Goal: Transaction & Acquisition: Purchase product/service

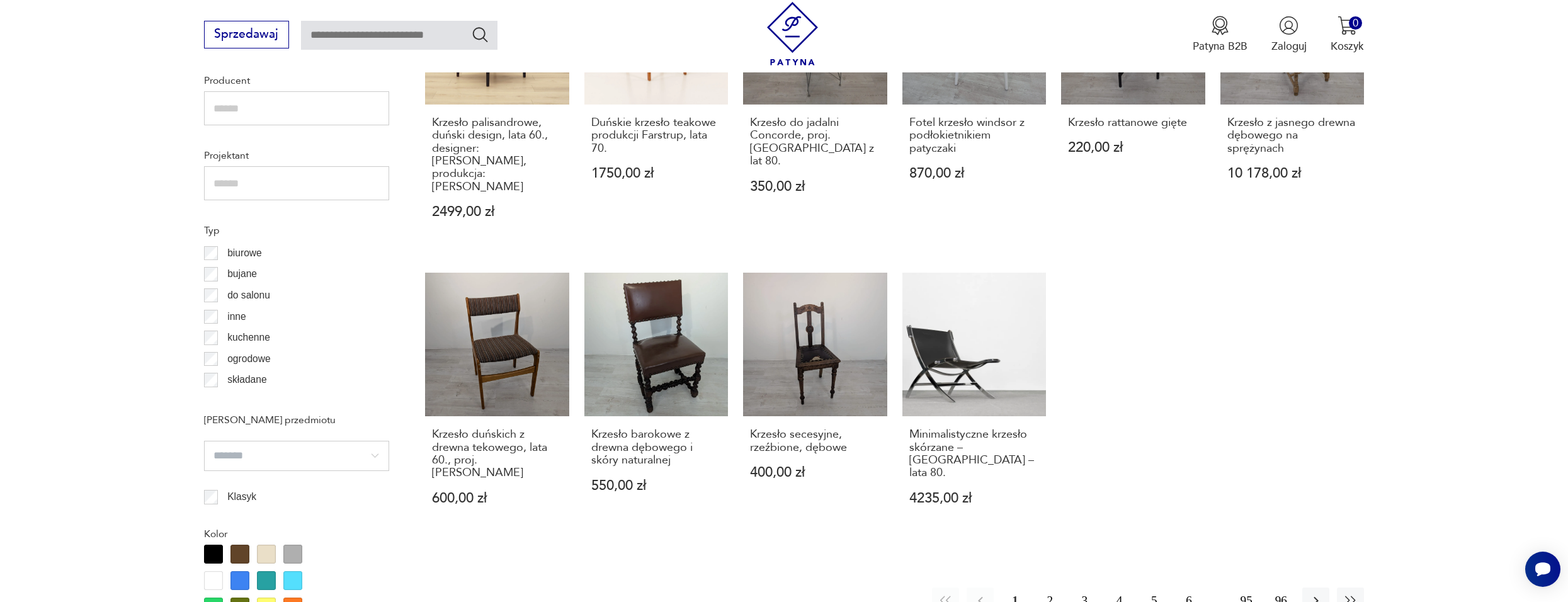
scroll to position [1005, 0]
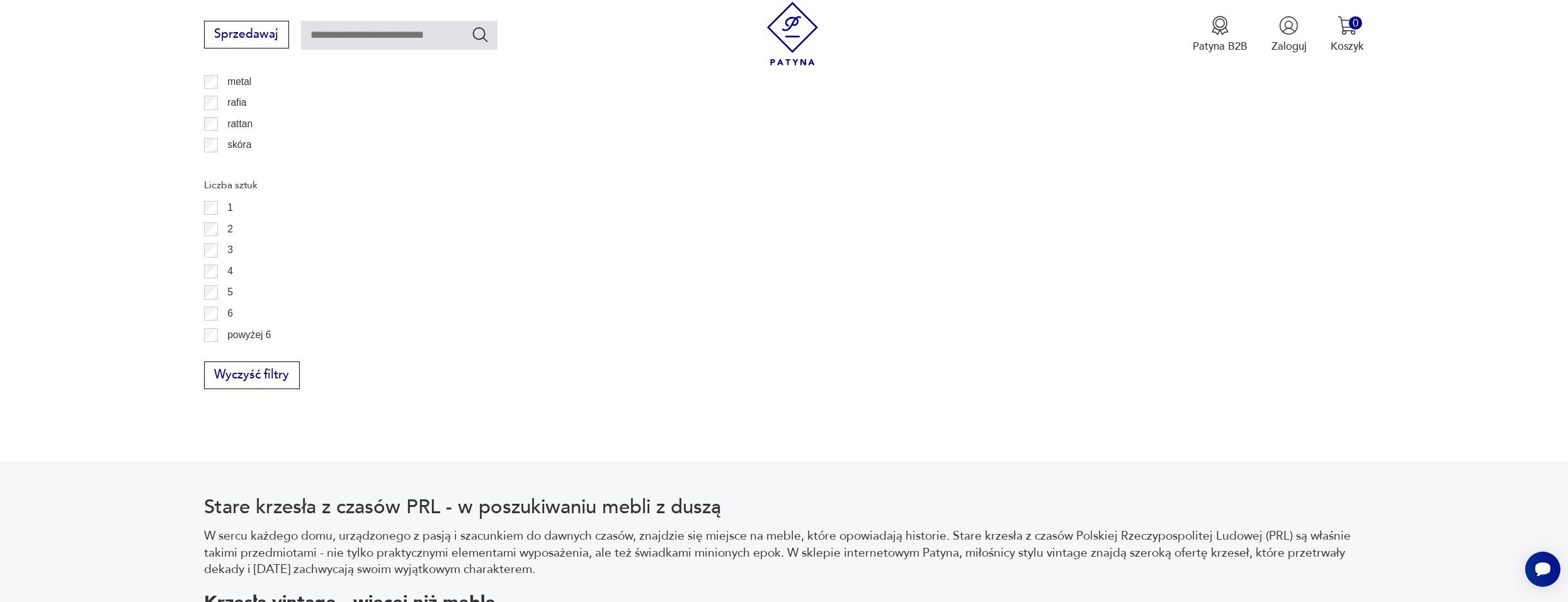
scroll to position [2074, 0]
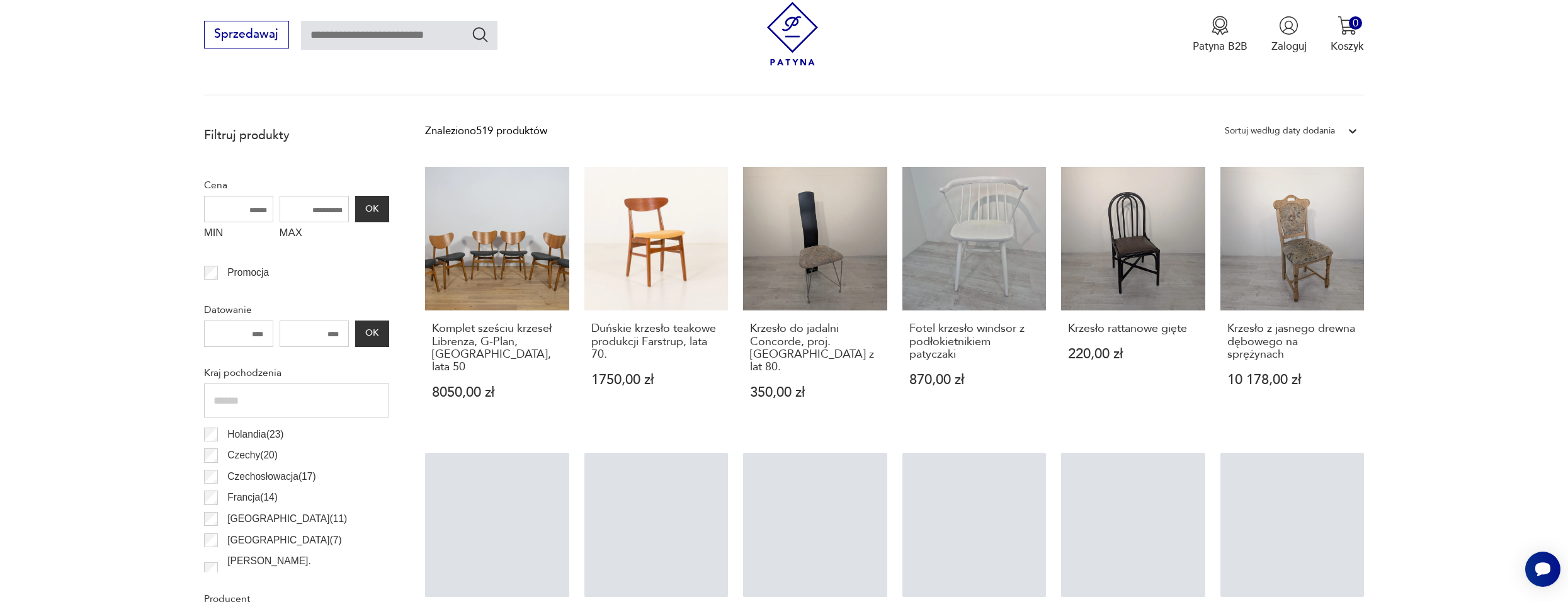
scroll to position [374, 0]
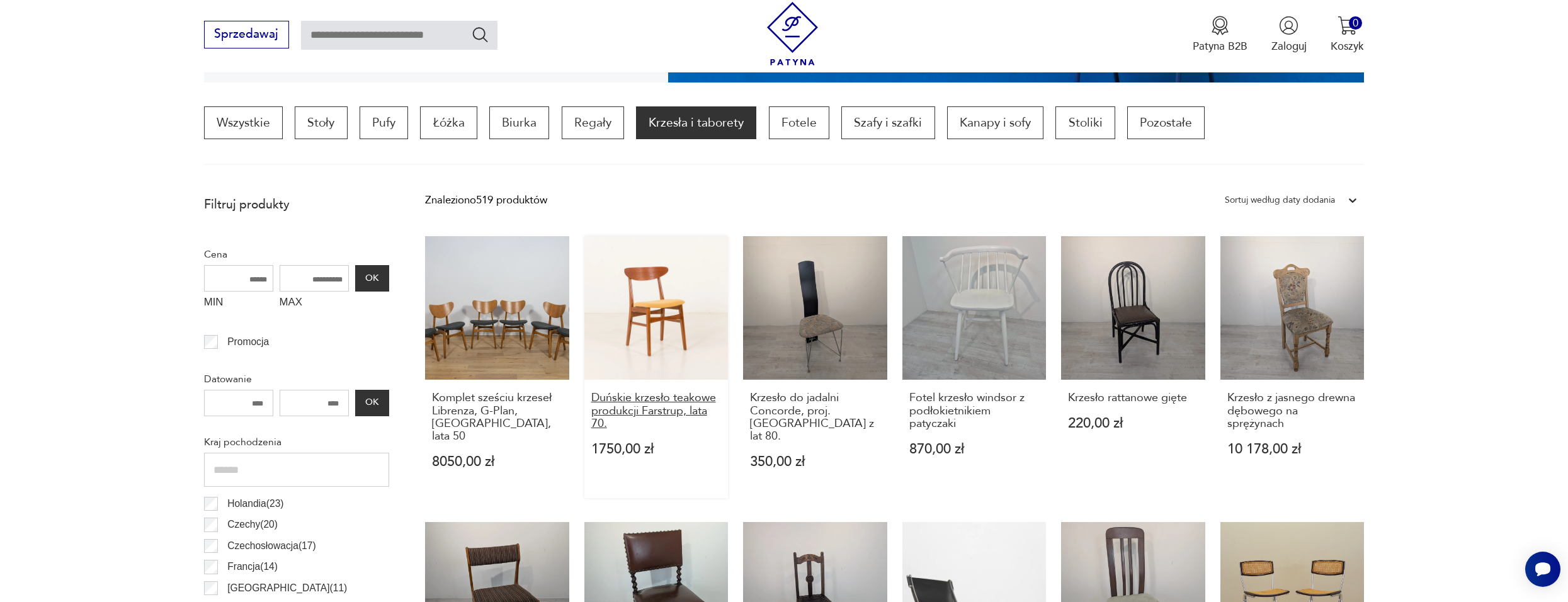
click at [656, 409] on h3 "Duńskie krzesło teakowe produkcji Farstrup, lata 70." at bounding box center [656, 411] width 130 height 38
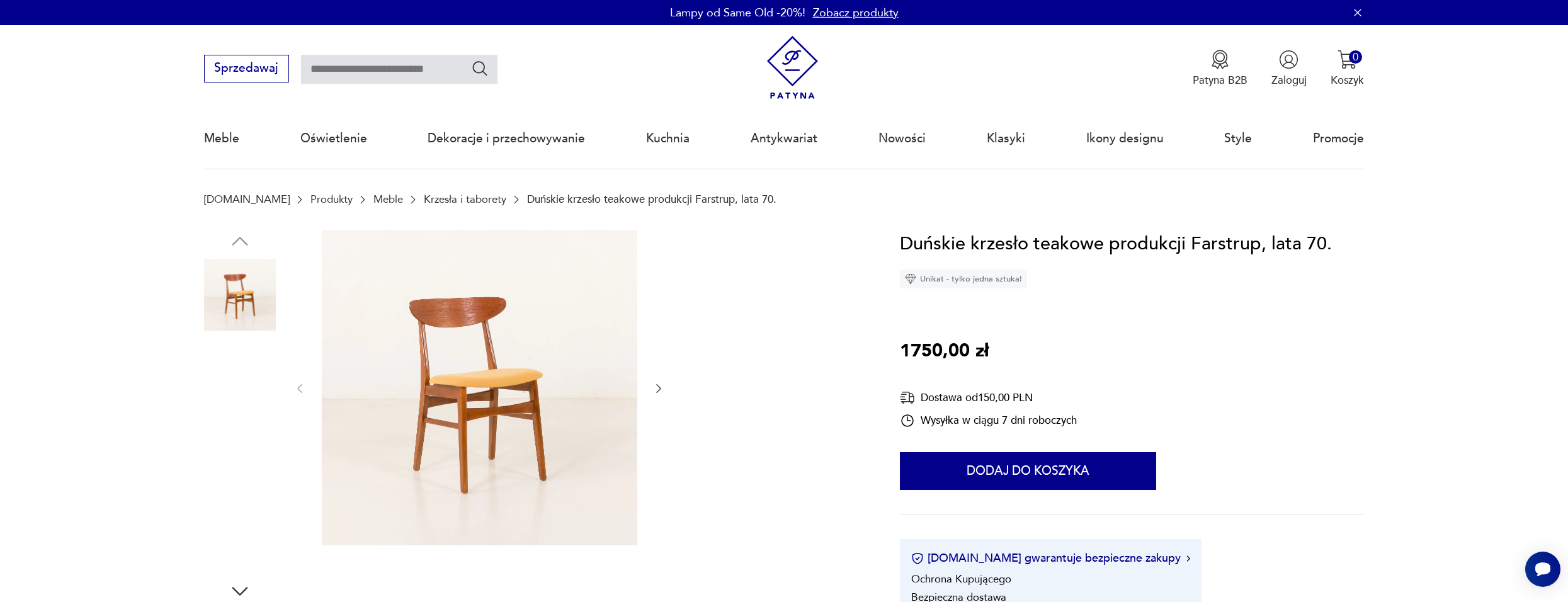
click at [251, 351] on img at bounding box center [240, 375] width 72 height 72
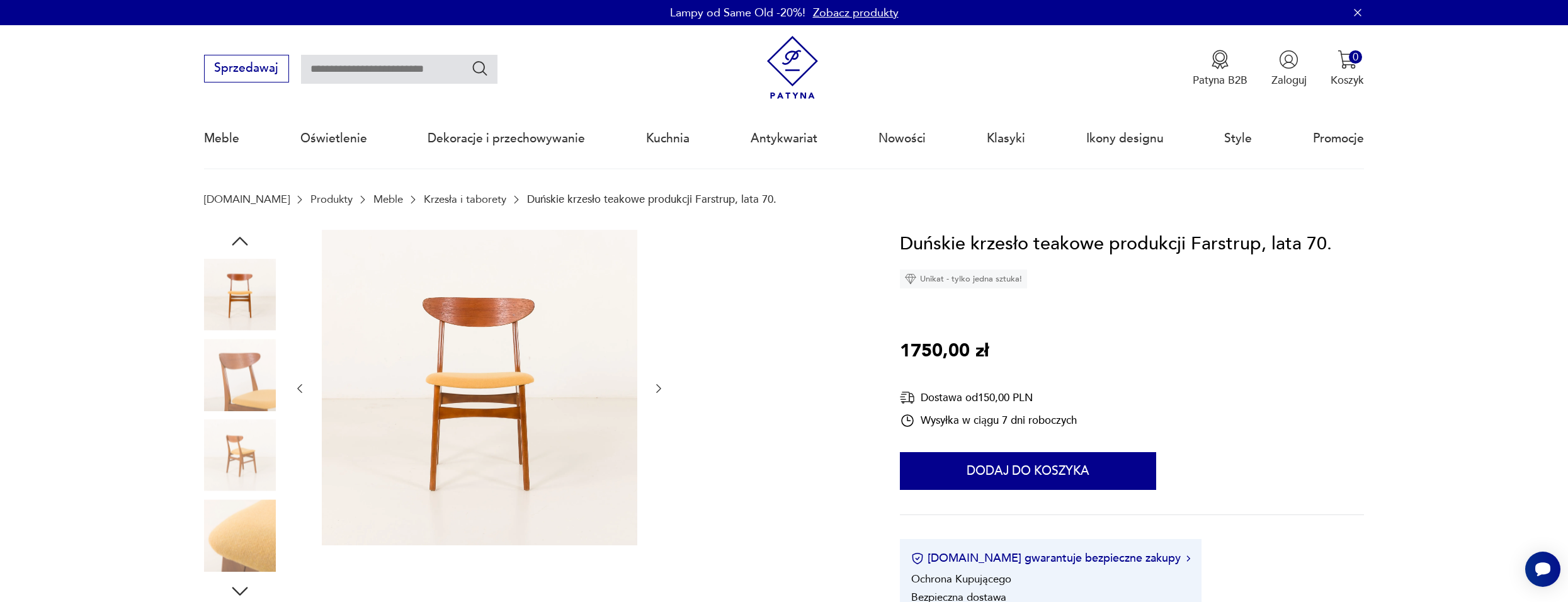
click at [264, 398] on img at bounding box center [240, 375] width 72 height 72
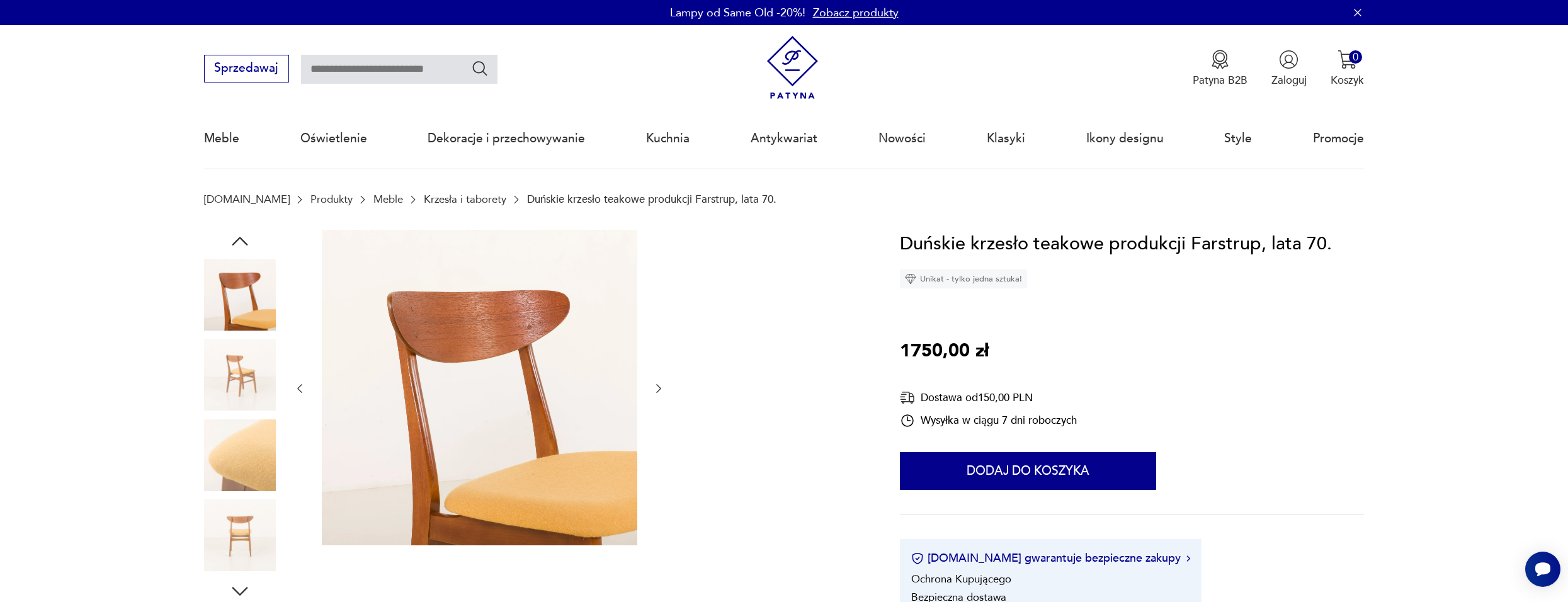
click at [258, 414] on div at bounding box center [240, 416] width 72 height 315
click at [244, 361] on img at bounding box center [240, 375] width 72 height 72
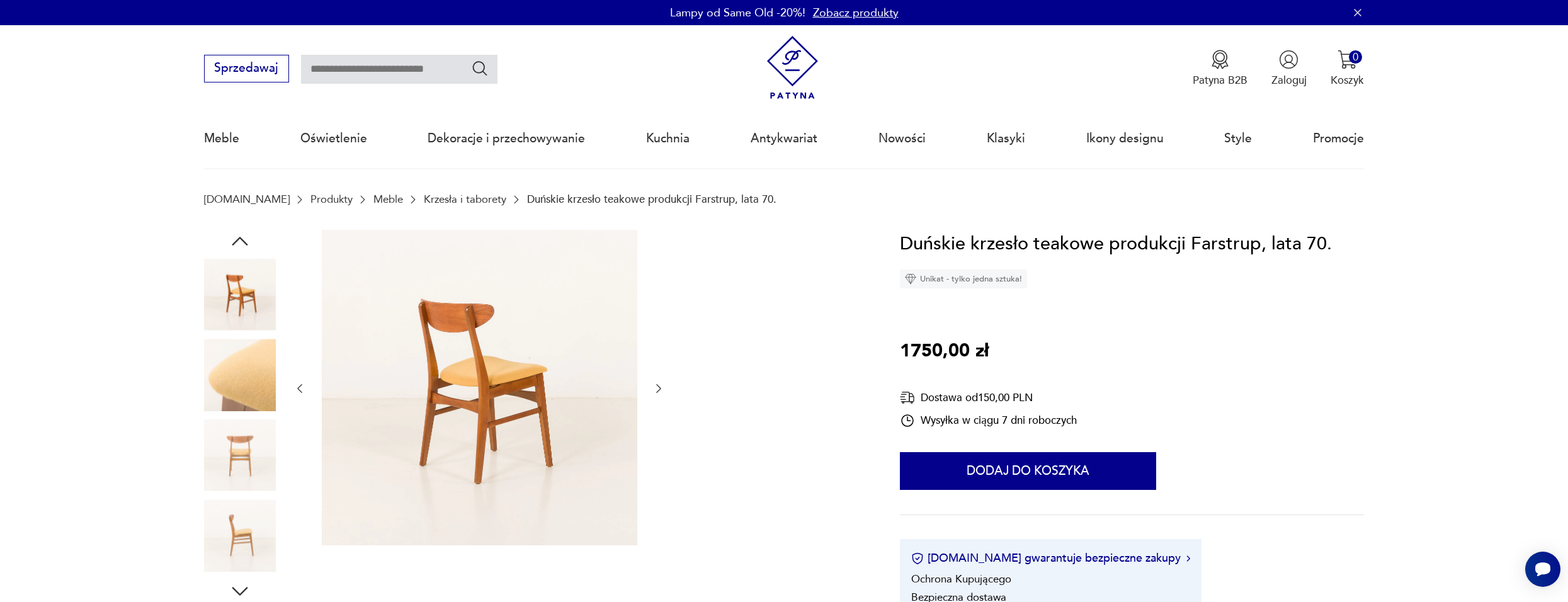
click at [237, 409] on img at bounding box center [240, 375] width 72 height 72
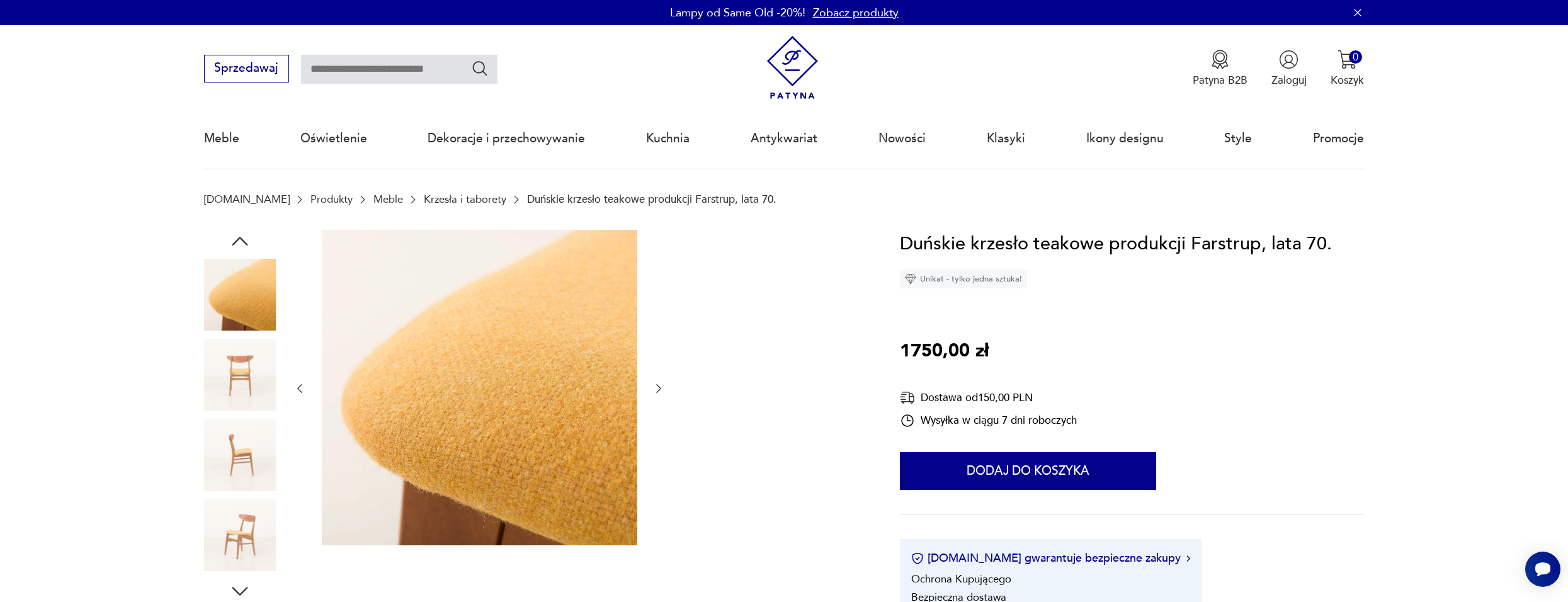
click at [238, 441] on img at bounding box center [240, 455] width 72 height 72
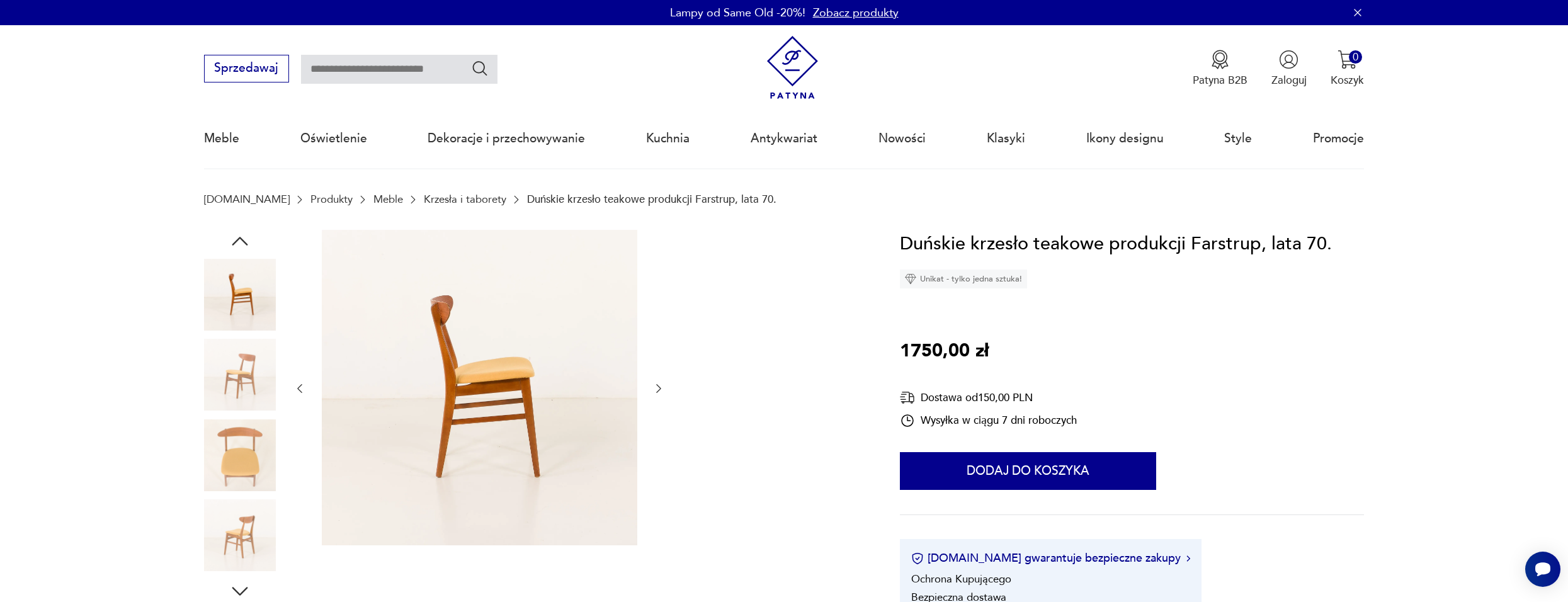
click at [236, 458] on img at bounding box center [240, 455] width 72 height 72
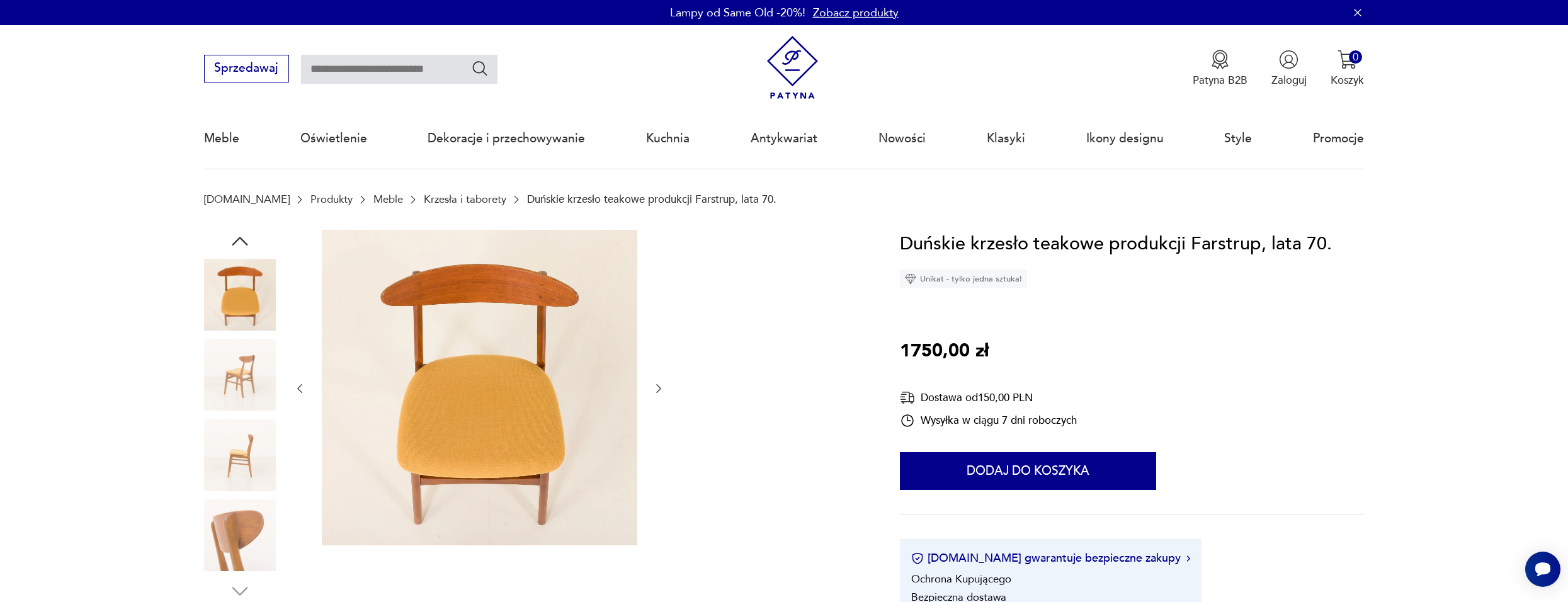
click at [233, 422] on img at bounding box center [240, 455] width 72 height 72
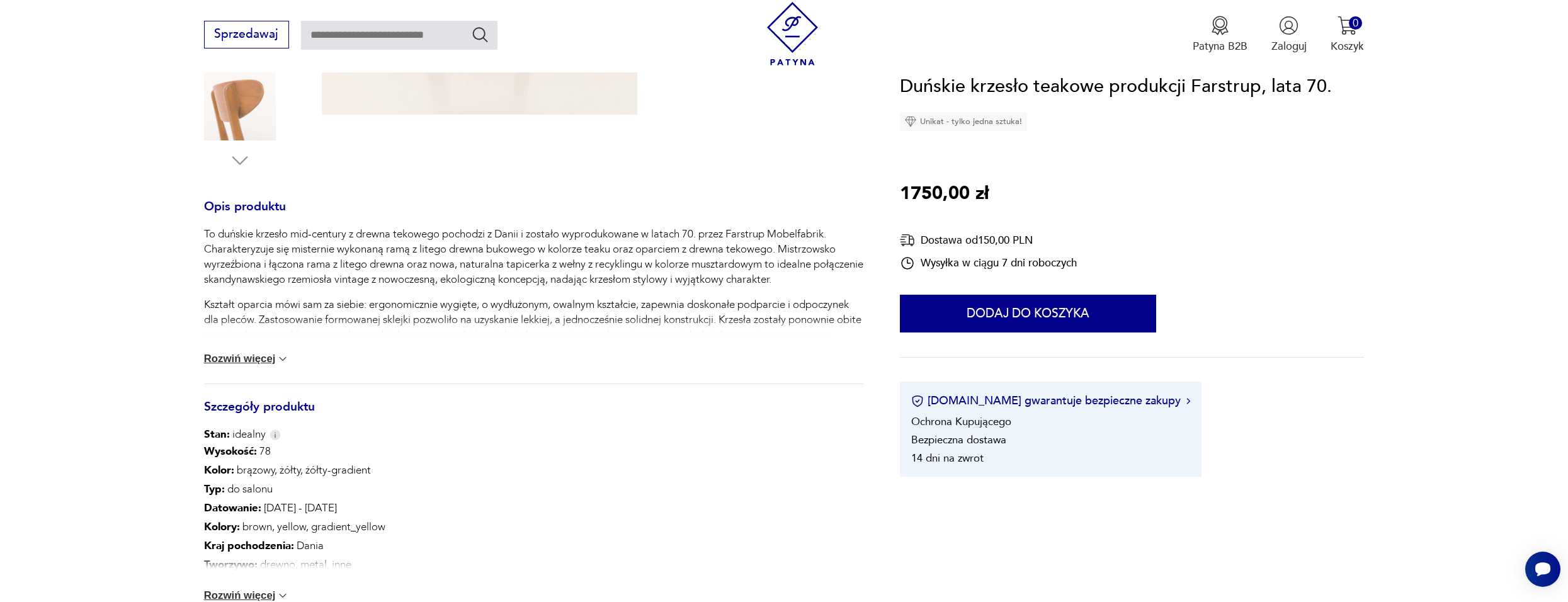
scroll to position [441, 0]
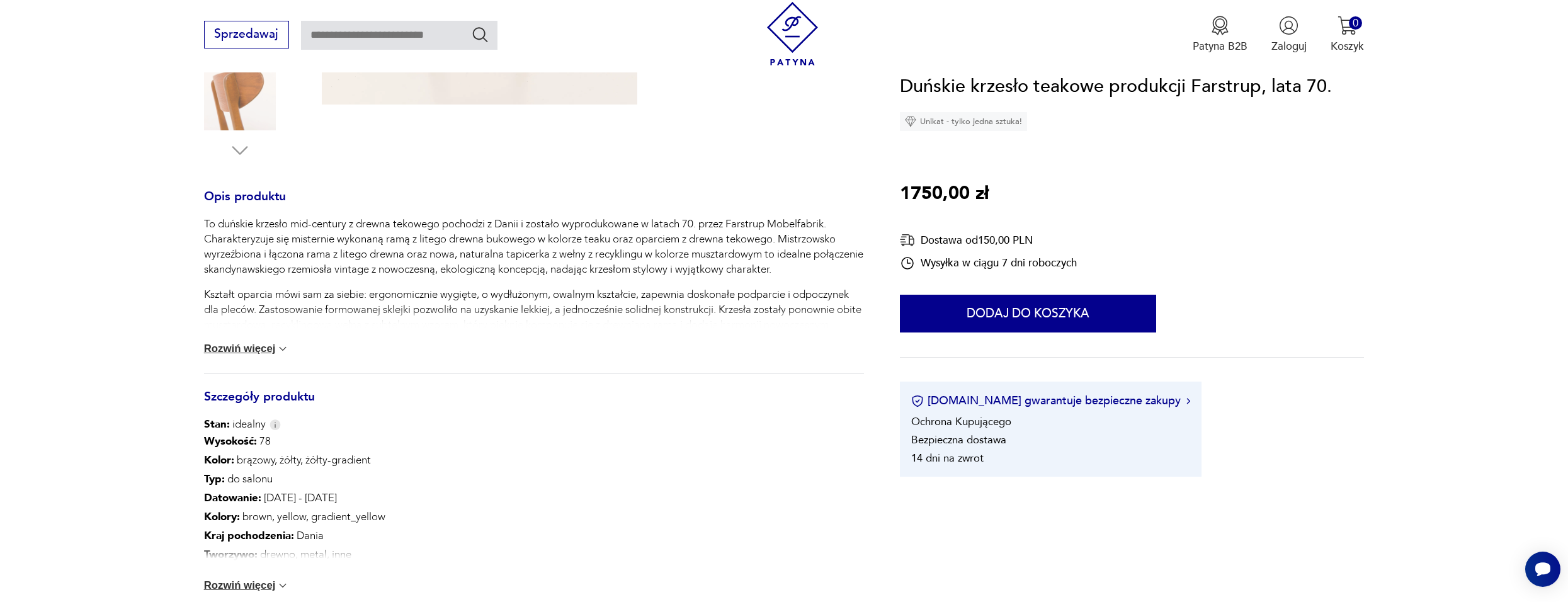
click at [229, 342] on div "To duńskie krzesło mid-century z drewna tekowego pochodzi z Danii i zostało wyp…" at bounding box center [534, 295] width 660 height 156
click at [259, 351] on button "Rozwiń więcej" at bounding box center [246, 349] width 85 height 13
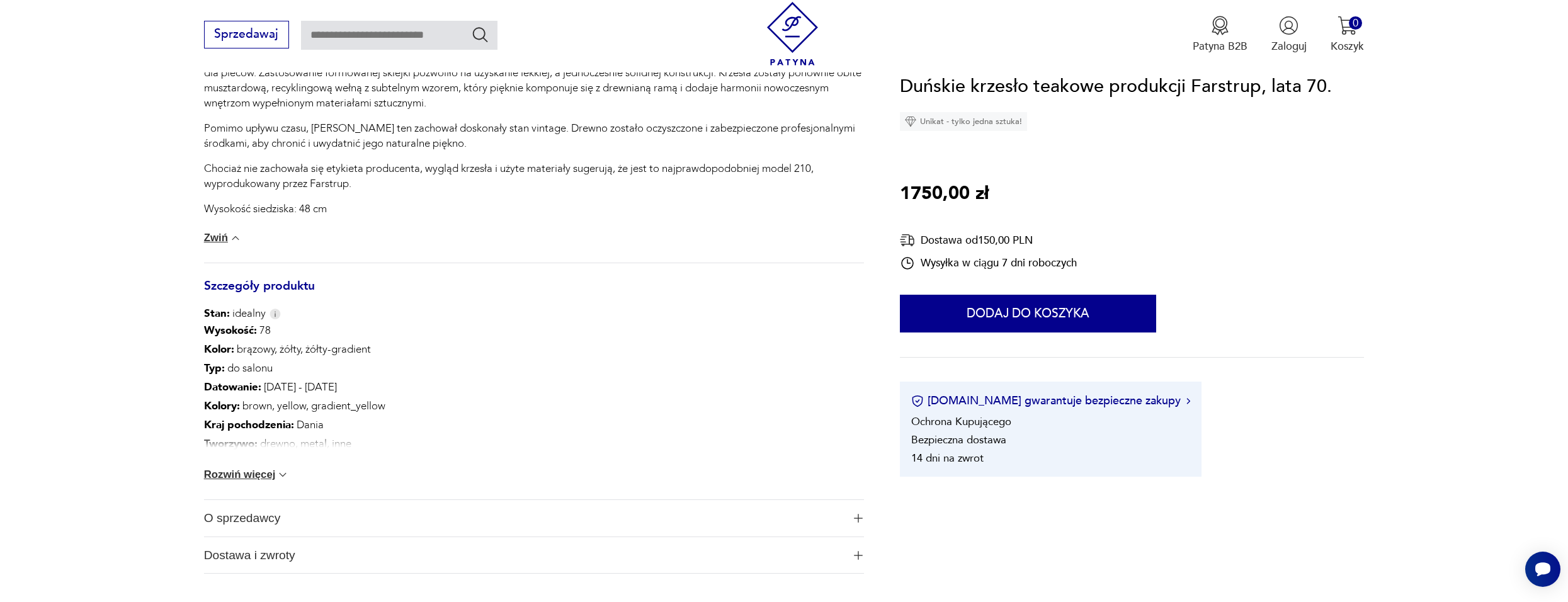
scroll to position [693, 0]
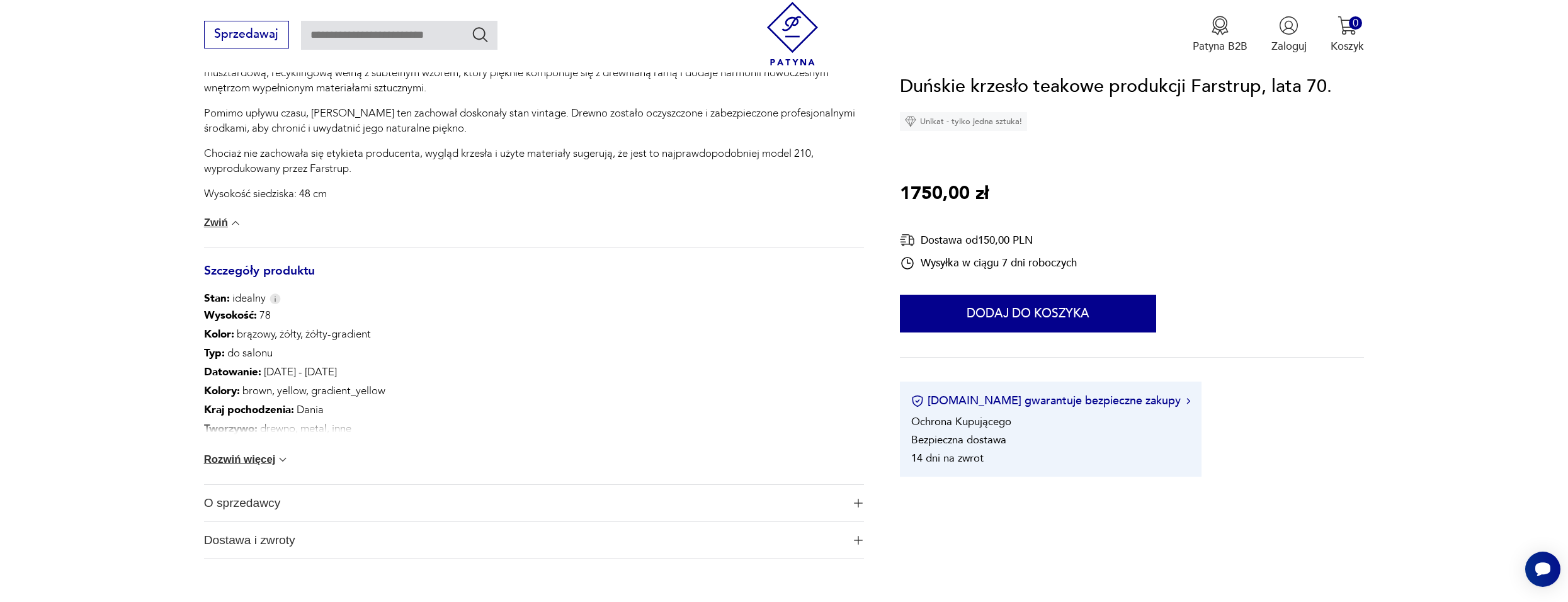
click at [247, 467] on div "Wysokość : 78 Kolor: brązowy, żółty, żółty-gradient Typ : do salonu Datowanie :…" at bounding box center [534, 395] width 660 height 178
click at [252, 460] on button "Rozwiń więcej" at bounding box center [246, 460] width 85 height 13
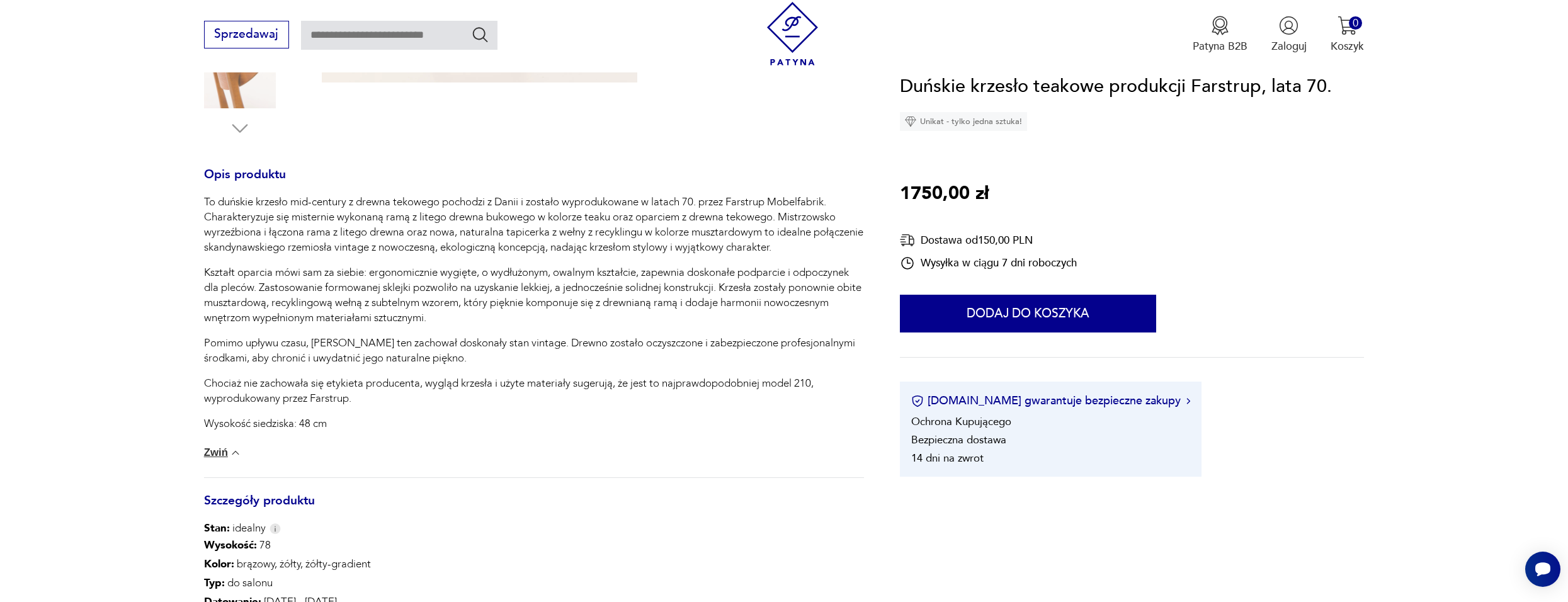
scroll to position [441, 0]
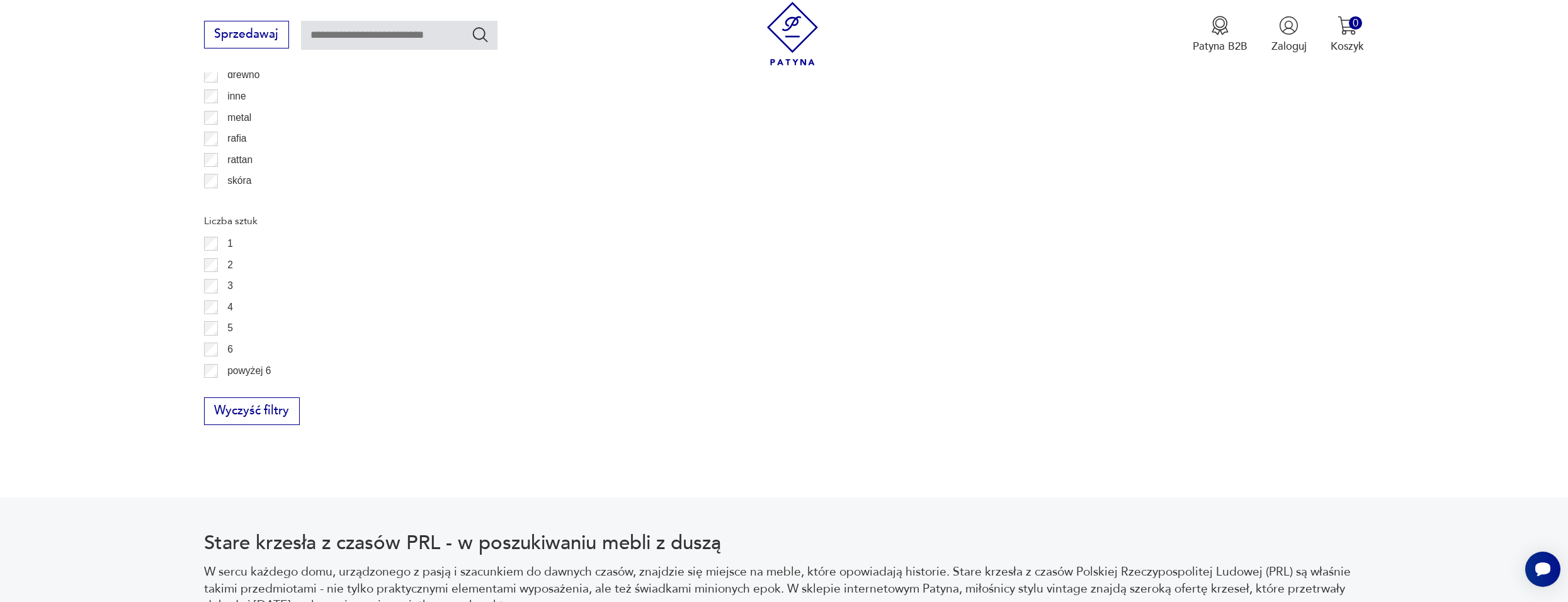
scroll to position [2200, 0]
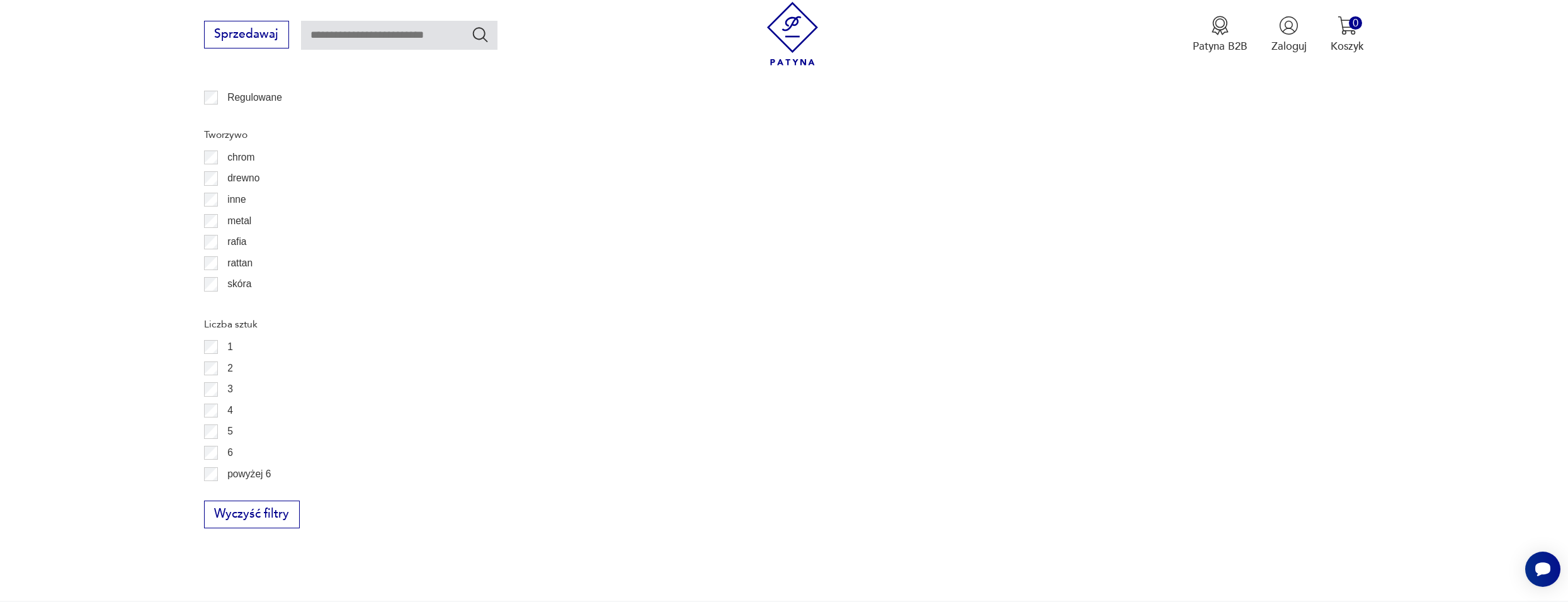
scroll to position [1948, 0]
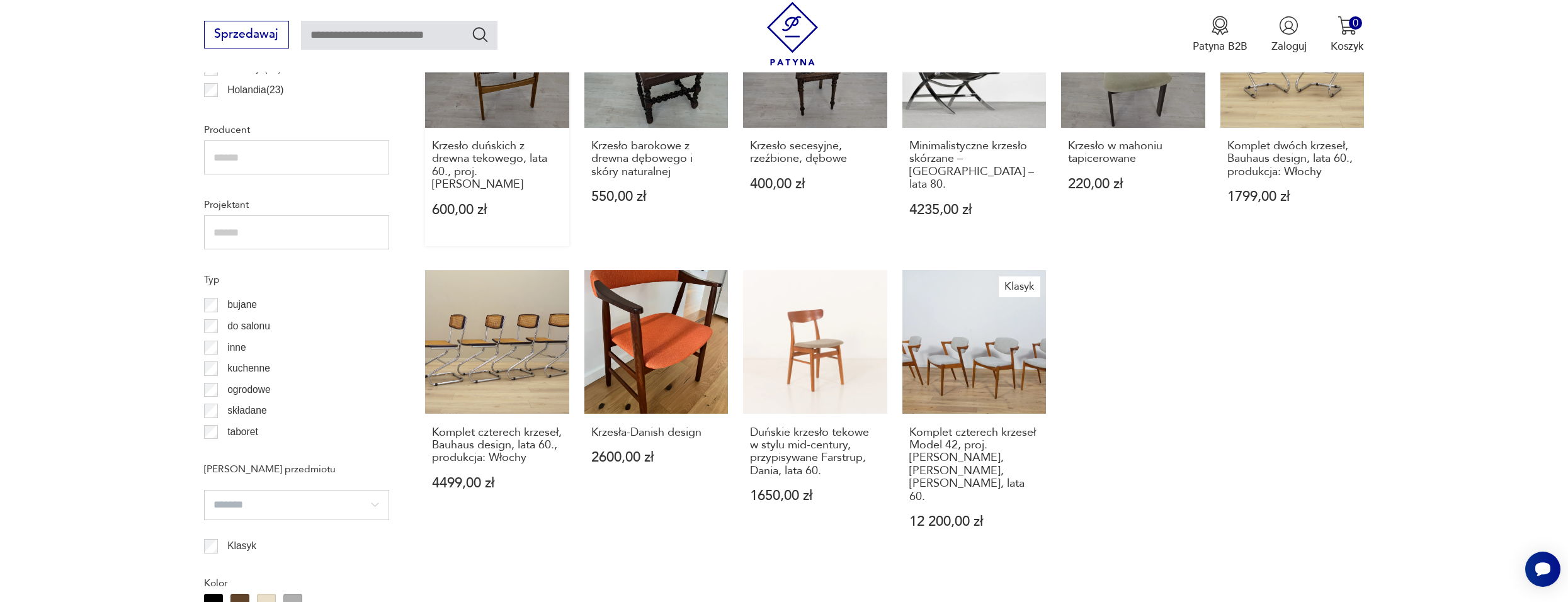
scroll to position [941, 0]
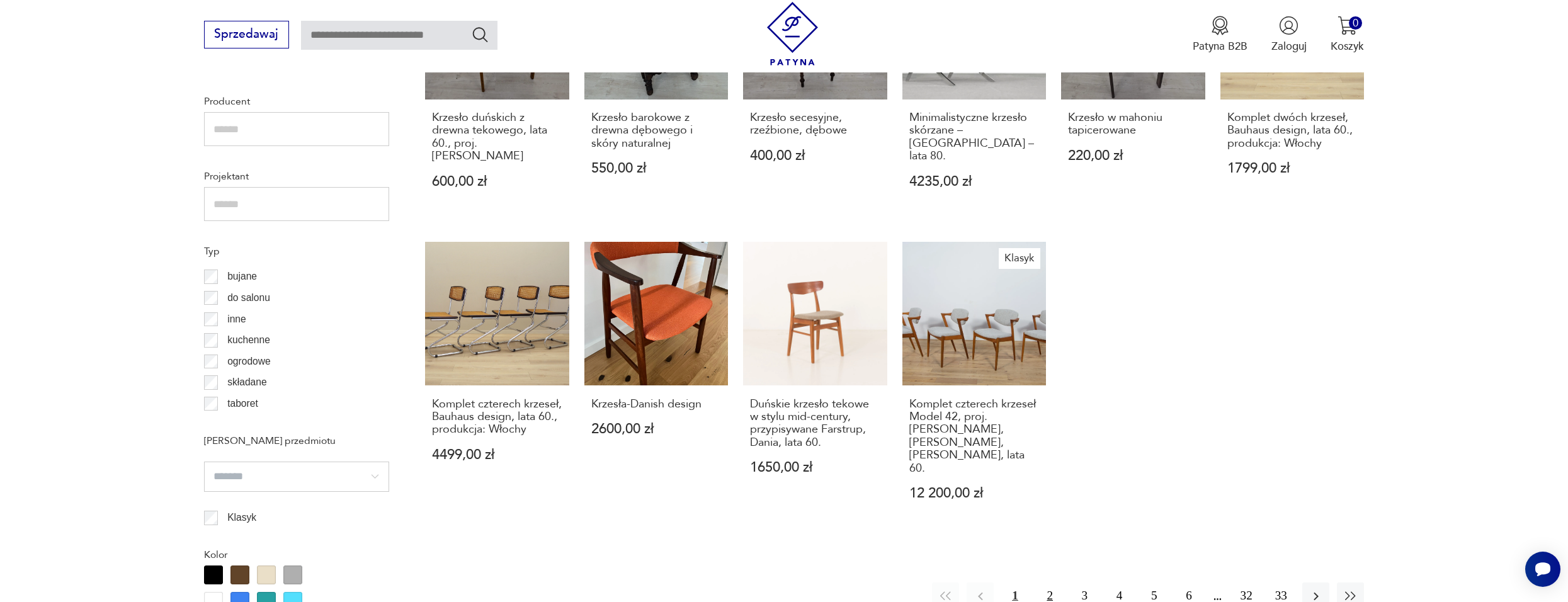
click at [1039, 582] on button "2" at bounding box center [1050, 596] width 27 height 27
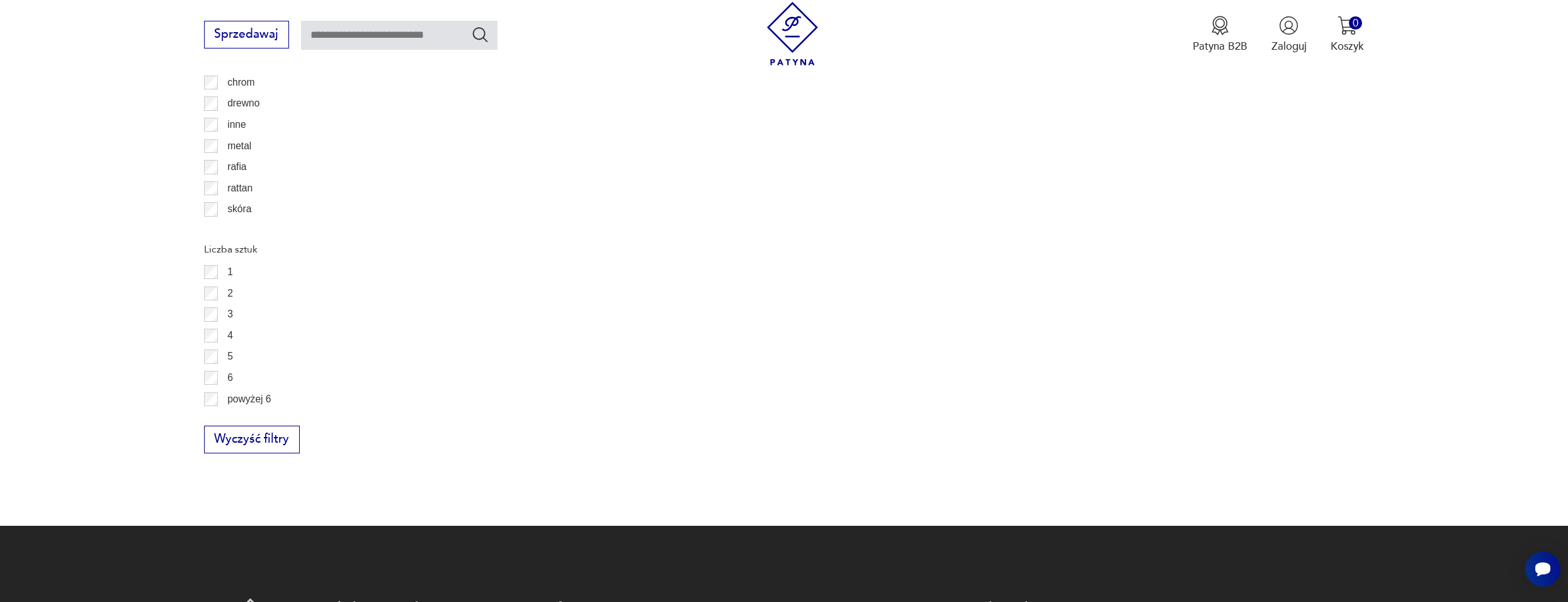
scroll to position [2200, 0]
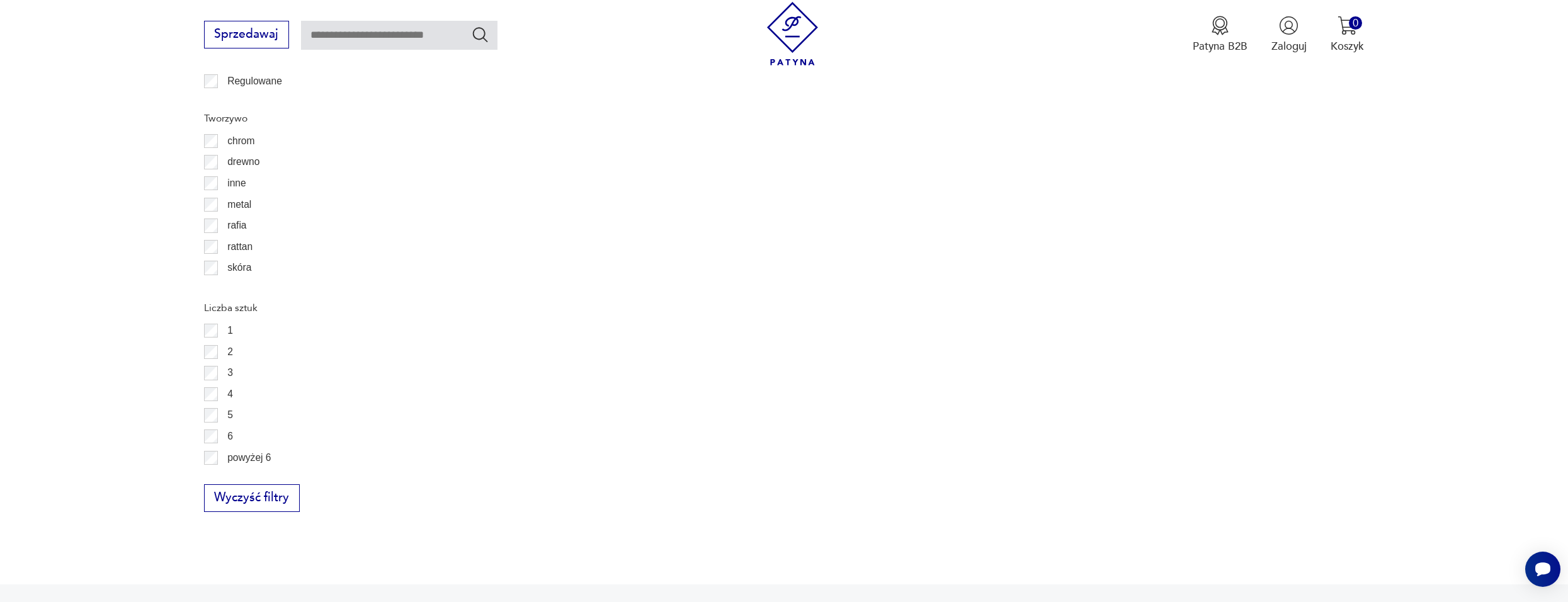
scroll to position [1948, 0]
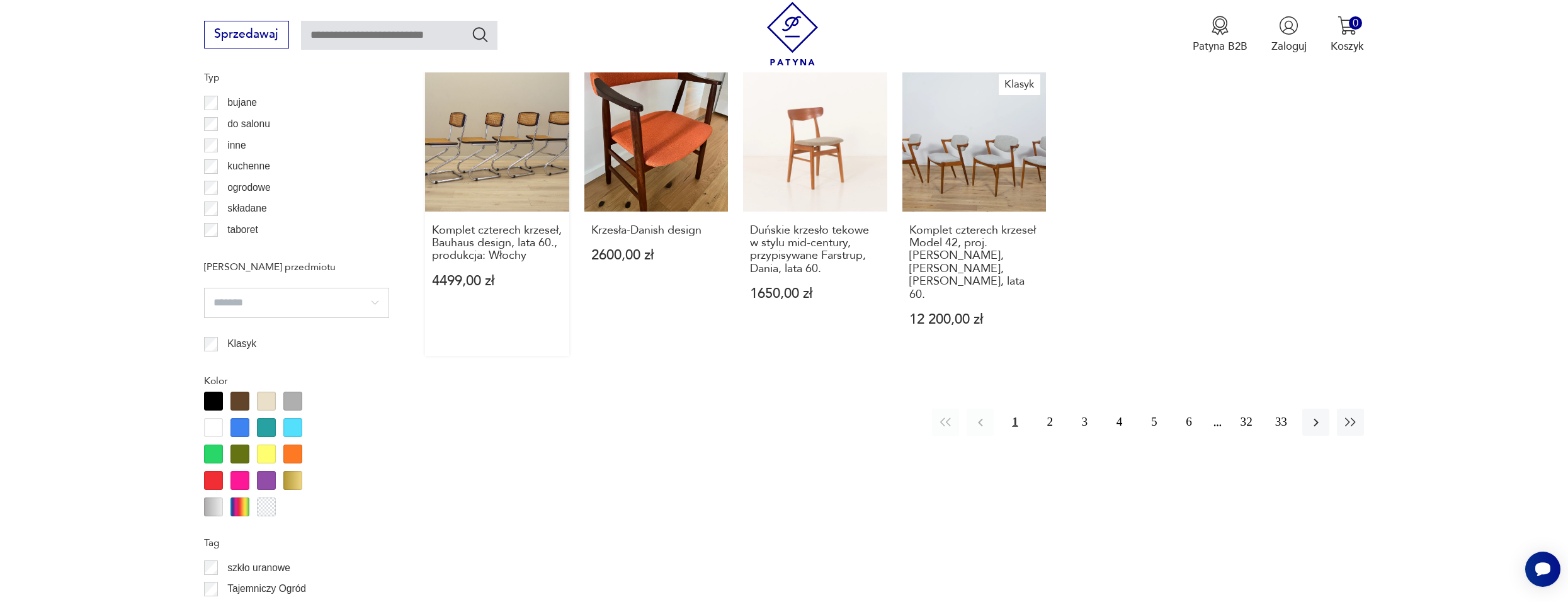
scroll to position [1193, 0]
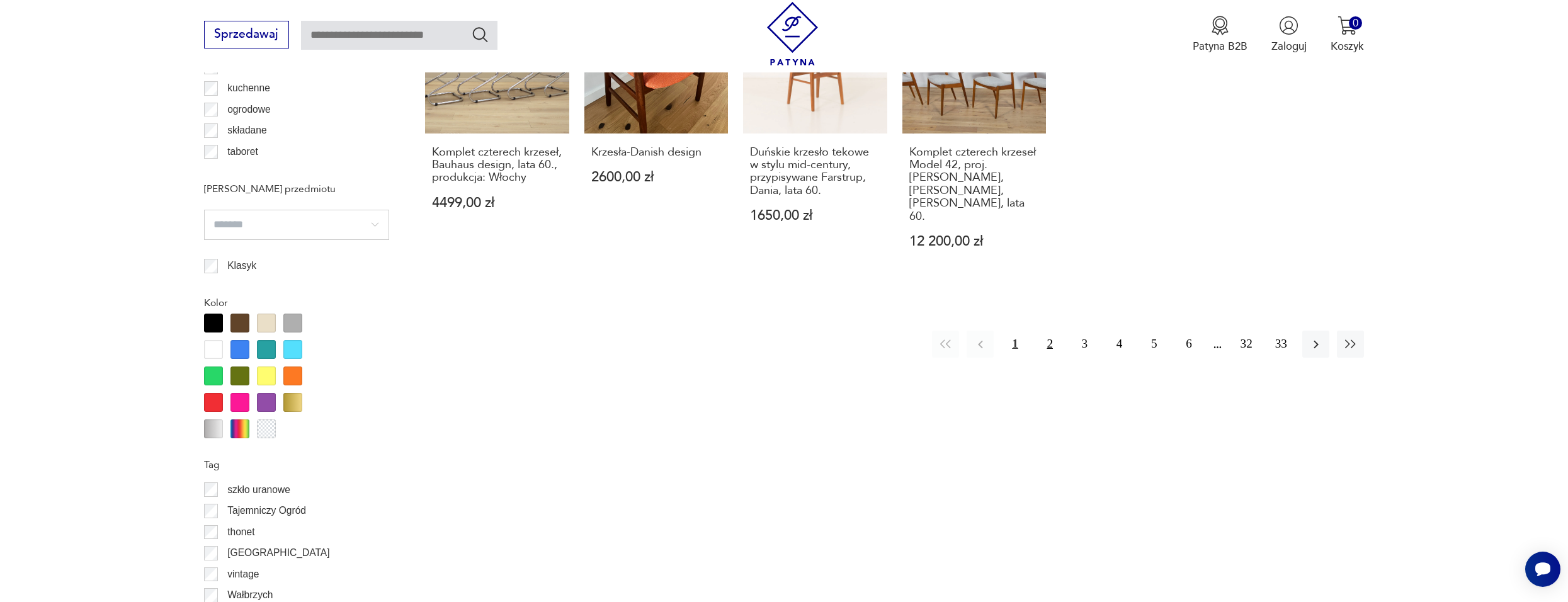
click at [1043, 331] on button "2" at bounding box center [1050, 344] width 27 height 27
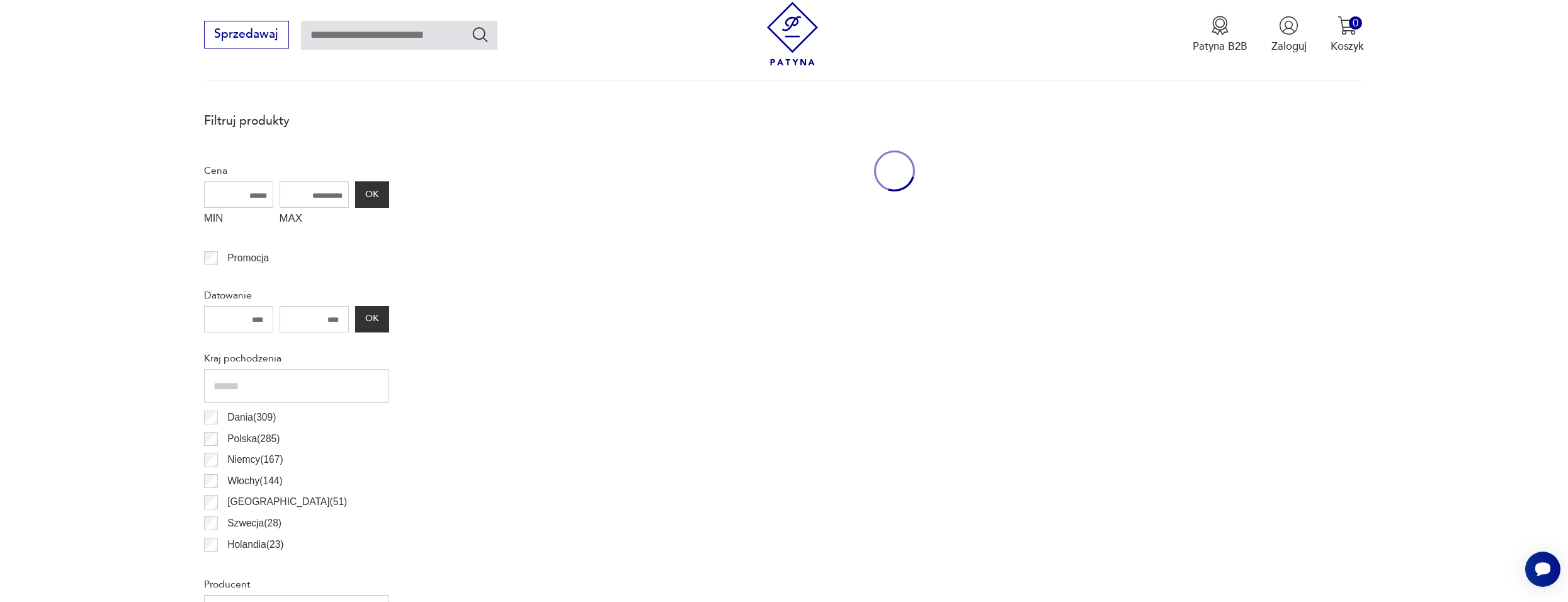
scroll to position [374, 0]
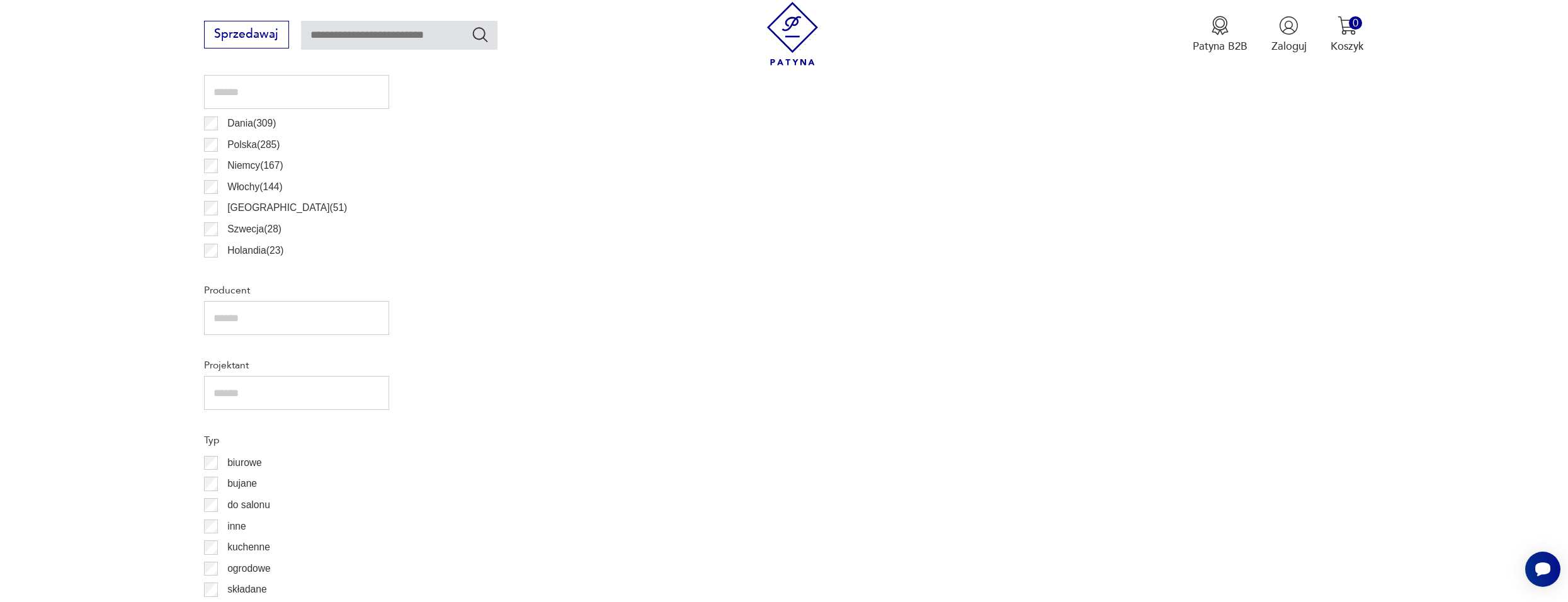
scroll to position [797, 0]
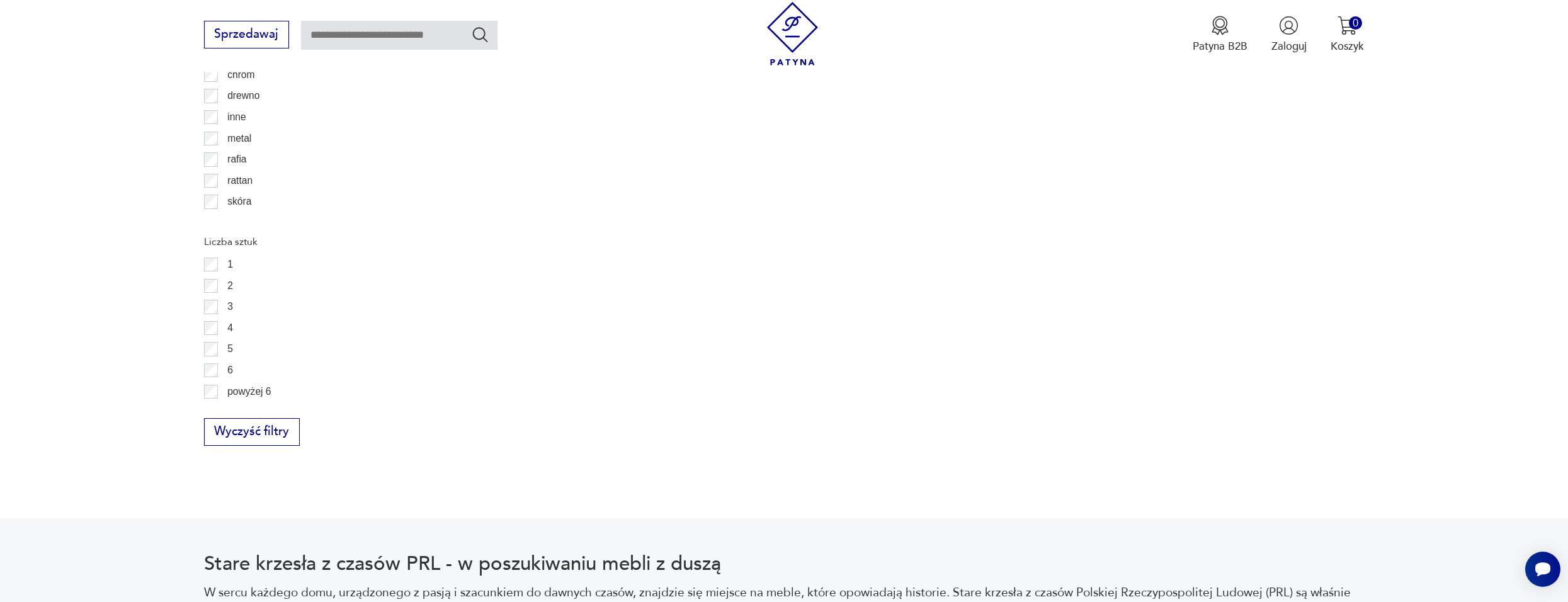
scroll to position [2074, 0]
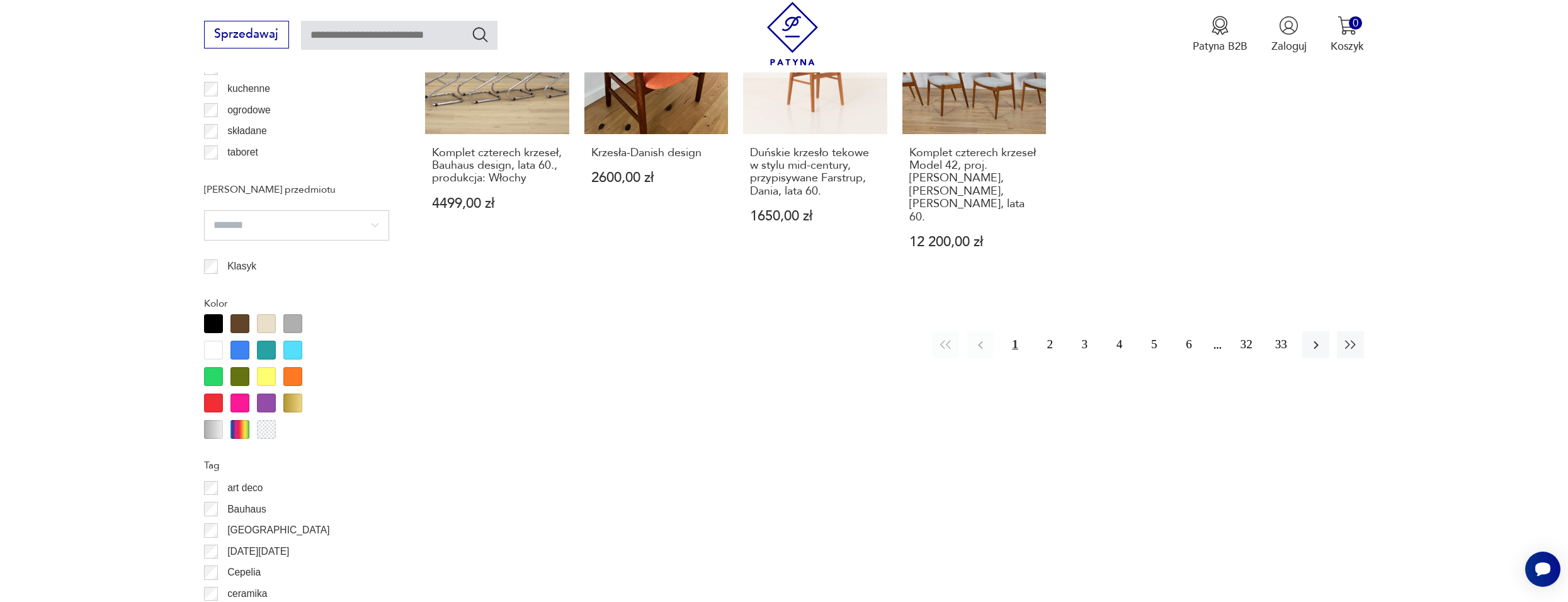
scroll to position [1193, 0]
click at [264, 347] on div at bounding box center [266, 349] width 19 height 19
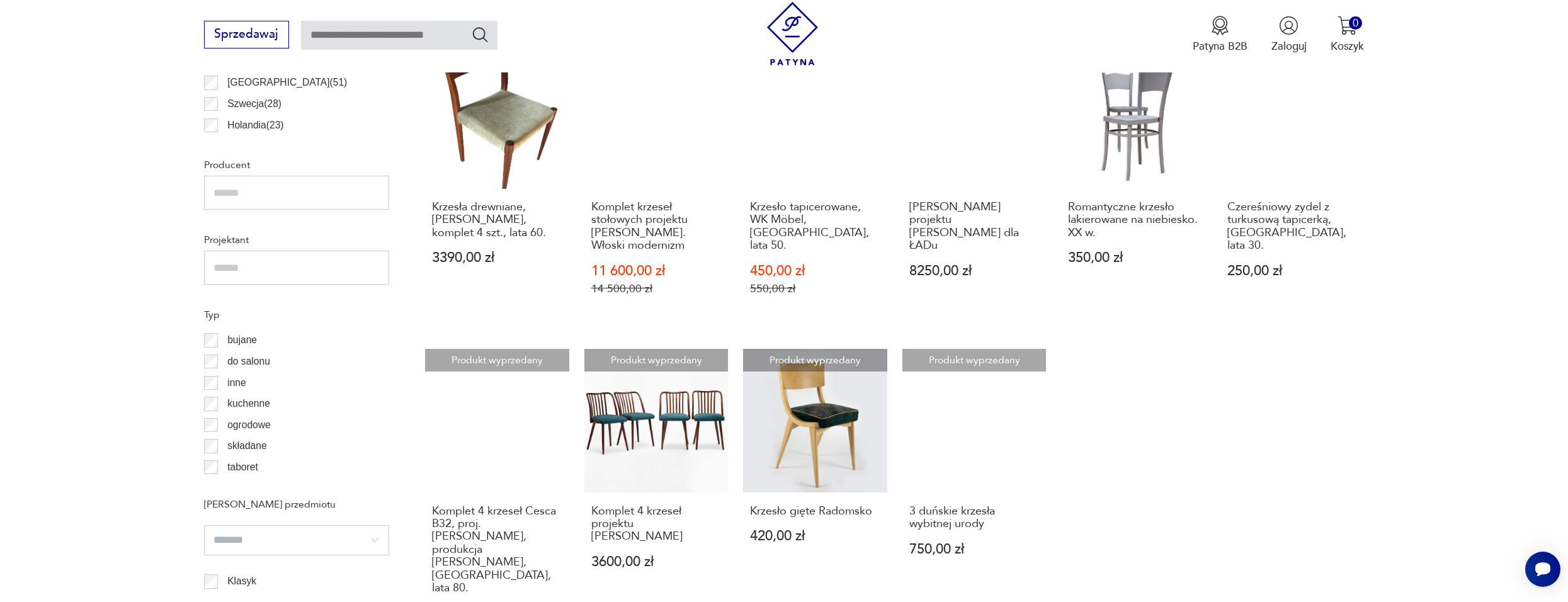
scroll to position [878, 0]
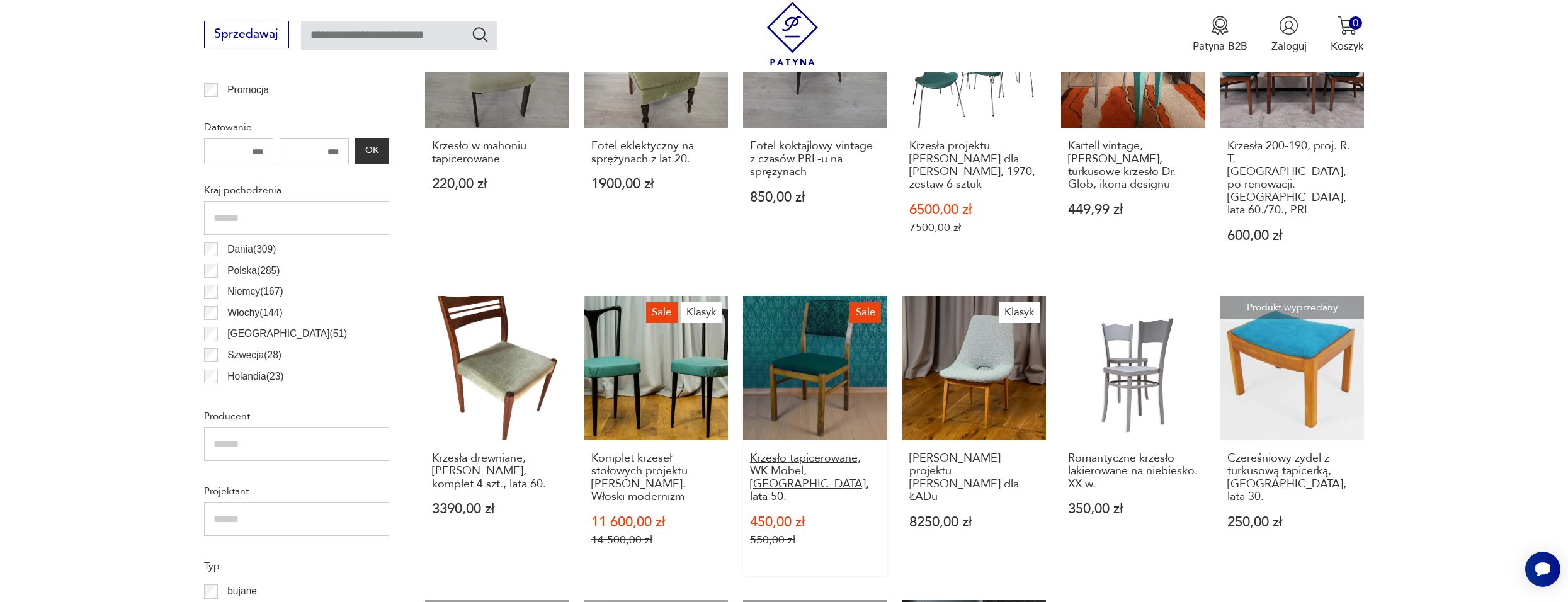
click at [838, 461] on h3 "Krzesło tapicerowane, WK Möbel, [GEOGRAPHIC_DATA], lata 50." at bounding box center [815, 477] width 130 height 51
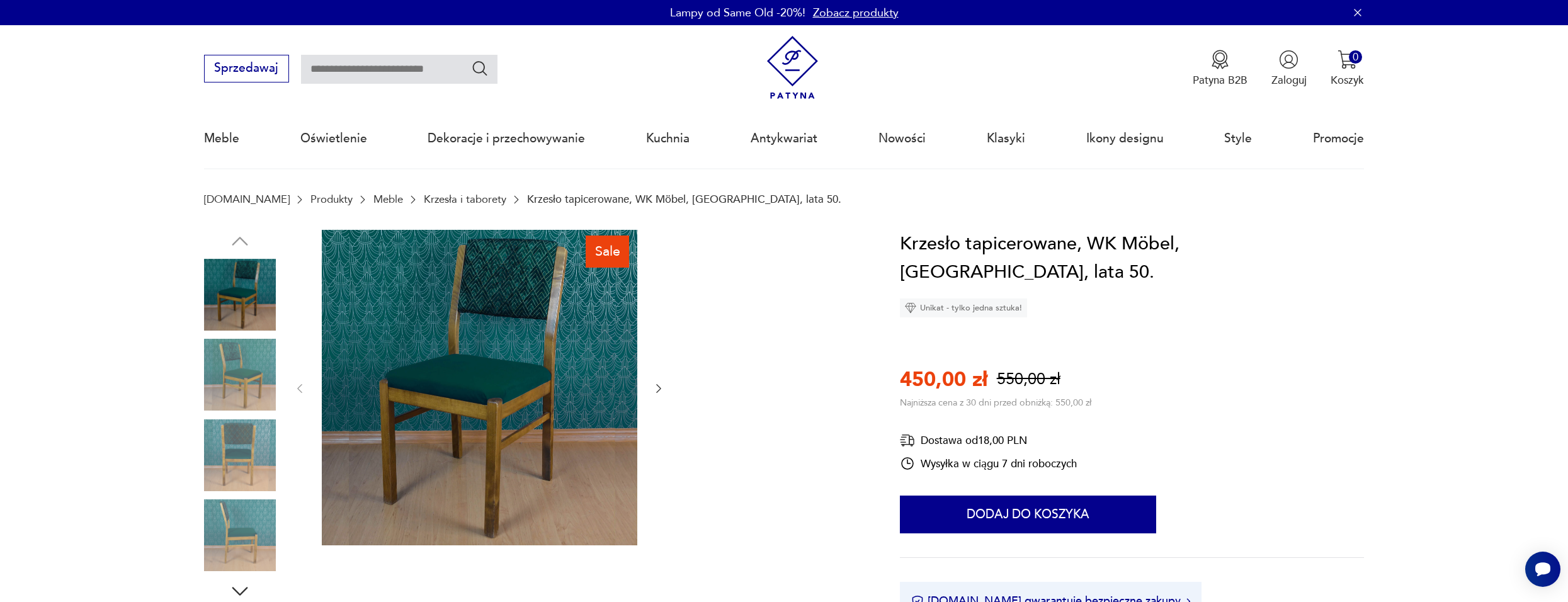
click at [259, 377] on img at bounding box center [240, 375] width 72 height 72
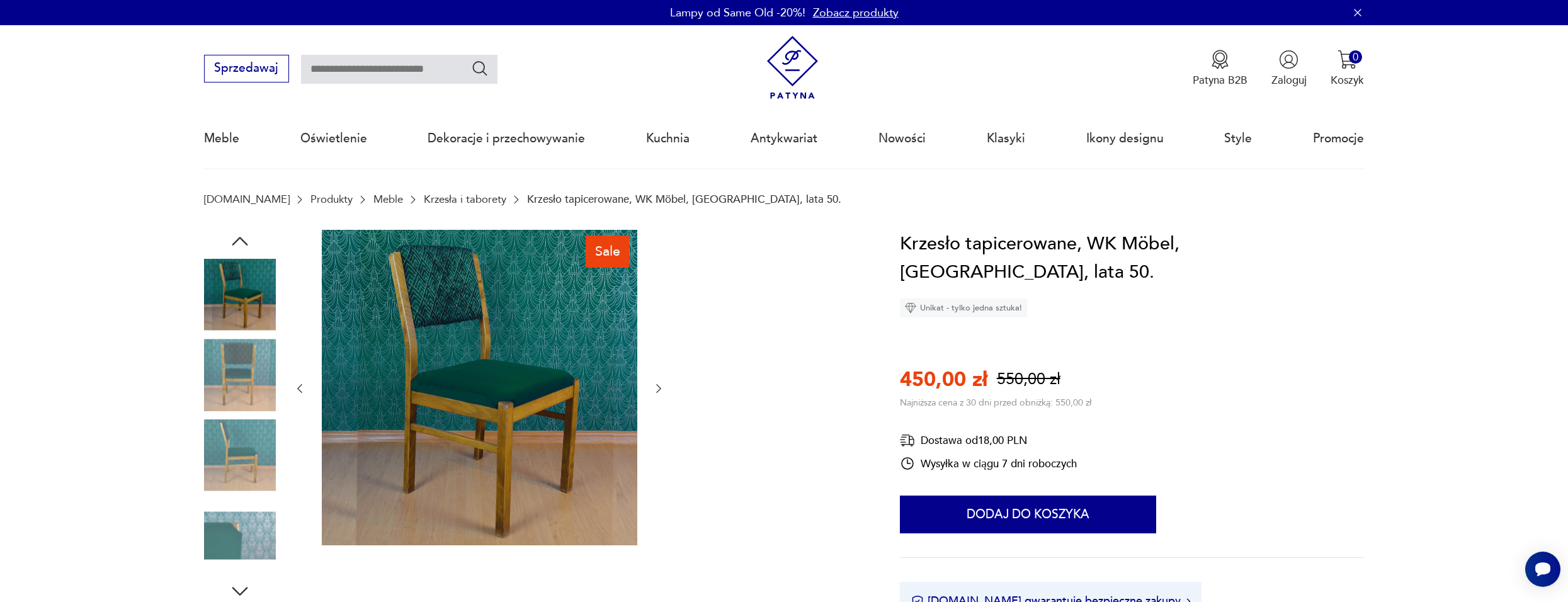
click at [258, 474] on img at bounding box center [240, 455] width 72 height 72
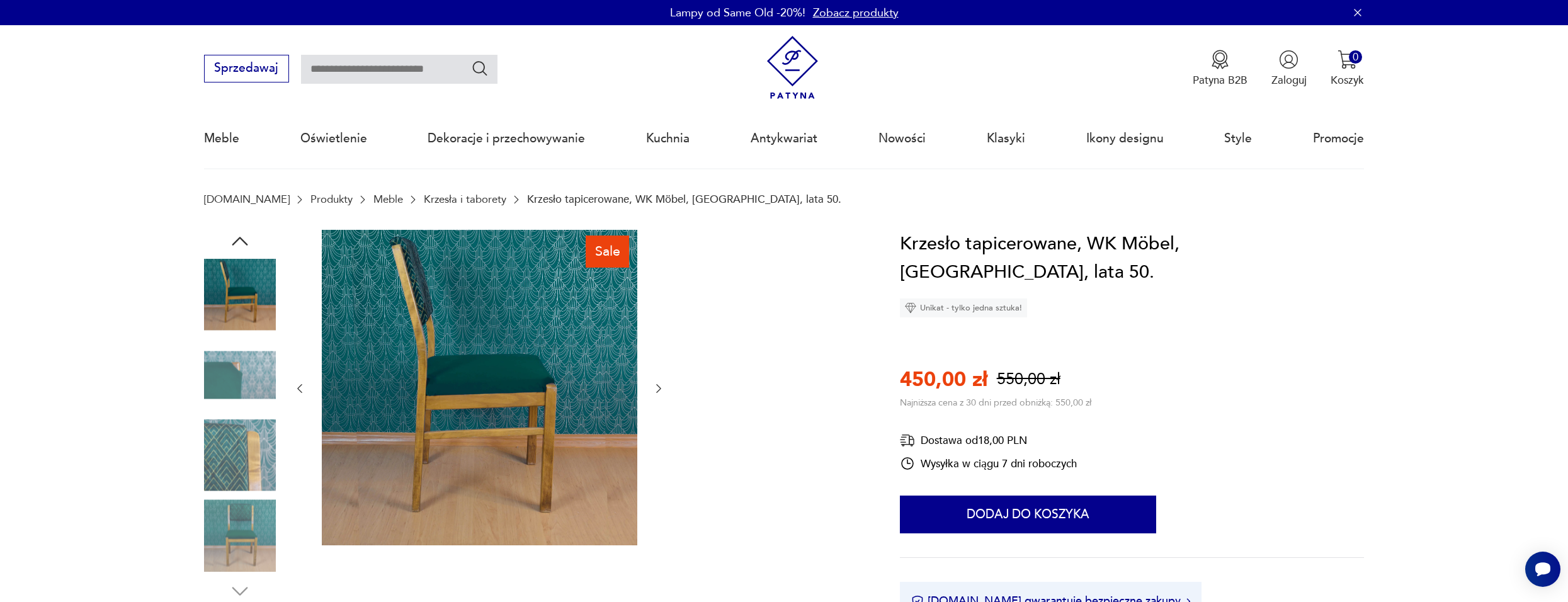
click at [244, 392] on img at bounding box center [240, 375] width 72 height 72
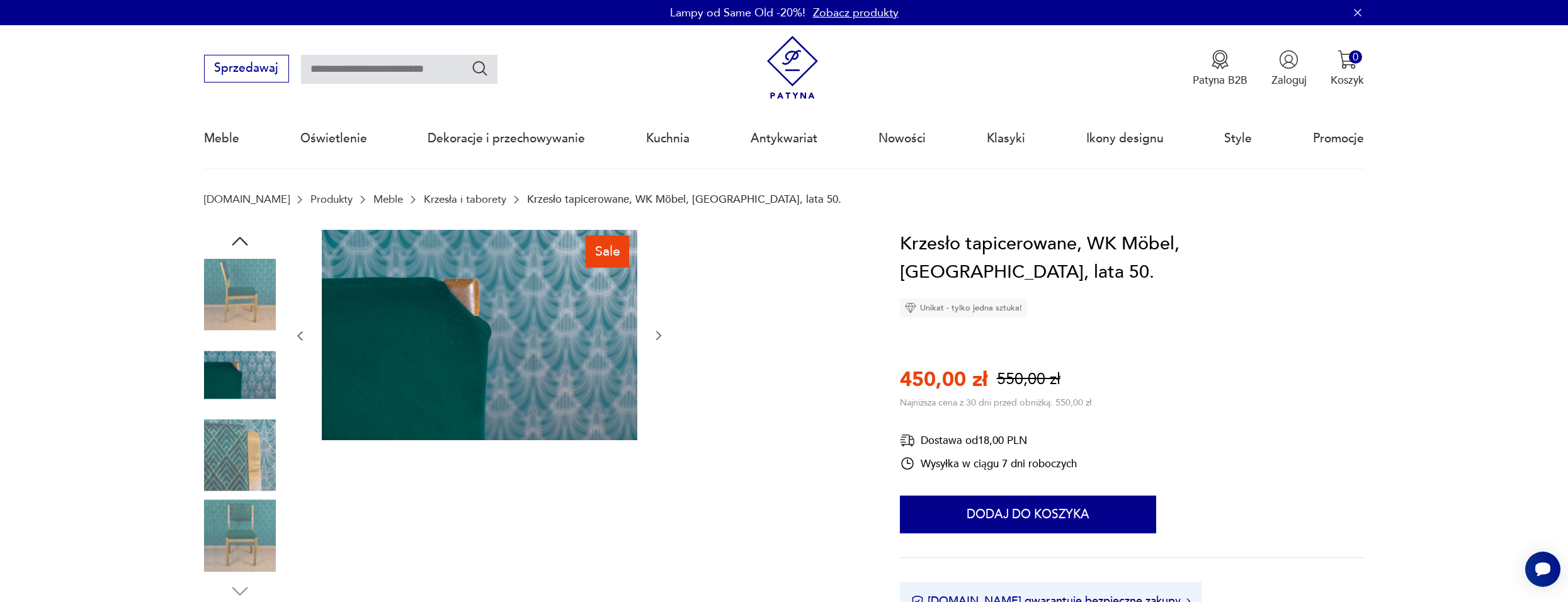
click at [251, 439] on img at bounding box center [240, 455] width 72 height 72
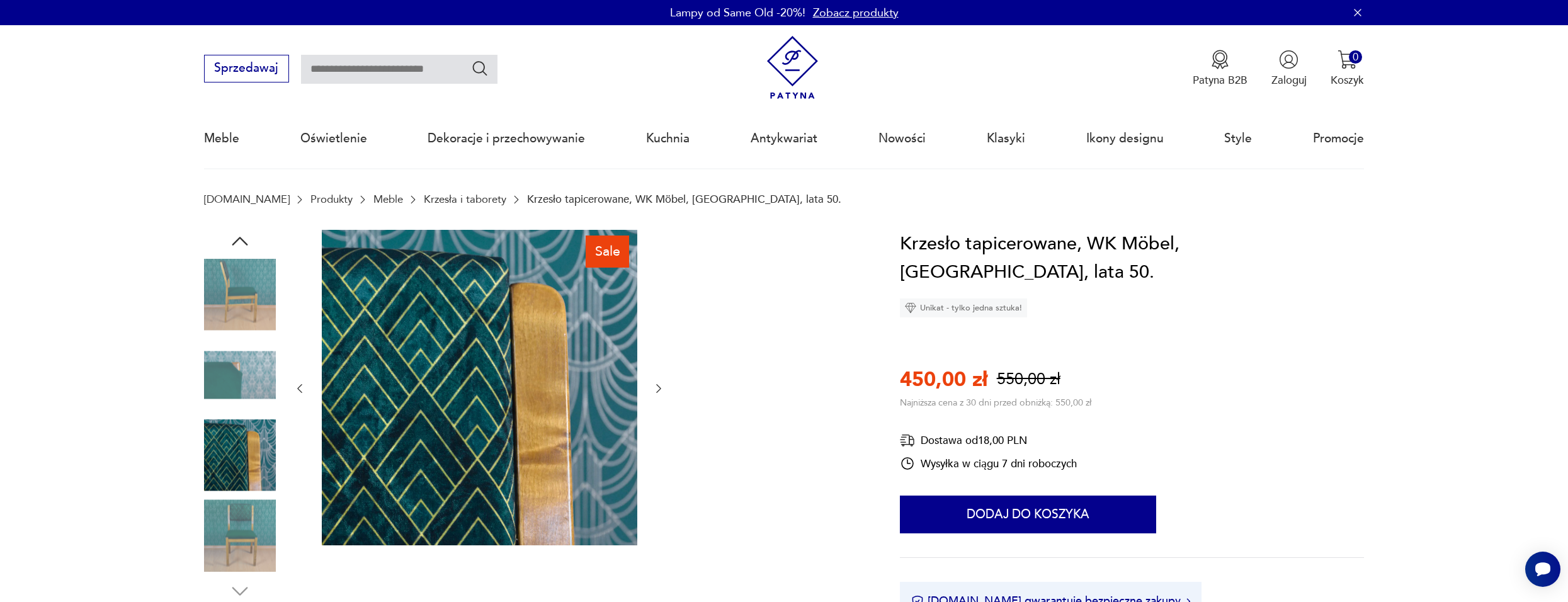
click at [243, 512] on img at bounding box center [240, 535] width 72 height 72
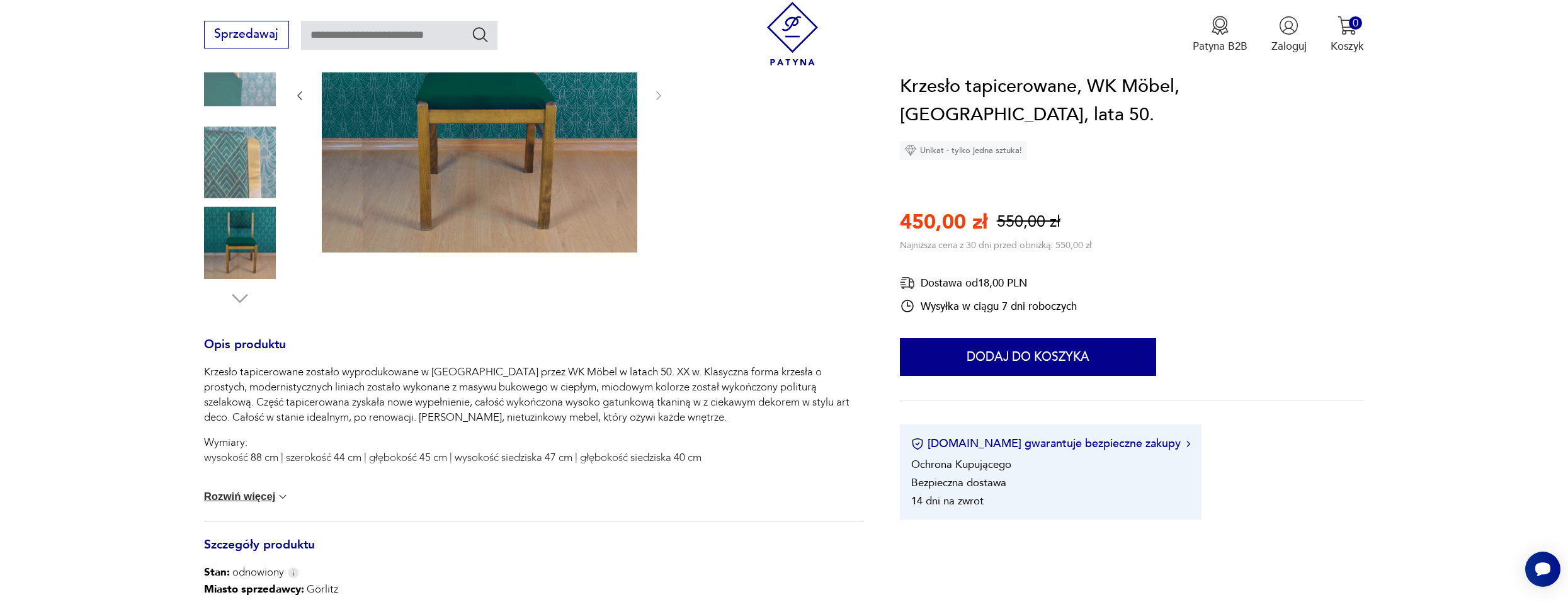
scroll to position [315, 0]
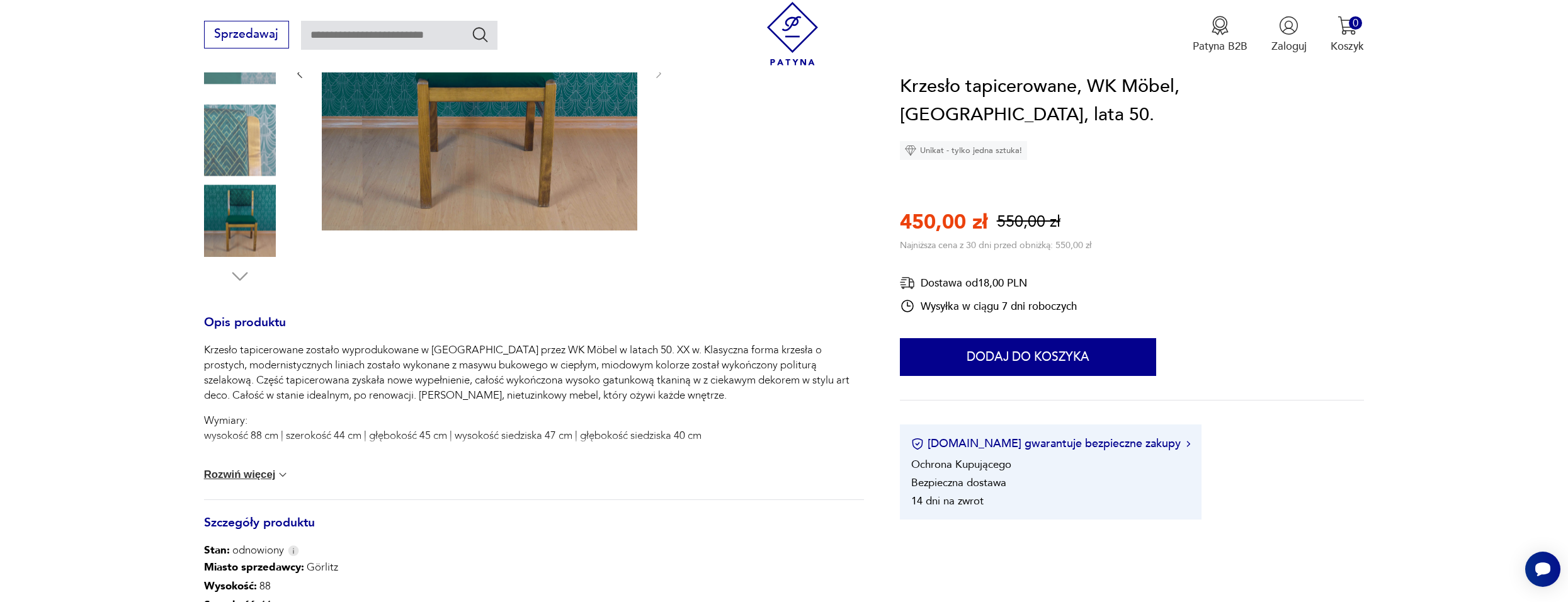
click at [261, 477] on button "Rozwiń więcej" at bounding box center [246, 475] width 85 height 13
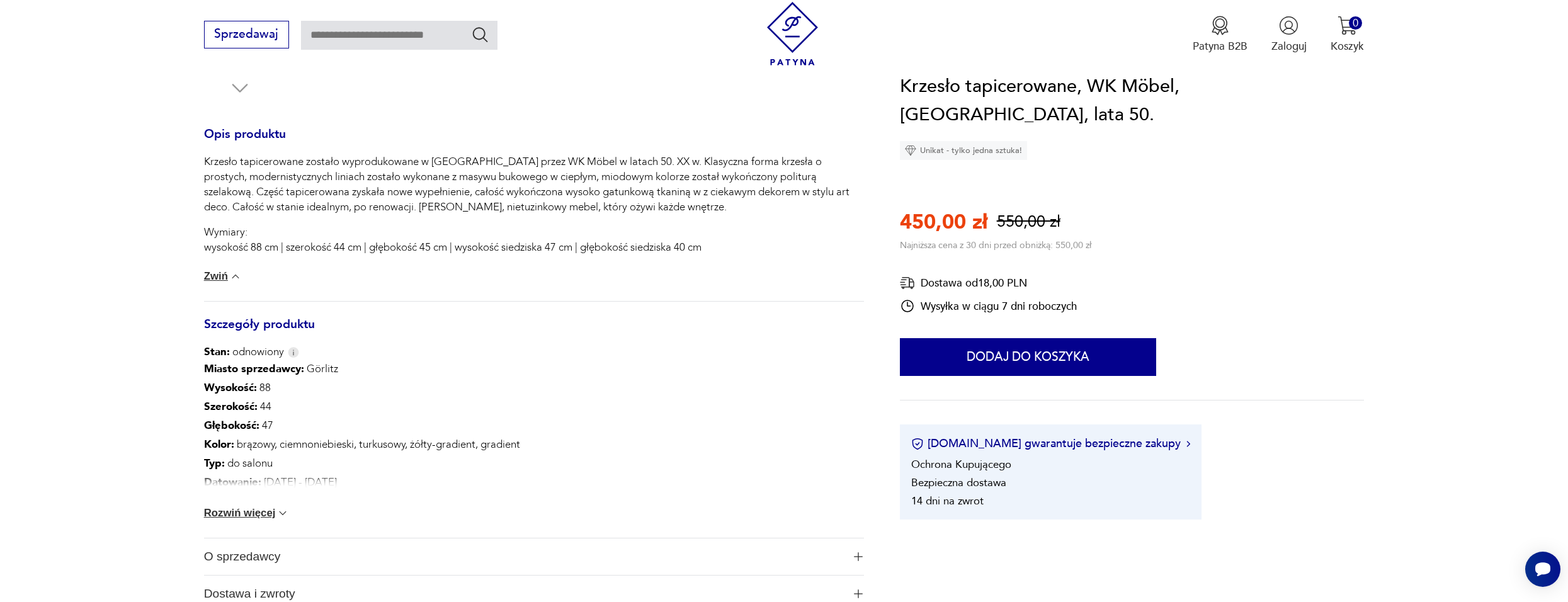
scroll to position [504, 0]
click at [239, 520] on div "Miasto sprzedawcy : Görlitz Wysokość : 88 Szerokość : 44 Głębokość : 47 Kolor: …" at bounding box center [534, 448] width 660 height 178
click at [252, 510] on button "Rozwiń więcej" at bounding box center [246, 512] width 85 height 13
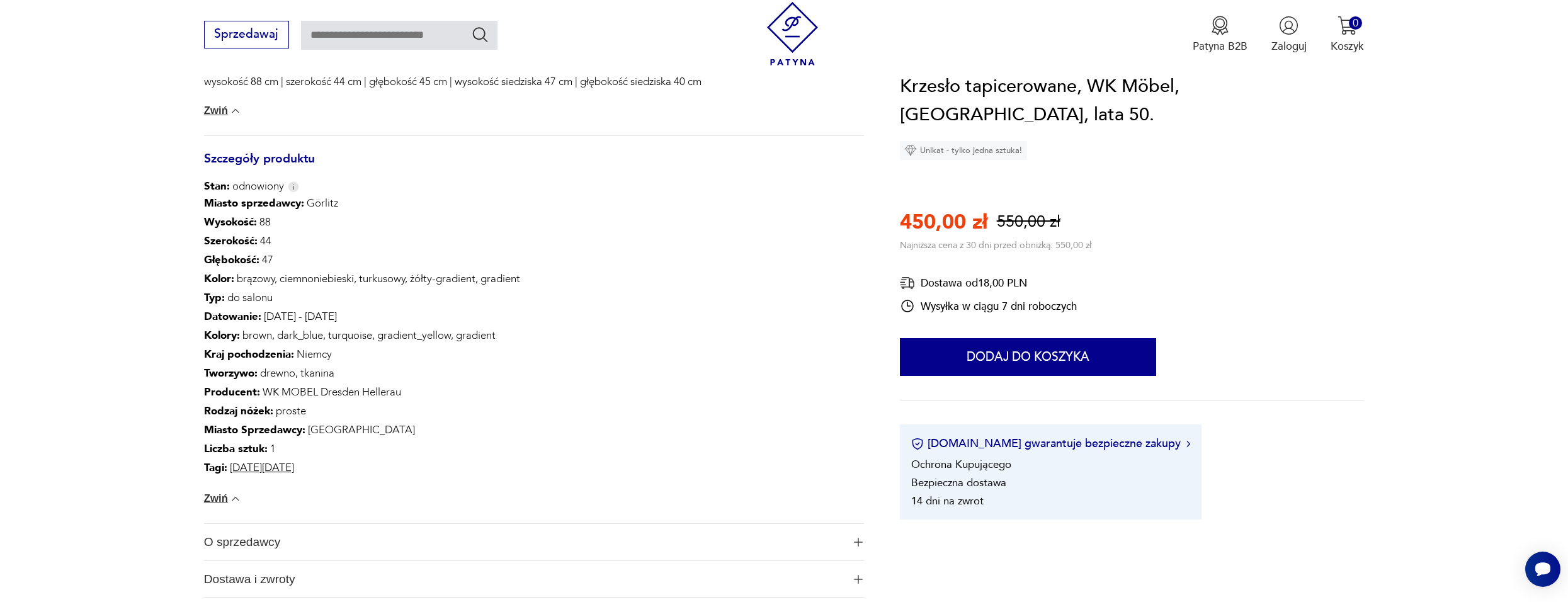
scroll to position [315, 0]
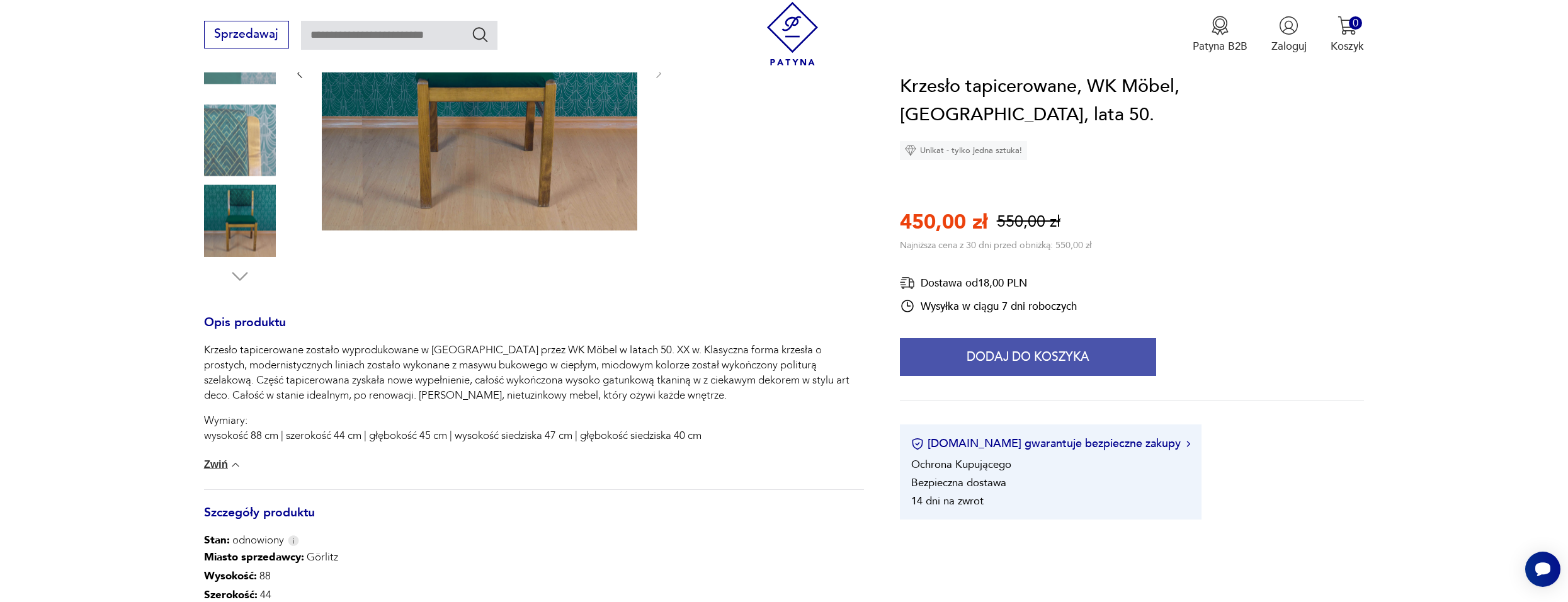
click at [1000, 338] on button "Dodaj do koszyka" at bounding box center [1028, 357] width 257 height 38
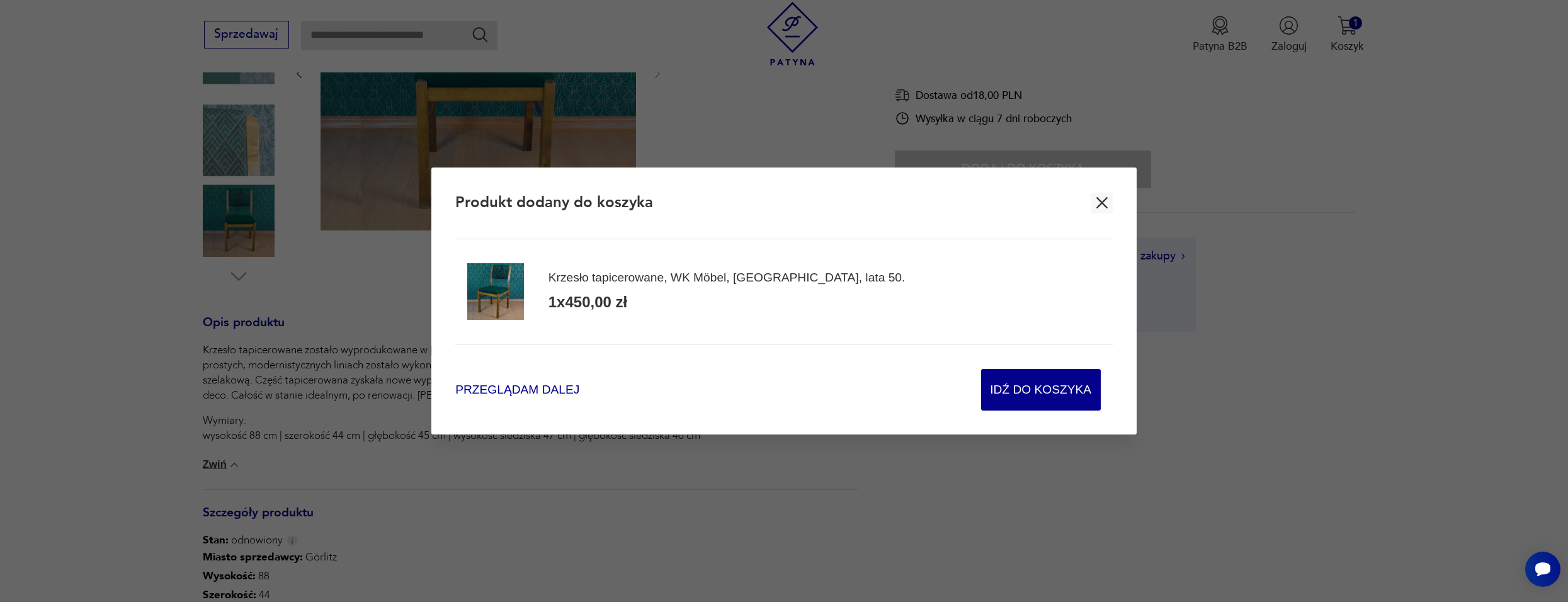
click at [515, 389] on span "Przeglądam dalej" at bounding box center [517, 389] width 124 height 17
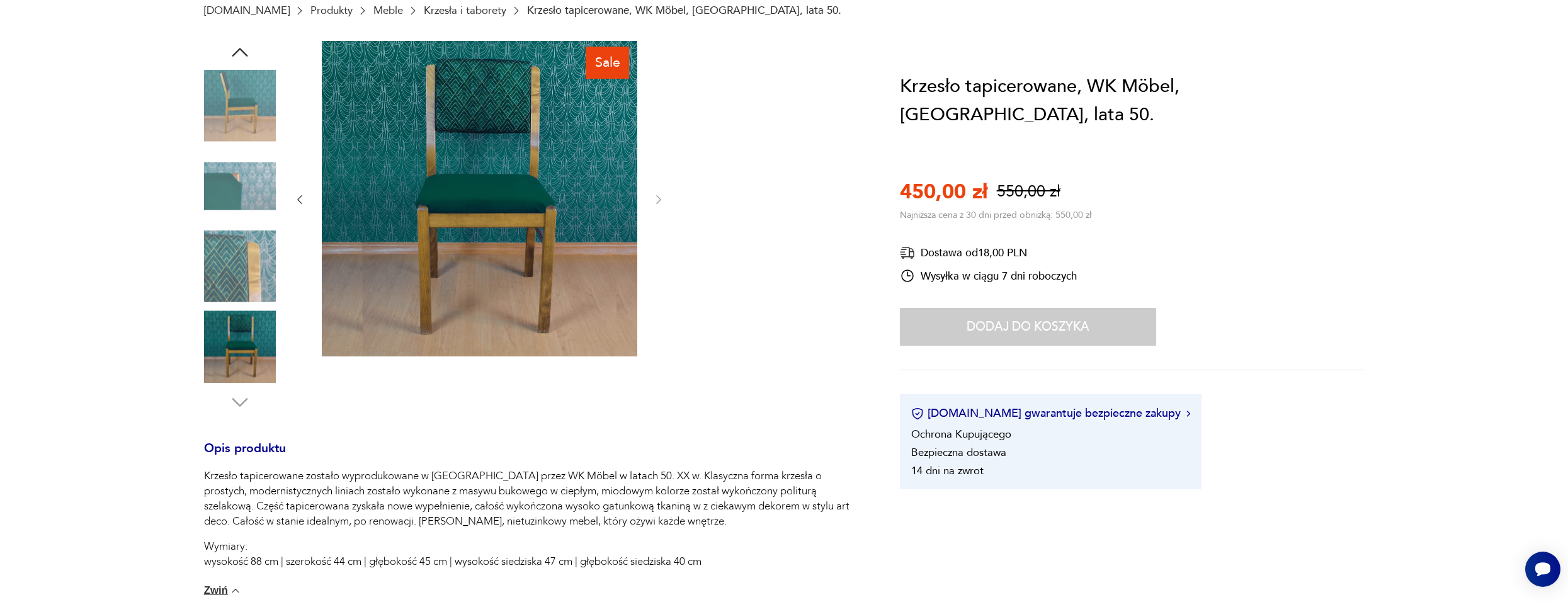
scroll to position [63, 0]
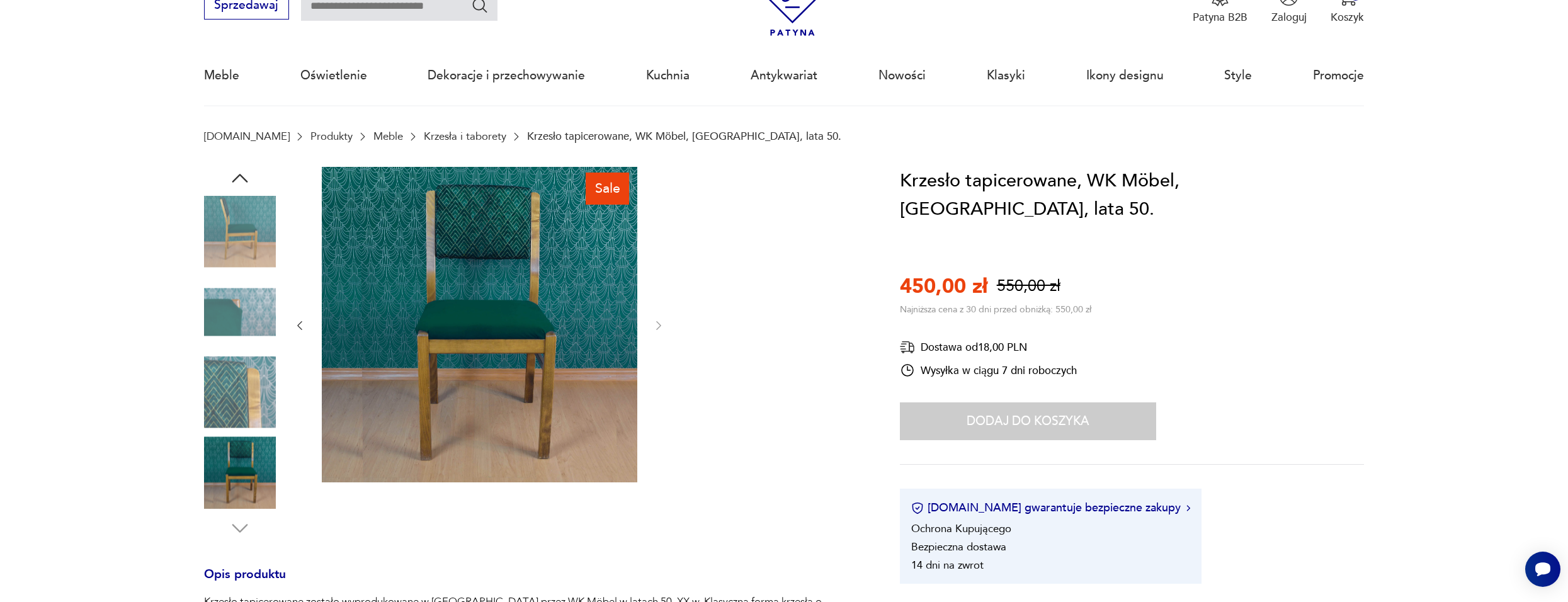
click at [252, 314] on img at bounding box center [240, 312] width 72 height 72
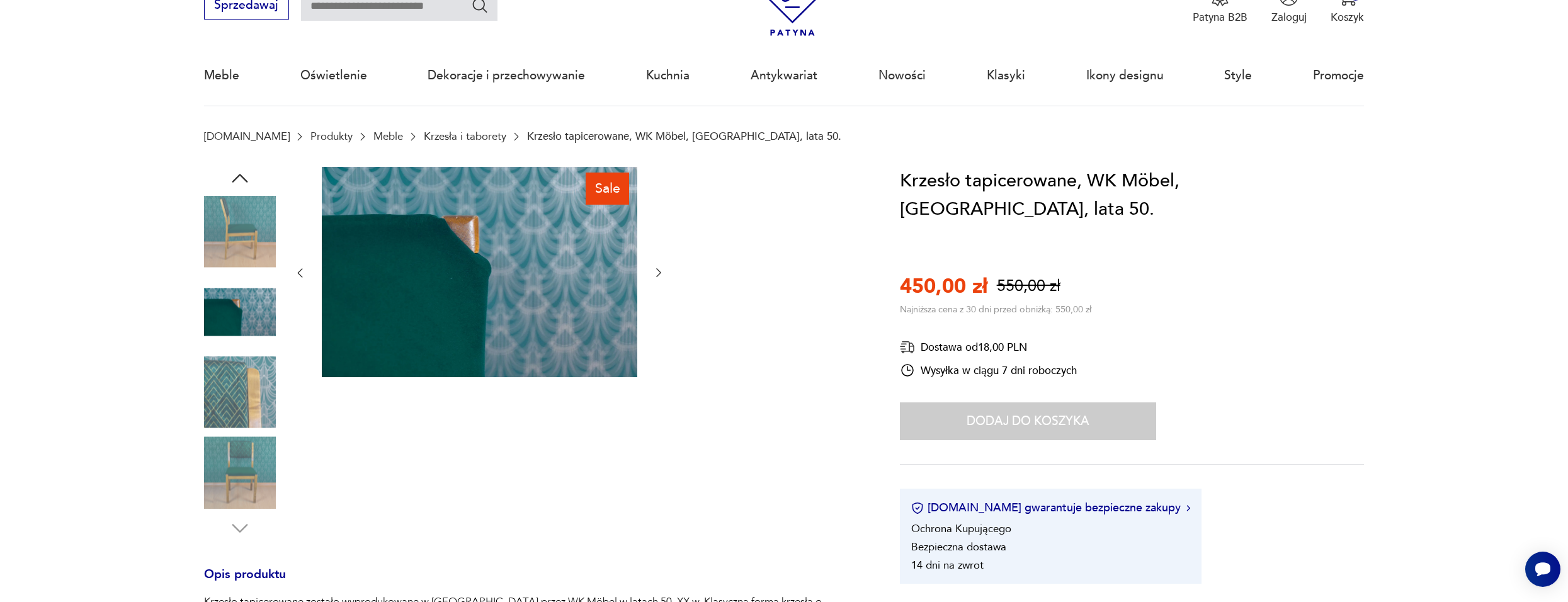
click at [247, 379] on img at bounding box center [240, 393] width 72 height 72
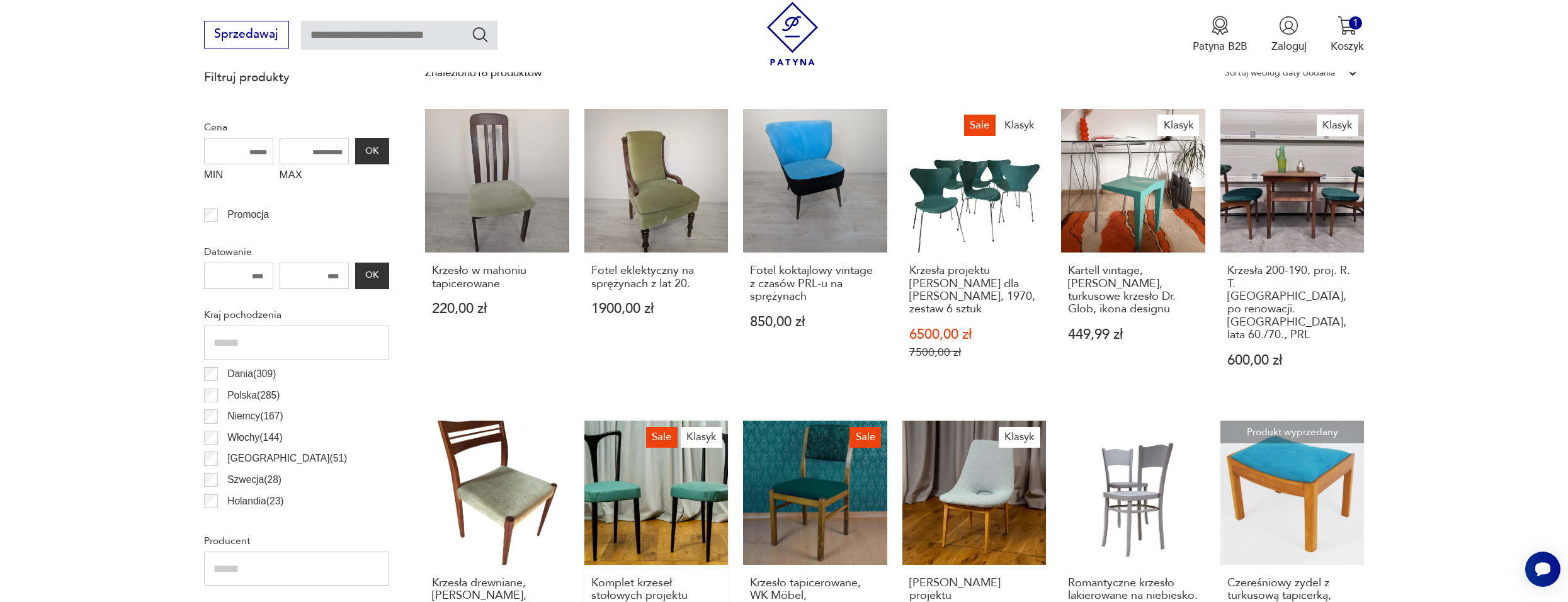
scroll to position [500, 0]
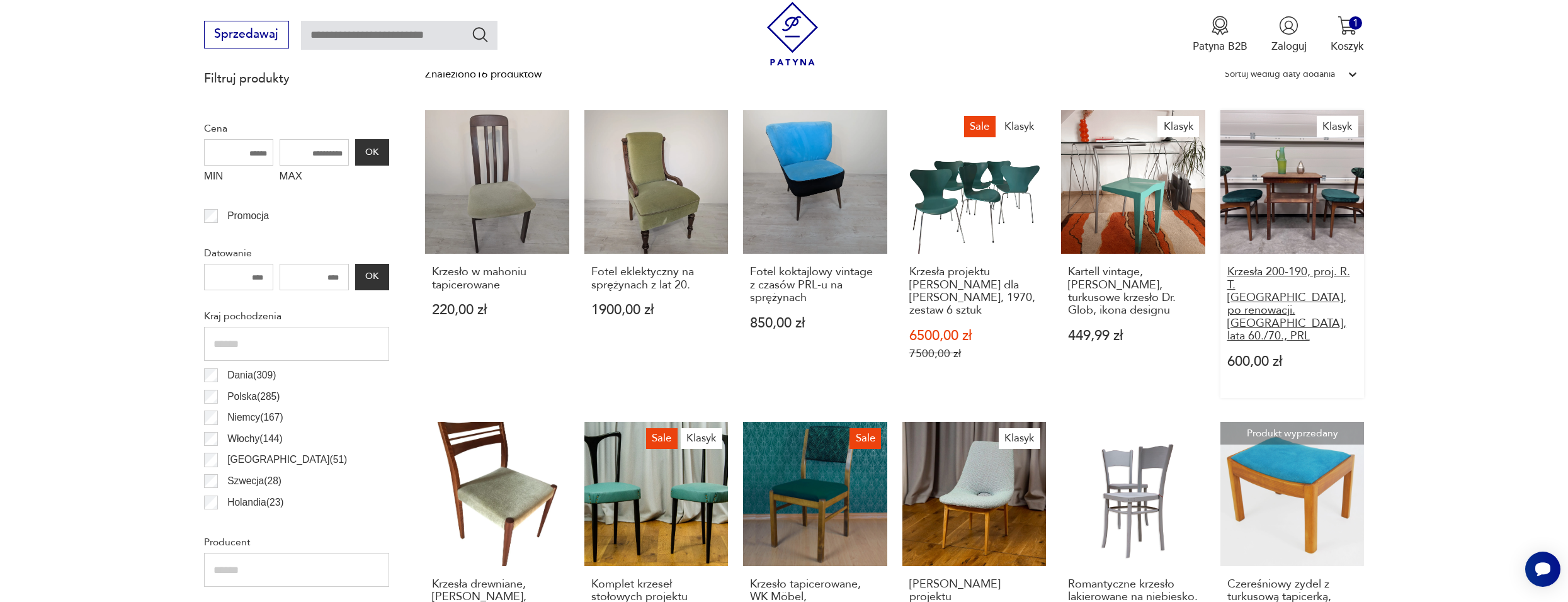
click at [1320, 287] on h3 "Krzesła 200-190, proj. R. T. Hałasa, po renowacji. Polska, lata 60./70., PRL" at bounding box center [1292, 304] width 130 height 77
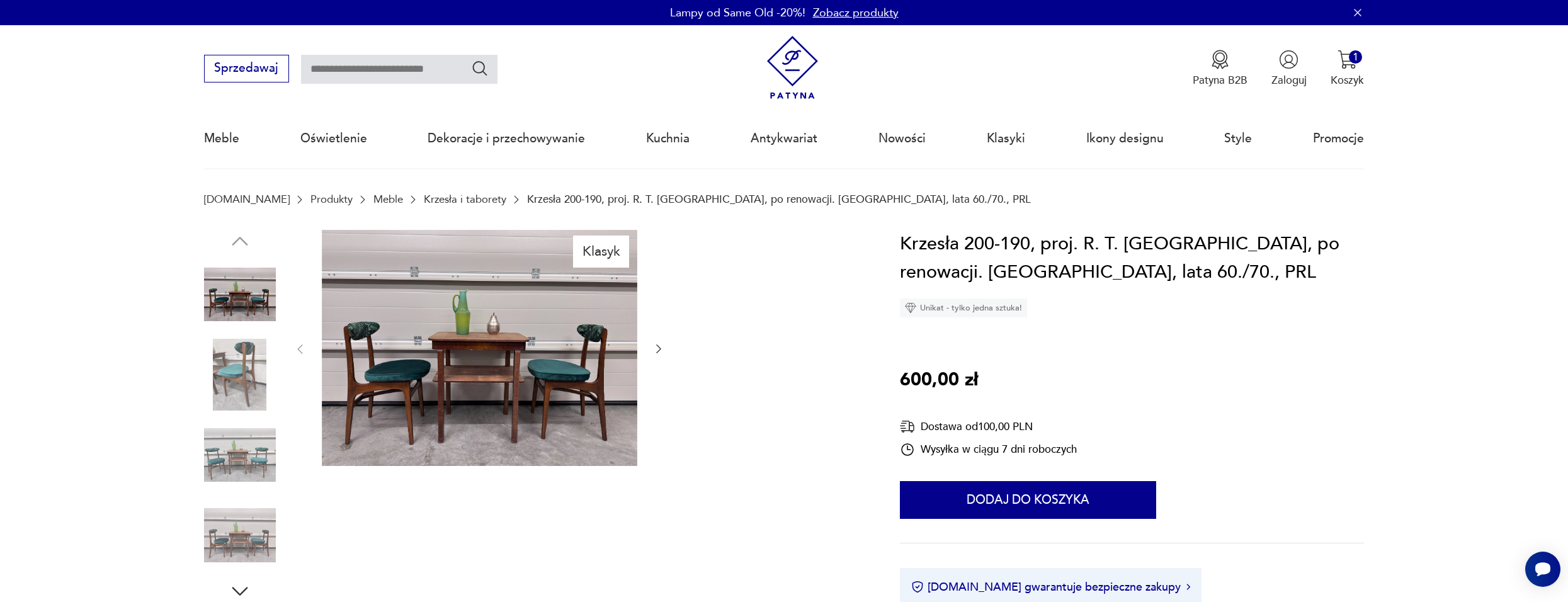
click at [664, 339] on div at bounding box center [479, 349] width 372 height 239
click at [661, 350] on icon "button" at bounding box center [659, 349] width 13 height 13
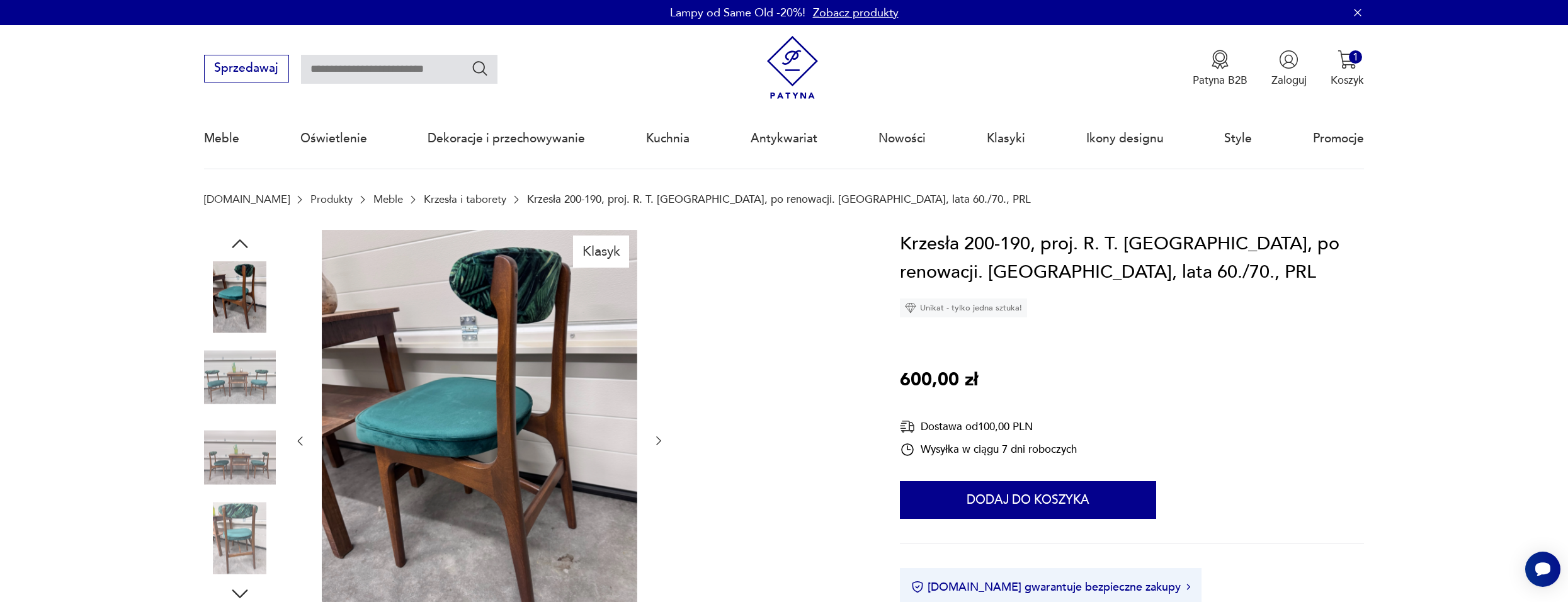
click at [658, 350] on div at bounding box center [479, 441] width 372 height 423
click at [654, 439] on icon "button" at bounding box center [659, 441] width 13 height 13
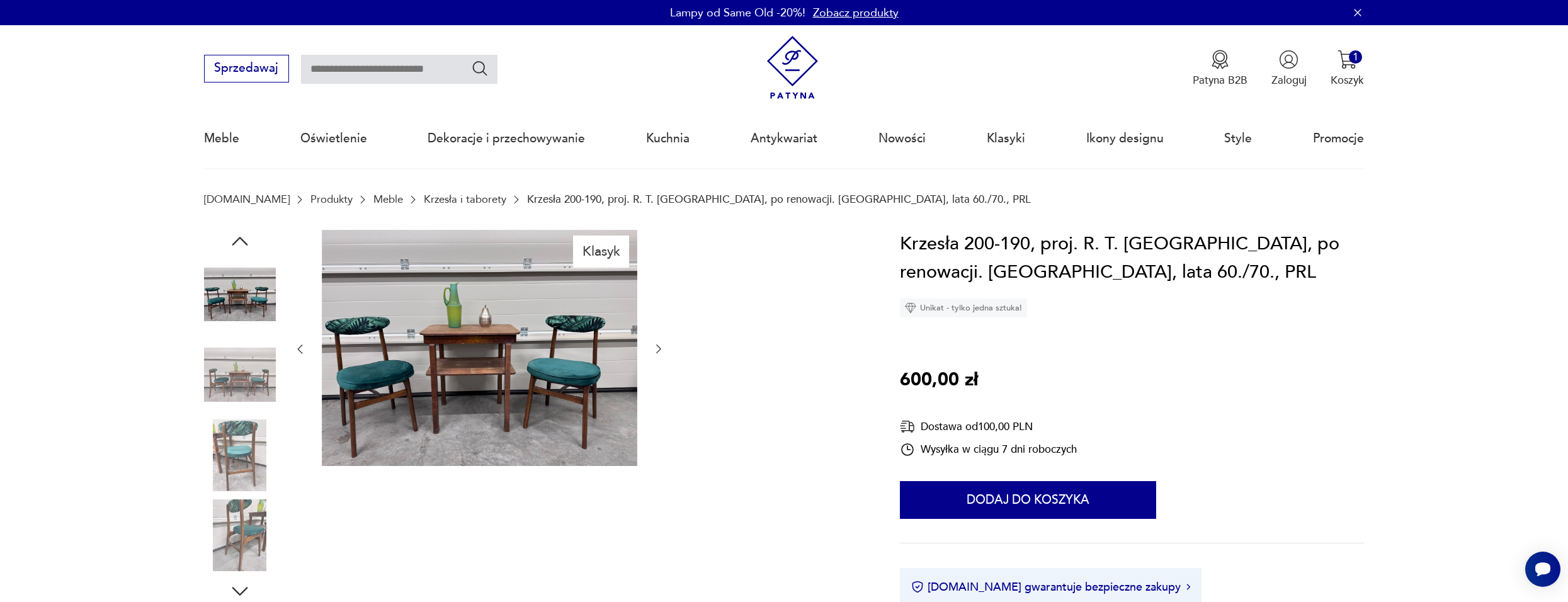
click at [663, 345] on icon "button" at bounding box center [659, 349] width 13 height 13
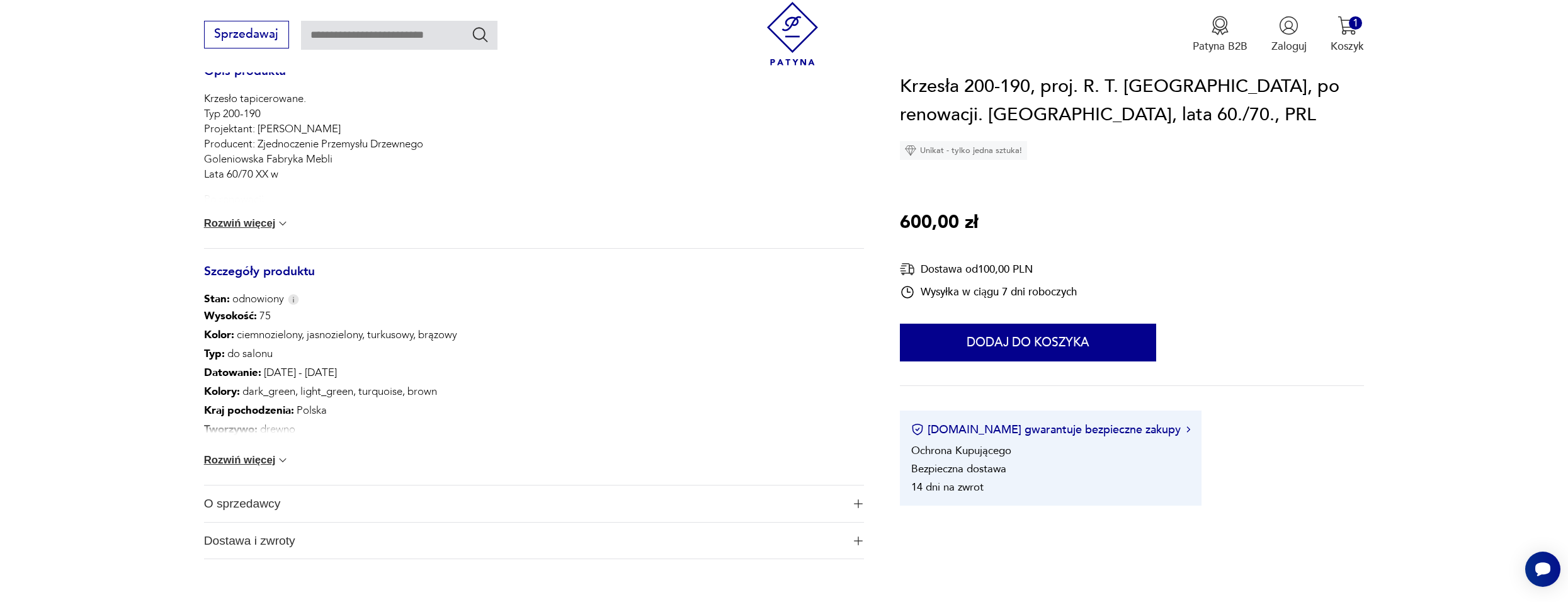
scroll to position [567, 0]
click at [257, 459] on button "Rozwiń więcej" at bounding box center [246, 460] width 85 height 13
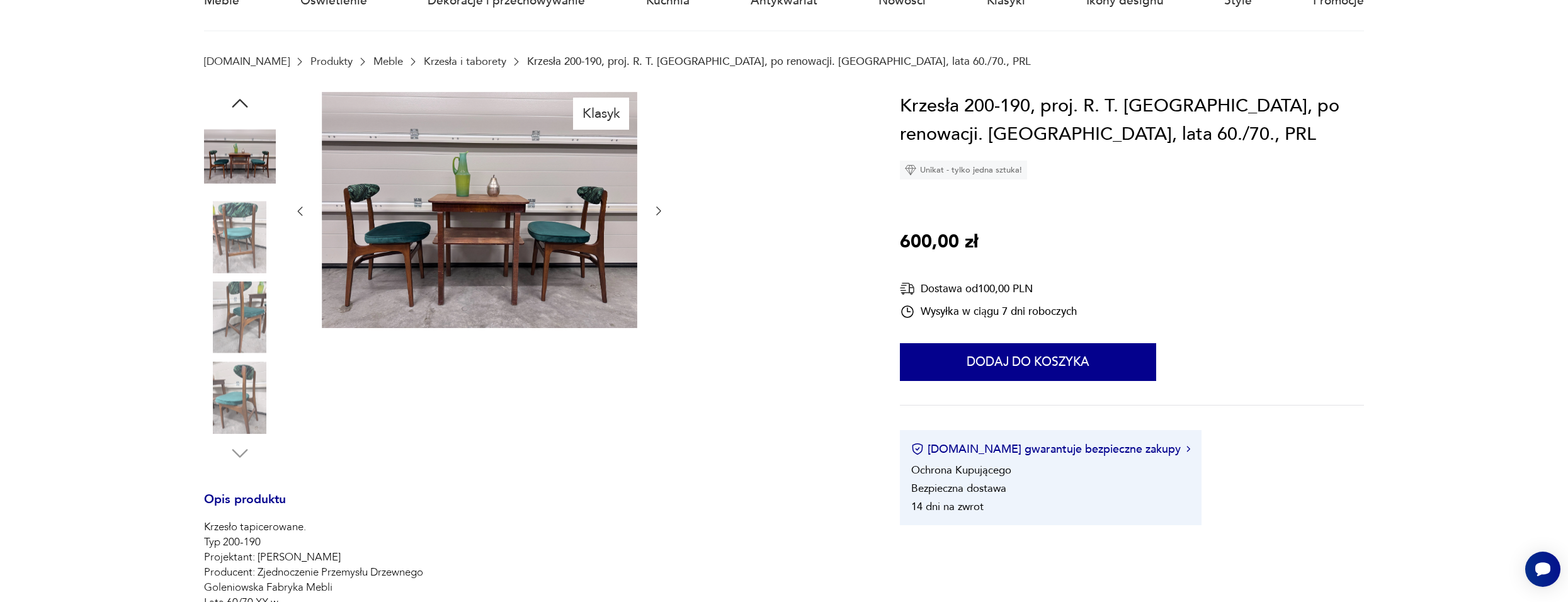
scroll to position [0, 0]
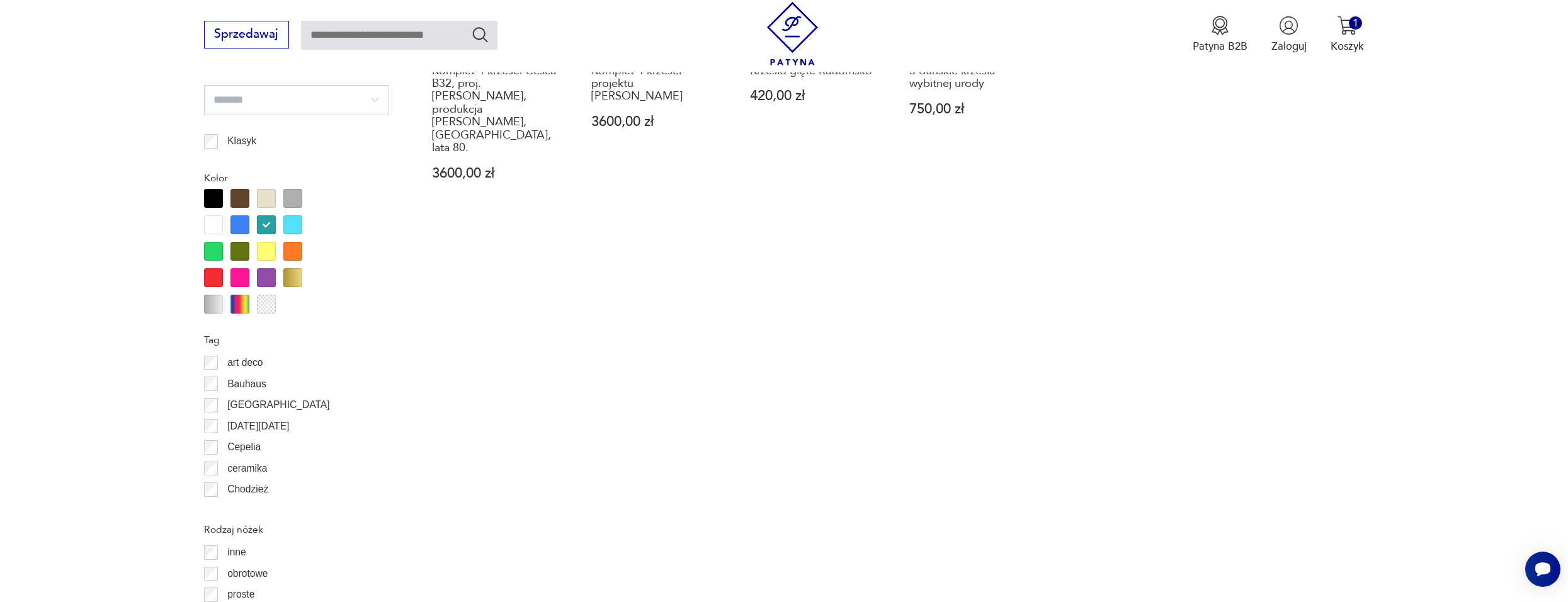
scroll to position [1318, 0]
click at [274, 223] on div at bounding box center [266, 223] width 19 height 19
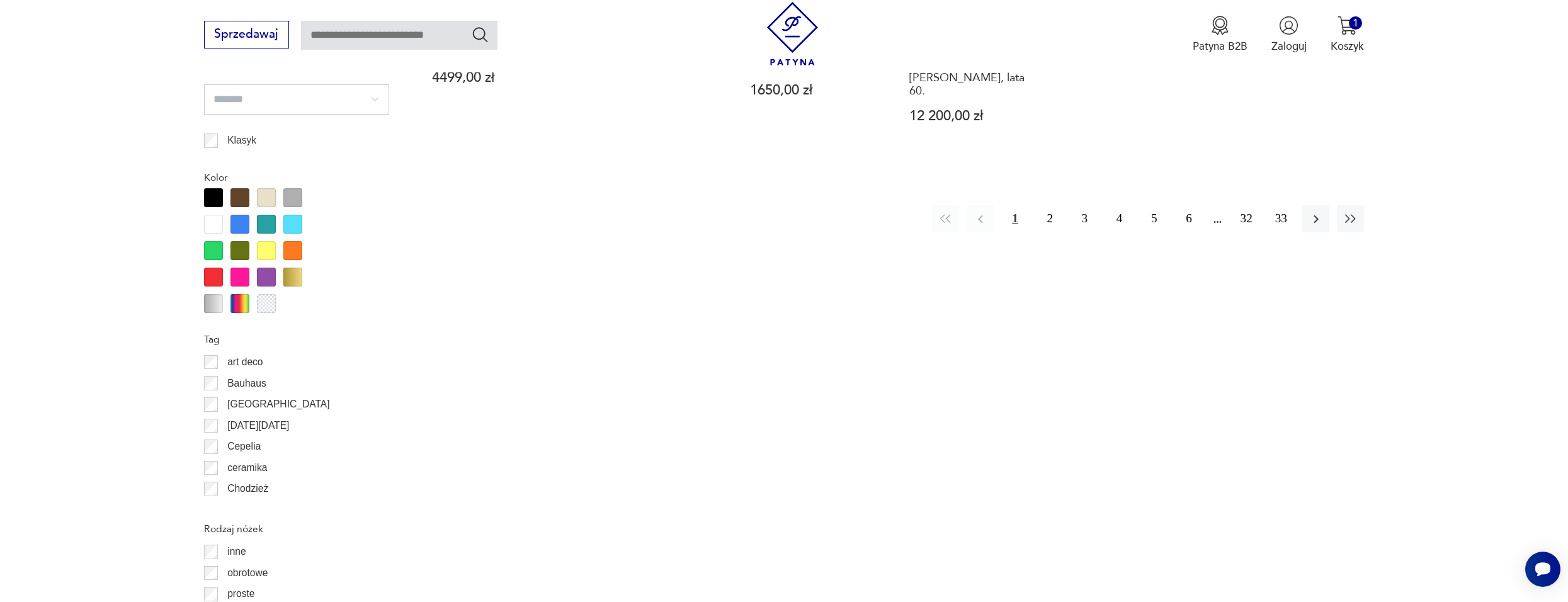
scroll to position [1318, 0]
click at [265, 276] on div at bounding box center [266, 276] width 19 height 19
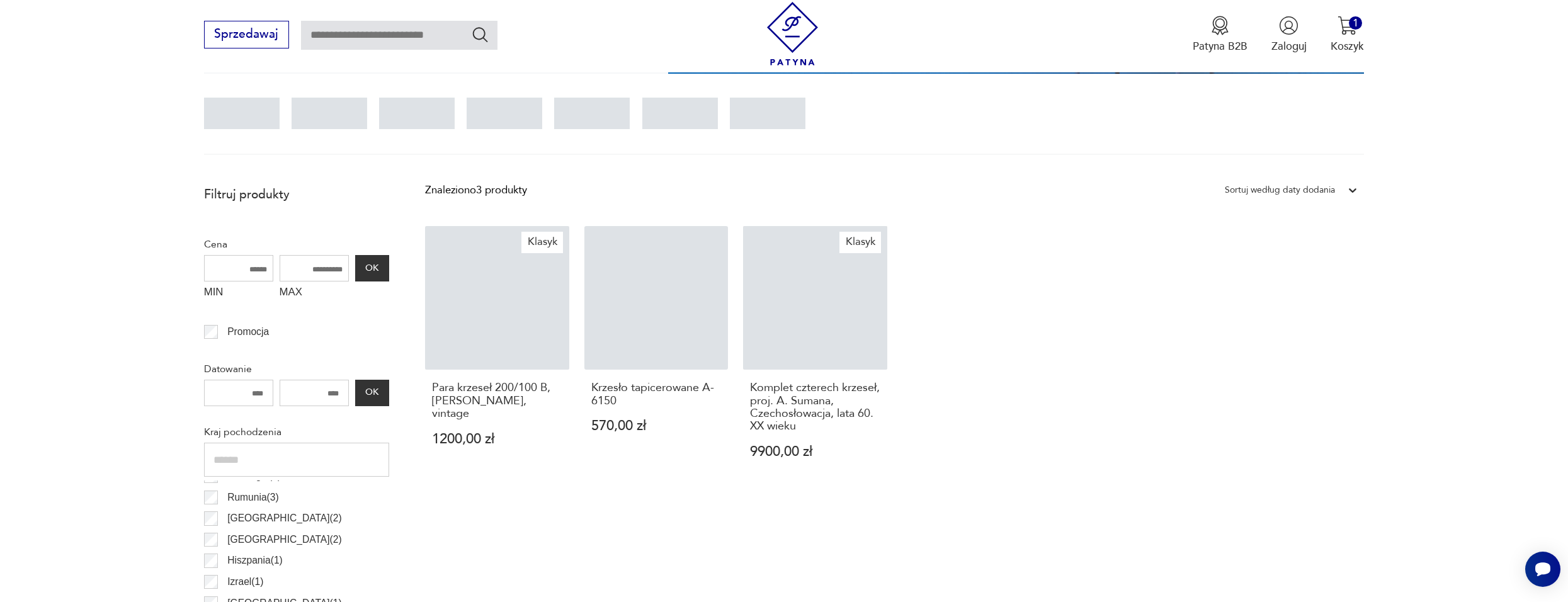
scroll to position [374, 0]
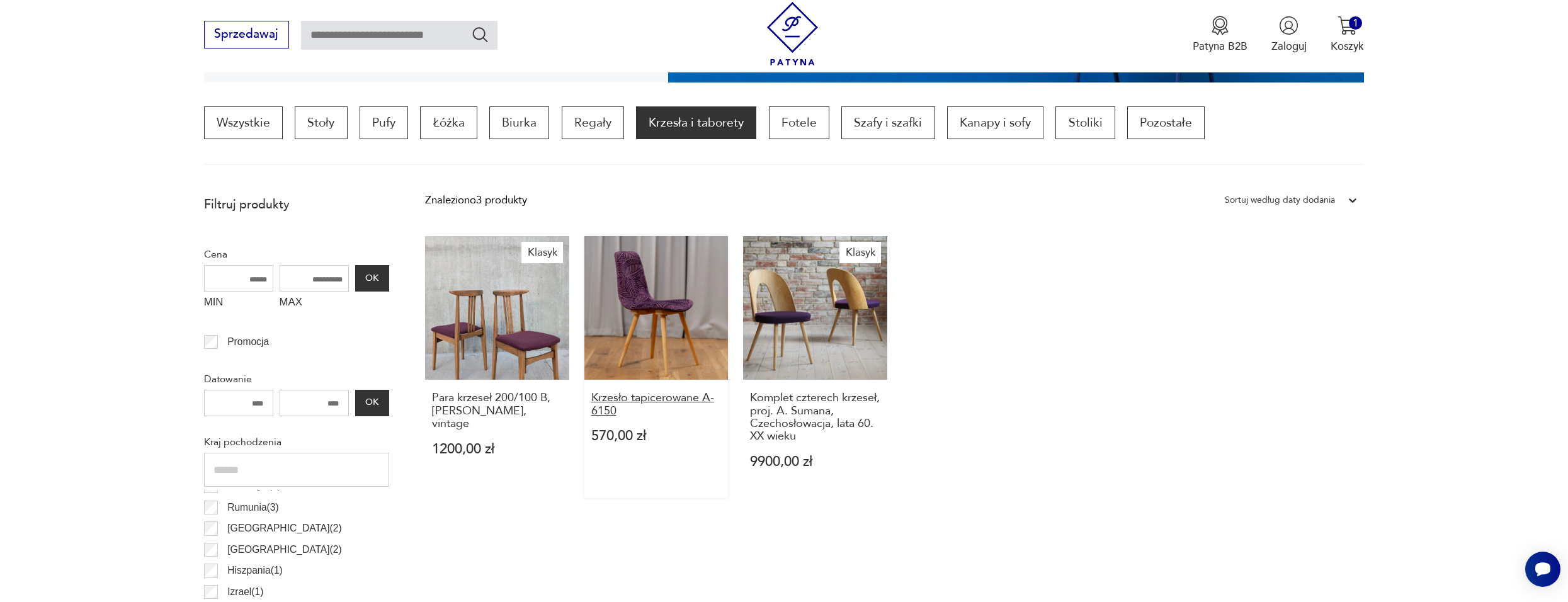
click at [647, 399] on h3 "Krzesło tapicerowane A-6150" at bounding box center [656, 405] width 130 height 26
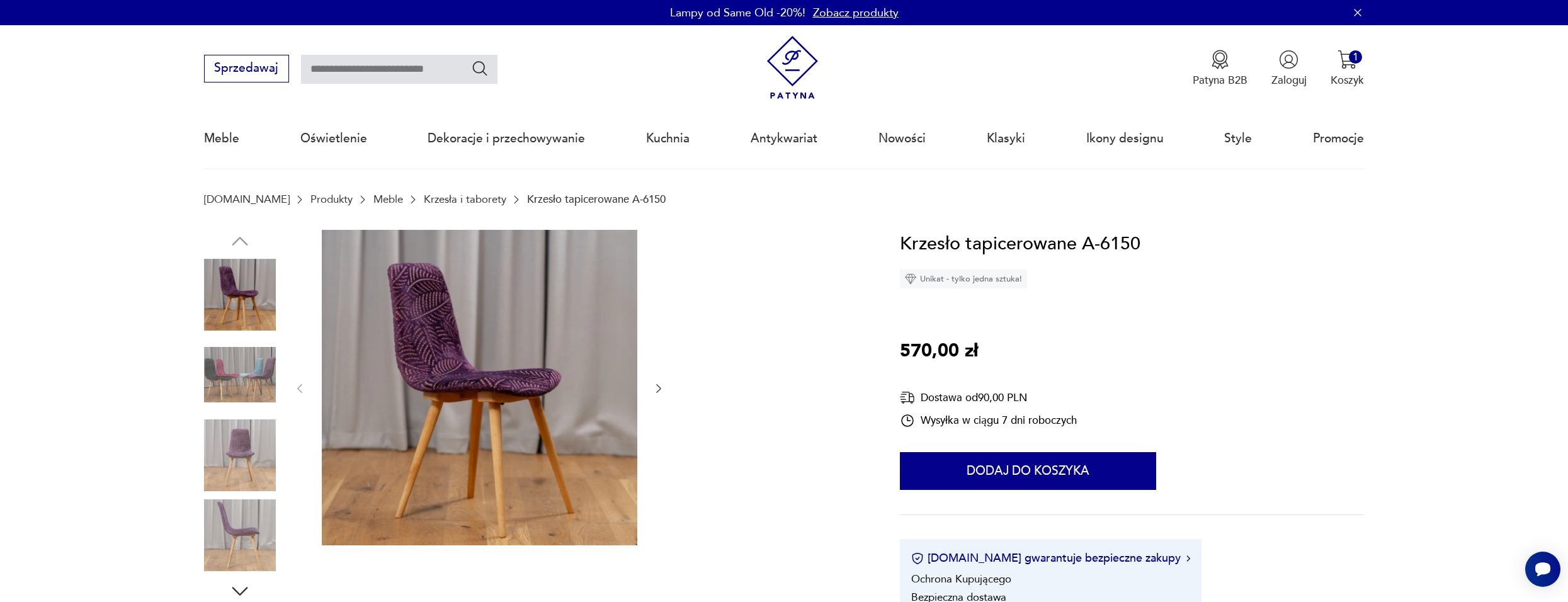
click at [231, 367] on img at bounding box center [240, 375] width 72 height 72
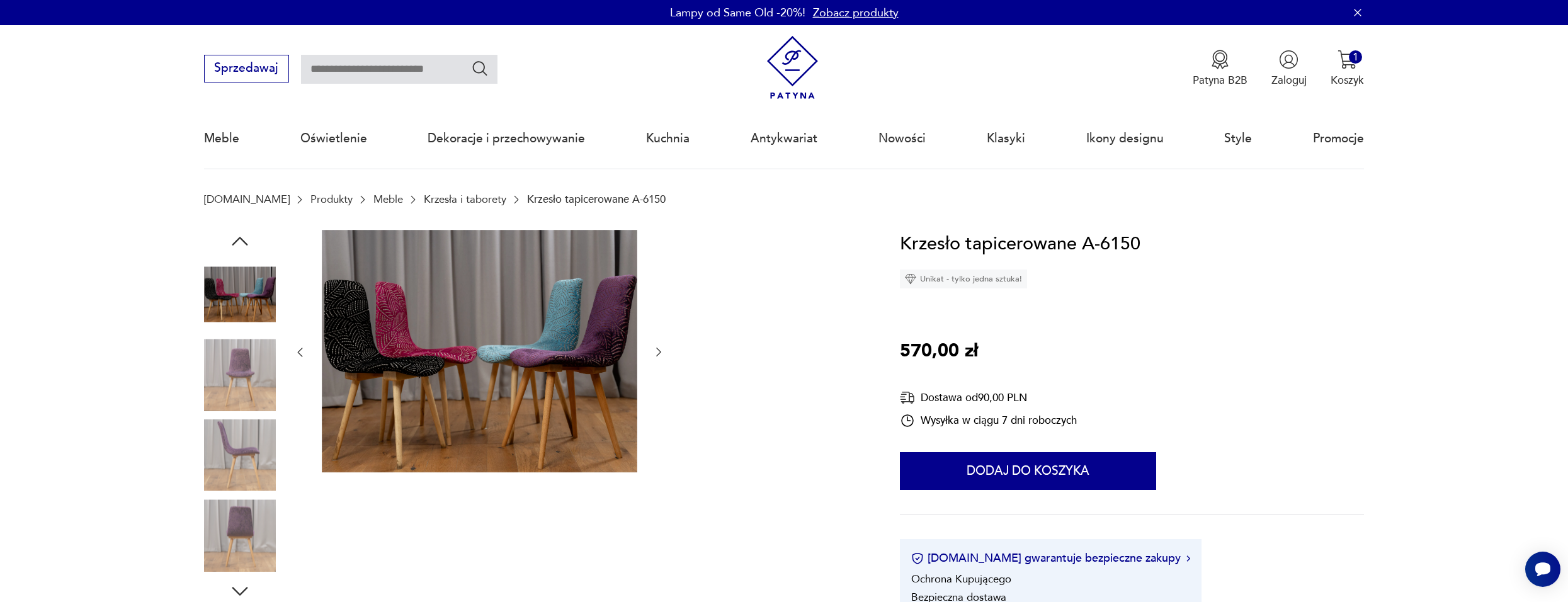
click at [249, 445] on img at bounding box center [240, 455] width 72 height 72
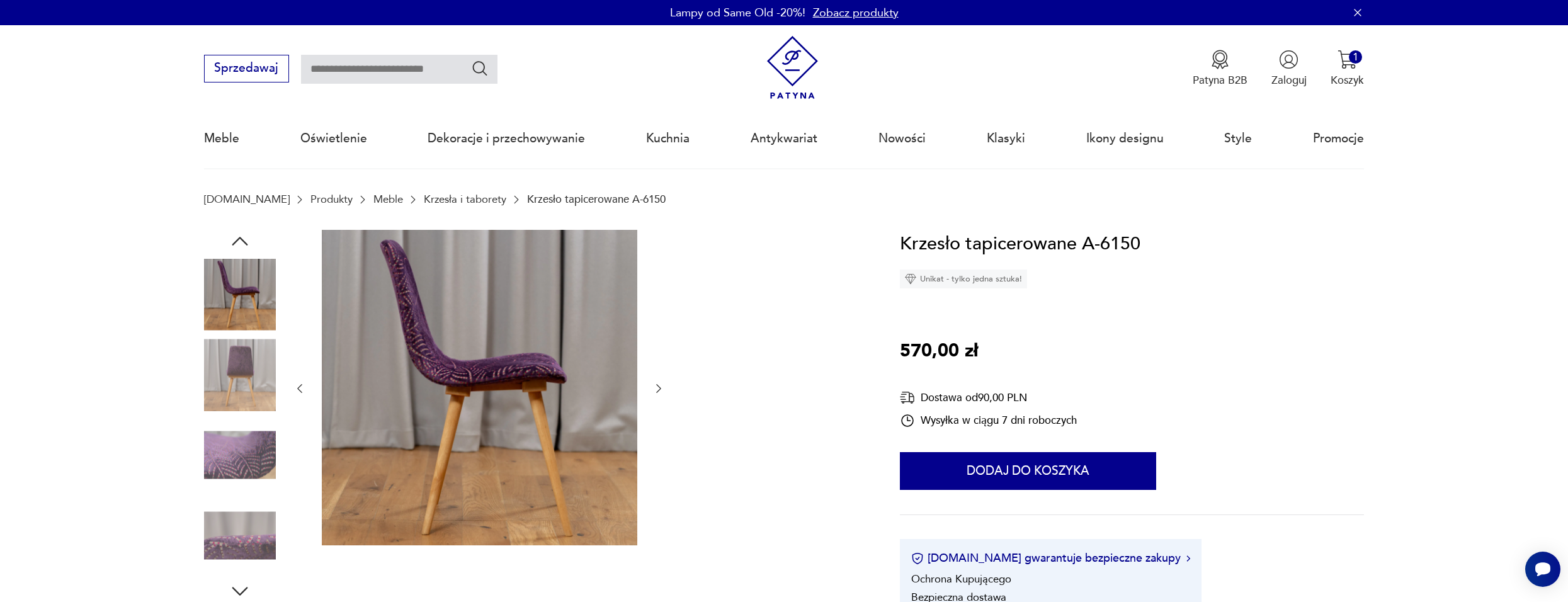
click at [239, 465] on img at bounding box center [240, 455] width 72 height 72
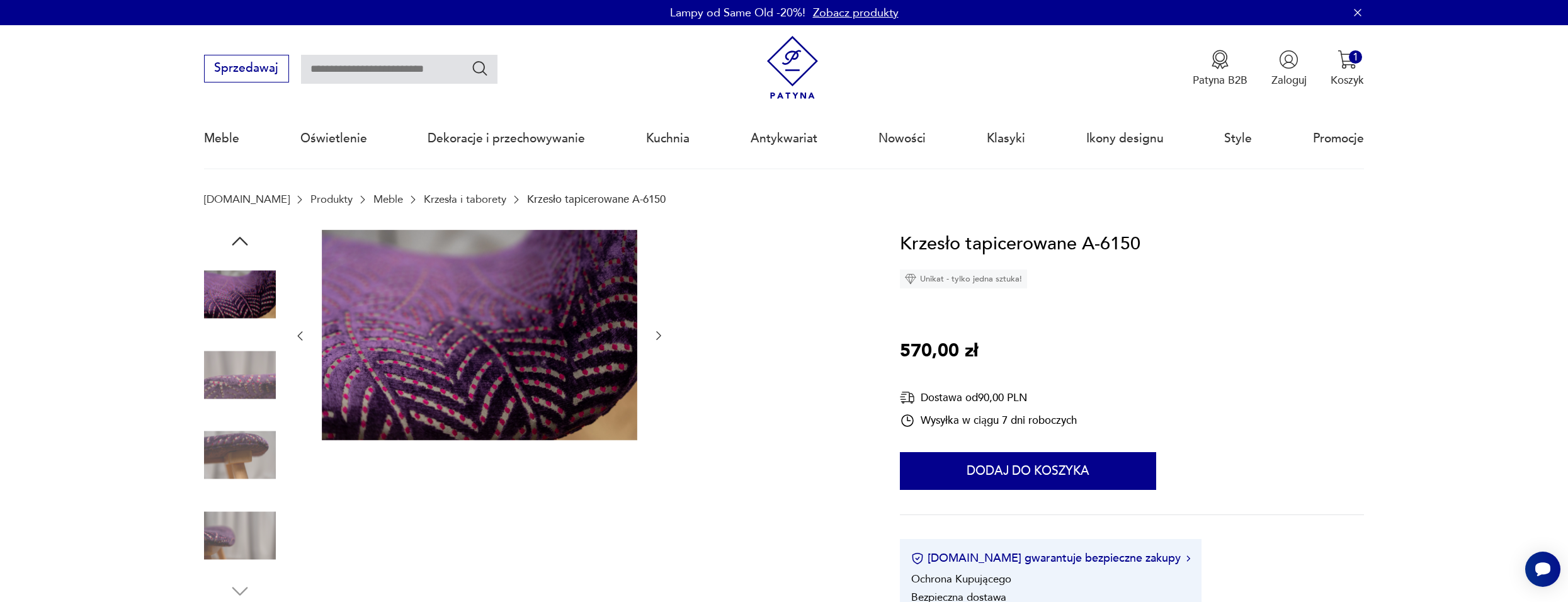
click at [242, 457] on img at bounding box center [240, 455] width 72 height 72
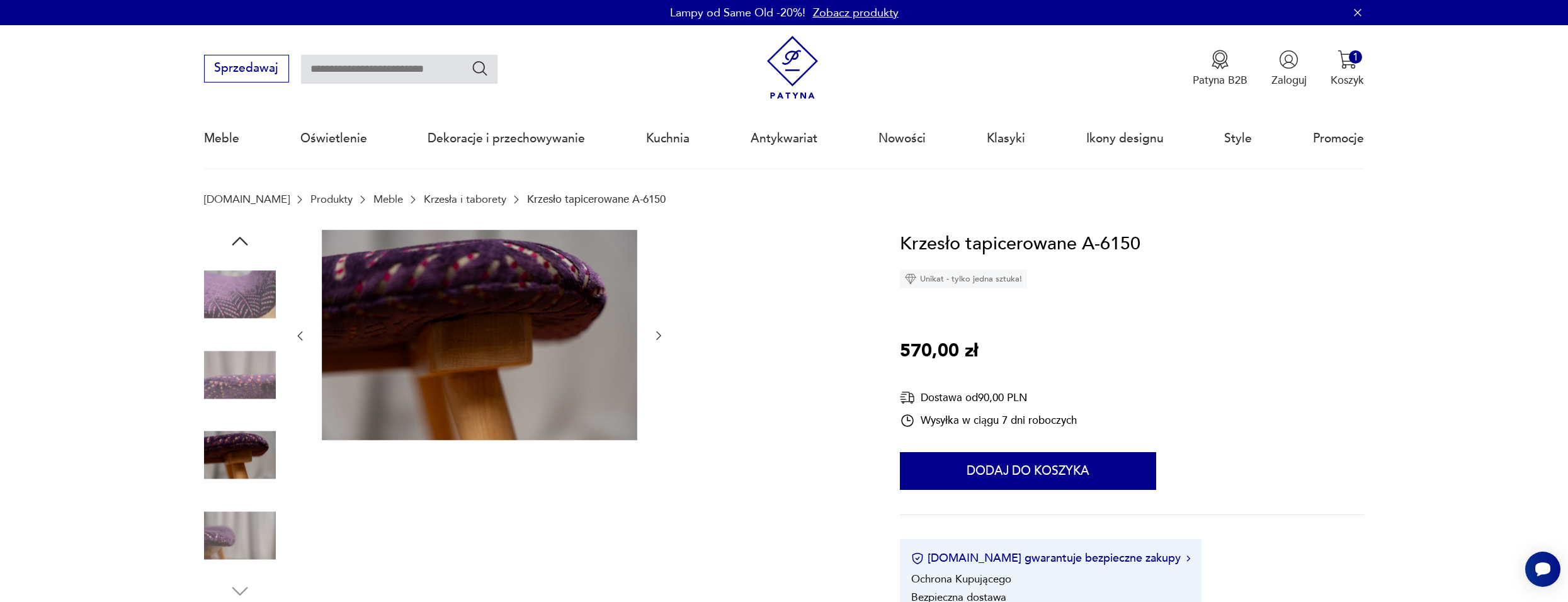
click at [235, 524] on img at bounding box center [240, 535] width 72 height 72
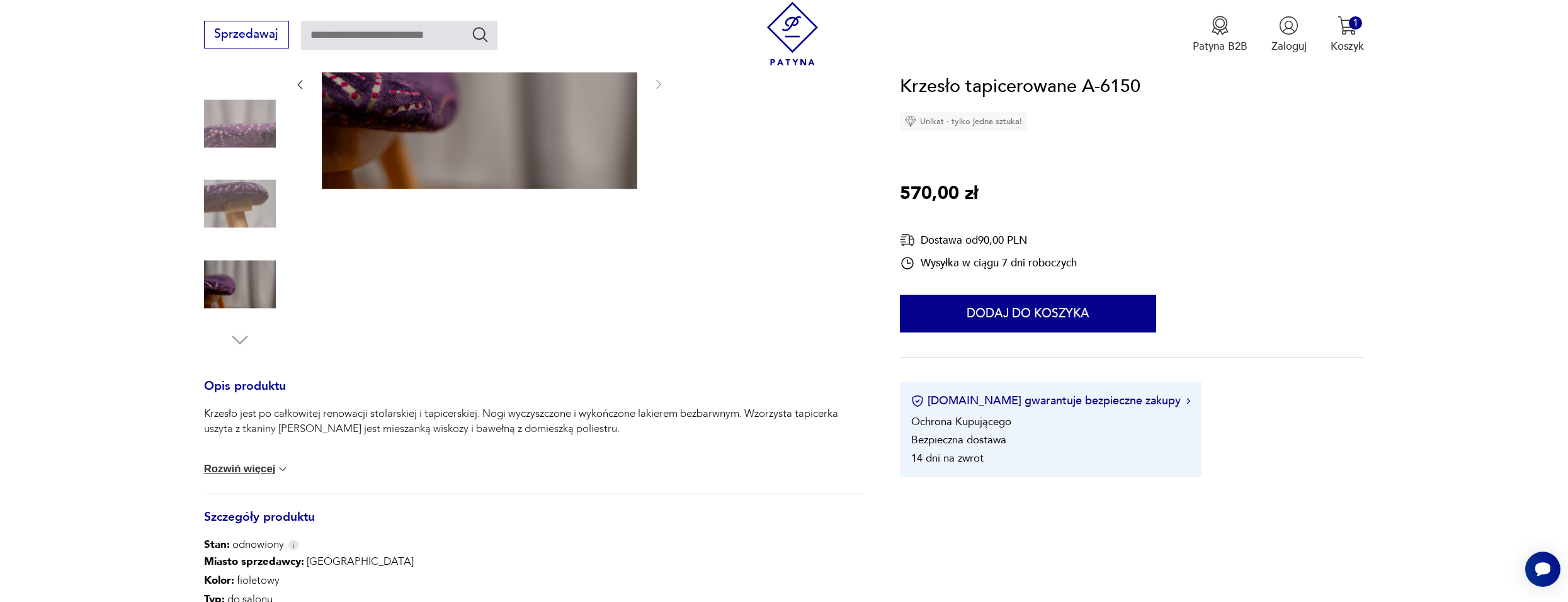
scroll to position [252, 0]
click at [258, 469] on button "Rozwiń więcej" at bounding box center [246, 469] width 85 height 13
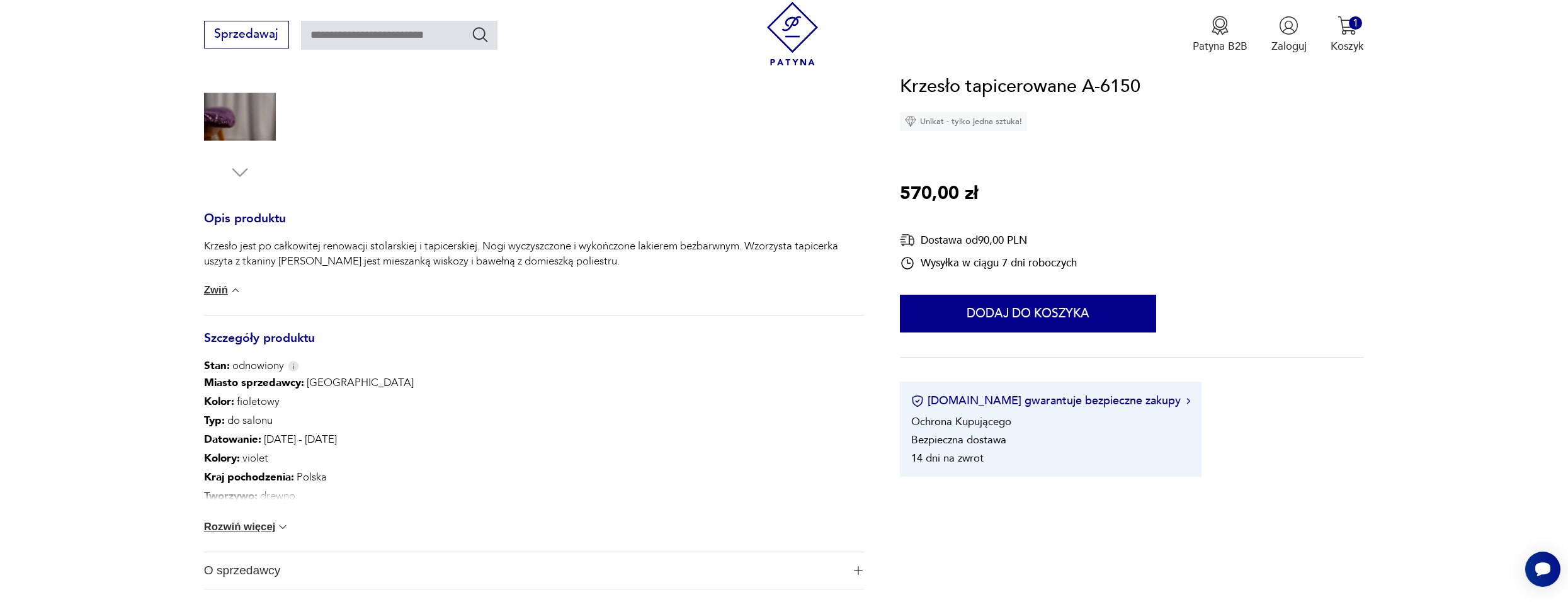
scroll to position [441, 0]
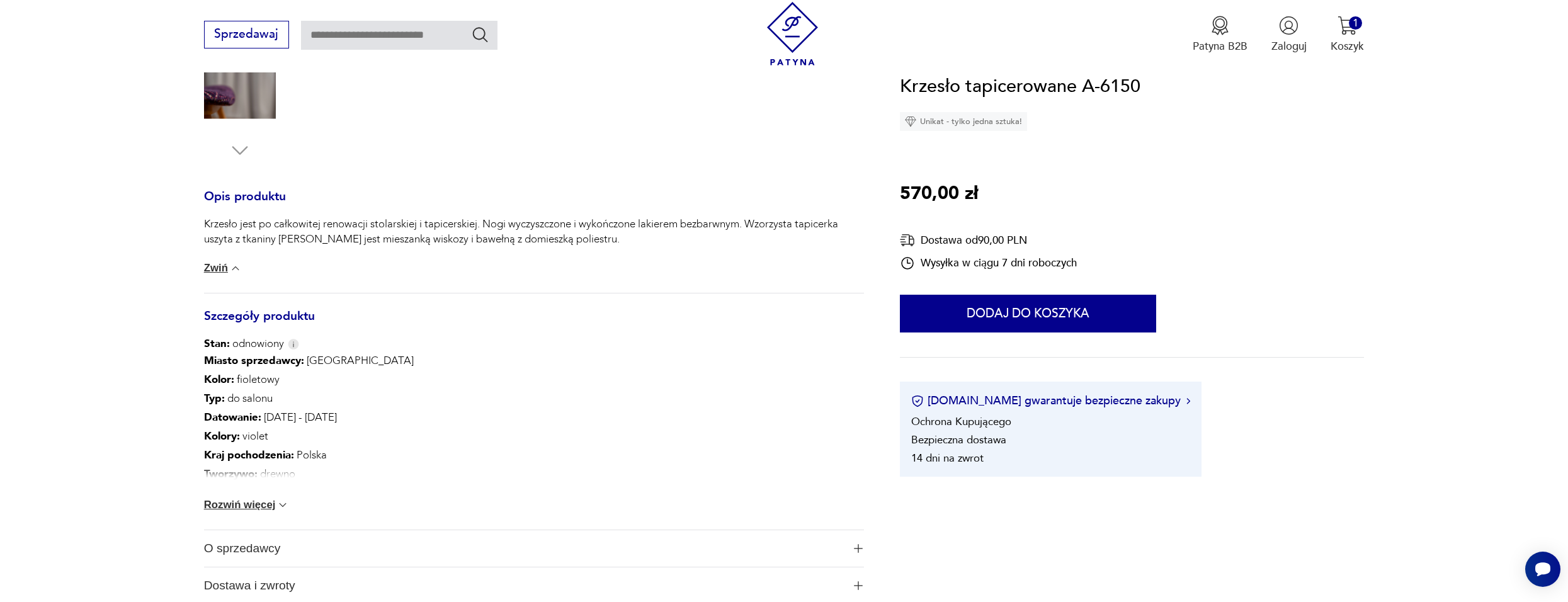
click at [277, 505] on img at bounding box center [283, 505] width 13 height 13
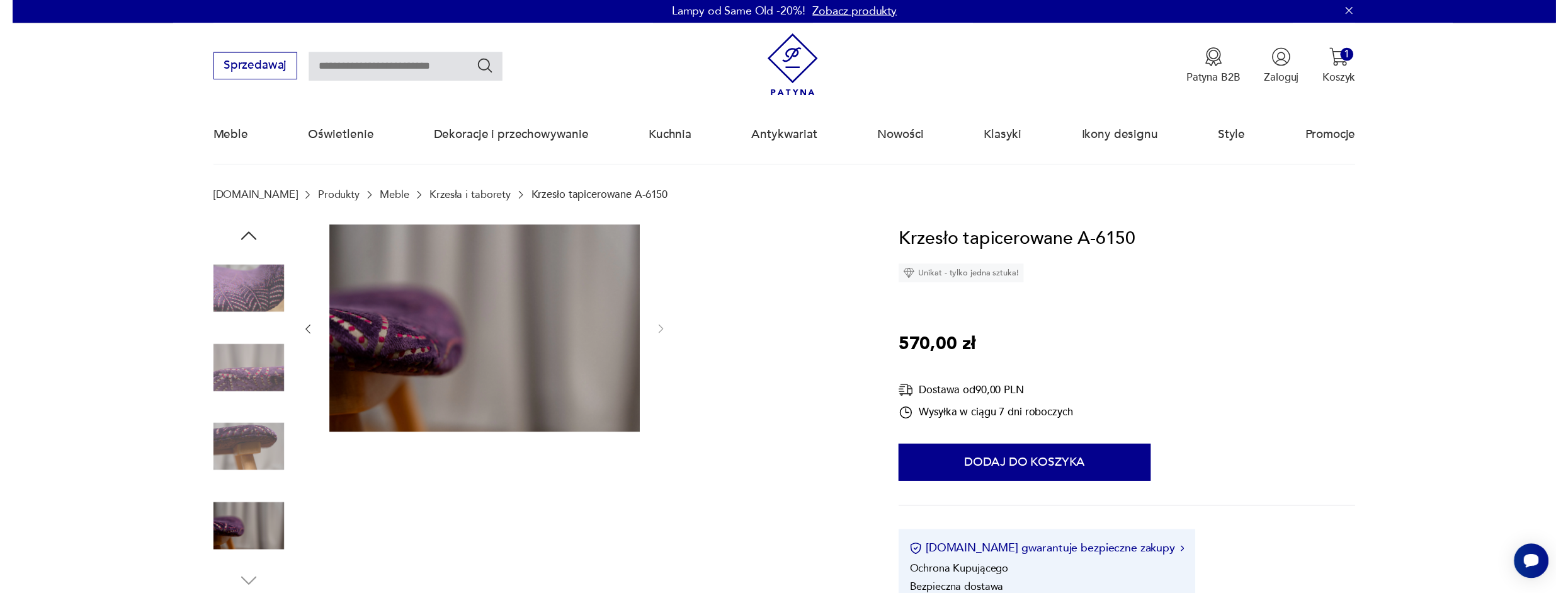
scroll to position [0, 0]
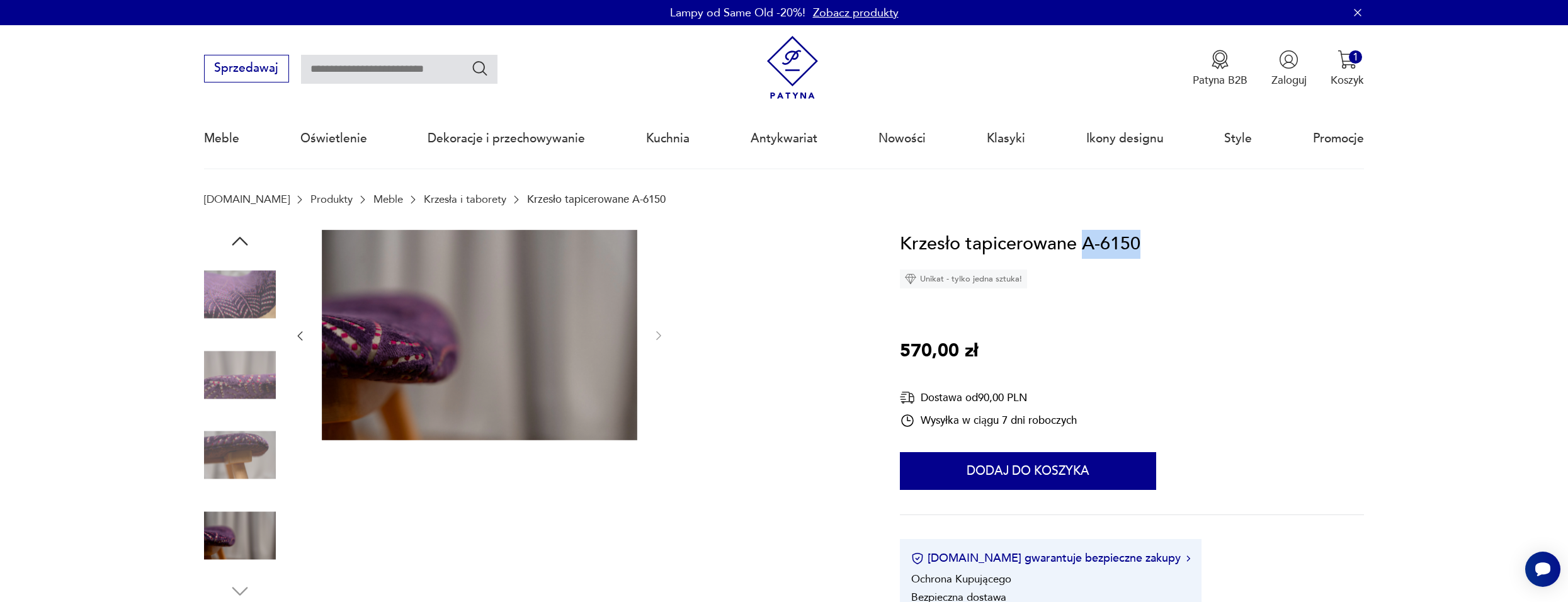
drag, startPoint x: 1143, startPoint y: 245, endPoint x: 1083, endPoint y: 242, distance: 60.1
click at [1083, 242] on div "Krzesło tapicerowane A-6150 Unikat - tylko jedna sztuka! 570,00 zł Dostawa od 9…" at bounding box center [1132, 432] width 464 height 405
copy h1 "A-6150"
click at [425, 71] on input "text" at bounding box center [399, 69] width 197 height 29
paste input "******"
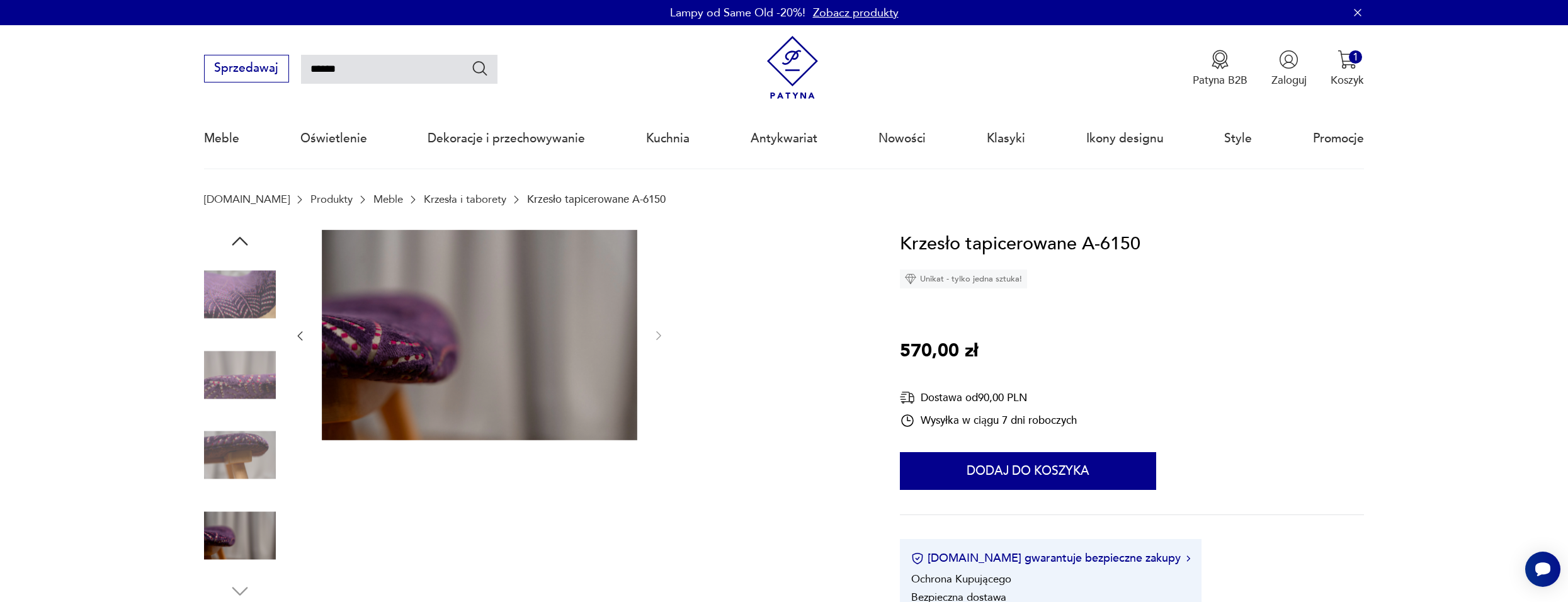
type input "******"
click at [479, 70] on icon "Szukaj" at bounding box center [480, 68] width 18 height 18
type input "******"
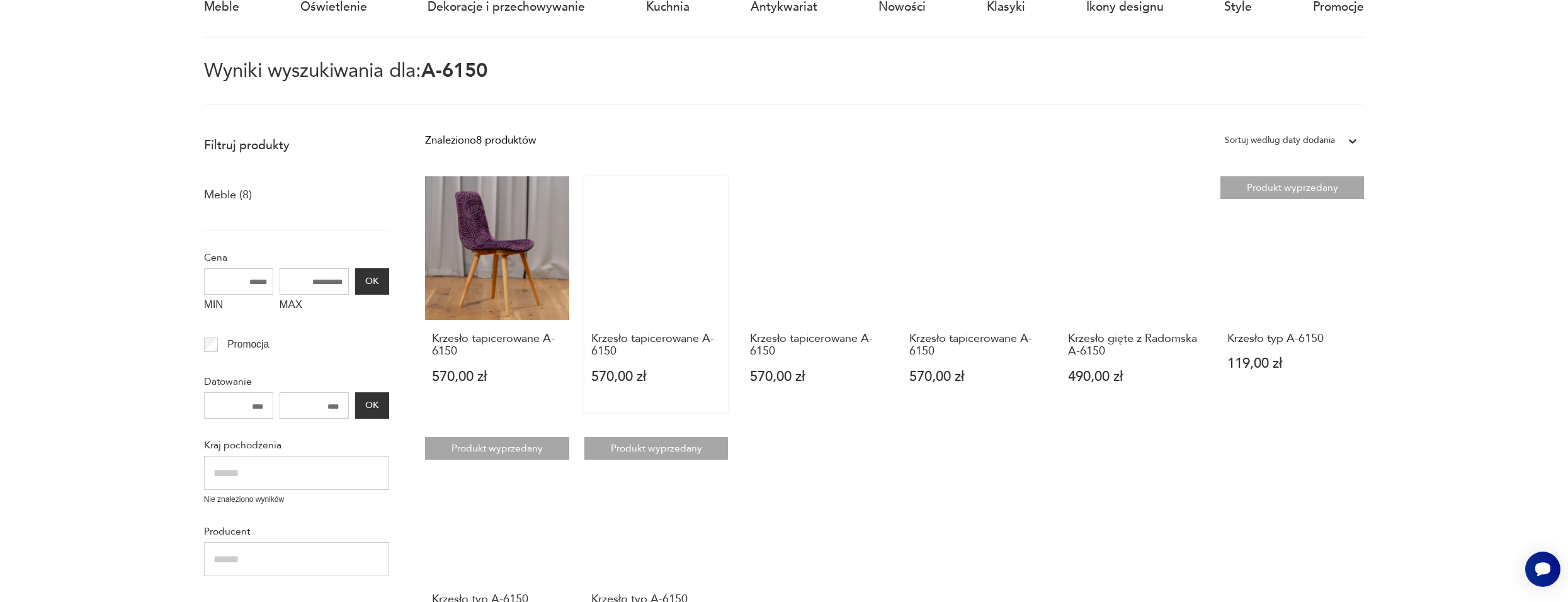
scroll to position [189, 0]
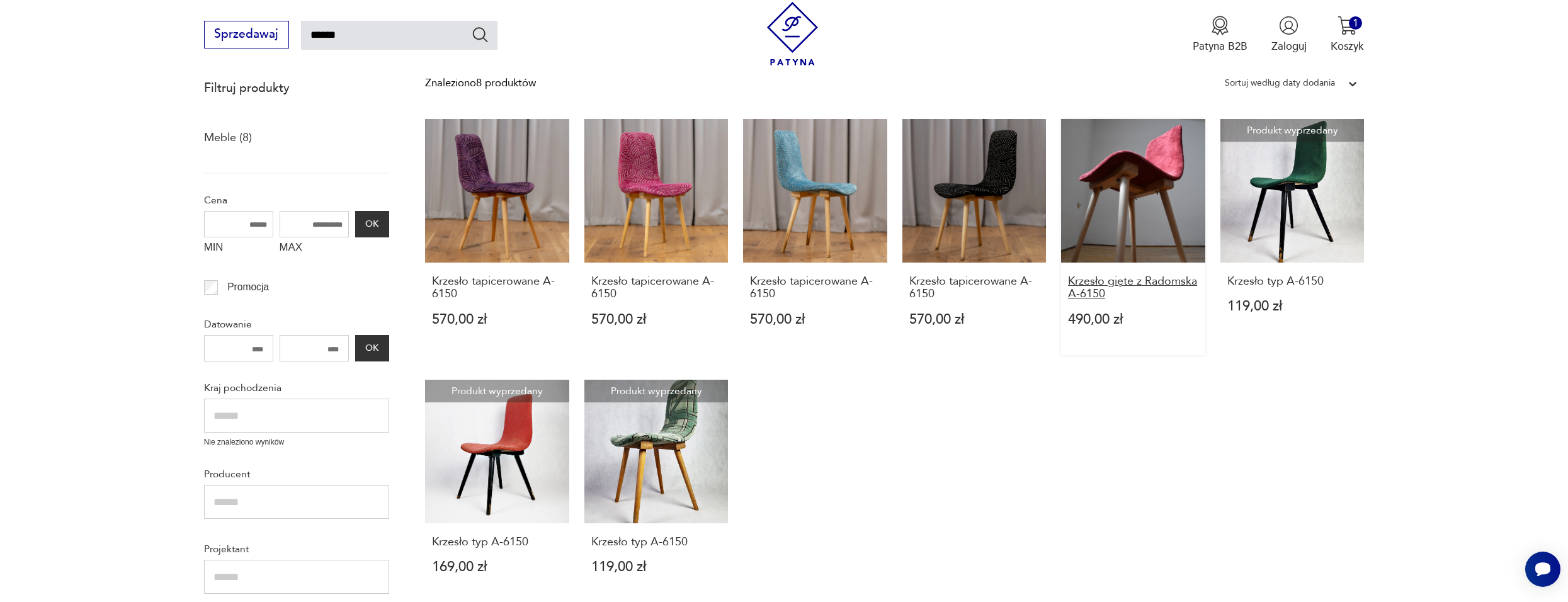
click at [1123, 283] on h3 "Krzesło gięte z Radomska A-6150" at bounding box center [1133, 288] width 130 height 26
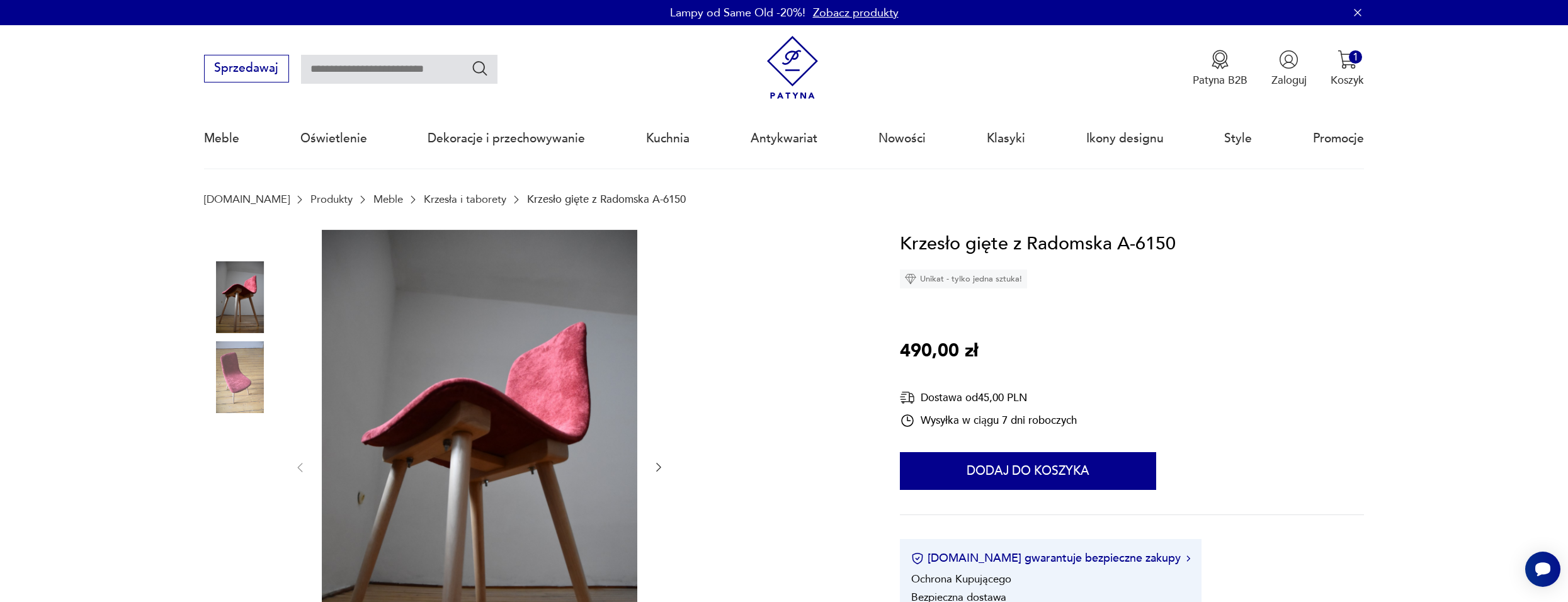
click at [237, 371] on img at bounding box center [240, 377] width 72 height 72
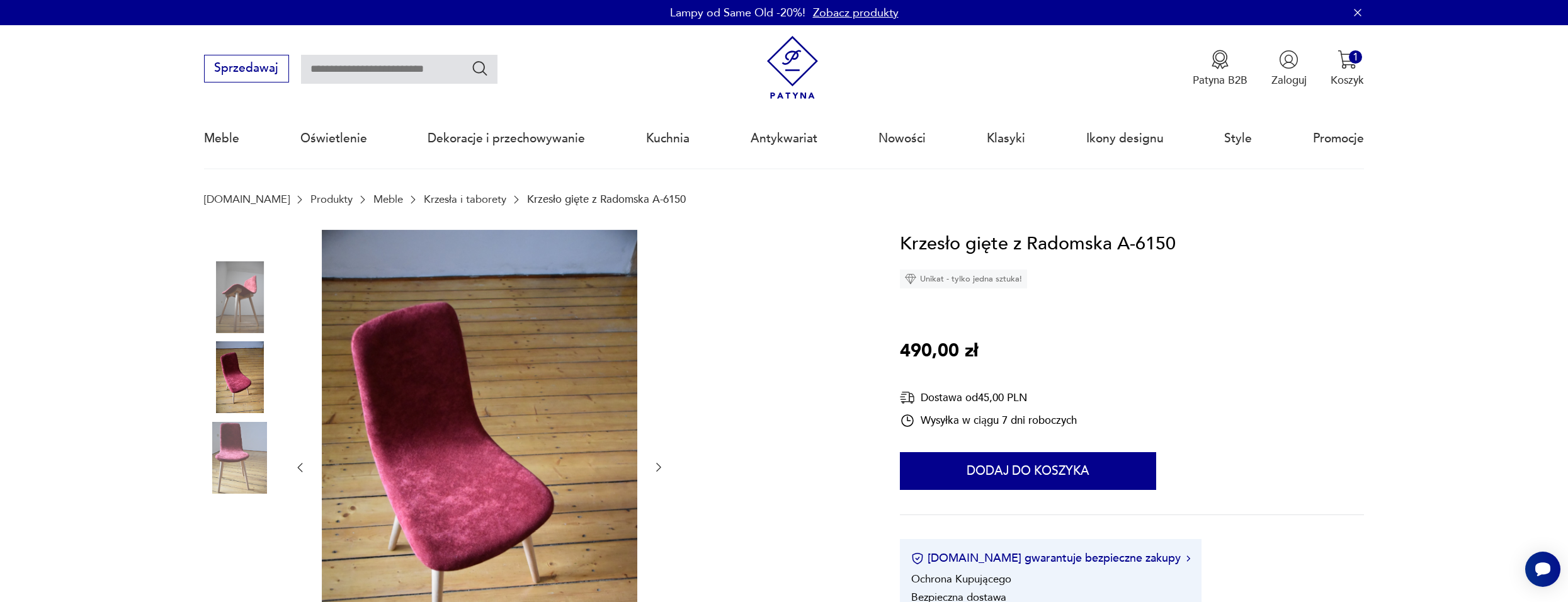
click at [243, 460] on img at bounding box center [240, 457] width 72 height 72
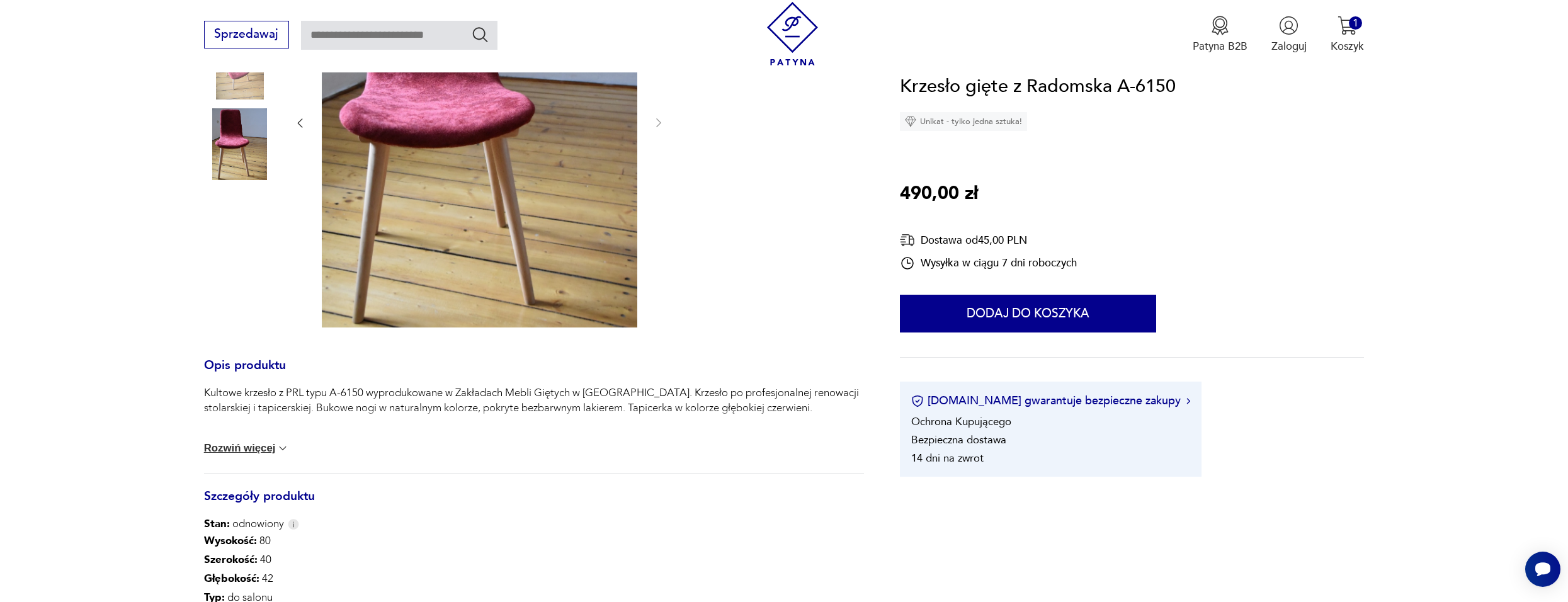
scroll to position [315, 0]
click at [274, 447] on button "Rozwiń więcej" at bounding box center [246, 447] width 85 height 13
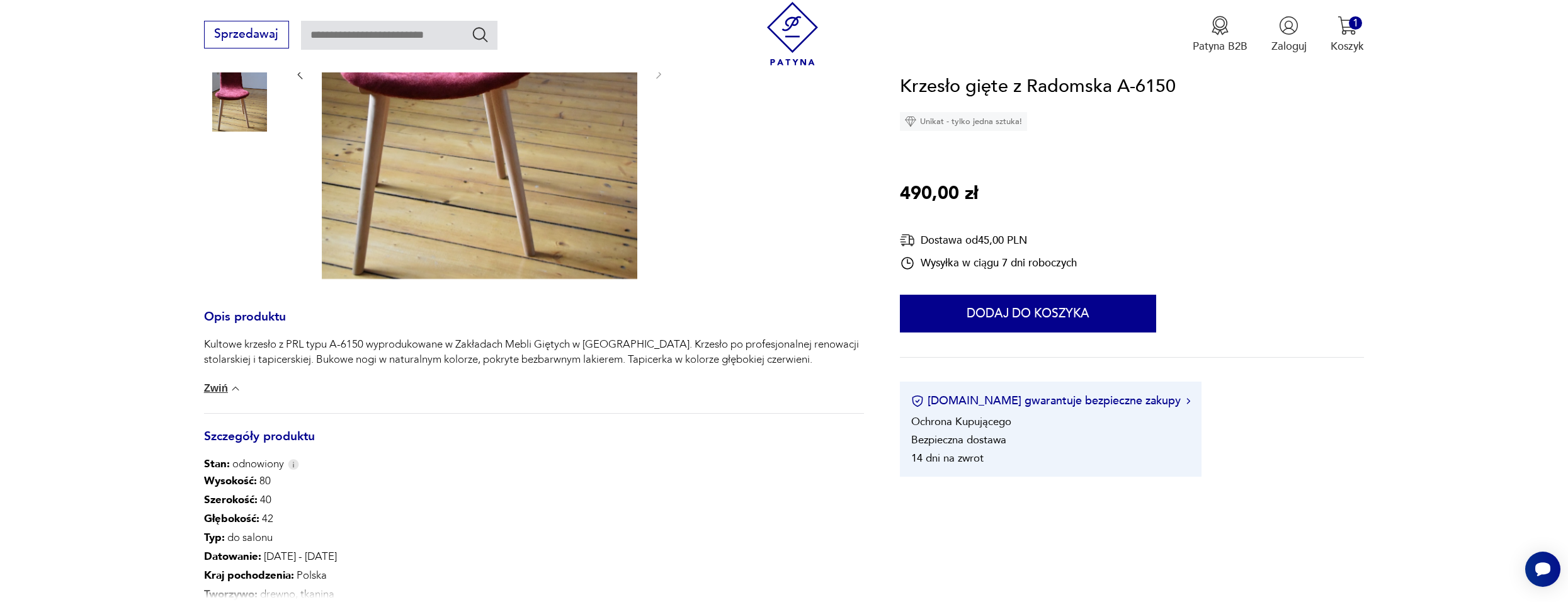
scroll to position [504, 0]
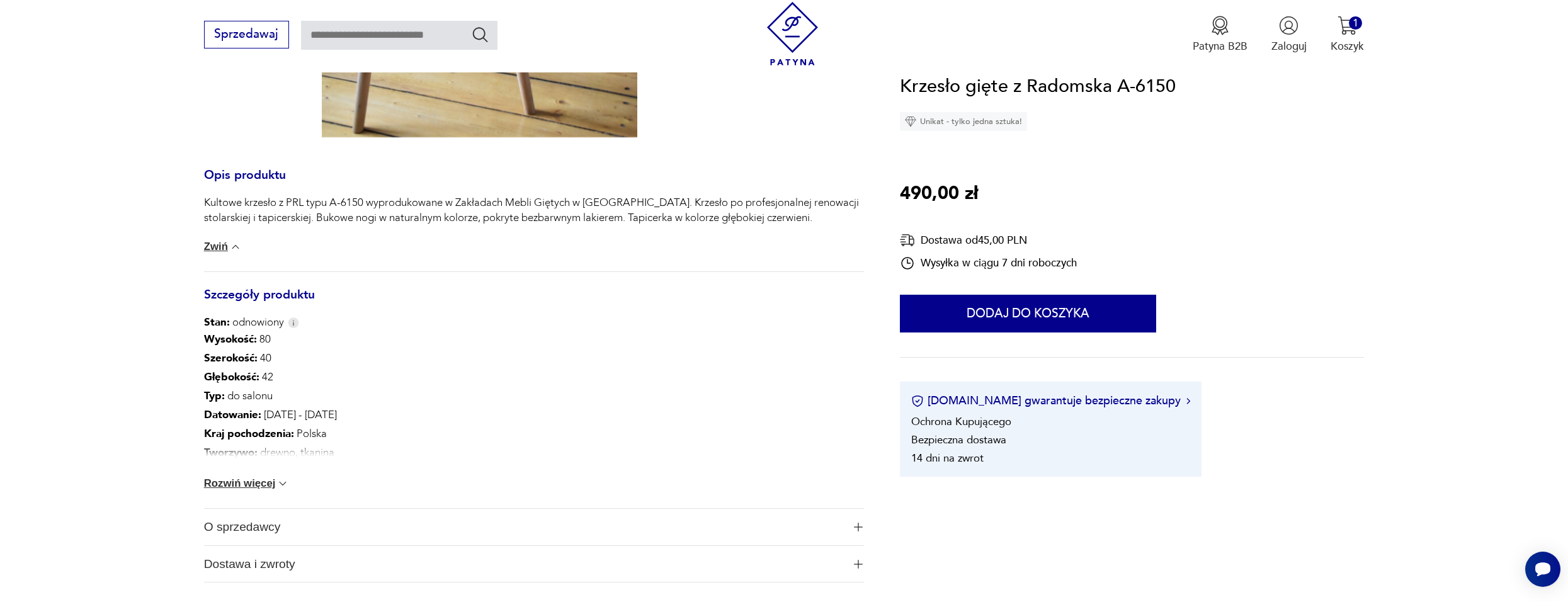
click at [268, 479] on button "Rozwiń więcej" at bounding box center [246, 484] width 85 height 13
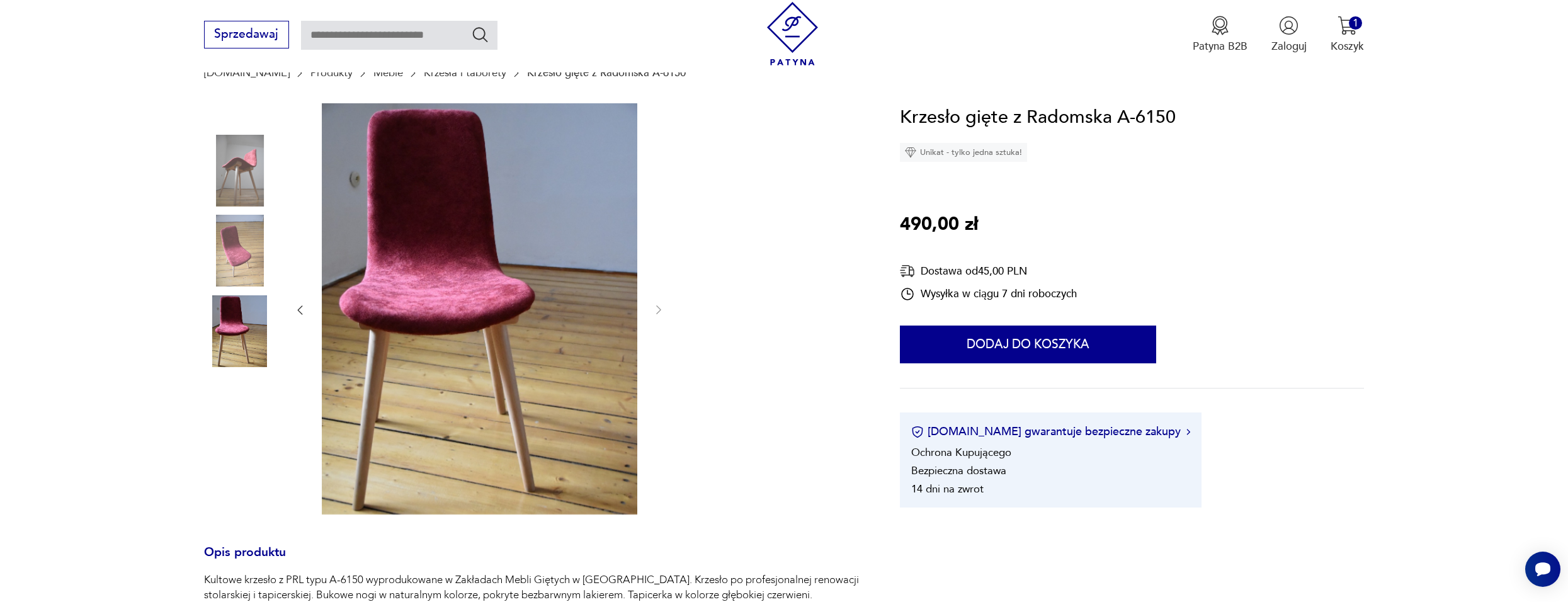
scroll to position [126, 0]
type input "******"
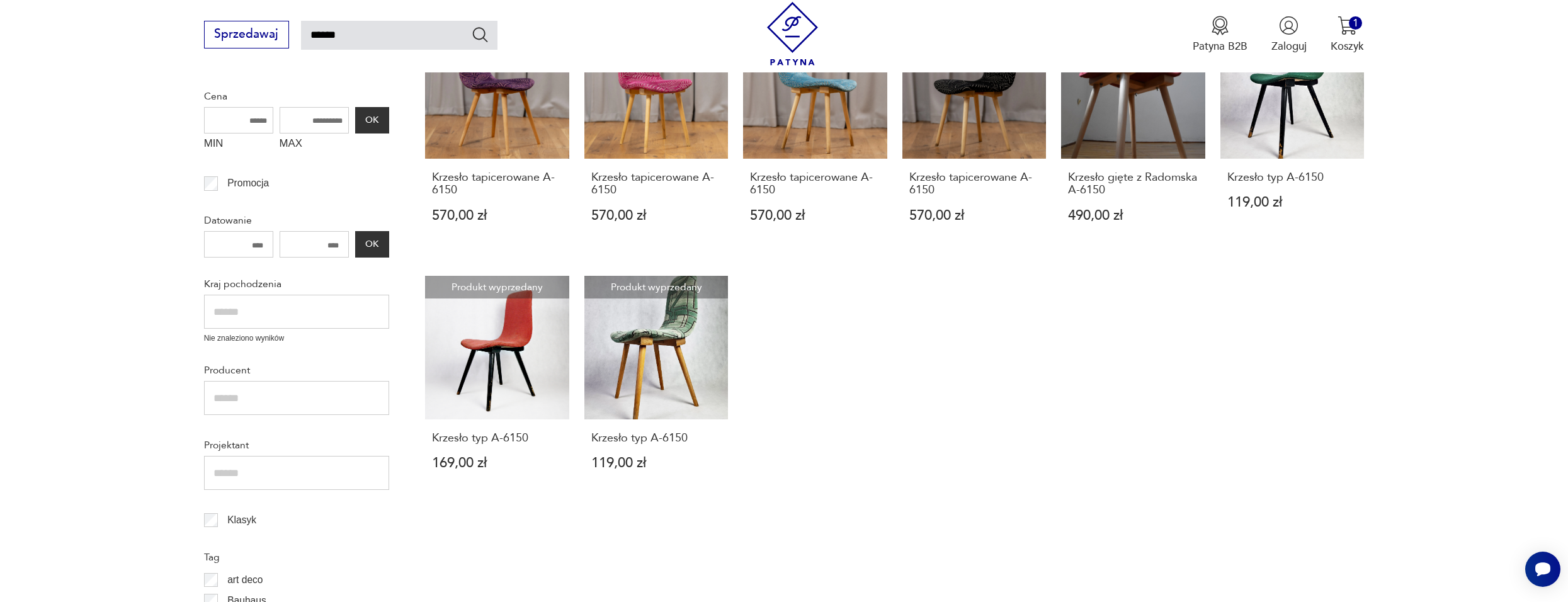
scroll to position [315, 0]
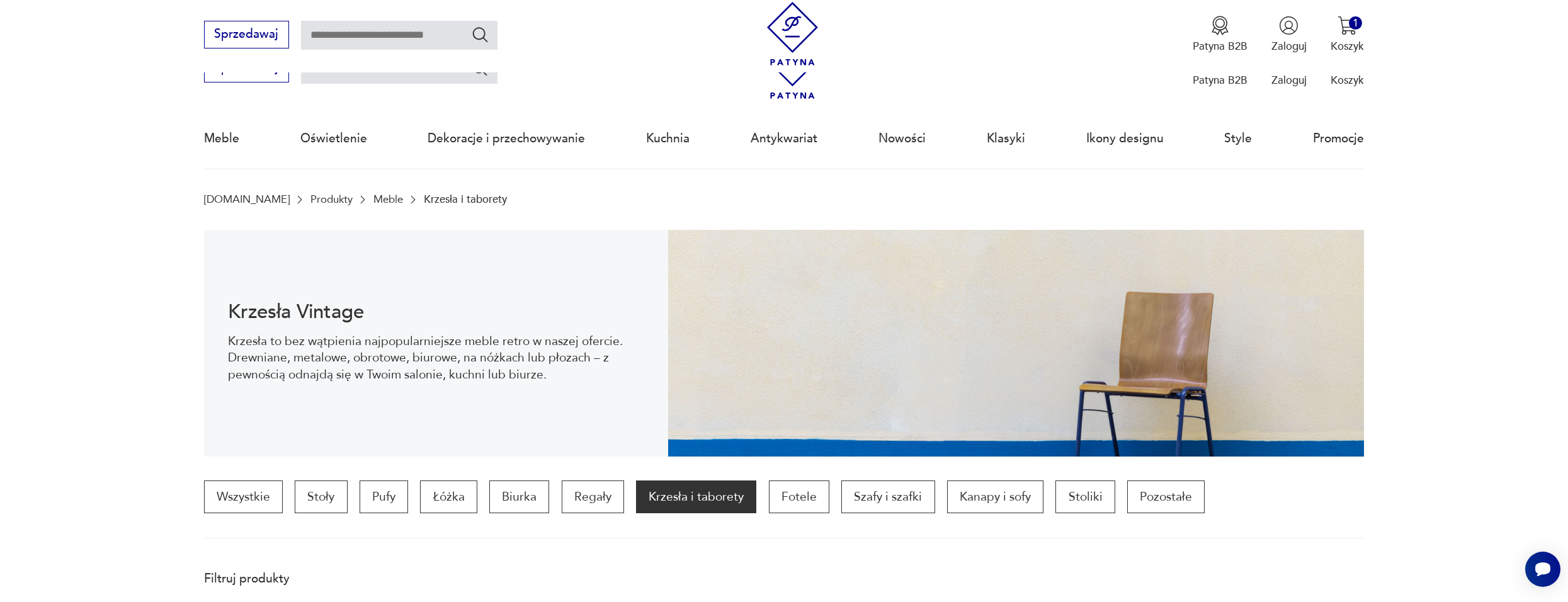
scroll to position [374, 0]
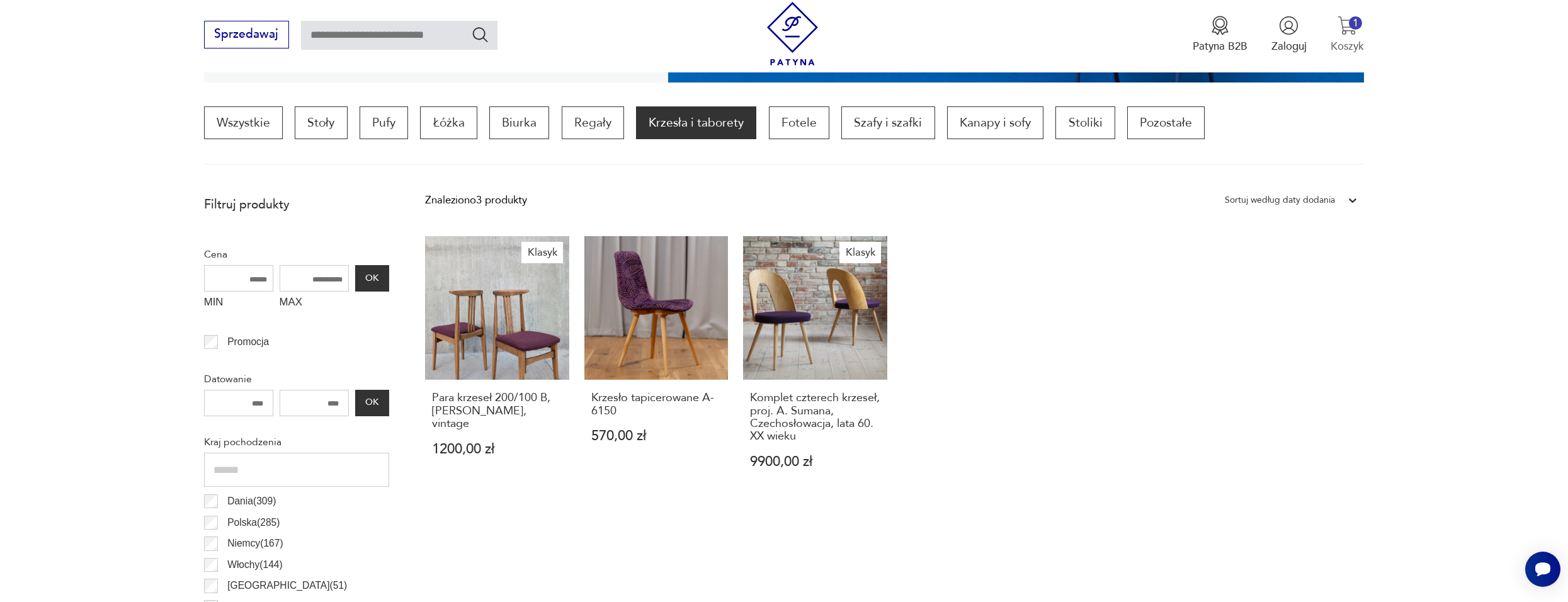
click at [1353, 32] on img "button" at bounding box center [1347, 25] width 20 height 20
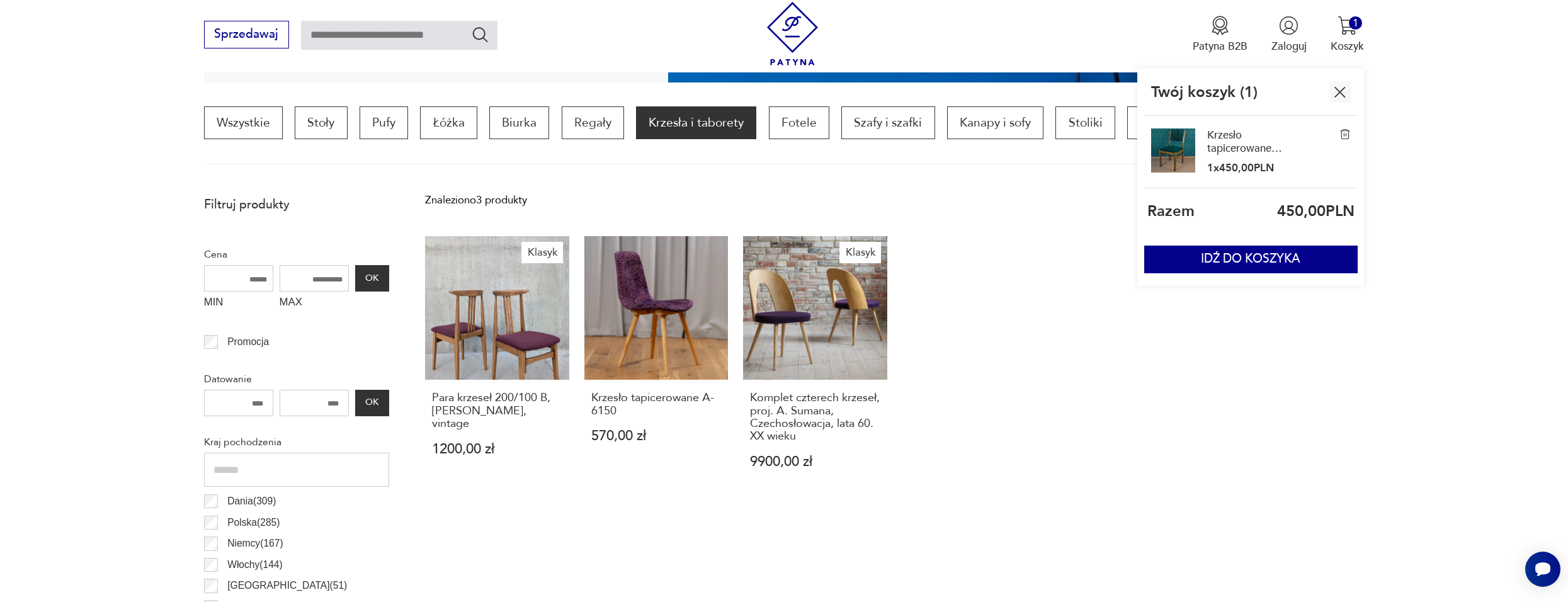
click at [1229, 144] on link "Krzesło tapicerowane, WK Möbel, [GEOGRAPHIC_DATA], lata 50." at bounding box center [1244, 142] width 75 height 27
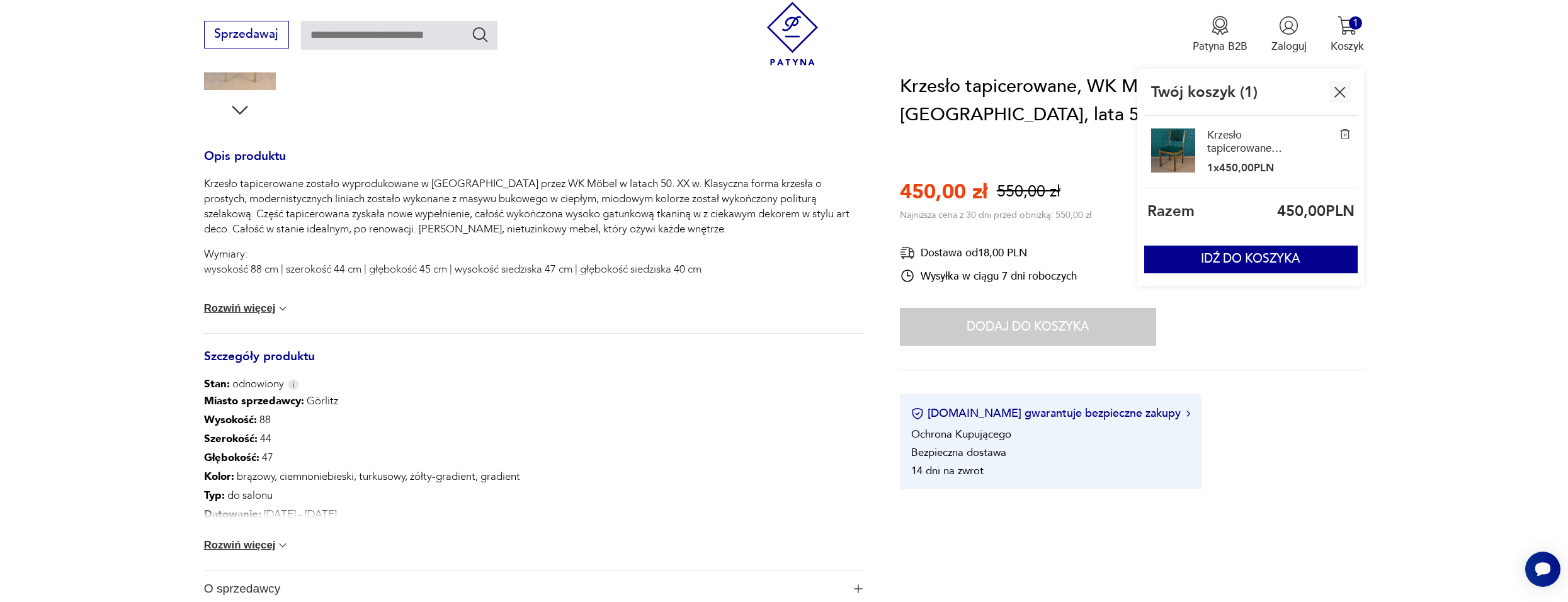
scroll to position [504, 0]
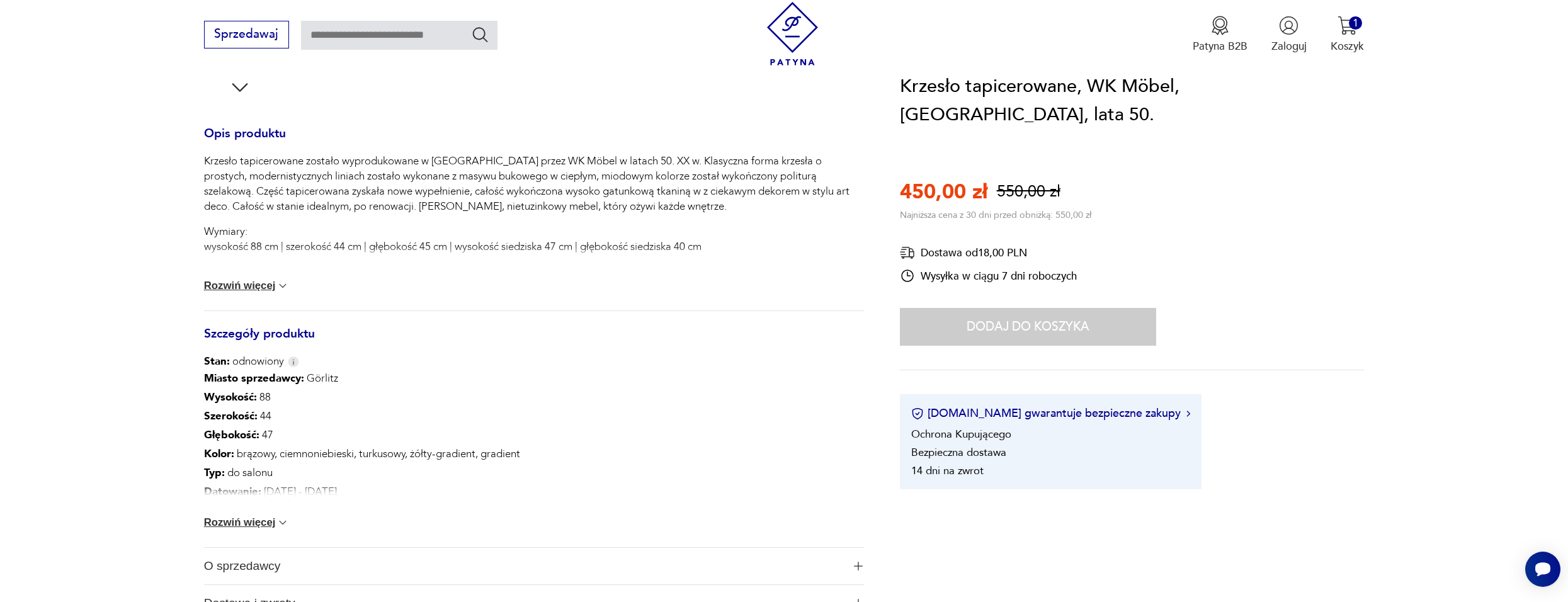
click at [226, 527] on button "Rozwiń więcej" at bounding box center [246, 522] width 85 height 13
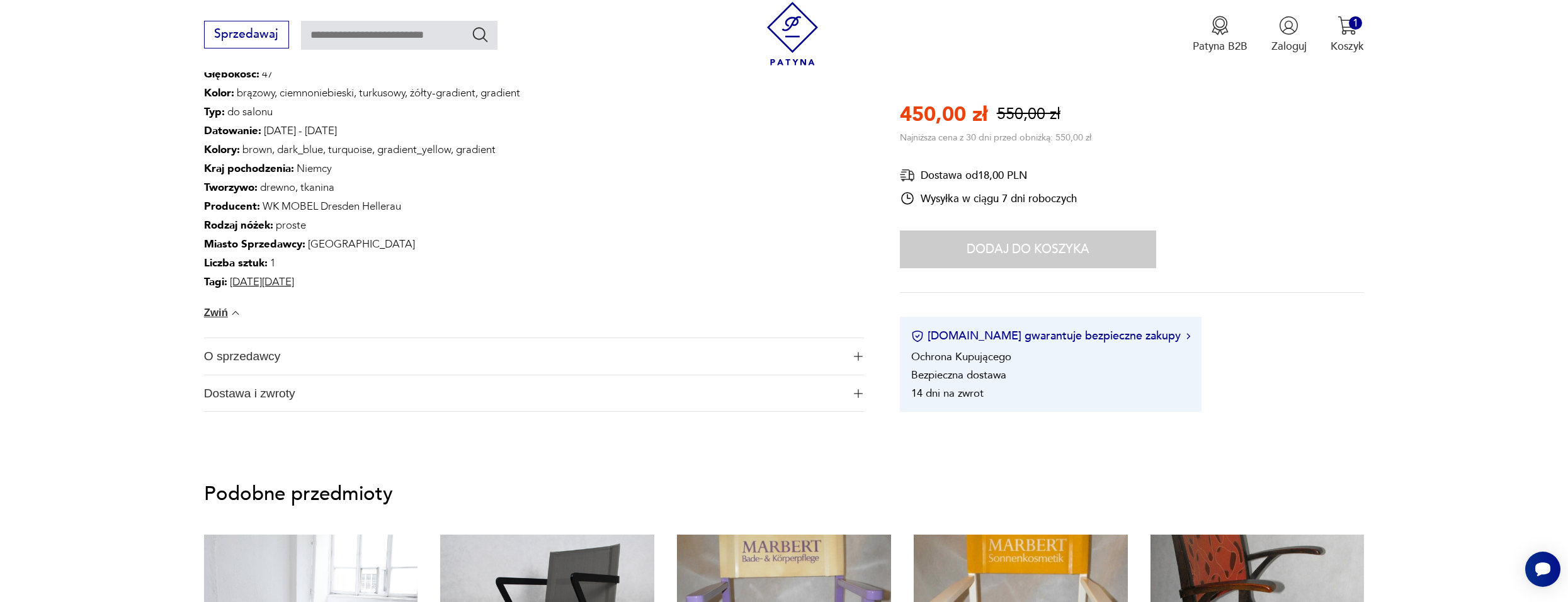
scroll to position [882, 0]
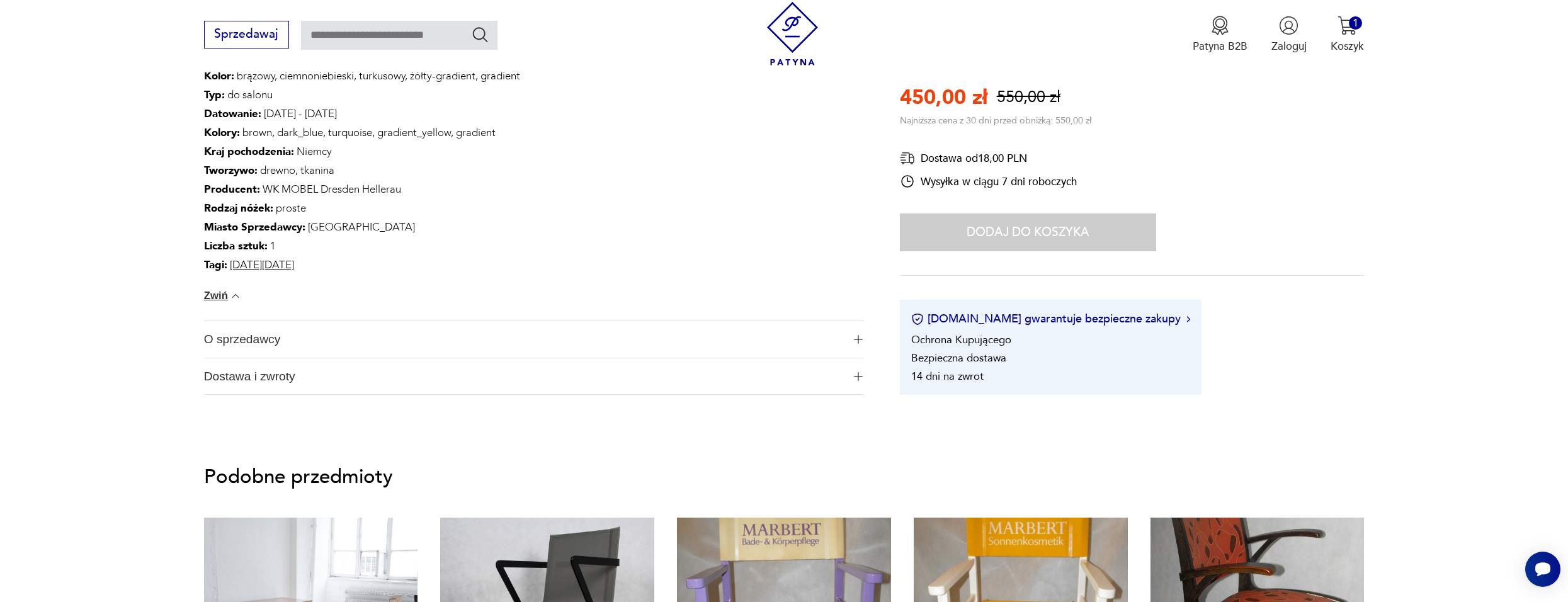
click at [492, 357] on span "O sprzedawcy" at bounding box center [523, 340] width 639 height 37
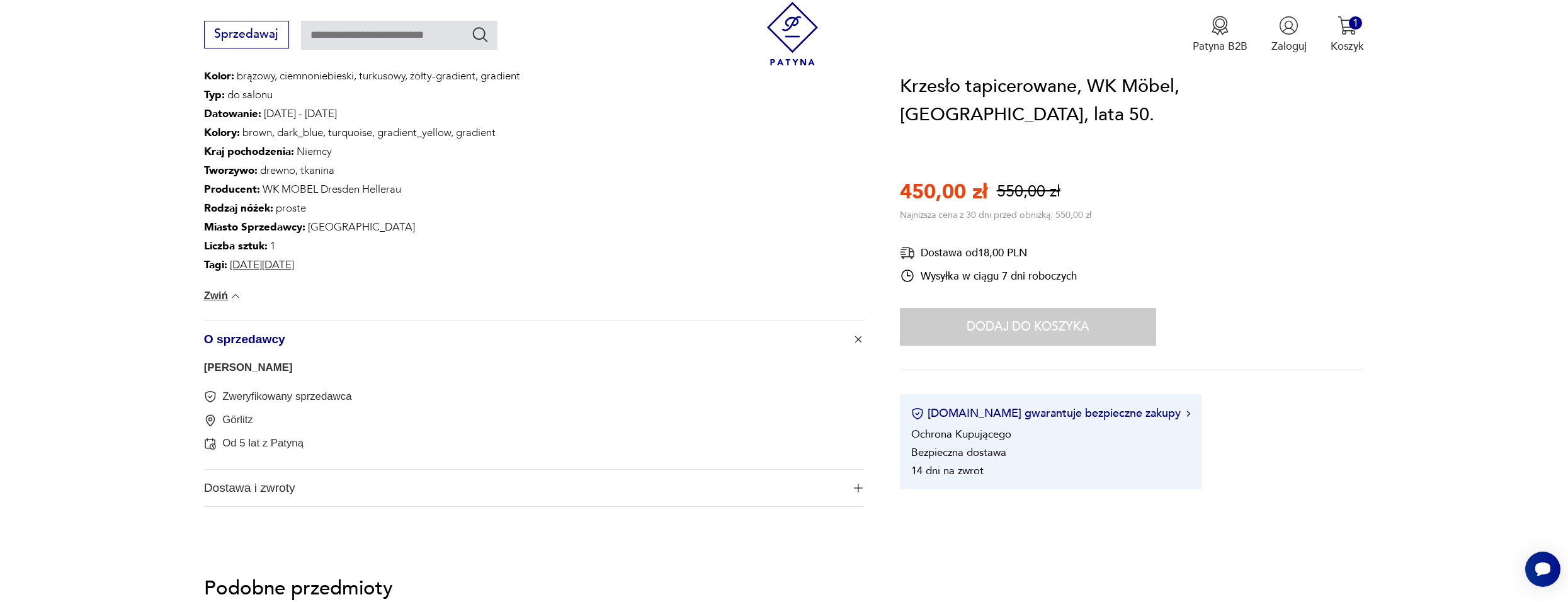
click at [395, 484] on span "Dostawa i zwroty" at bounding box center [523, 488] width 639 height 37
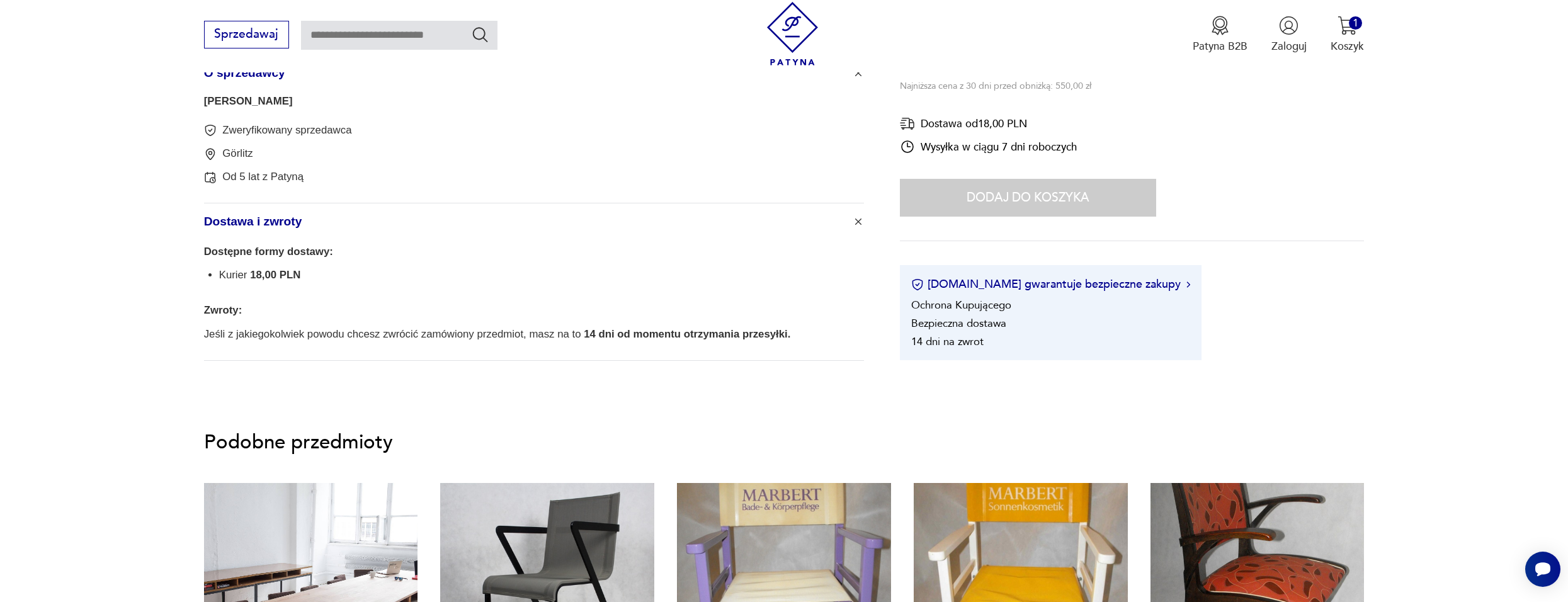
scroll to position [1134, 0]
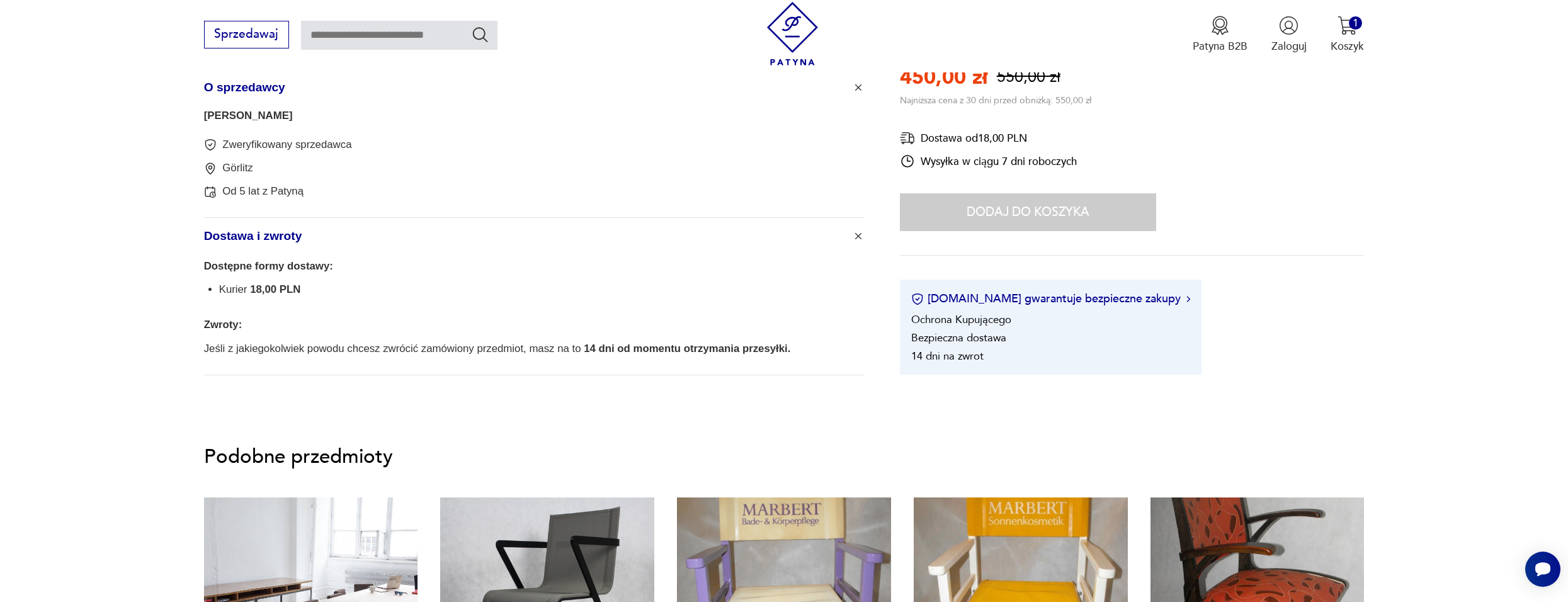
click at [272, 290] on span "18,00 PLN" at bounding box center [275, 289] width 50 height 12
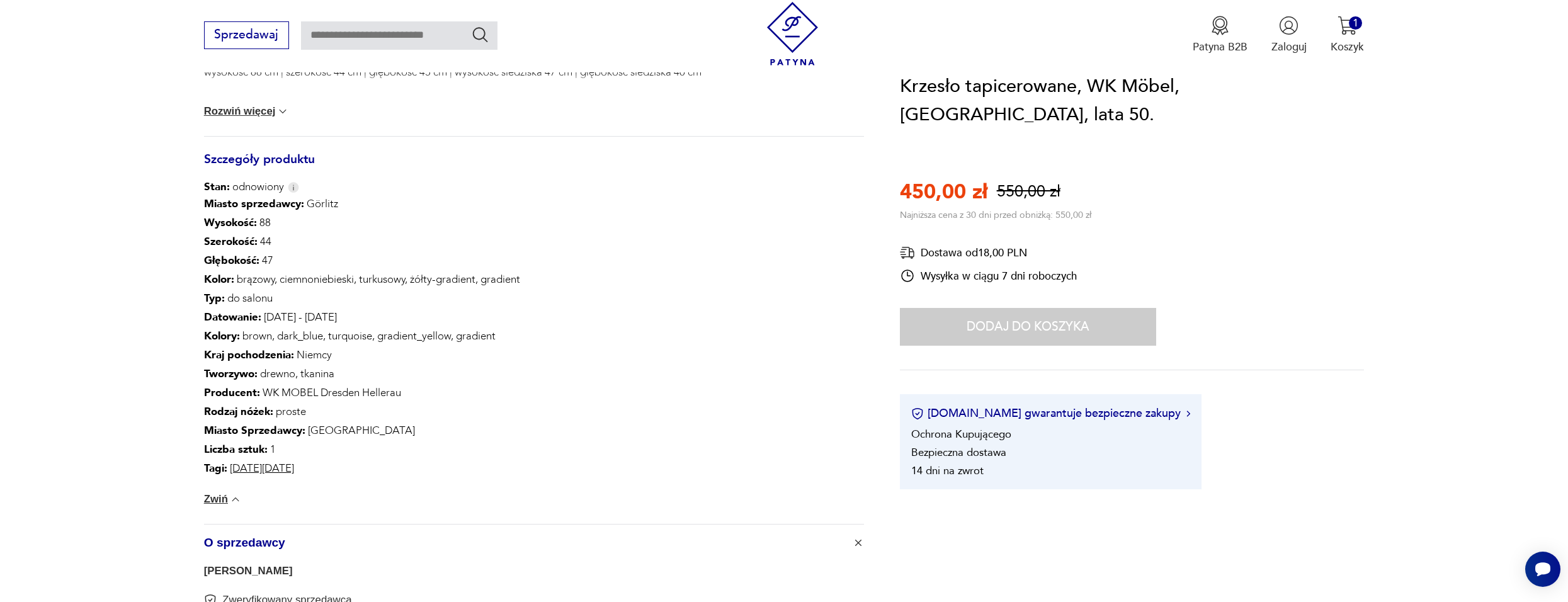
scroll to position [693, 0]
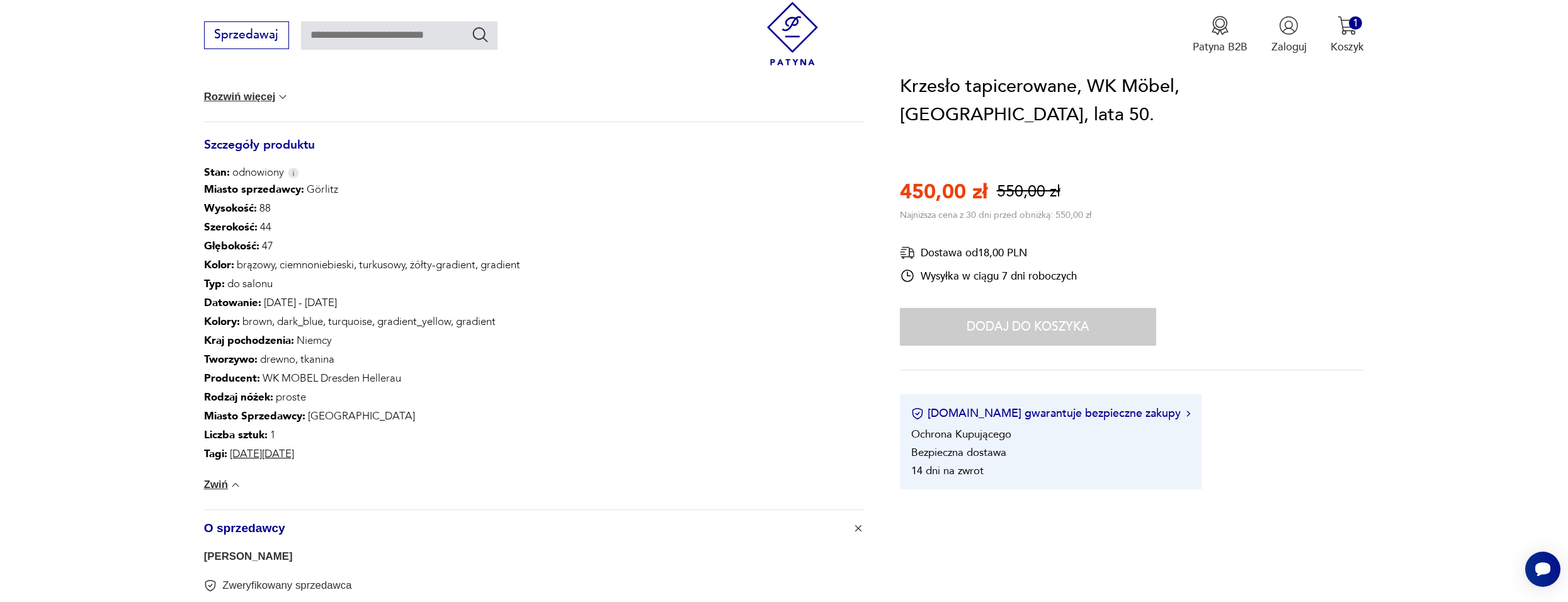
click at [325, 417] on p "Miasto Sprzedawcy : Lwówek Śląski" at bounding box center [362, 416] width 316 height 19
click at [361, 418] on p "Miasto Sprzedawcy : Lwówek Śląski" at bounding box center [362, 416] width 316 height 19
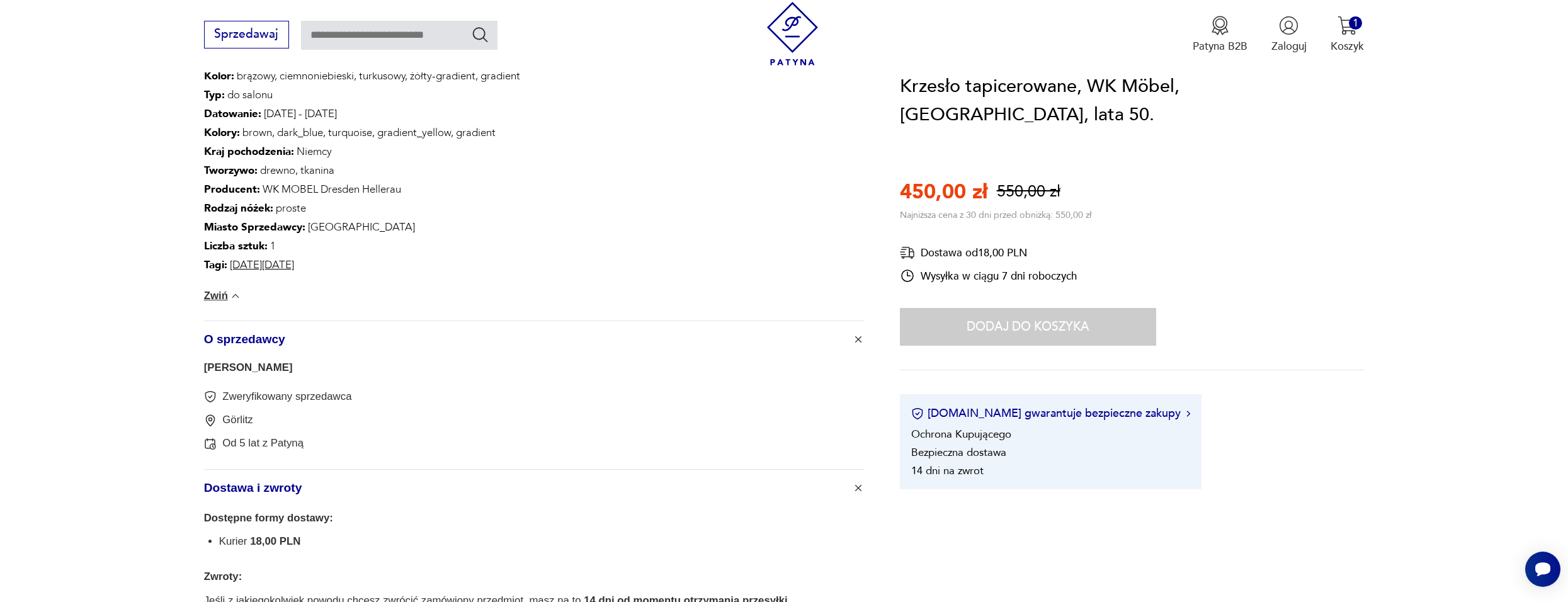
click at [281, 371] on link "Paweł Mikłaszewski" at bounding box center [248, 367] width 89 height 12
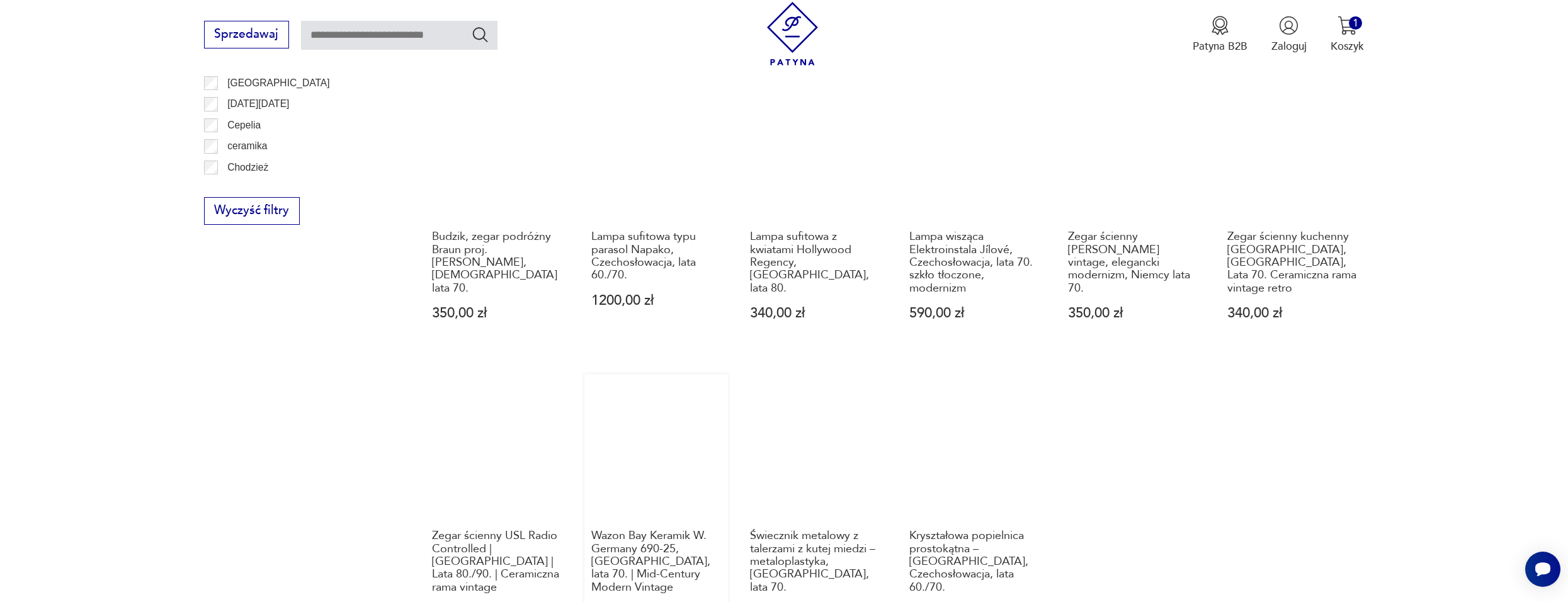
scroll to position [1029, 0]
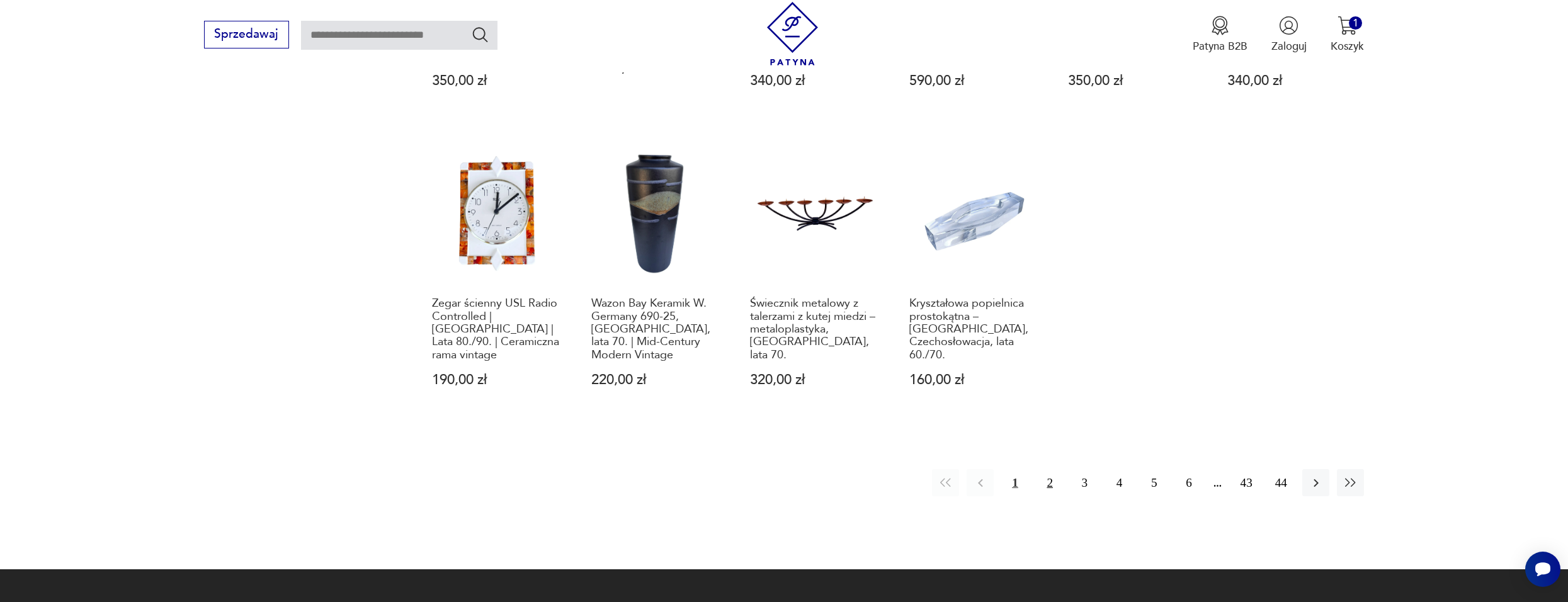
click at [1053, 469] on button "2" at bounding box center [1050, 482] width 27 height 27
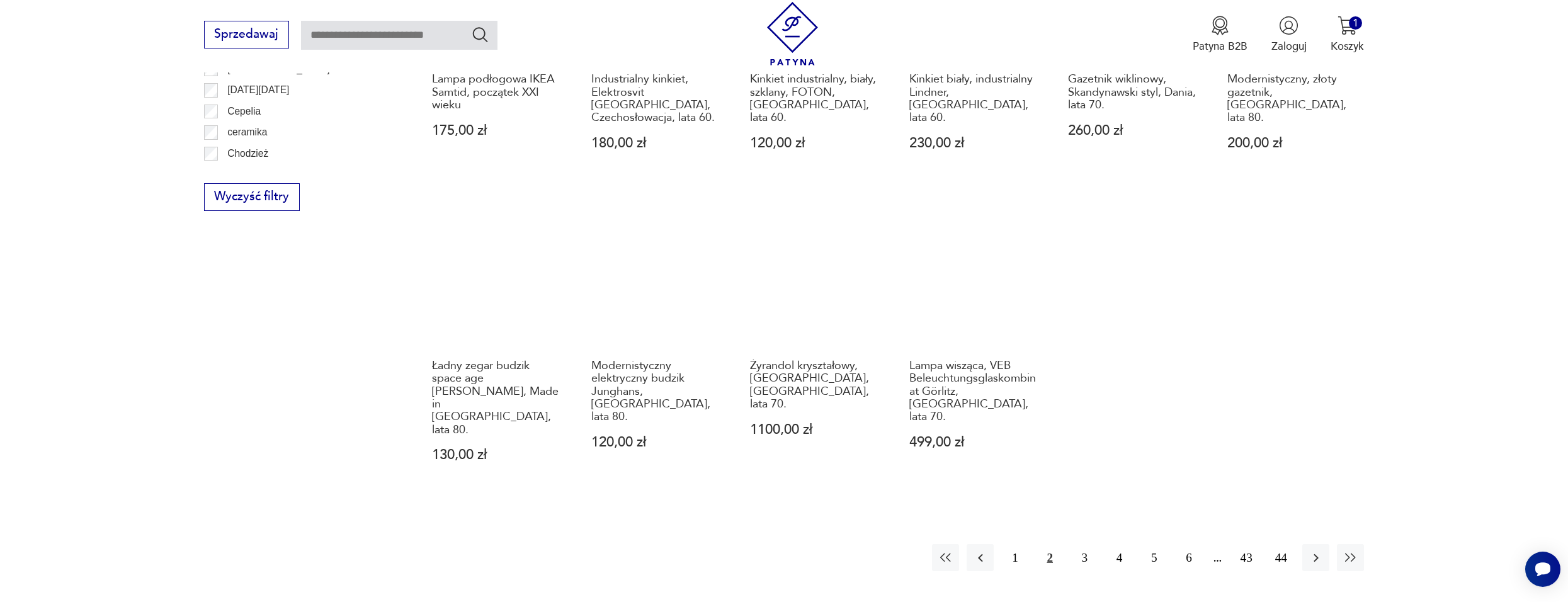
scroll to position [1029, 0]
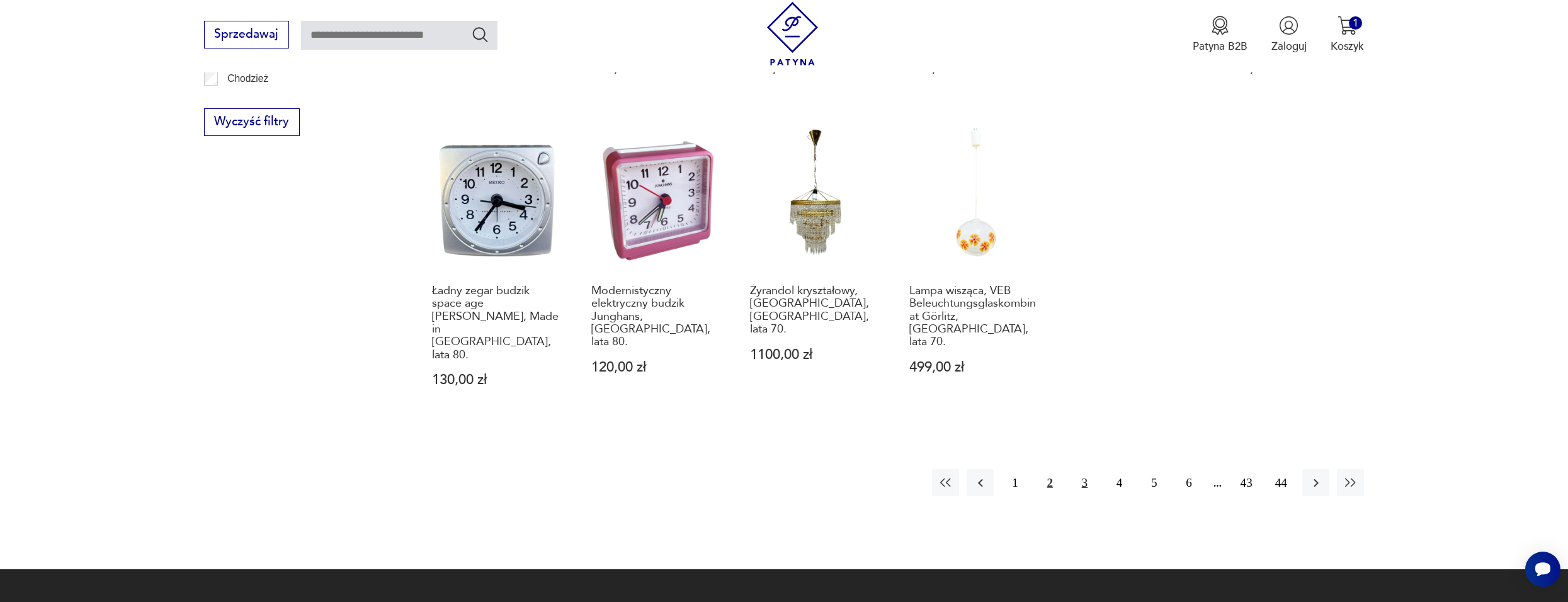
click at [1089, 469] on button "3" at bounding box center [1084, 482] width 27 height 27
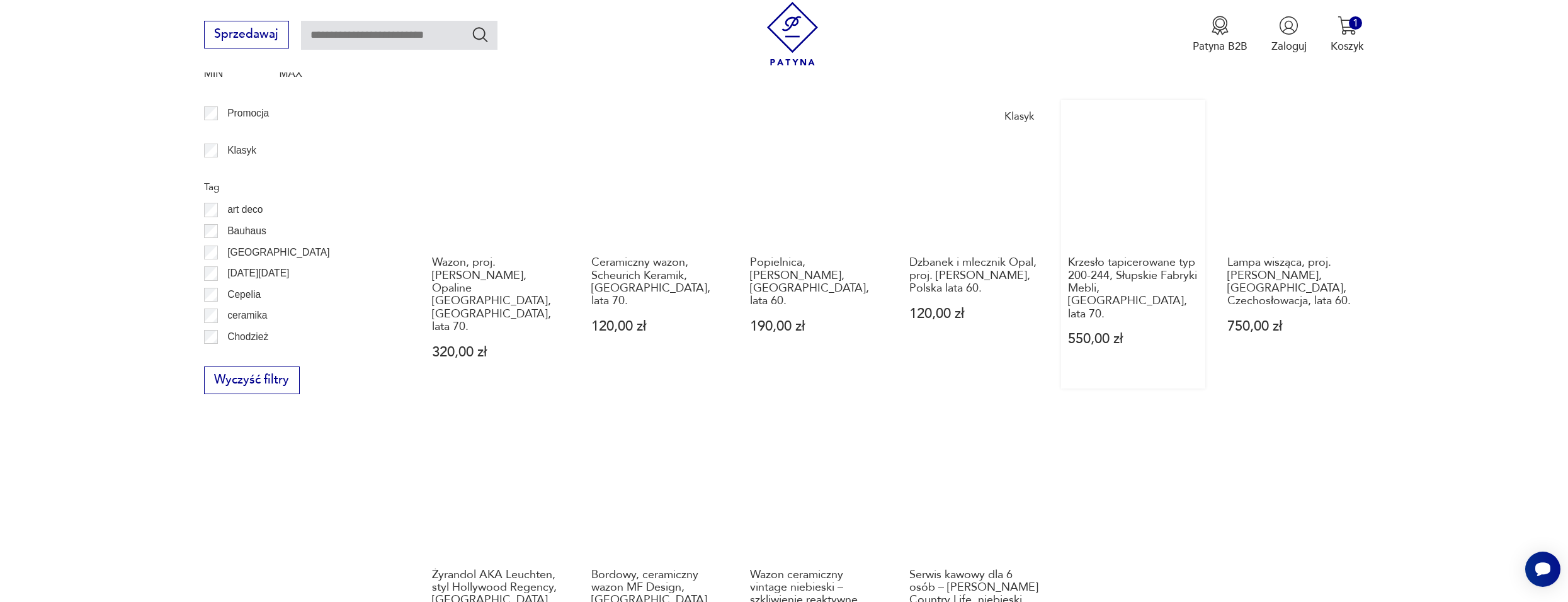
scroll to position [904, 0]
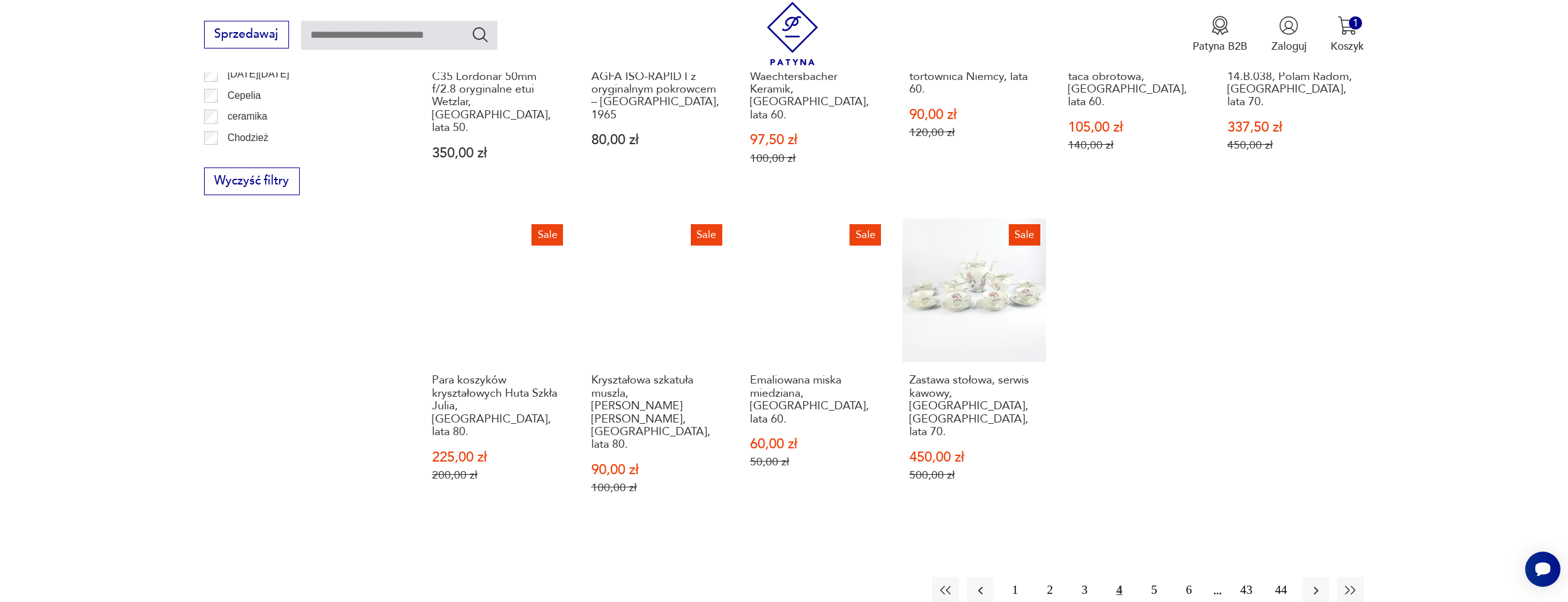
scroll to position [1029, 0]
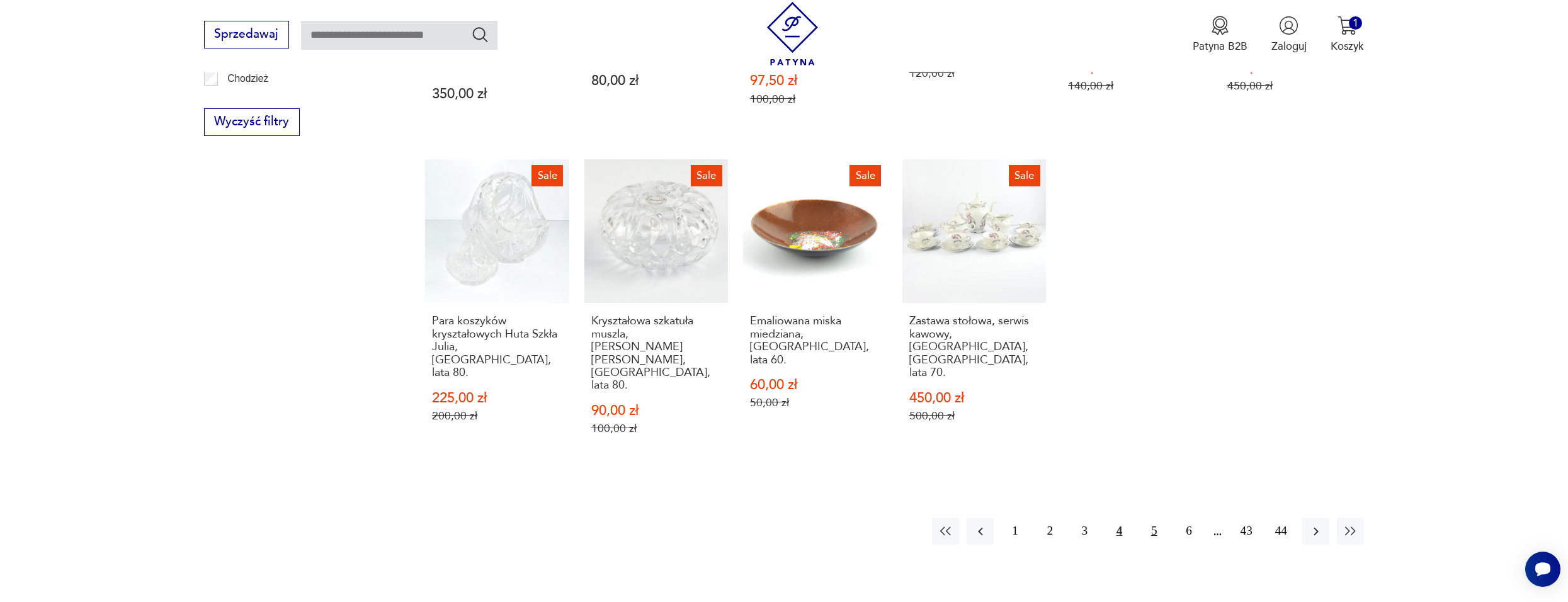
click at [1156, 517] on button "5" at bounding box center [1154, 531] width 27 height 27
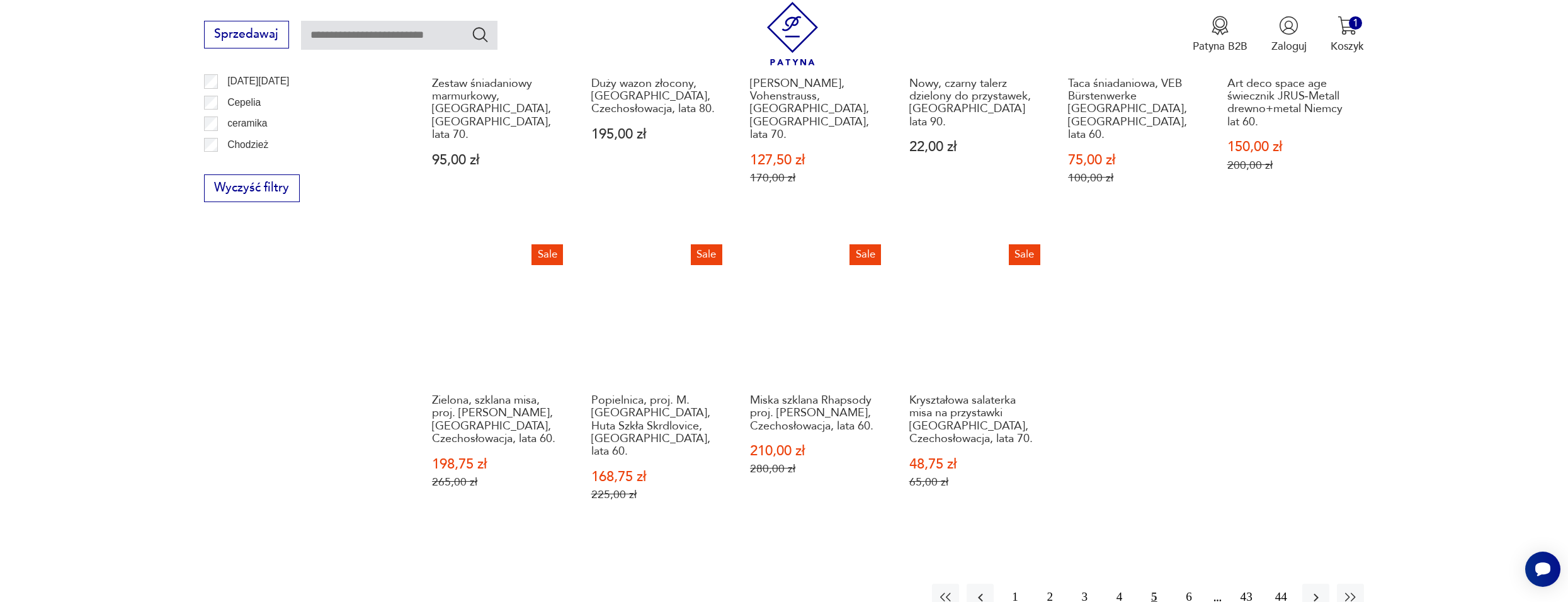
scroll to position [966, 0]
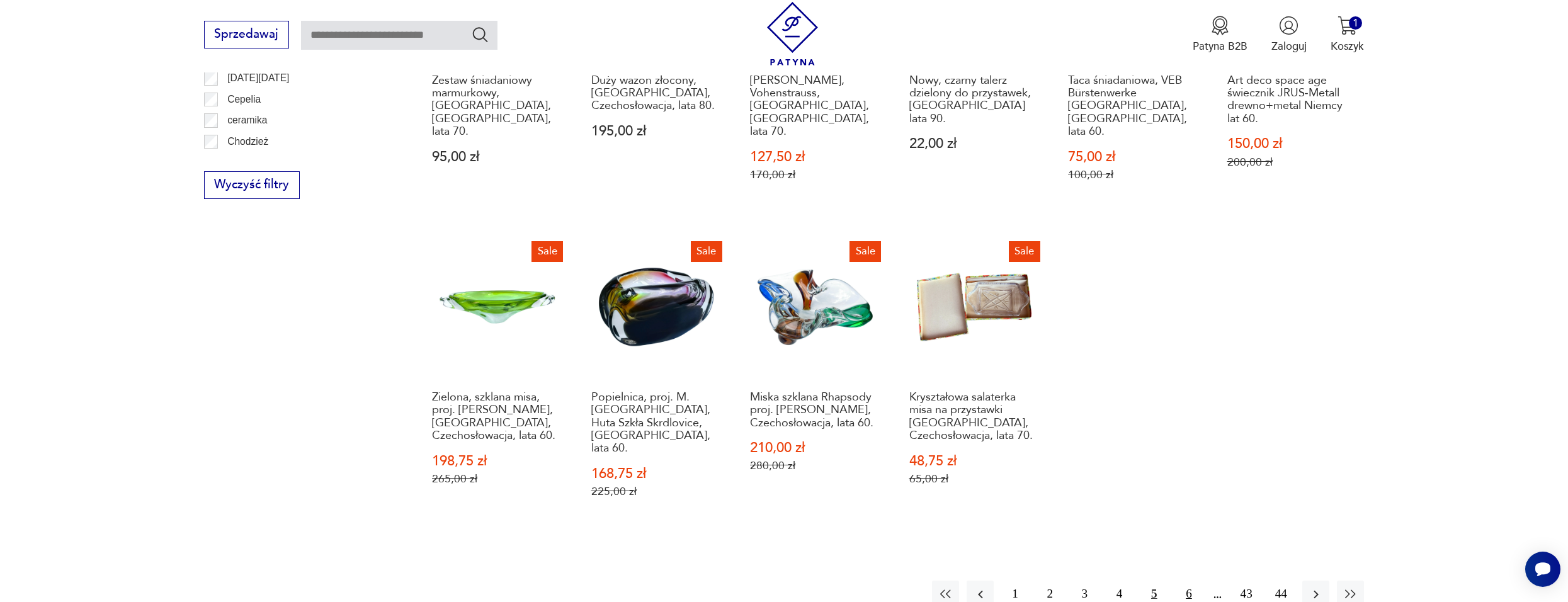
click at [1196, 581] on button "6" at bounding box center [1189, 594] width 27 height 27
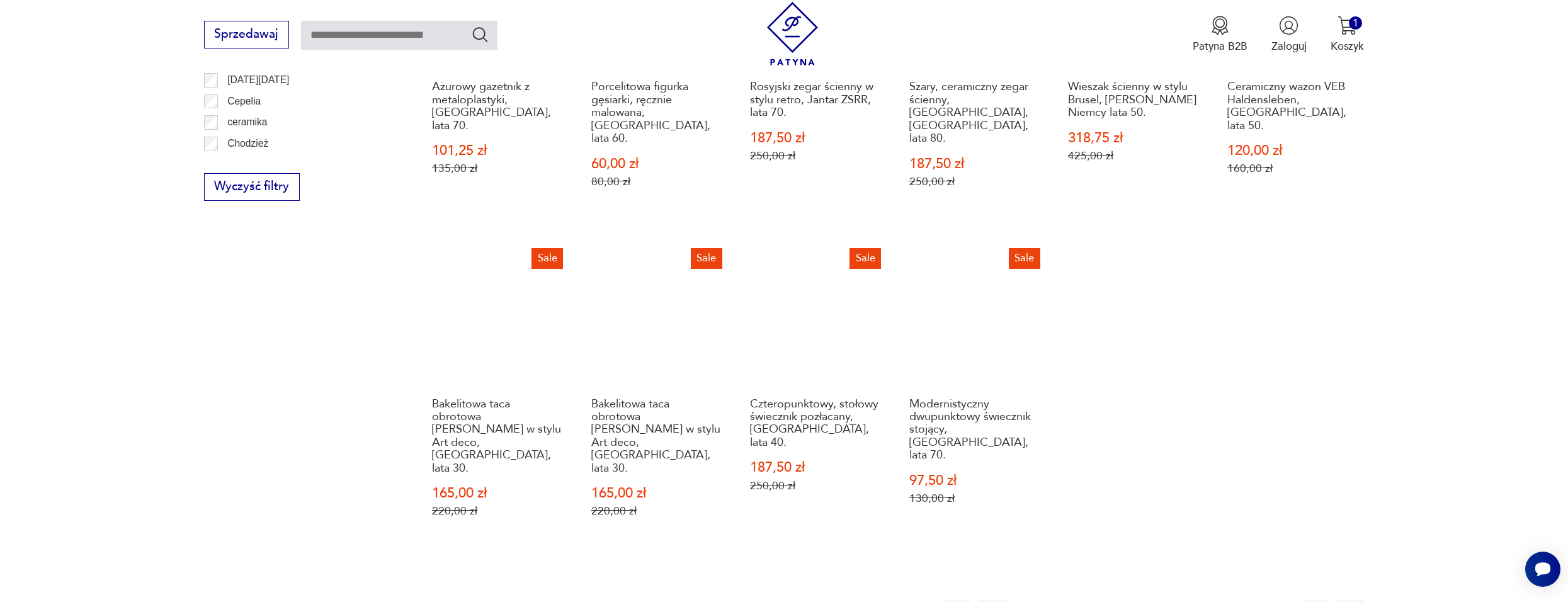
scroll to position [966, 0]
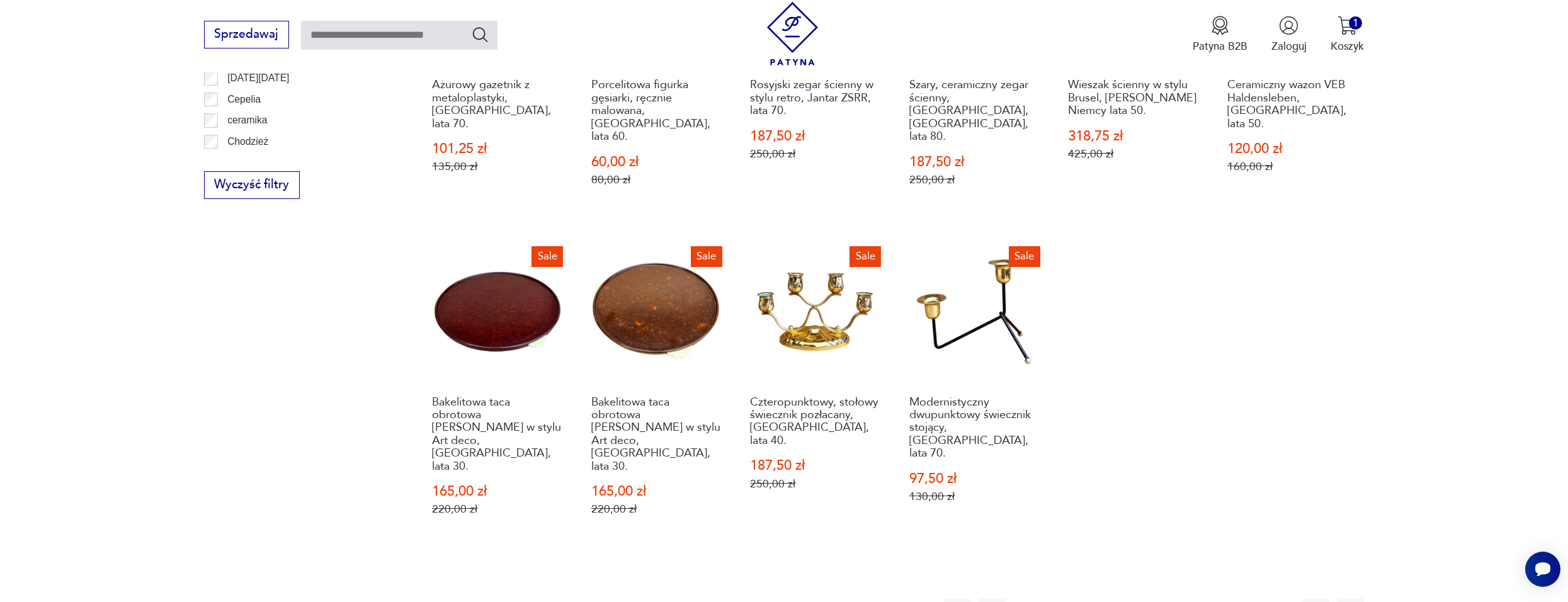
click at [1189, 598] on button "7" at bounding box center [1189, 612] width 27 height 27
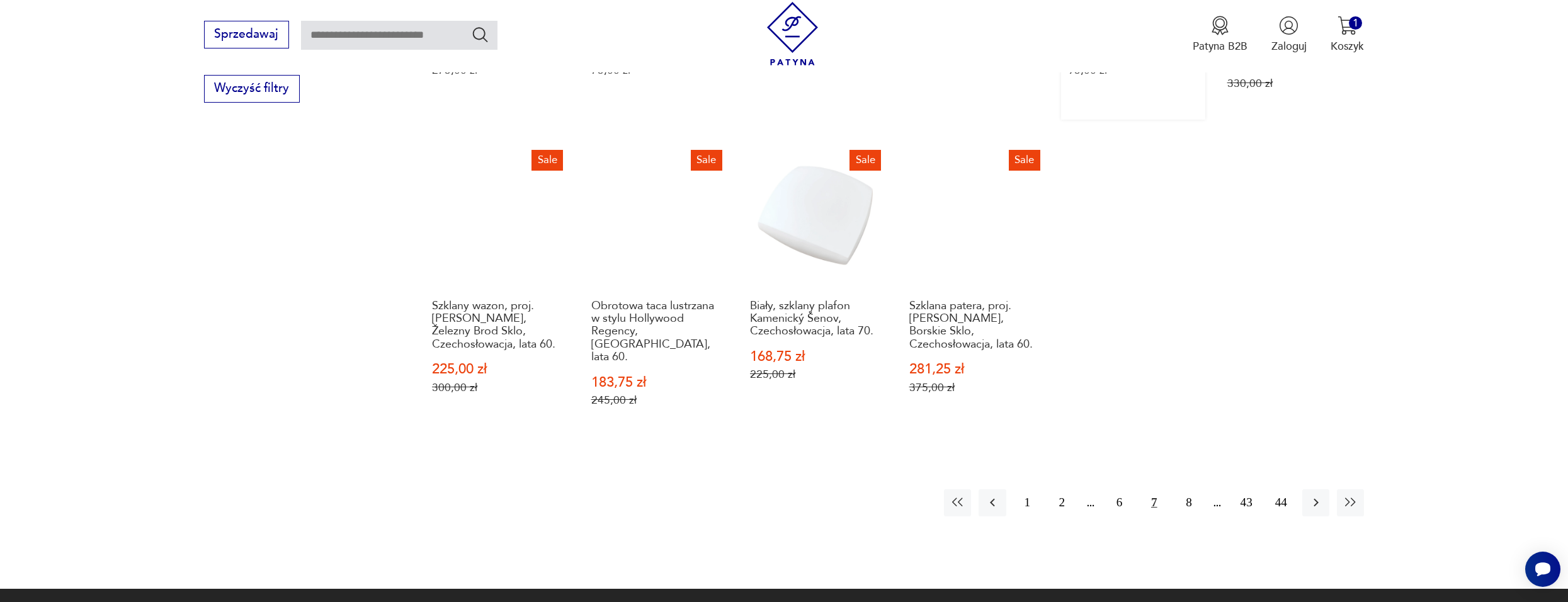
scroll to position [1093, 0]
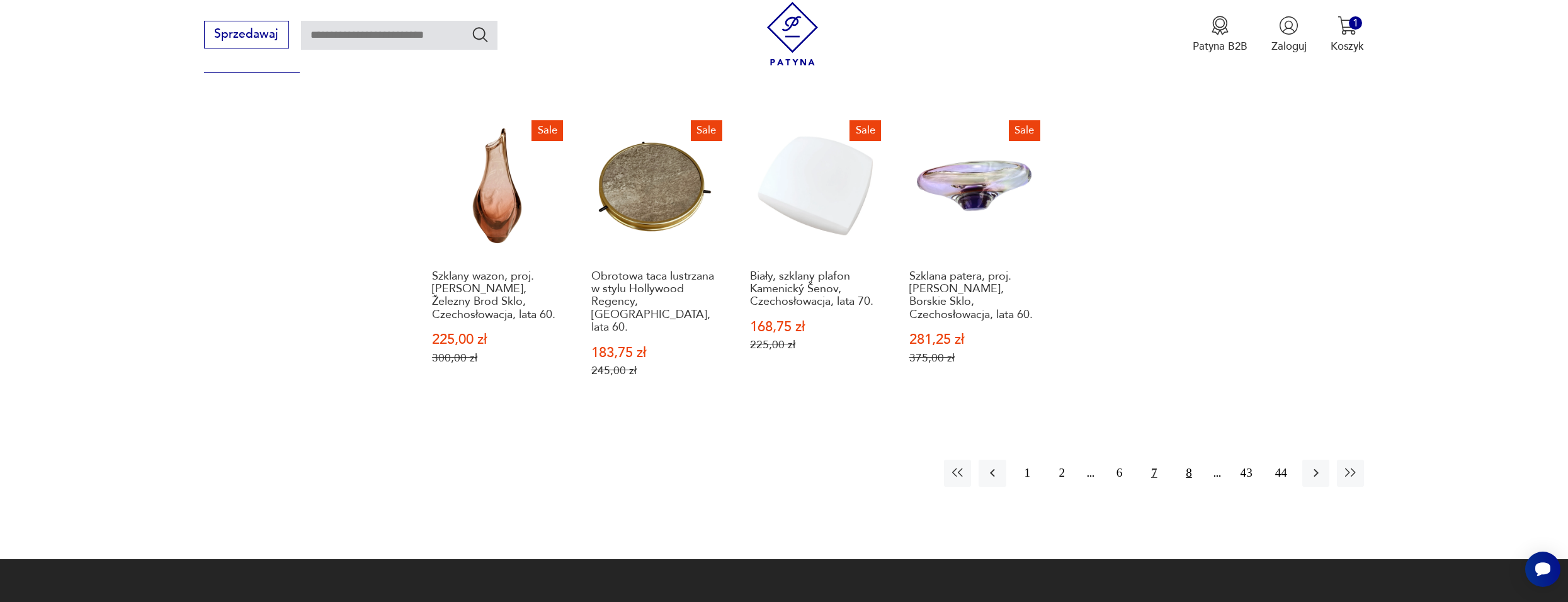
click at [1184, 460] on button "8" at bounding box center [1189, 473] width 27 height 27
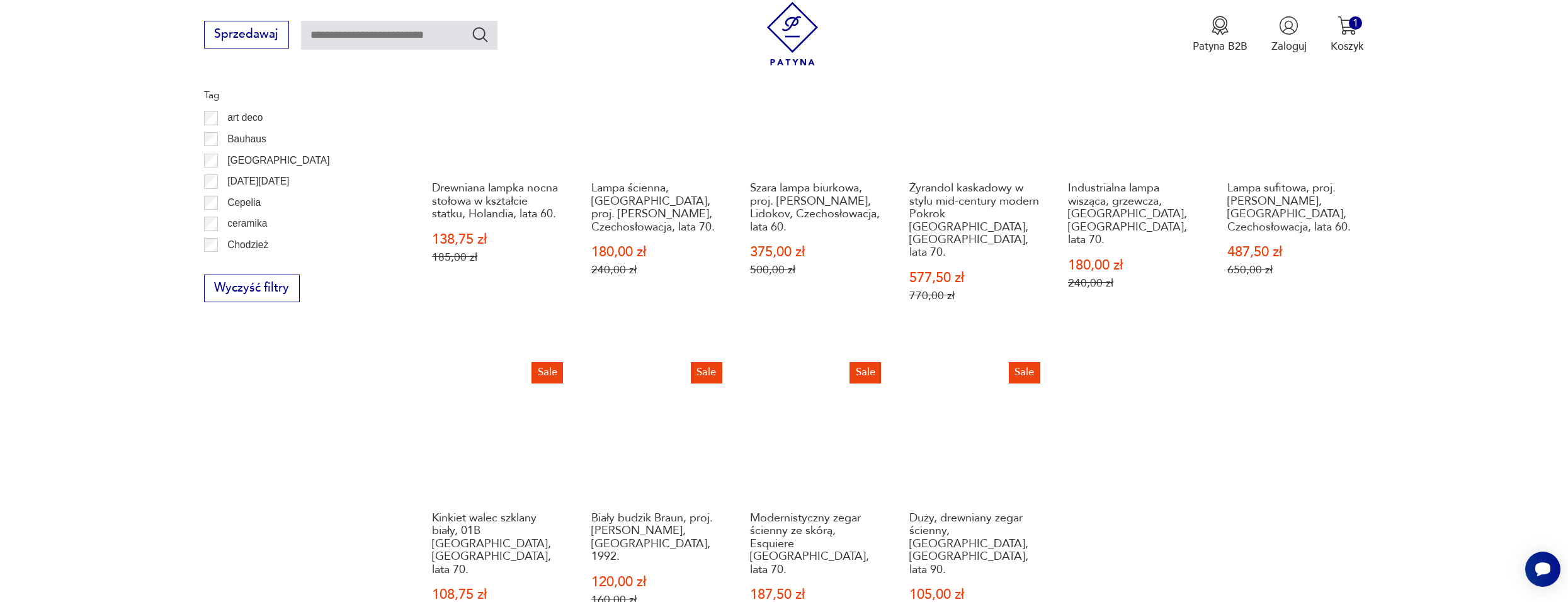
scroll to position [1029, 0]
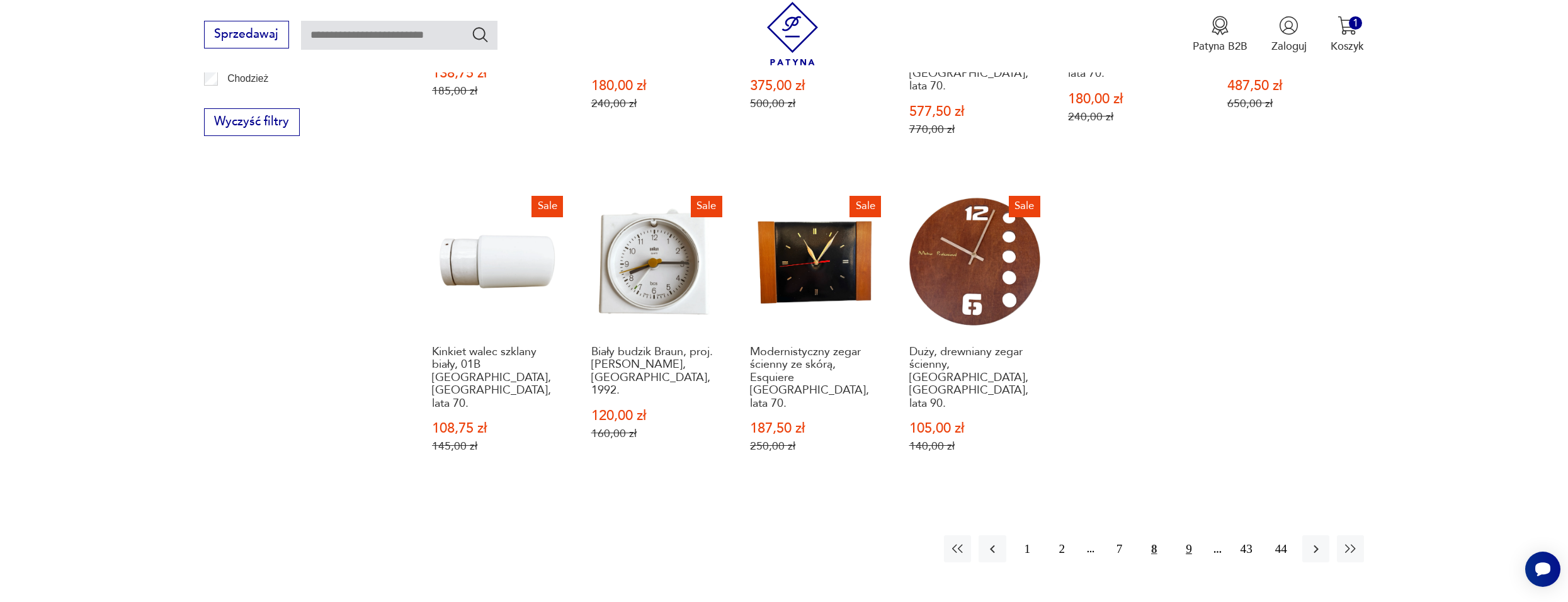
click at [1196, 535] on button "9" at bounding box center [1189, 548] width 27 height 27
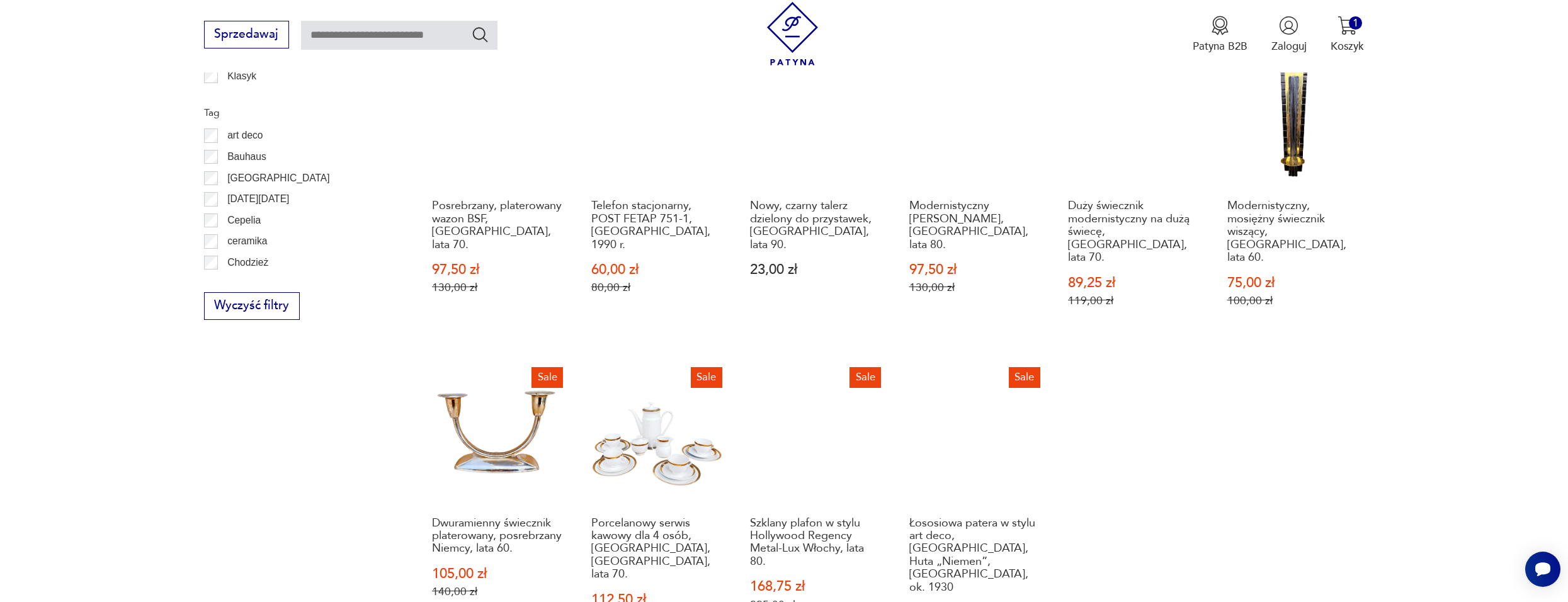
scroll to position [966, 0]
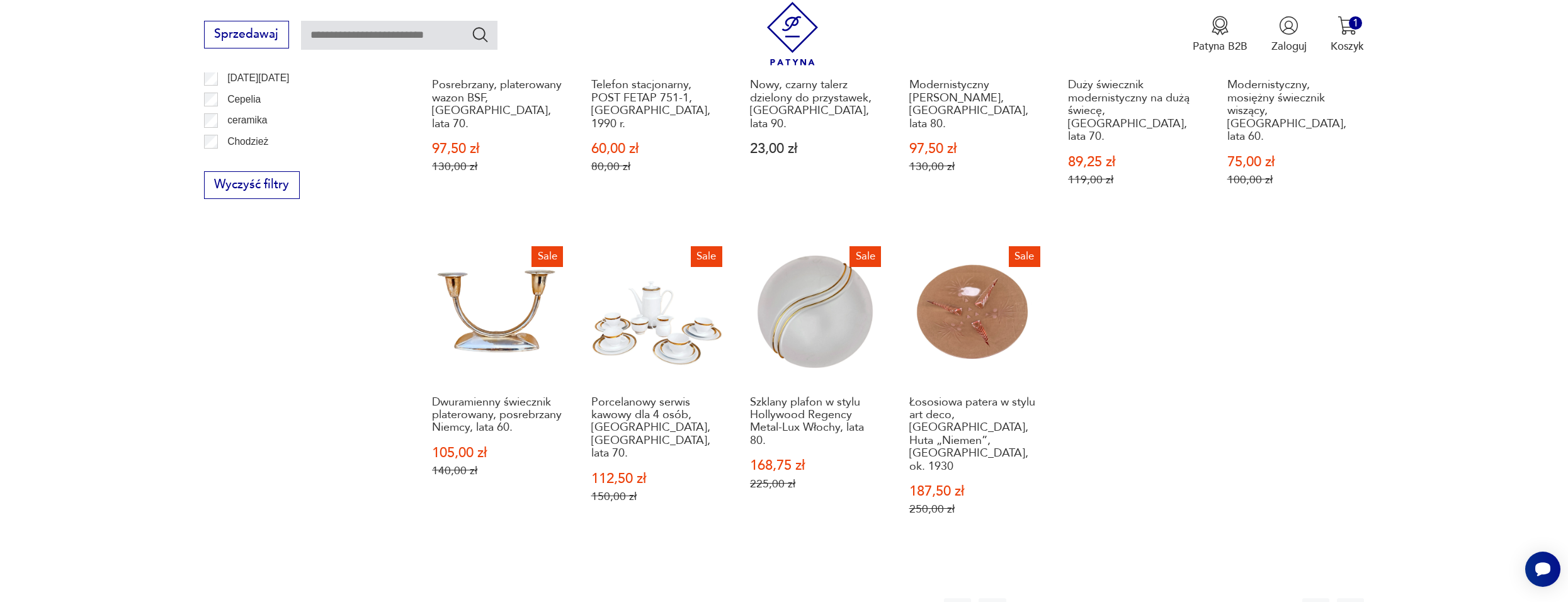
click at [1198, 598] on button "10" at bounding box center [1189, 612] width 27 height 27
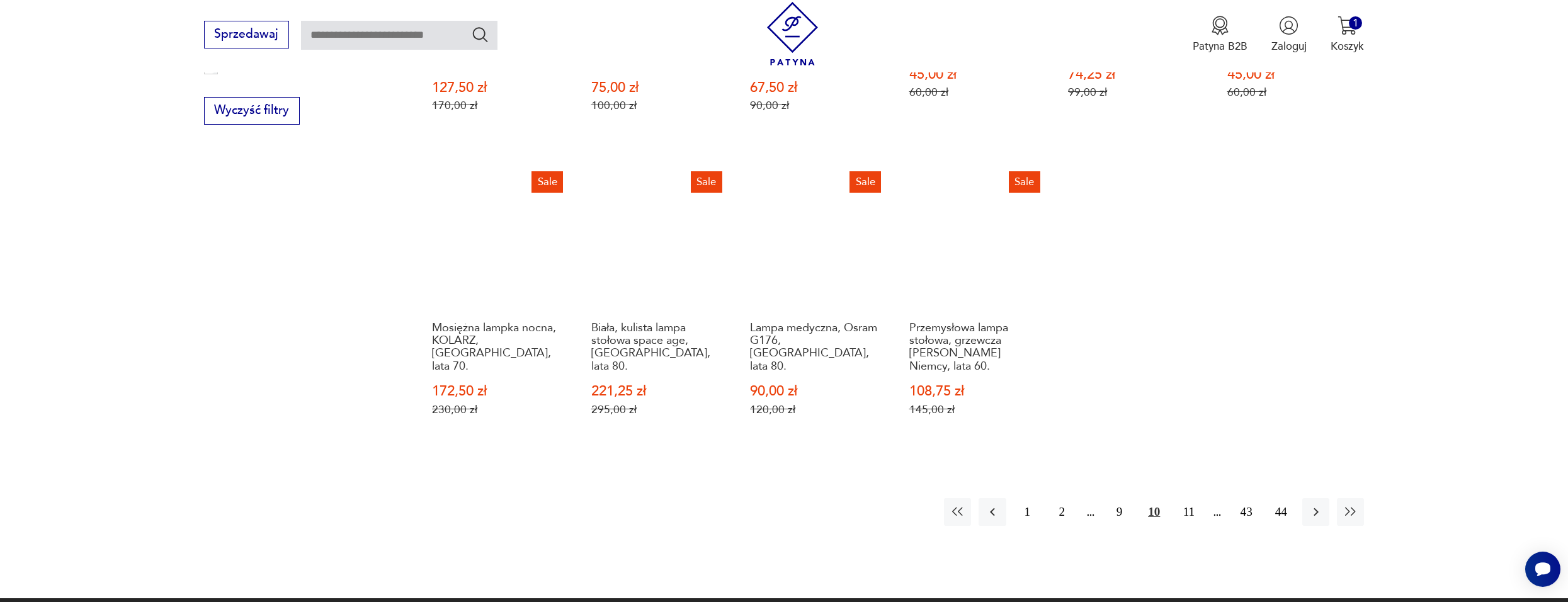
scroll to position [1155, 0]
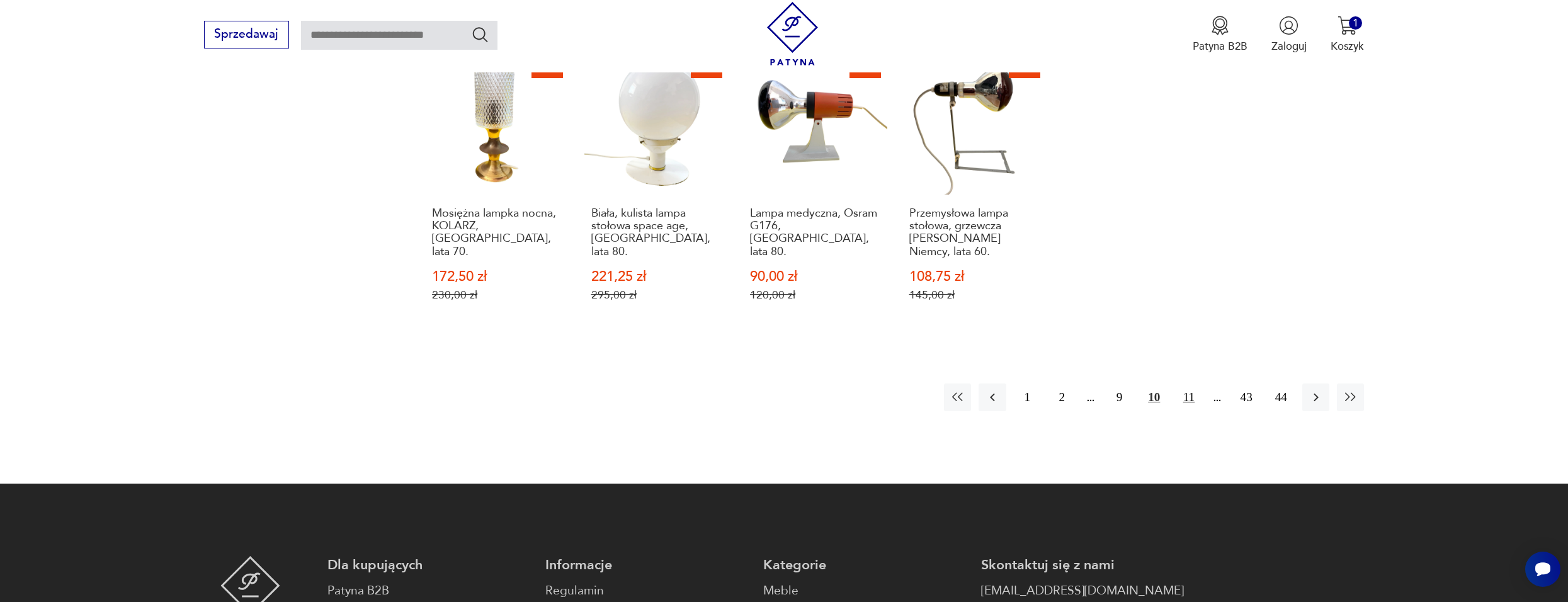
click at [1195, 383] on button "11" at bounding box center [1189, 397] width 27 height 27
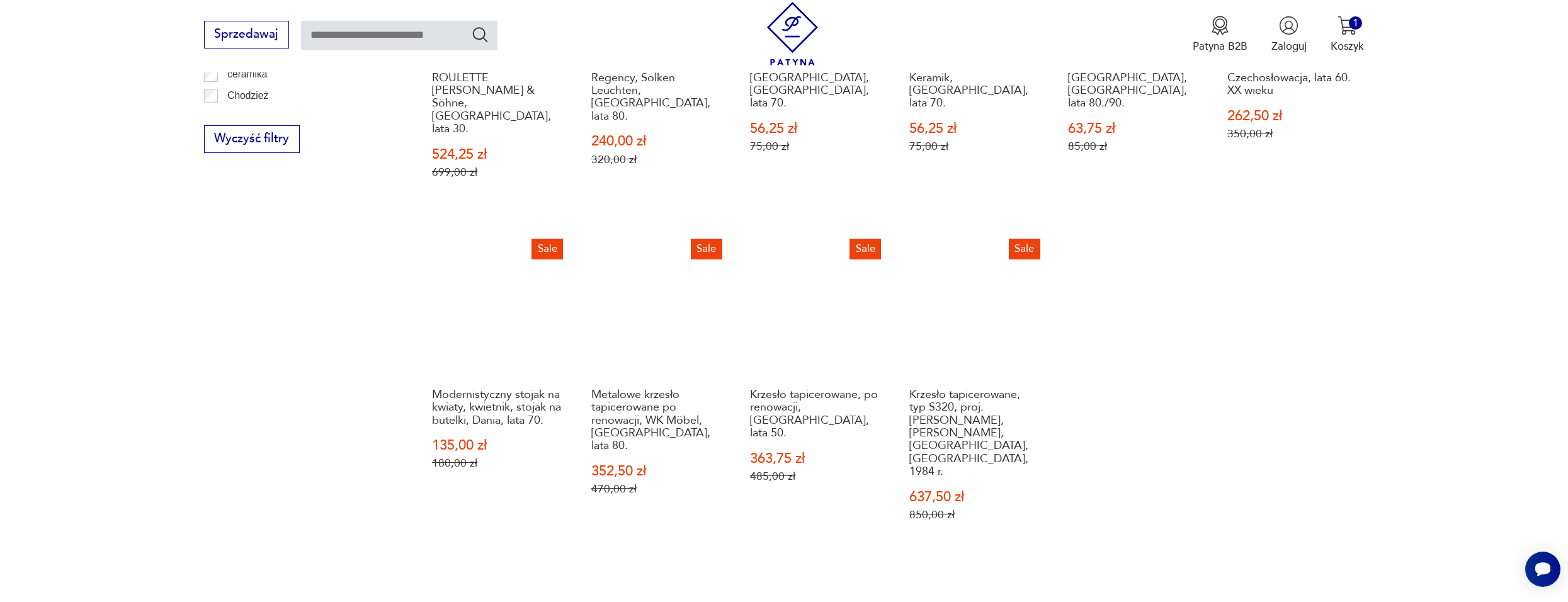
scroll to position [1029, 0]
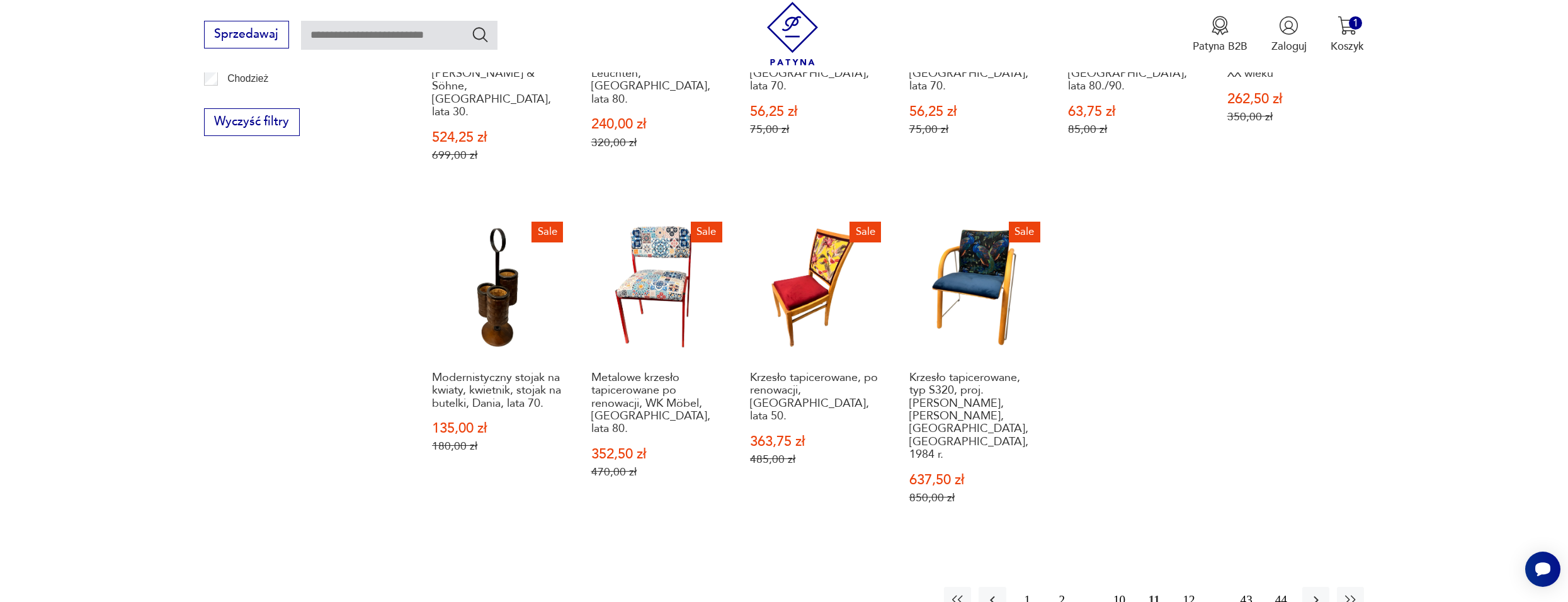
click at [1185, 587] on button "12" at bounding box center [1189, 601] width 27 height 27
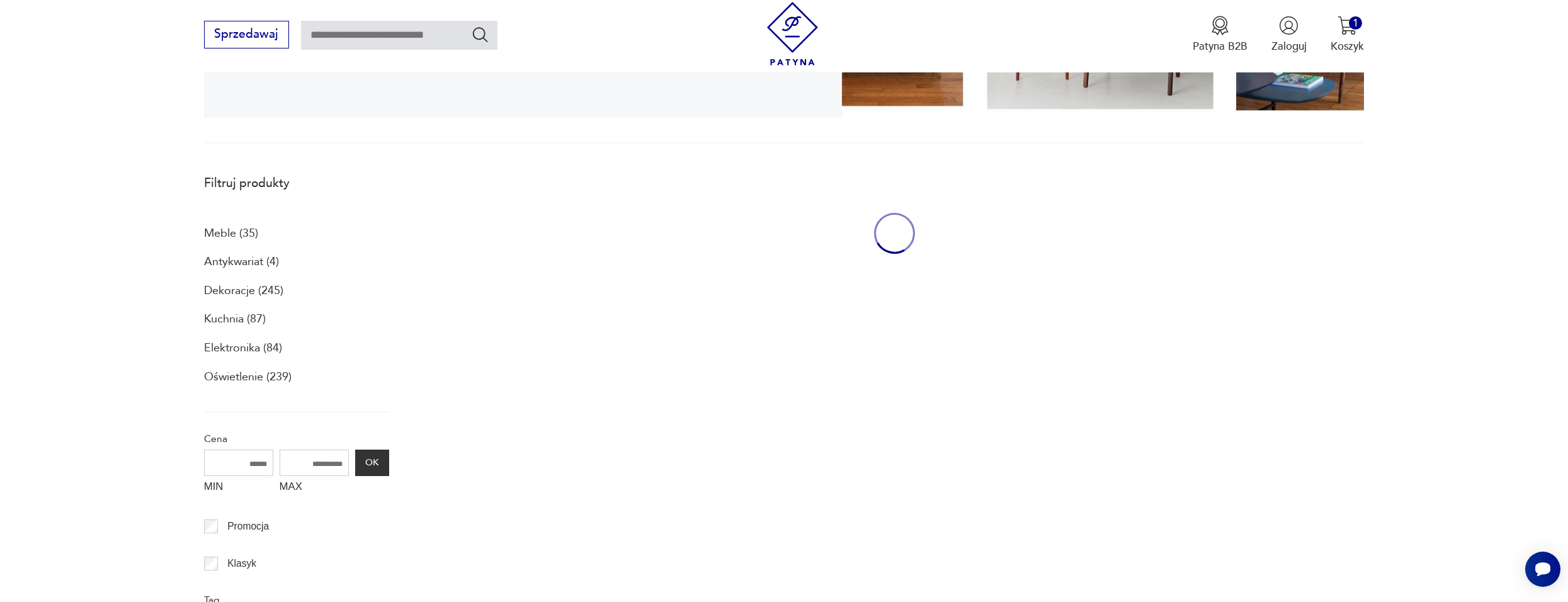
scroll to position [337, 0]
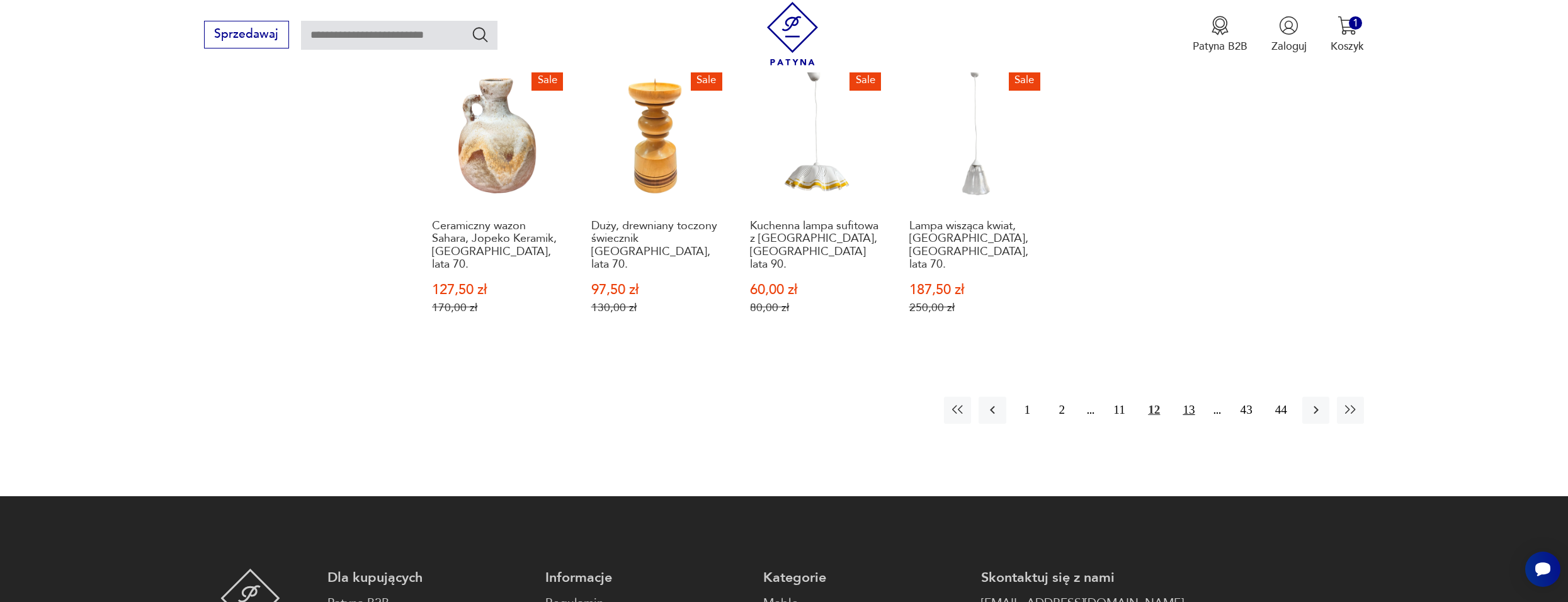
click at [1189, 397] on button "13" at bounding box center [1189, 410] width 27 height 27
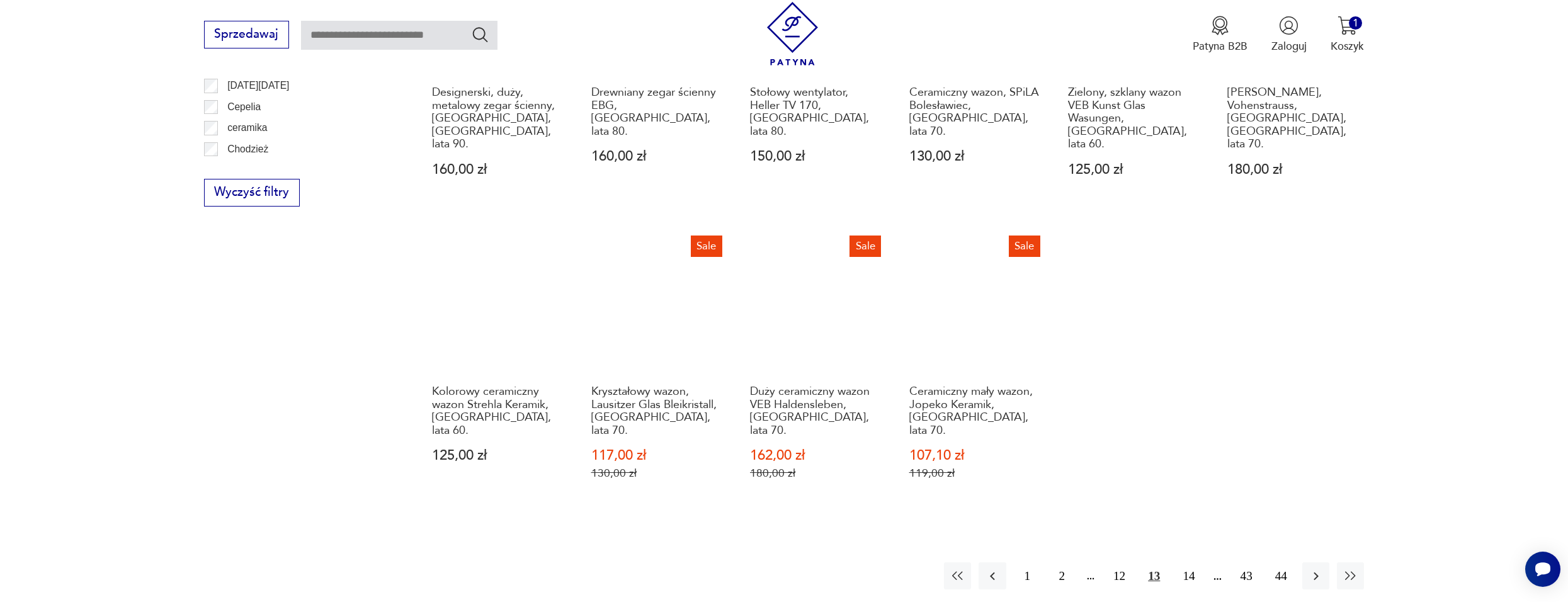
scroll to position [966, 0]
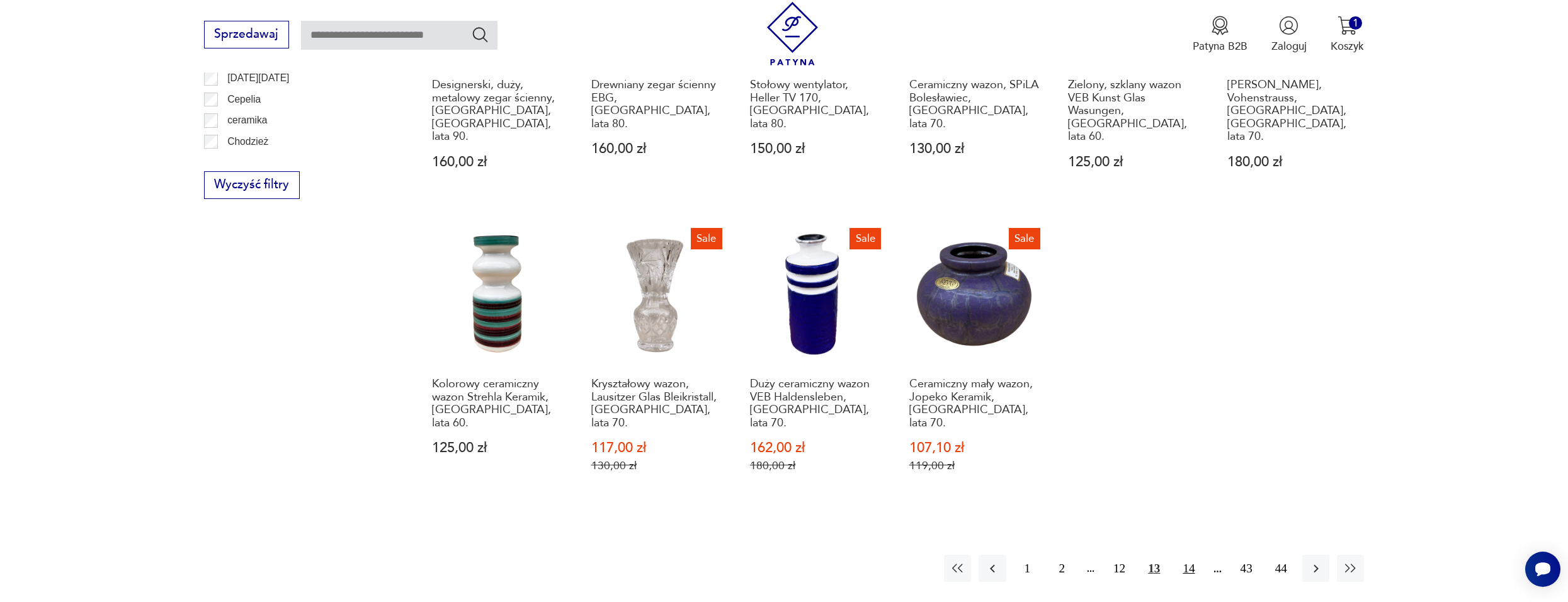
click at [1184, 555] on button "14" at bounding box center [1189, 568] width 27 height 27
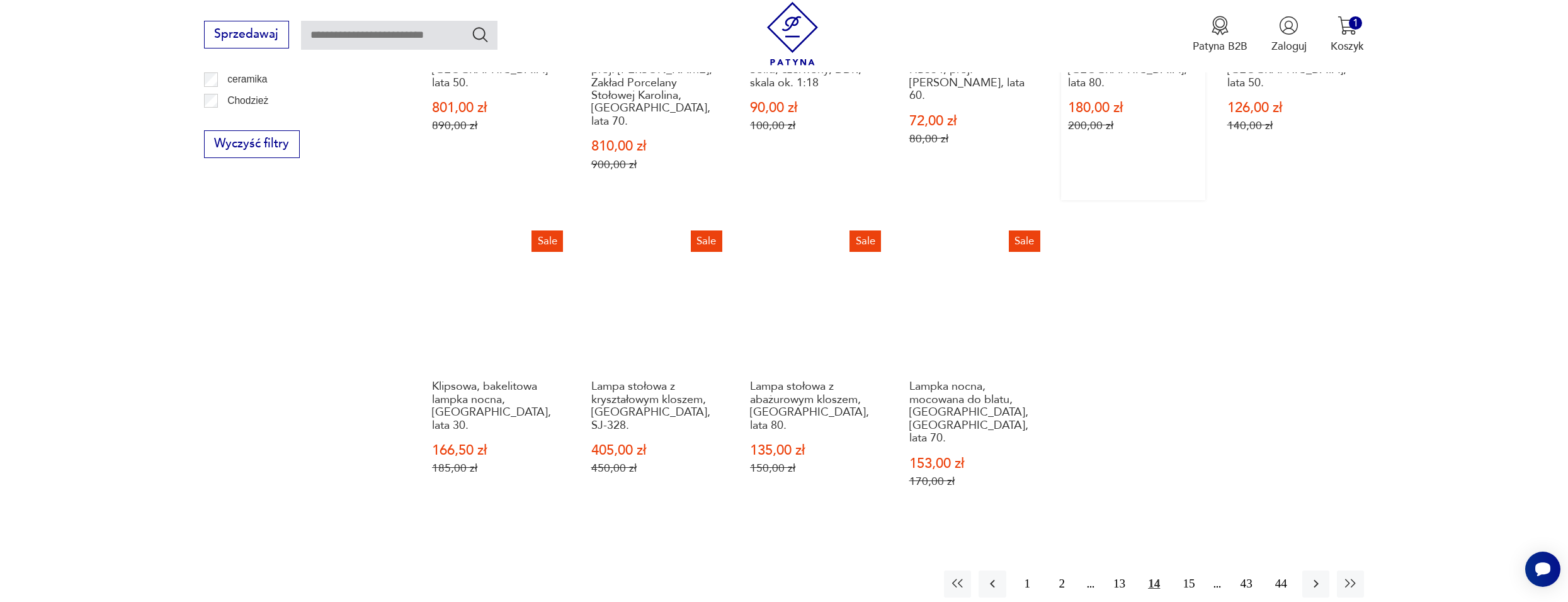
scroll to position [1029, 0]
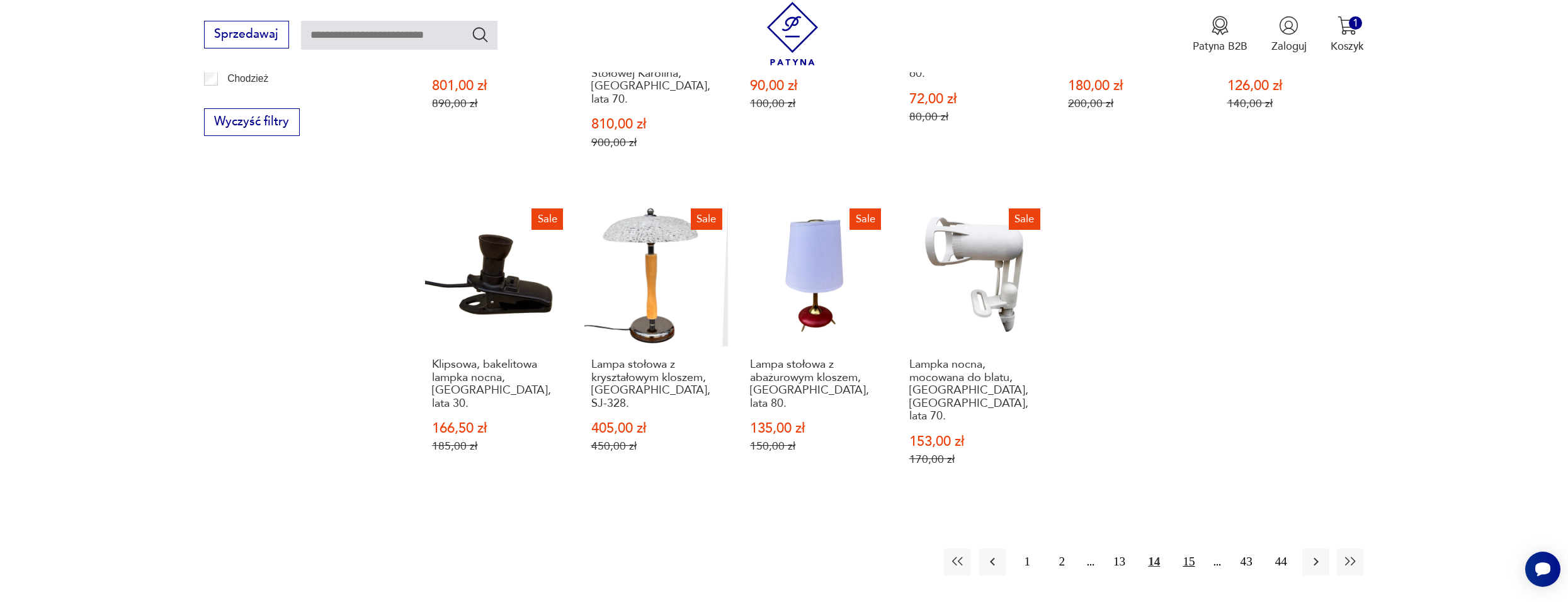
click at [1189, 548] on button "15" at bounding box center [1189, 562] width 27 height 27
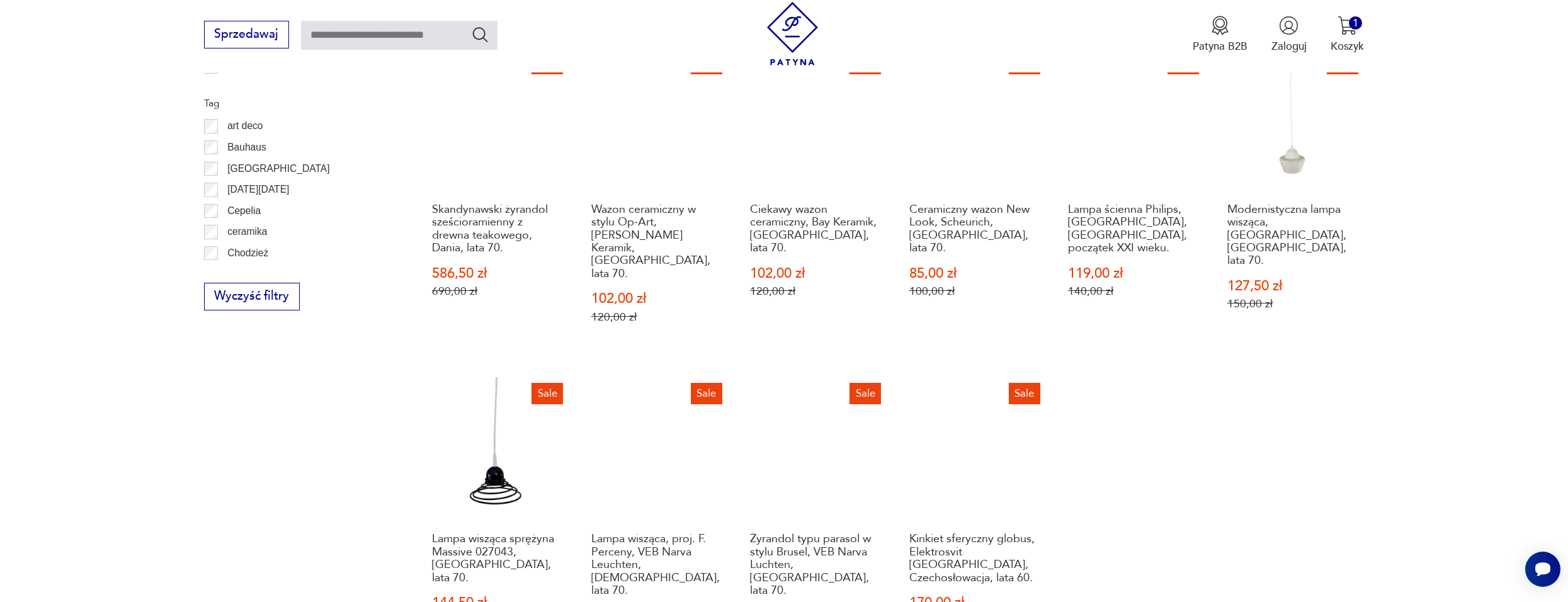
scroll to position [1029, 0]
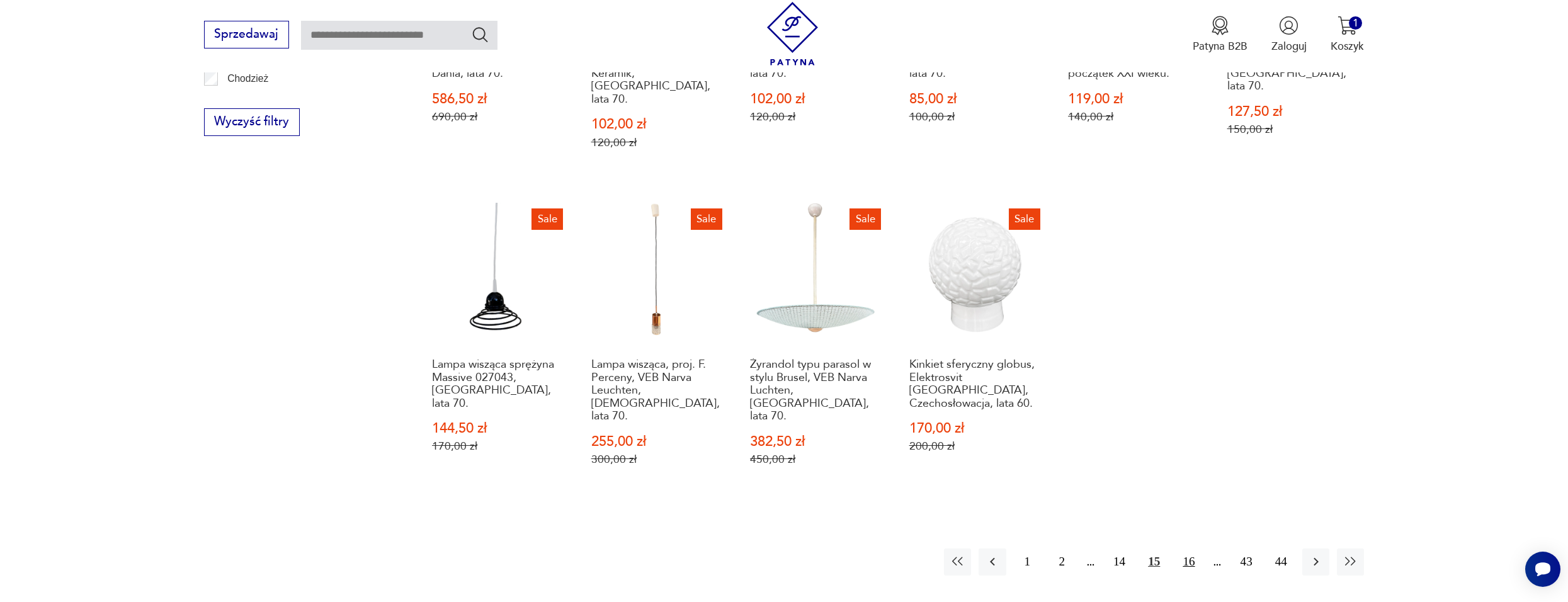
click at [1190, 548] on button "16" at bounding box center [1189, 562] width 27 height 27
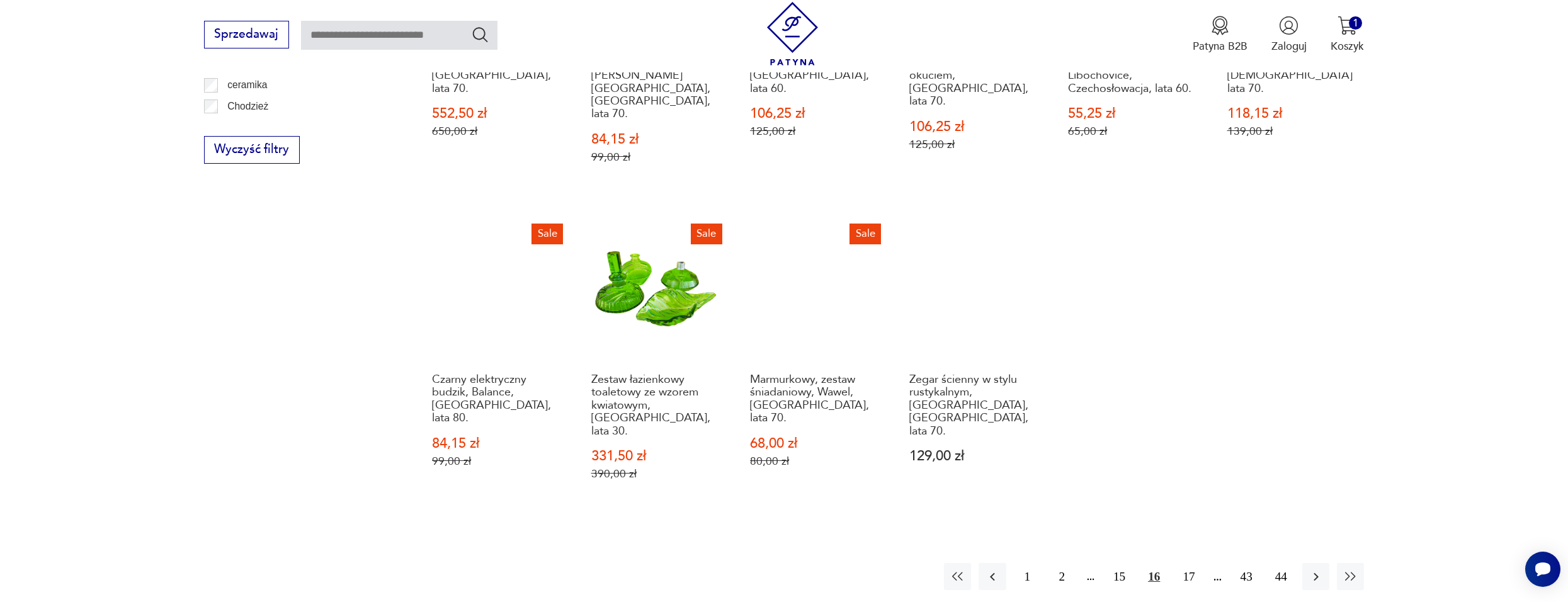
scroll to position [1093, 0]
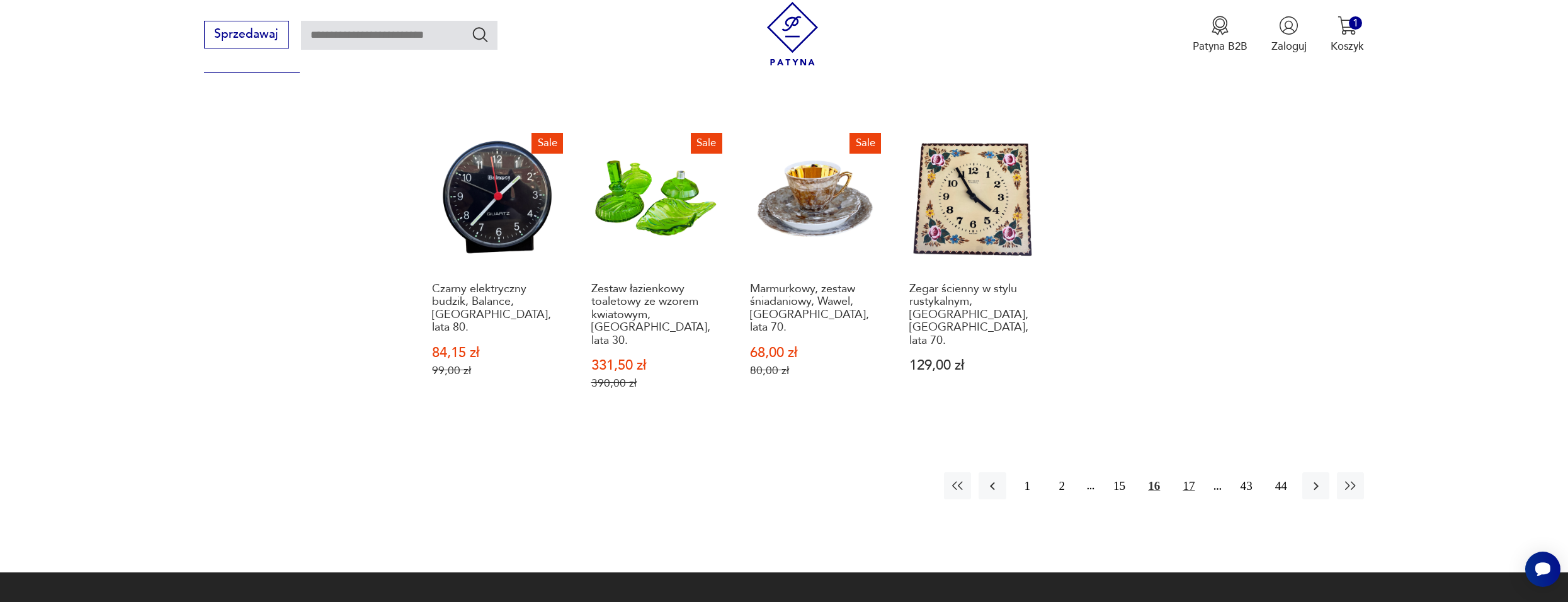
click at [1185, 472] on button "17" at bounding box center [1189, 486] width 27 height 27
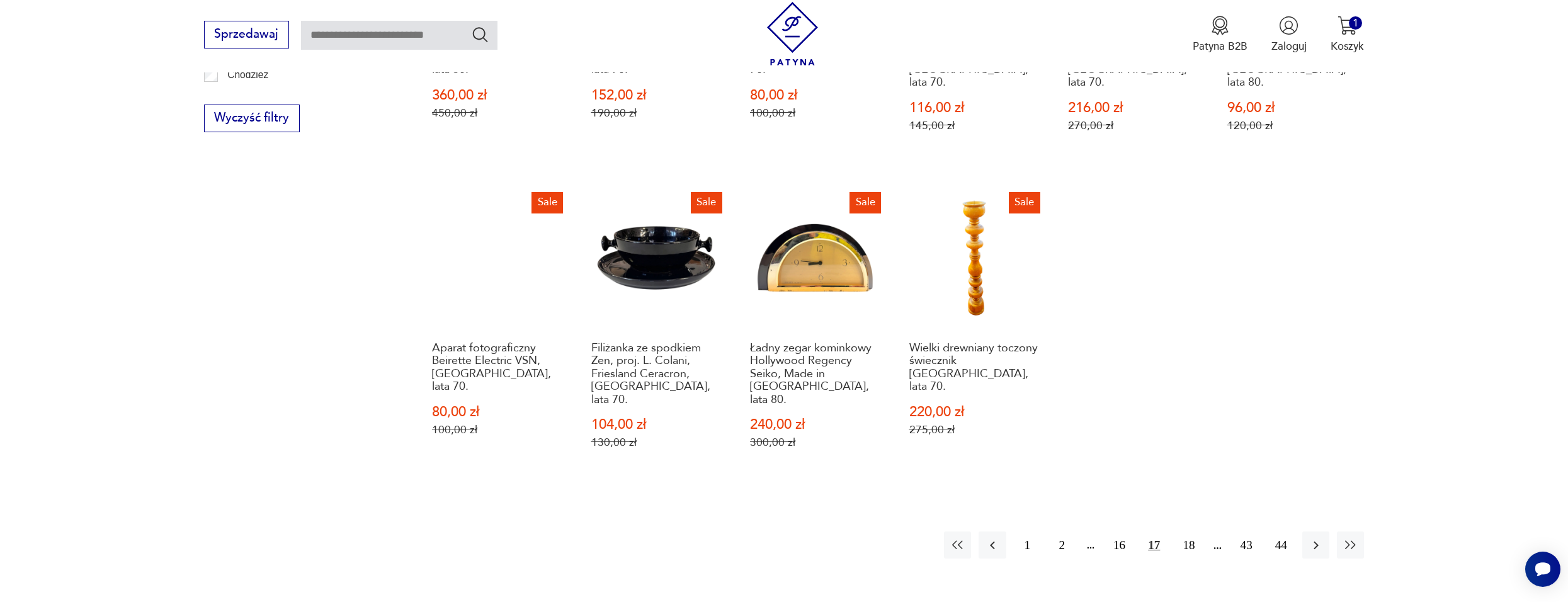
scroll to position [1155, 0]
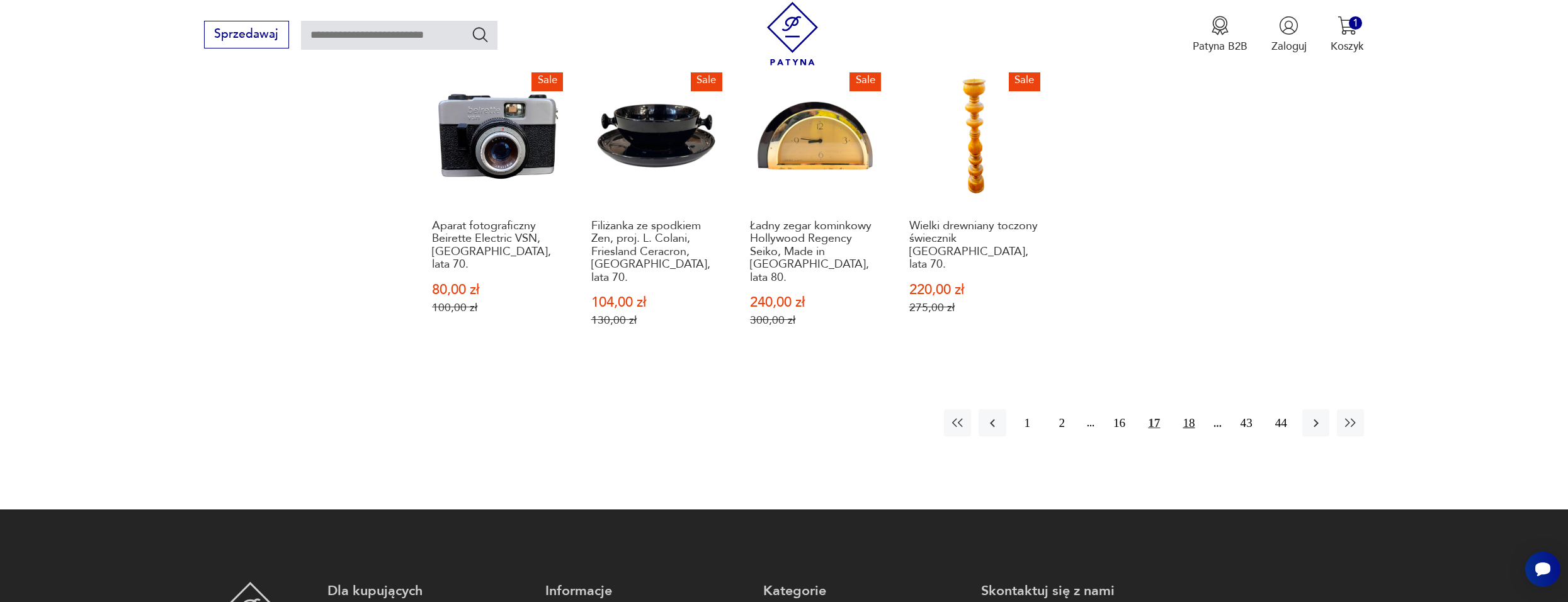
click at [1194, 410] on button "18" at bounding box center [1189, 423] width 27 height 27
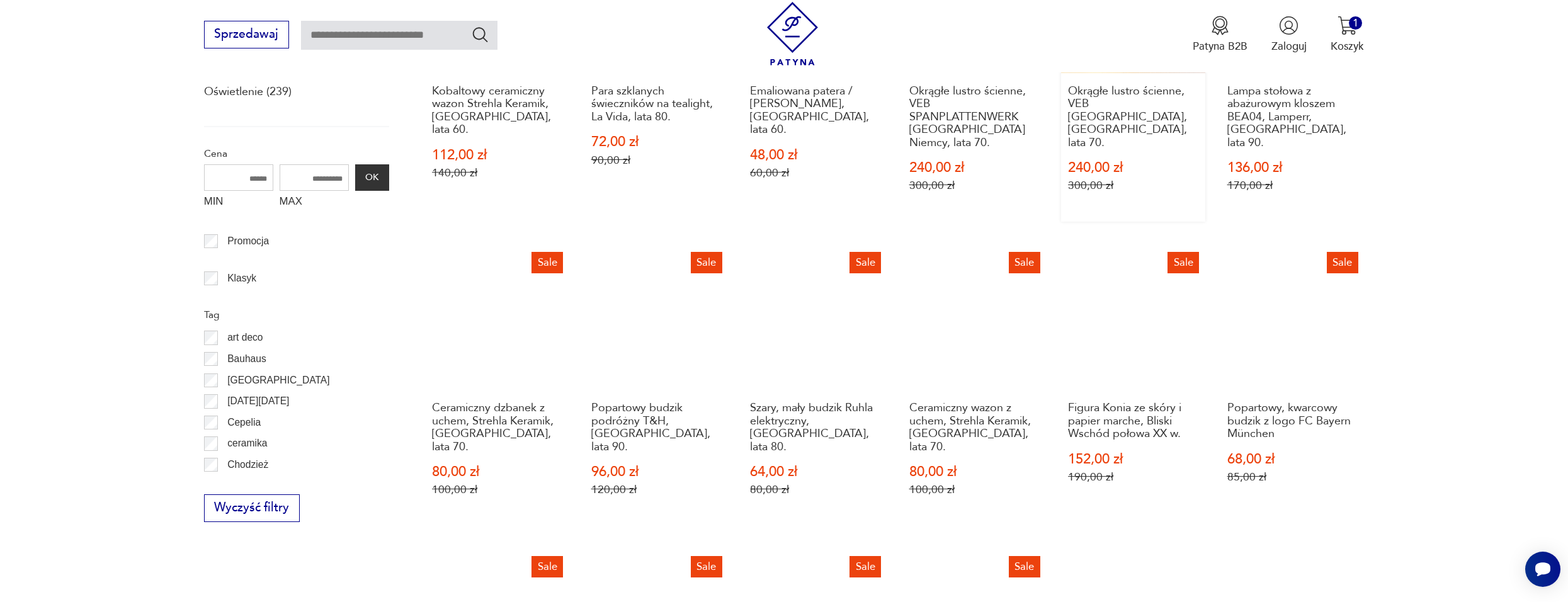
scroll to position [652, 0]
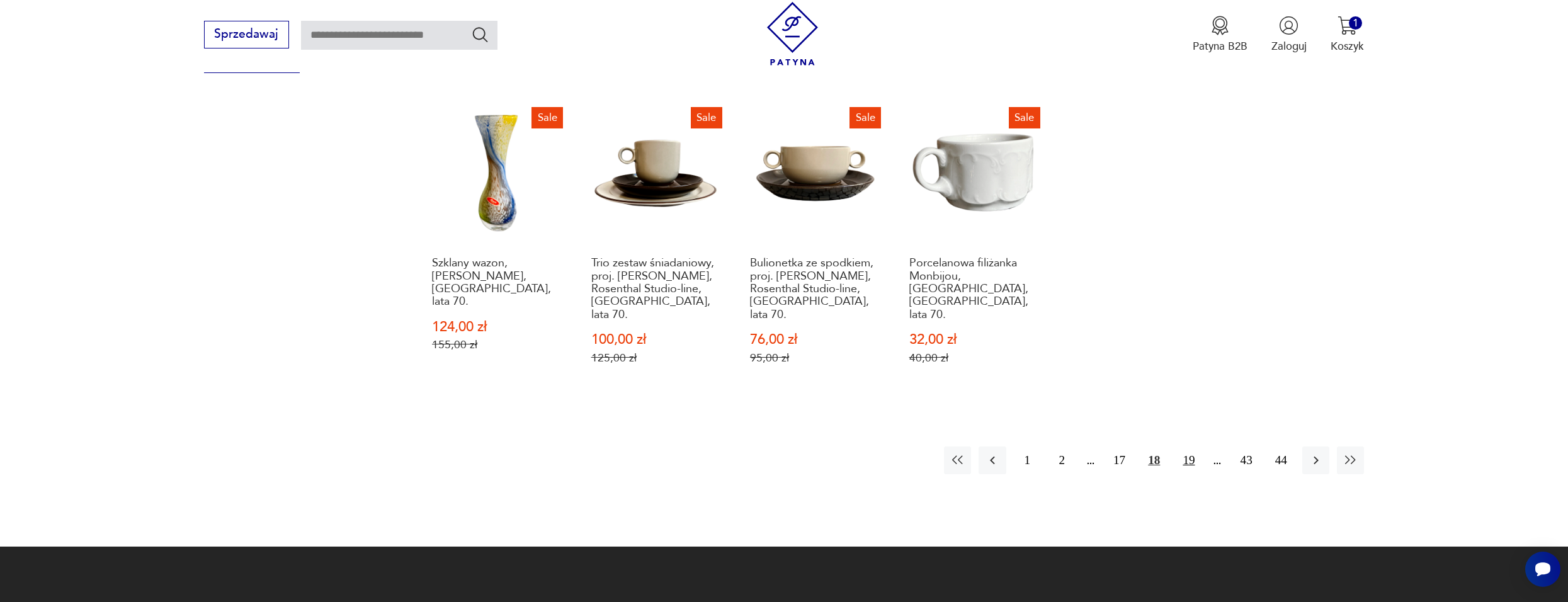
click at [1191, 446] on button "19" at bounding box center [1189, 460] width 27 height 27
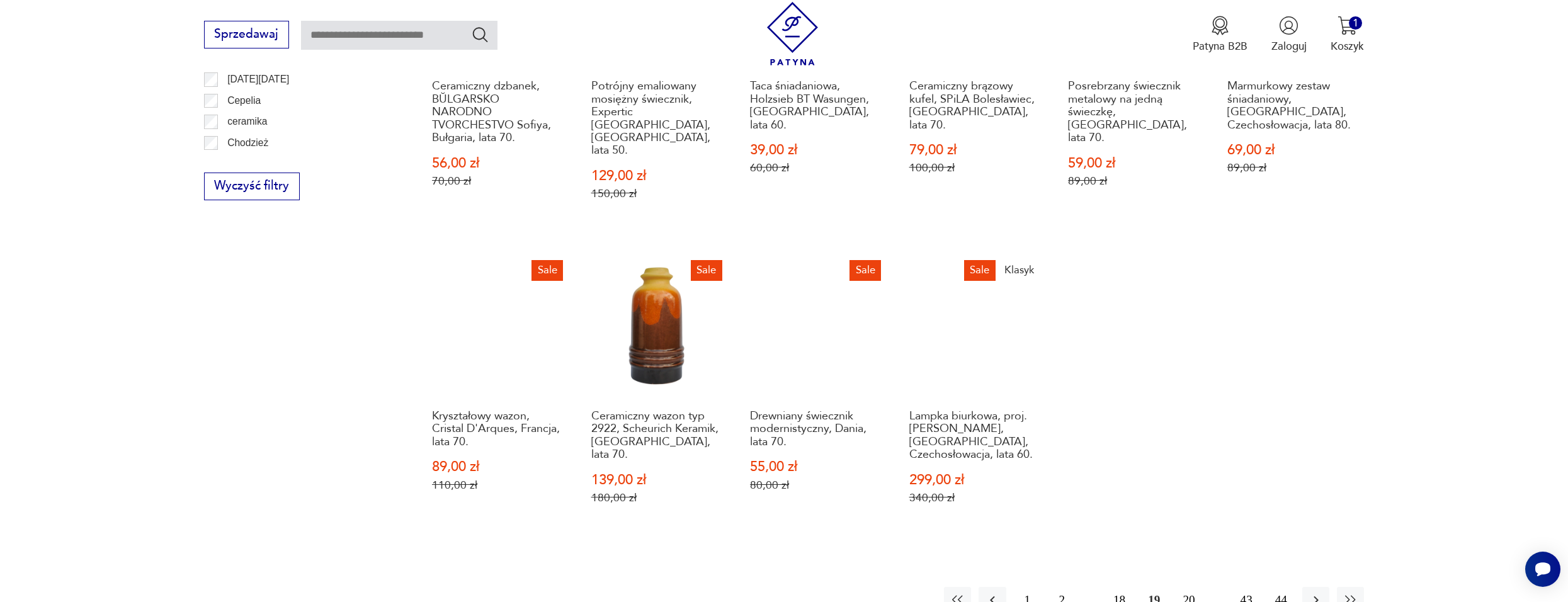
scroll to position [966, 0]
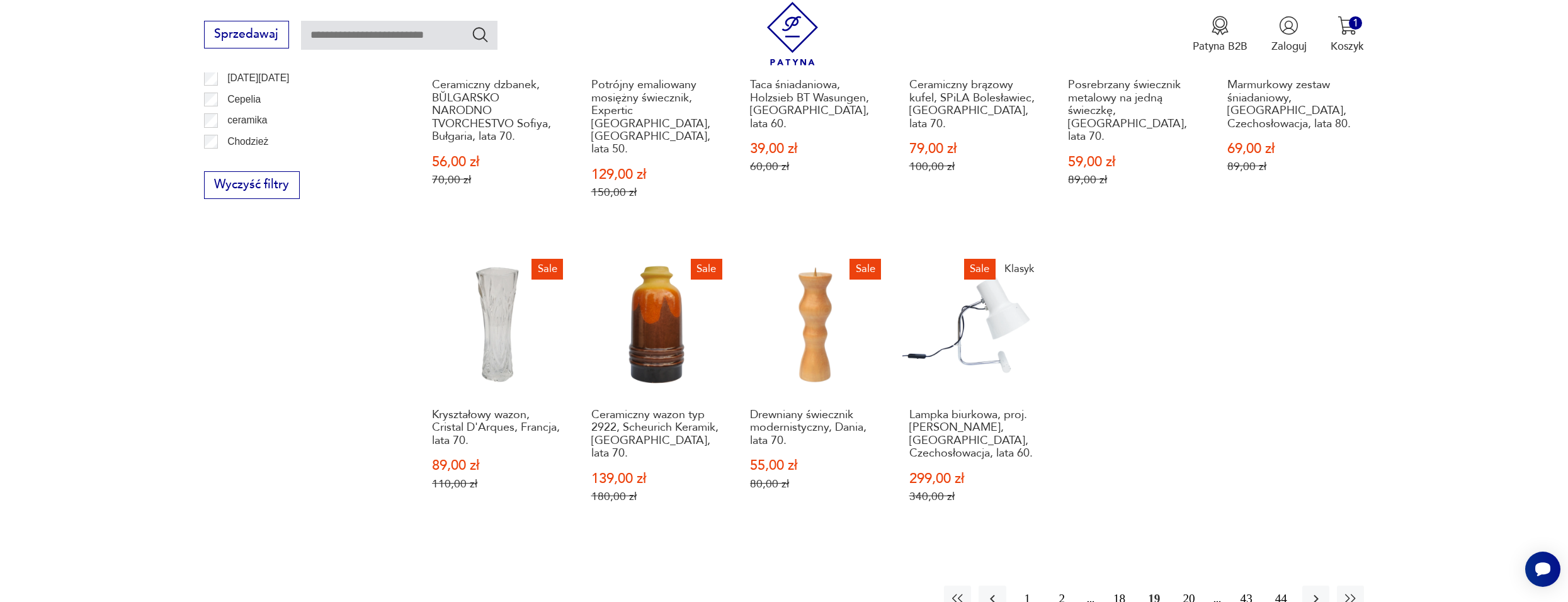
click at [1195, 586] on button "20" at bounding box center [1189, 599] width 27 height 27
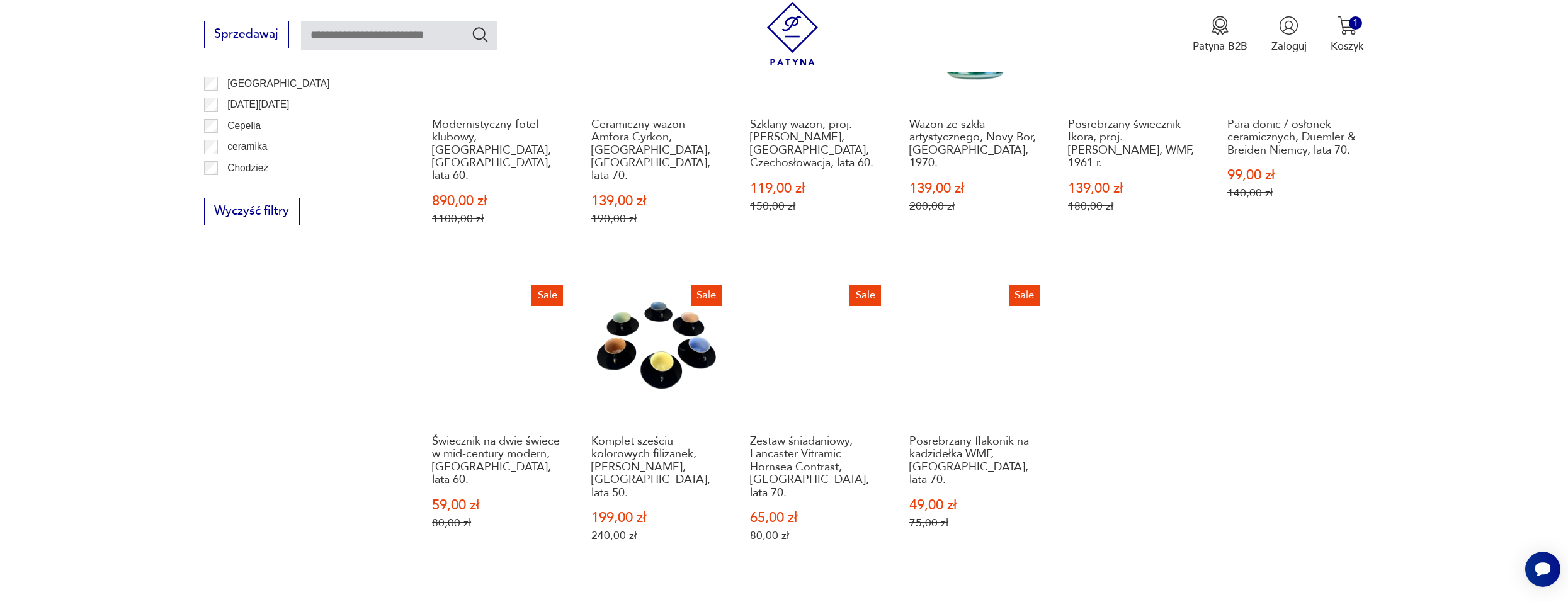
scroll to position [966, 0]
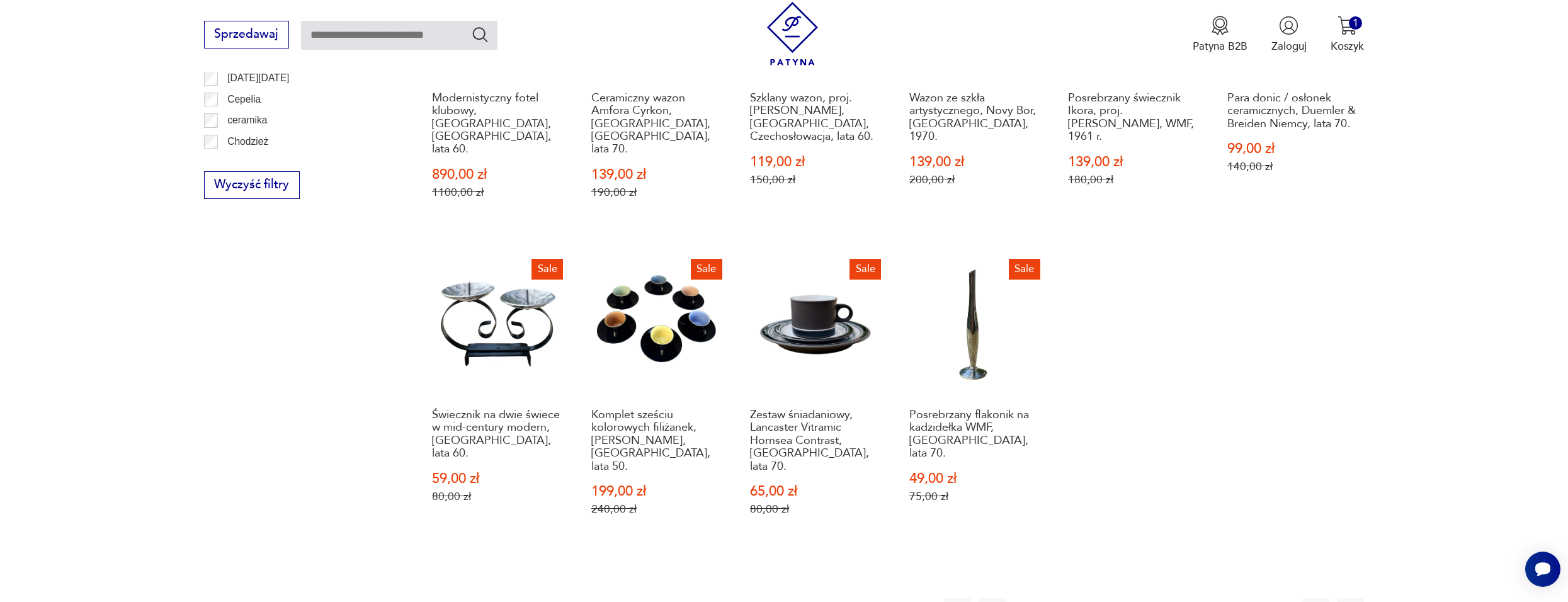
click at [1193, 598] on button "21" at bounding box center [1189, 612] width 27 height 27
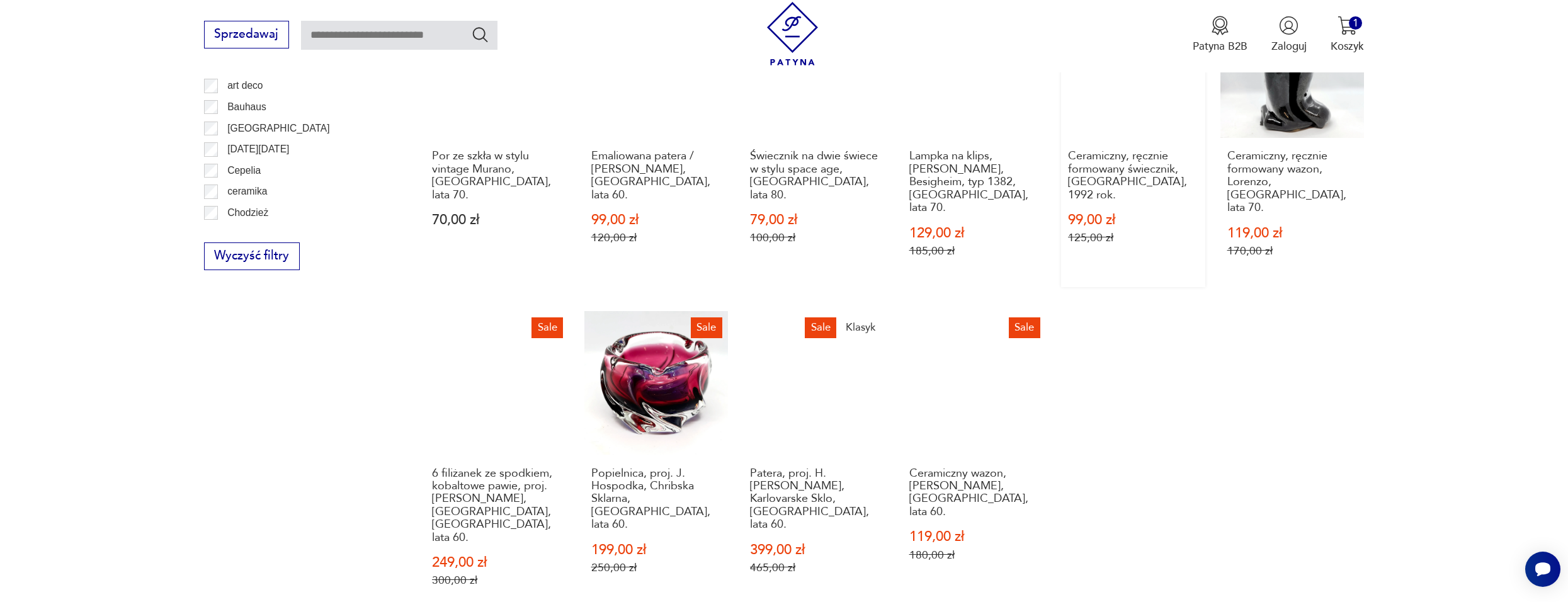
scroll to position [904, 0]
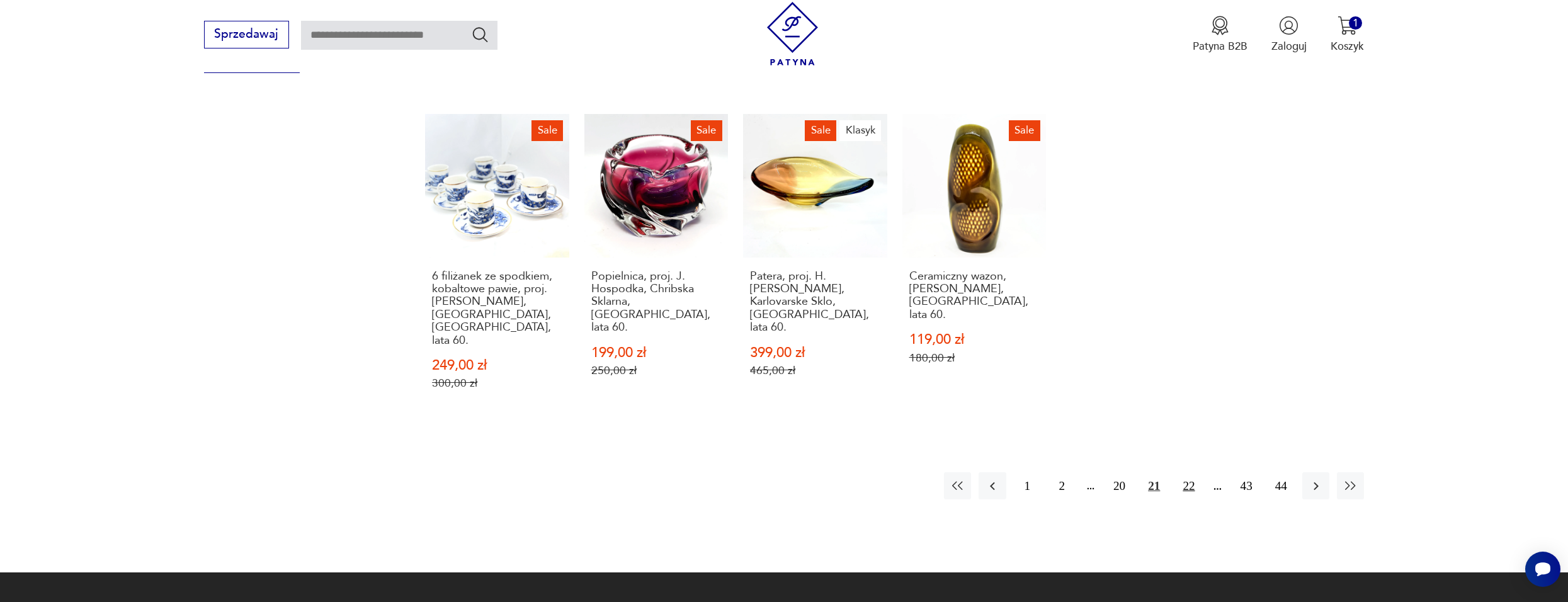
drag, startPoint x: 1188, startPoint y: 419, endPoint x: 1199, endPoint y: 434, distance: 18.6
click at [1188, 472] on button "22" at bounding box center [1189, 486] width 27 height 27
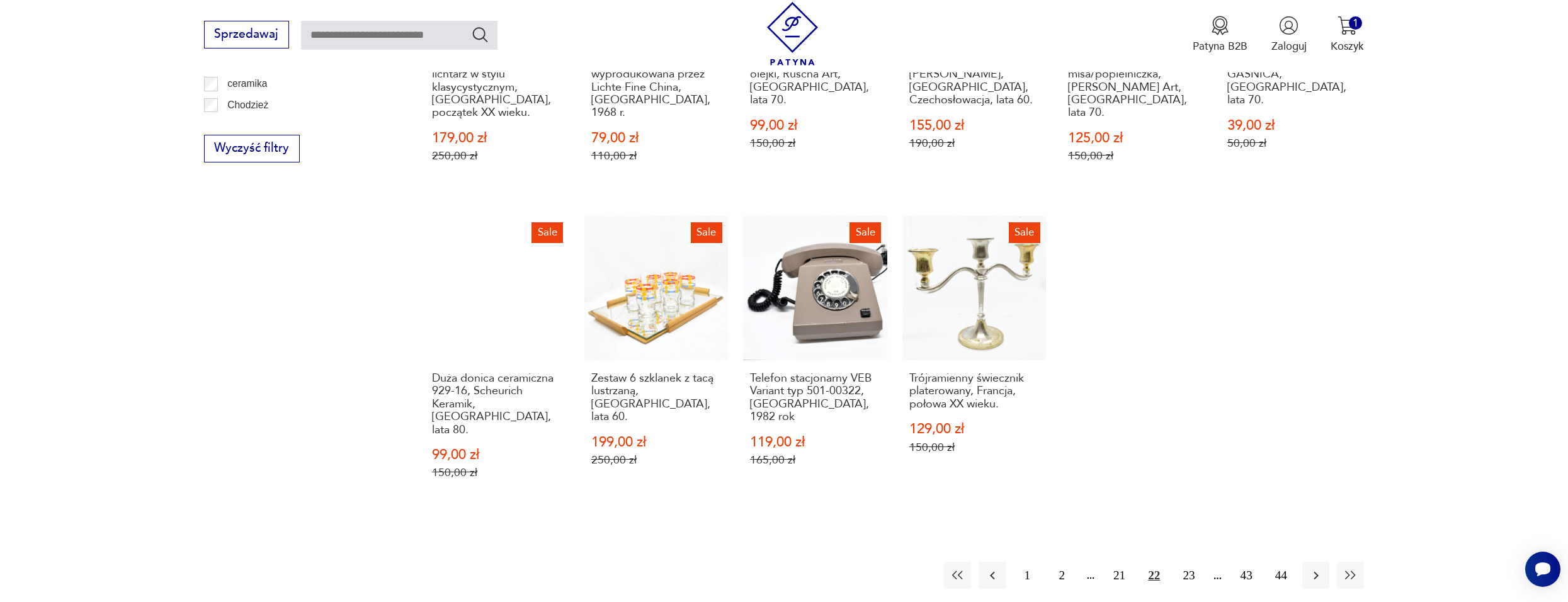
scroll to position [1029, 0]
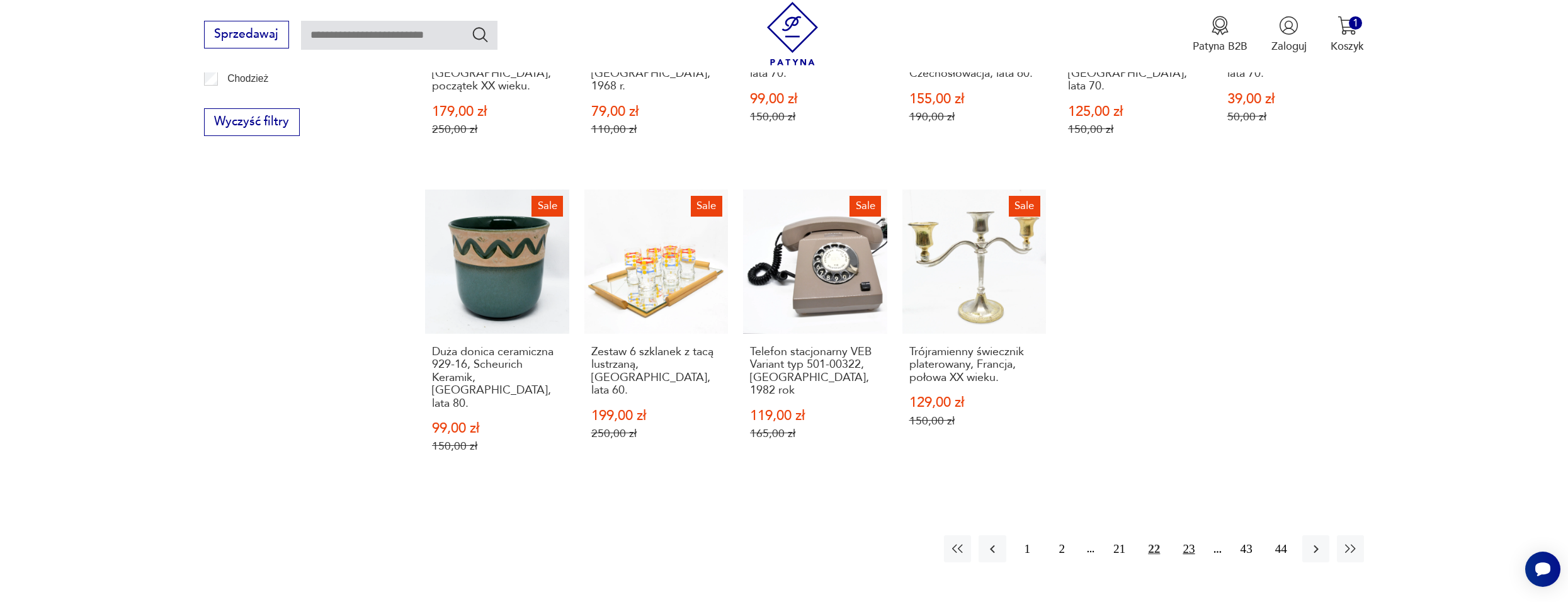
click at [1189, 535] on button "23" at bounding box center [1189, 548] width 27 height 27
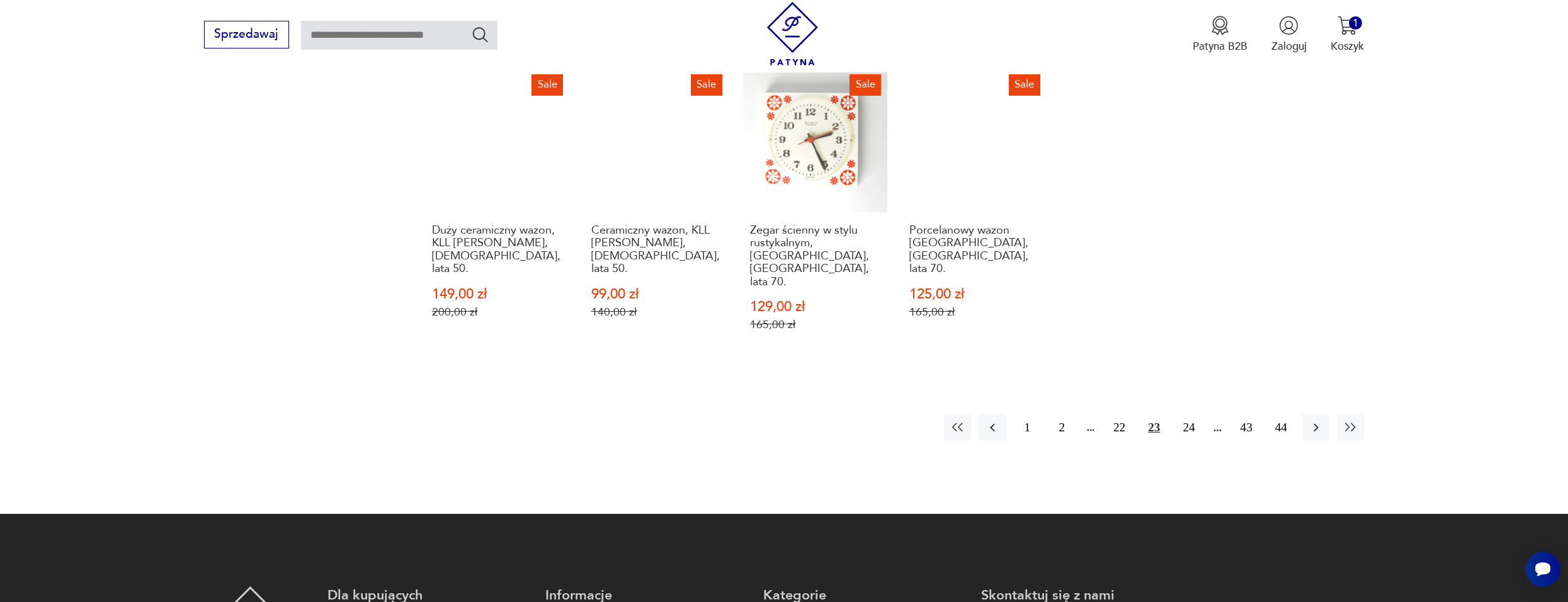
scroll to position [1155, 0]
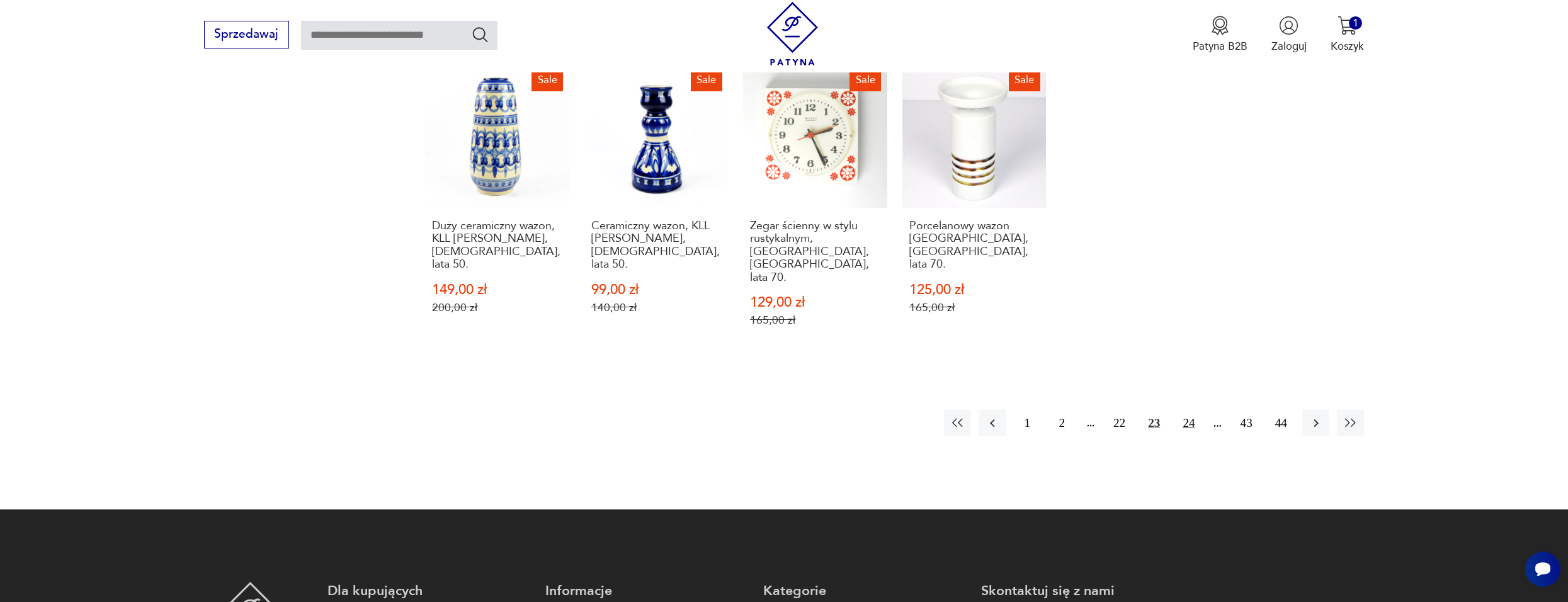
click at [1189, 410] on button "24" at bounding box center [1189, 423] width 27 height 27
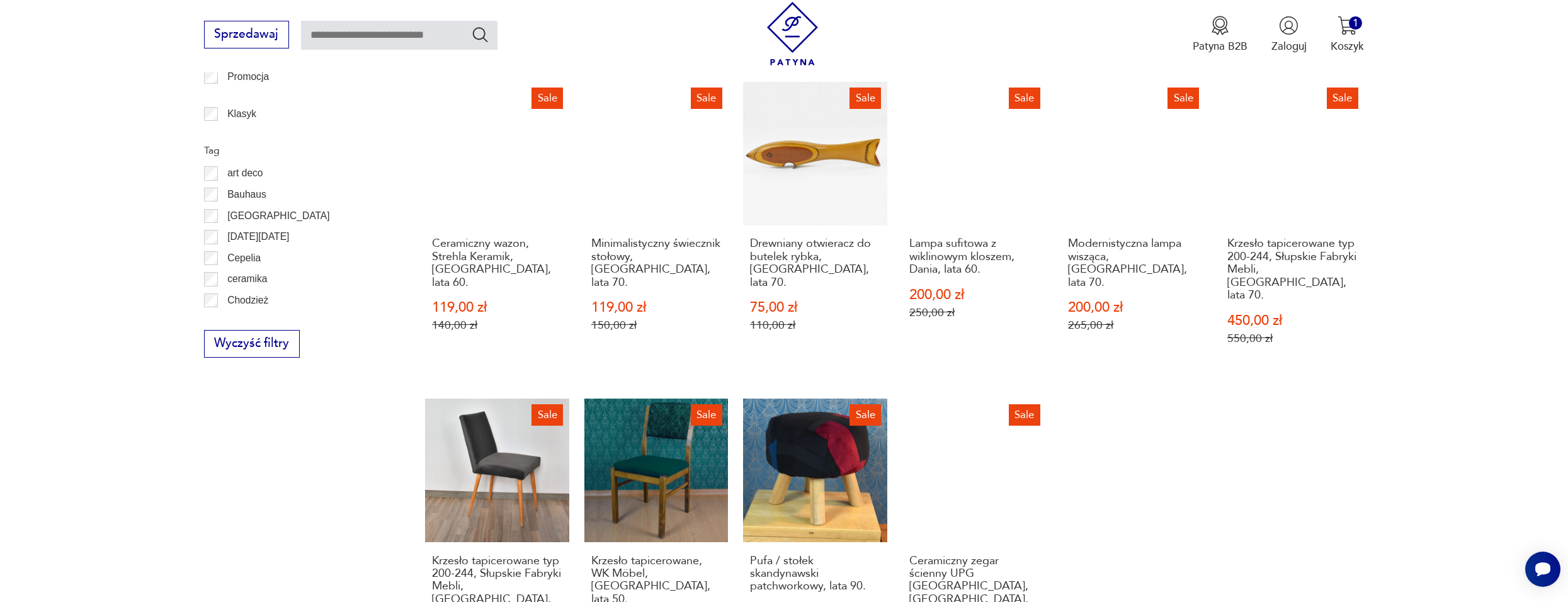
scroll to position [778, 0]
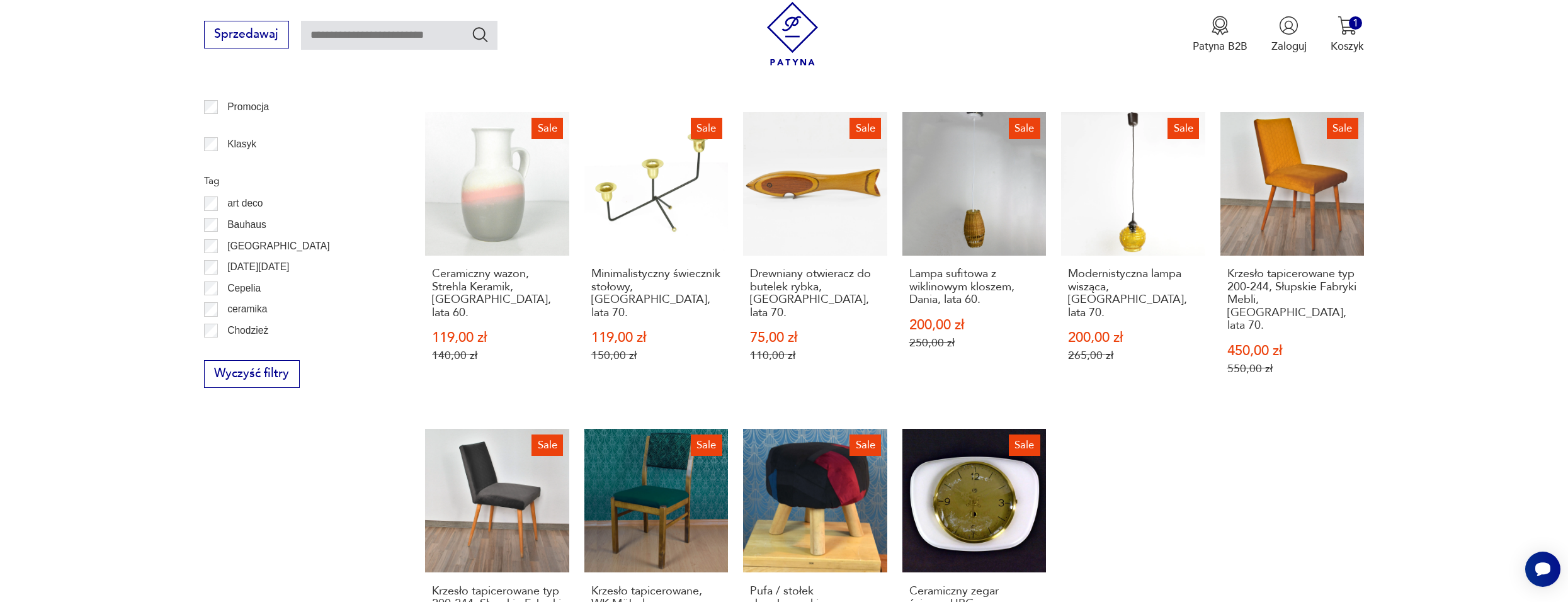
drag, startPoint x: 1262, startPoint y: 319, endPoint x: 1179, endPoint y: 399, distance: 115.3
click at [1177, 400] on div "Sale Duży wazon VEB Haldensleben, Niemcy, lata 60. 299,00 zł 375,00 zł Sale Skó…" at bounding box center [895, 258] width 939 height 926
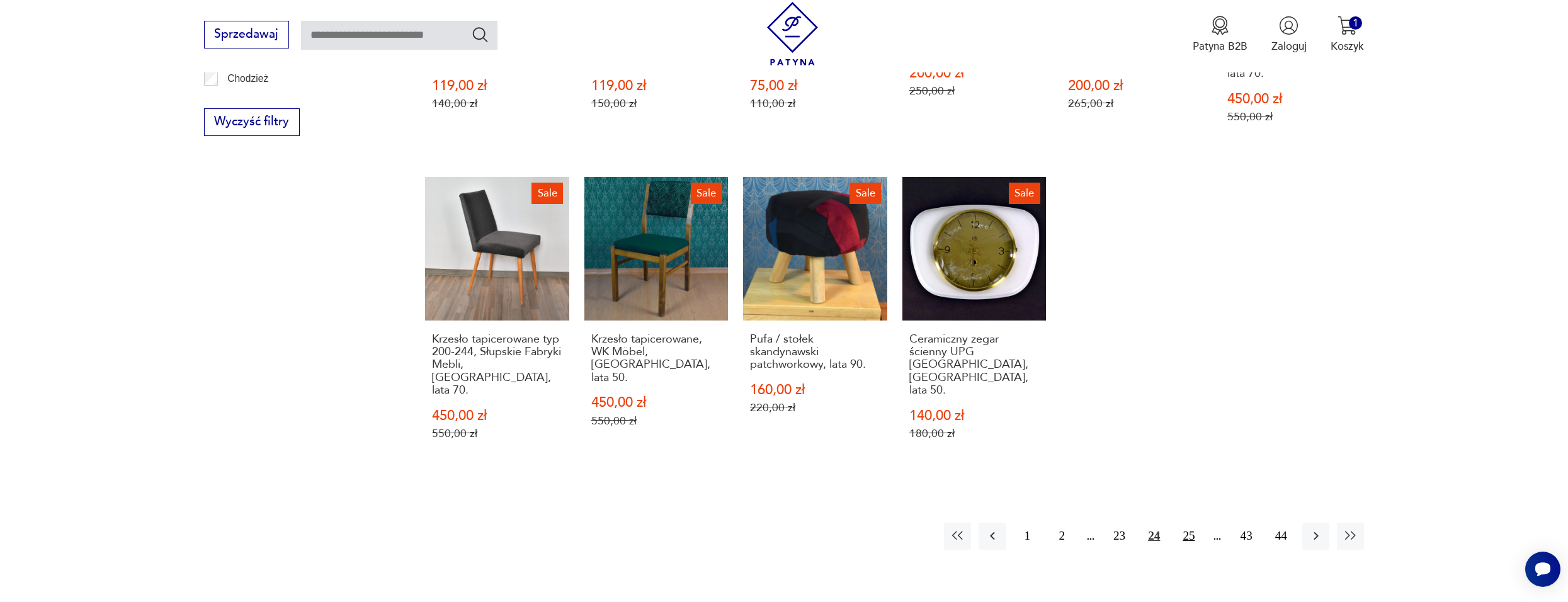
click at [1192, 522] on button "25" at bounding box center [1189, 536] width 27 height 27
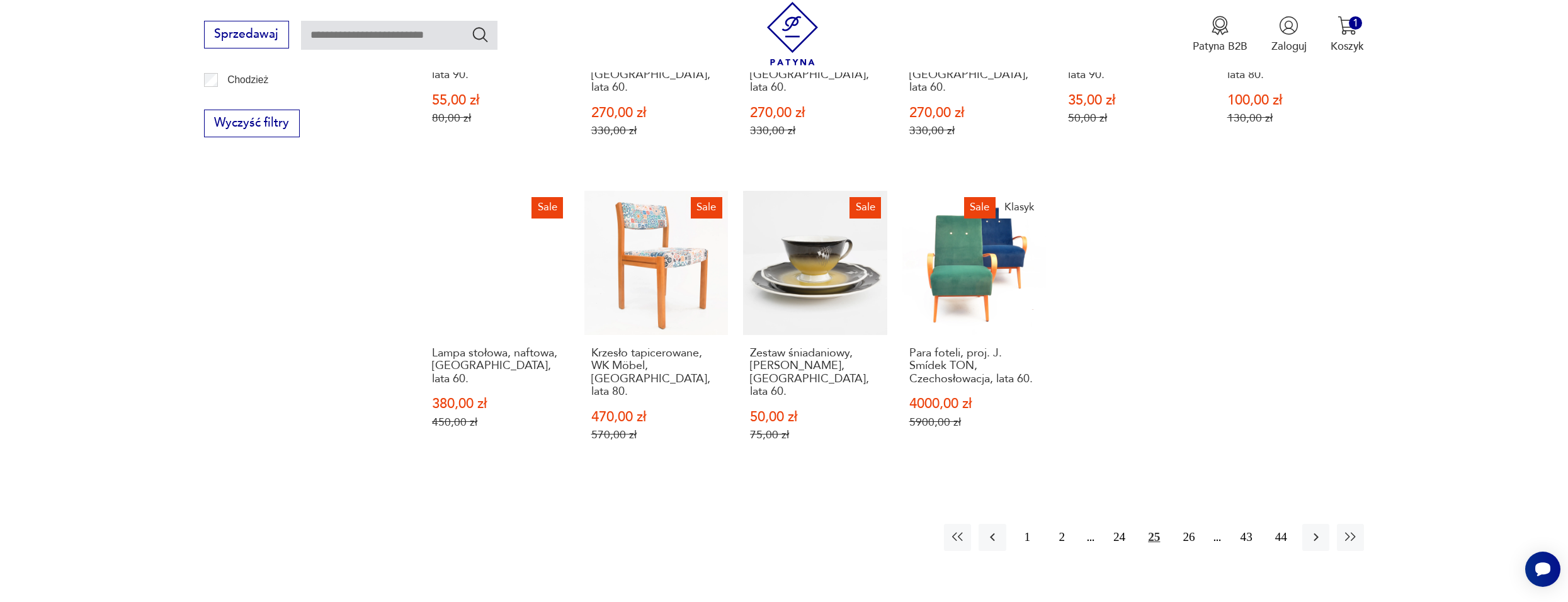
scroll to position [1029, 0]
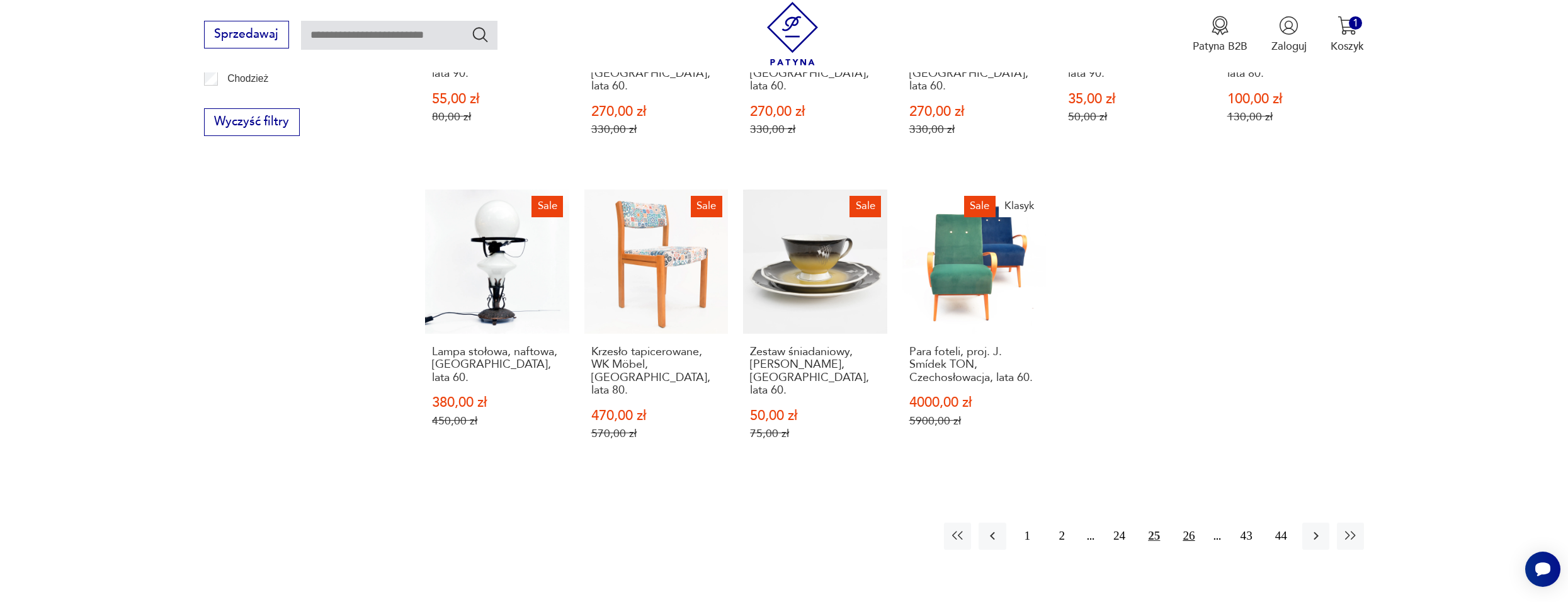
click at [1194, 522] on button "26" at bounding box center [1189, 536] width 27 height 27
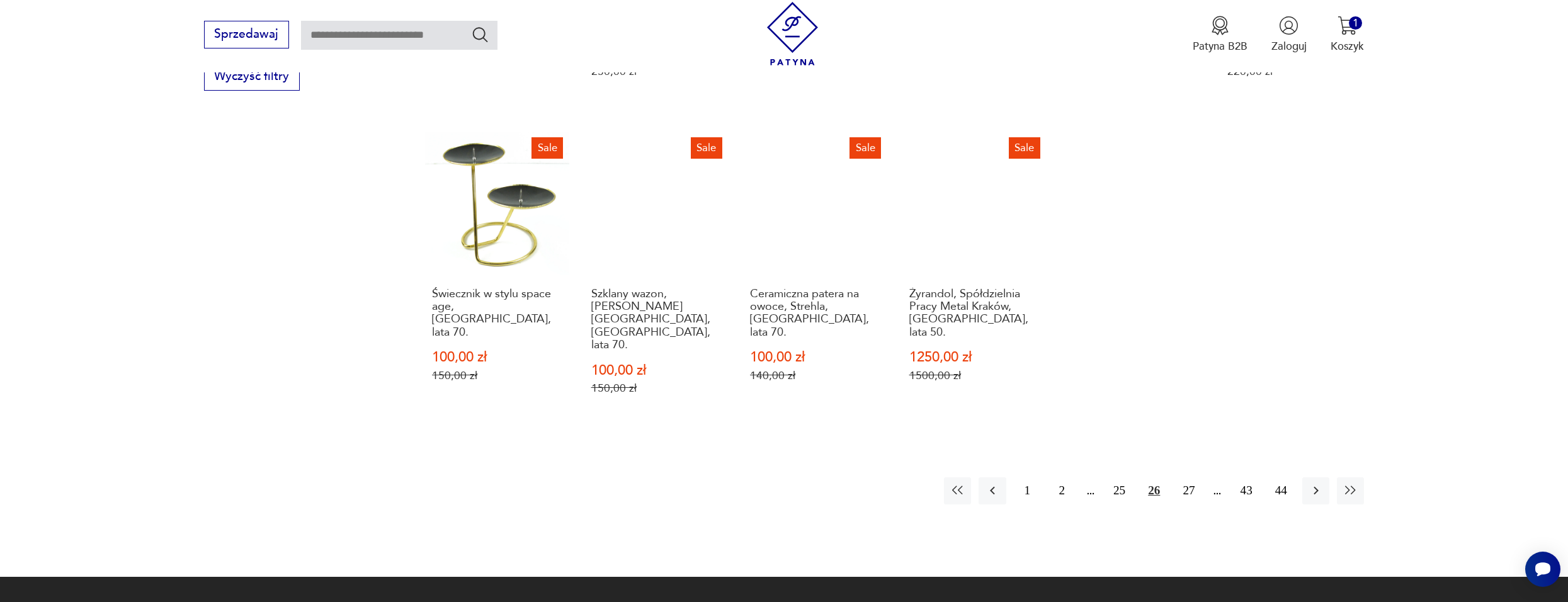
scroll to position [1093, 0]
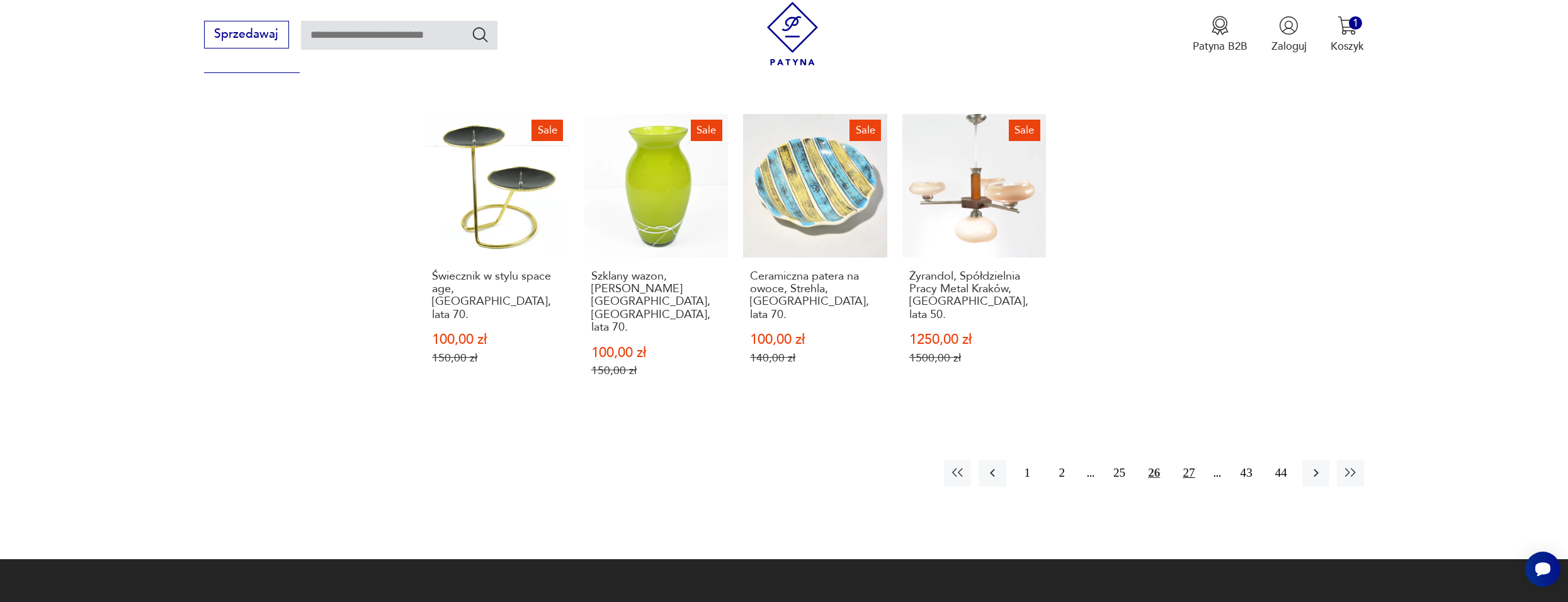
click at [1192, 460] on button "27" at bounding box center [1189, 473] width 27 height 27
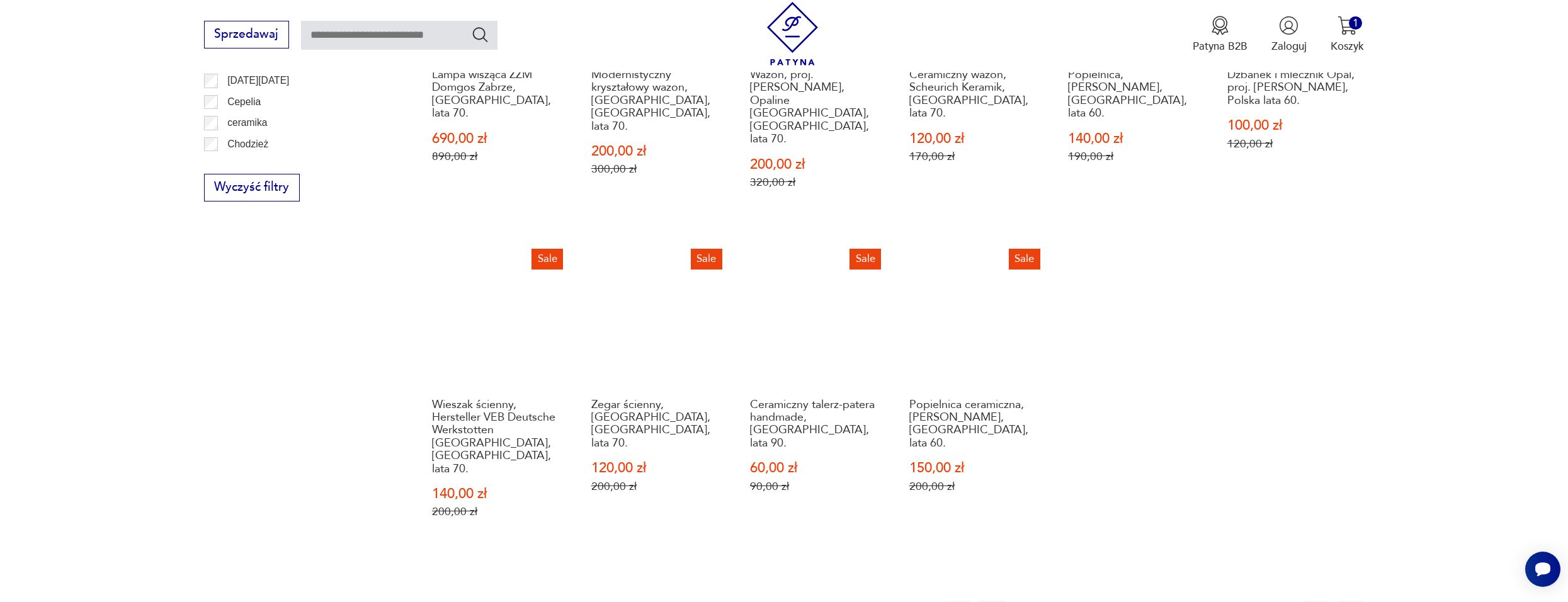
scroll to position [966, 0]
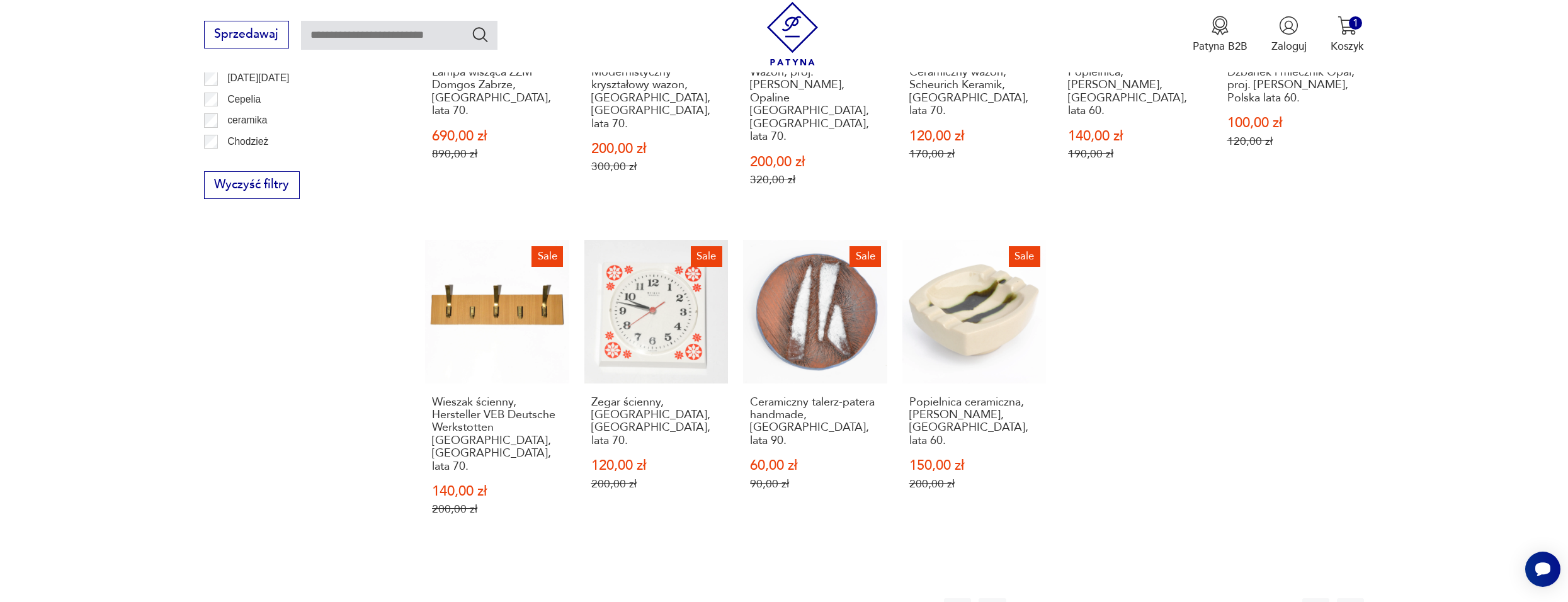
click at [1196, 598] on button "28" at bounding box center [1189, 612] width 27 height 27
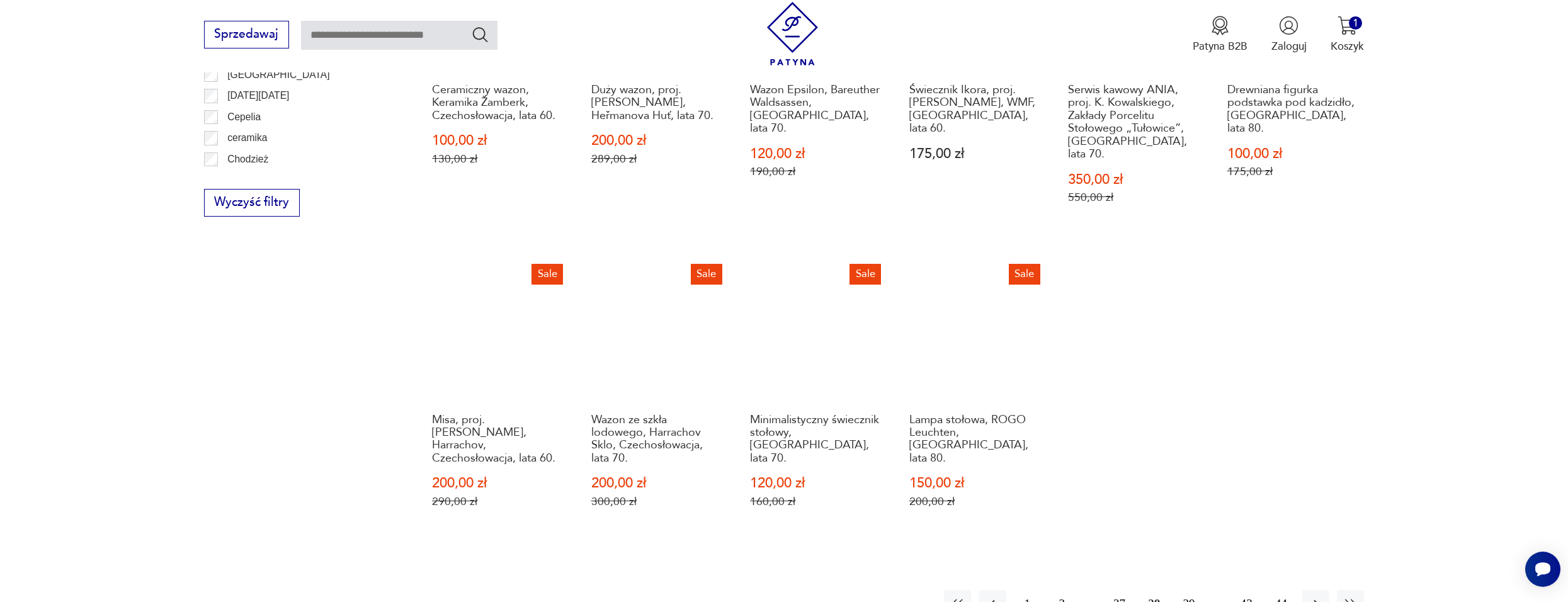
scroll to position [966, 0]
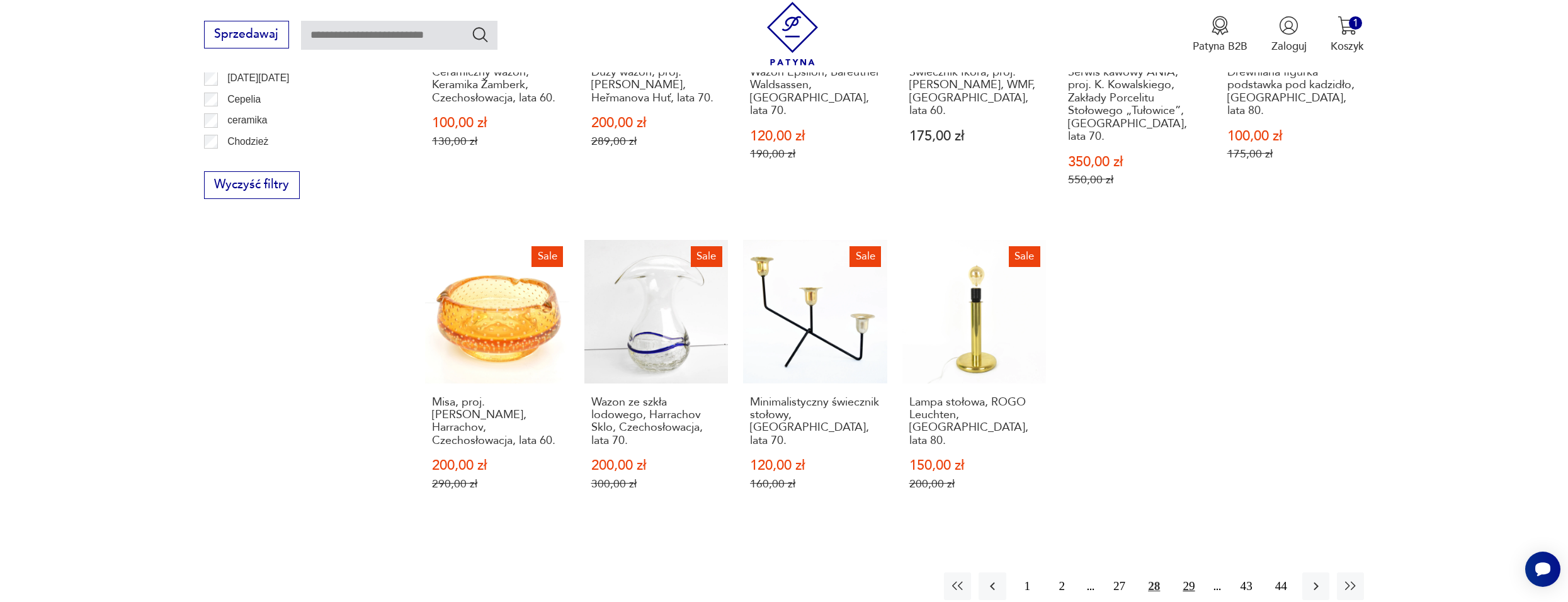
click at [1196, 572] on button "29" at bounding box center [1189, 586] width 27 height 27
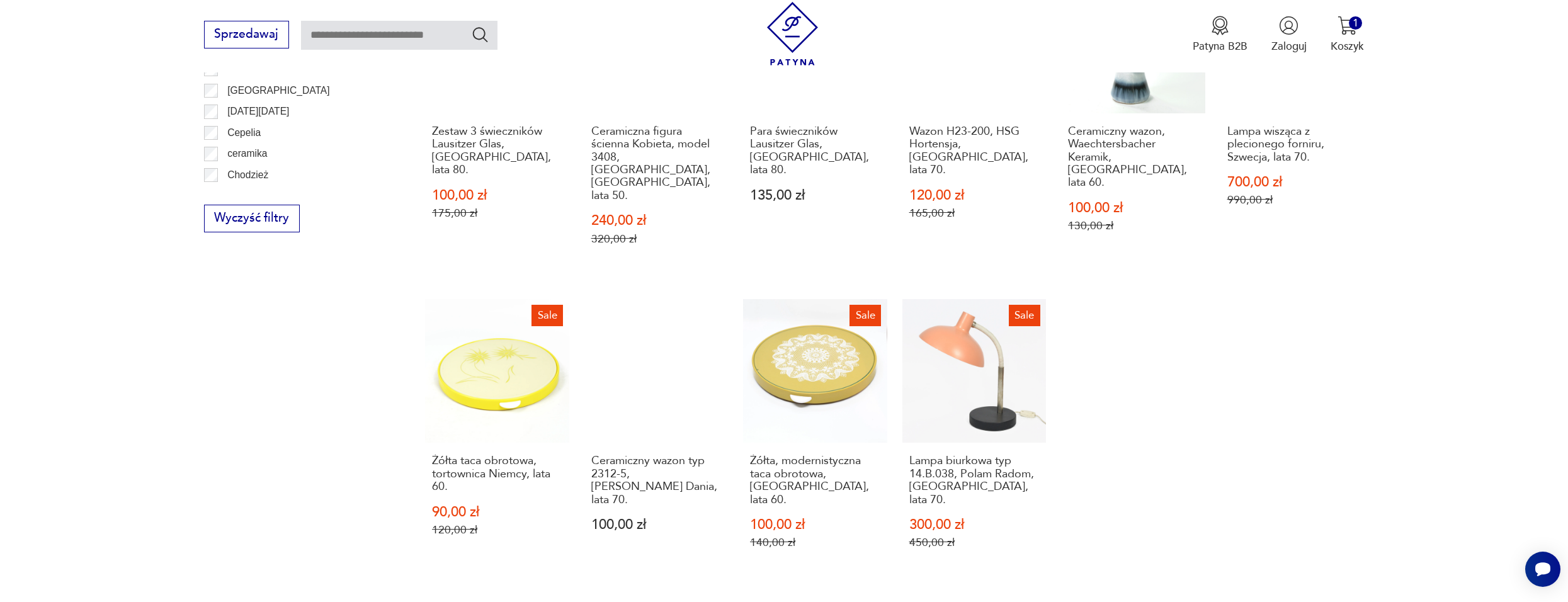
scroll to position [966, 0]
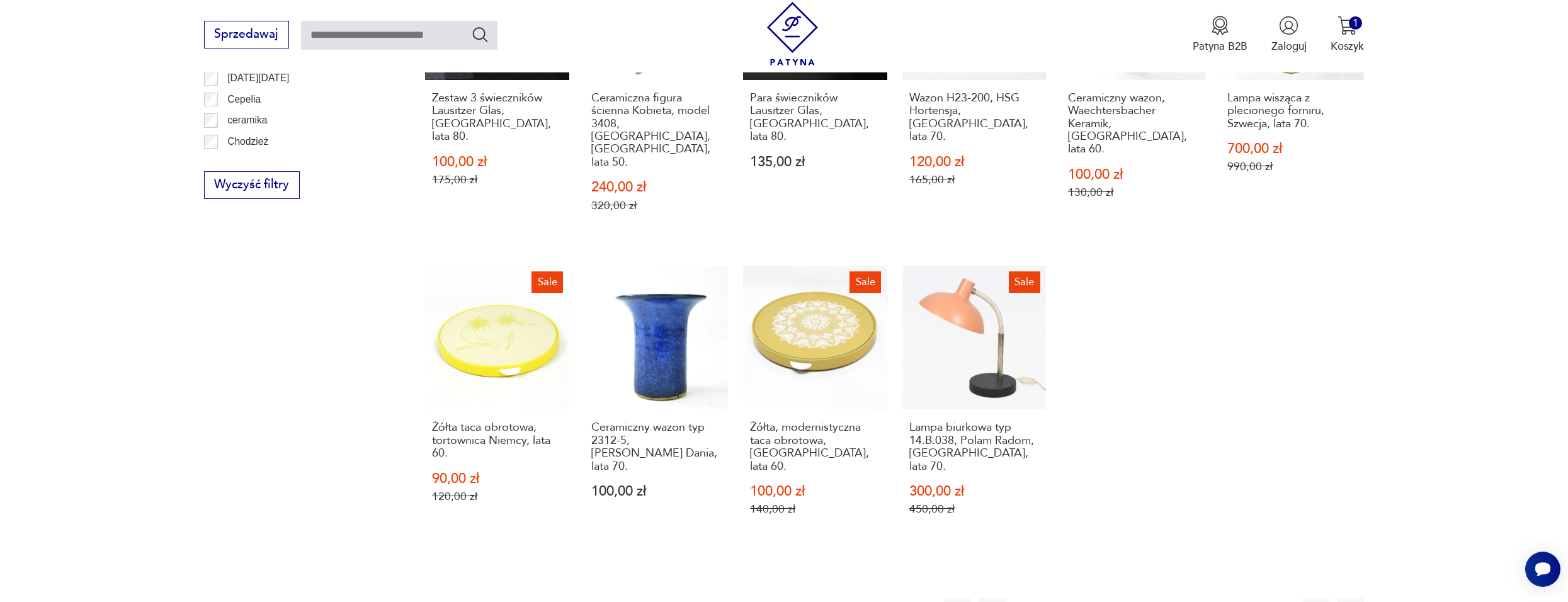
click at [1201, 598] on button "30" at bounding box center [1189, 612] width 27 height 27
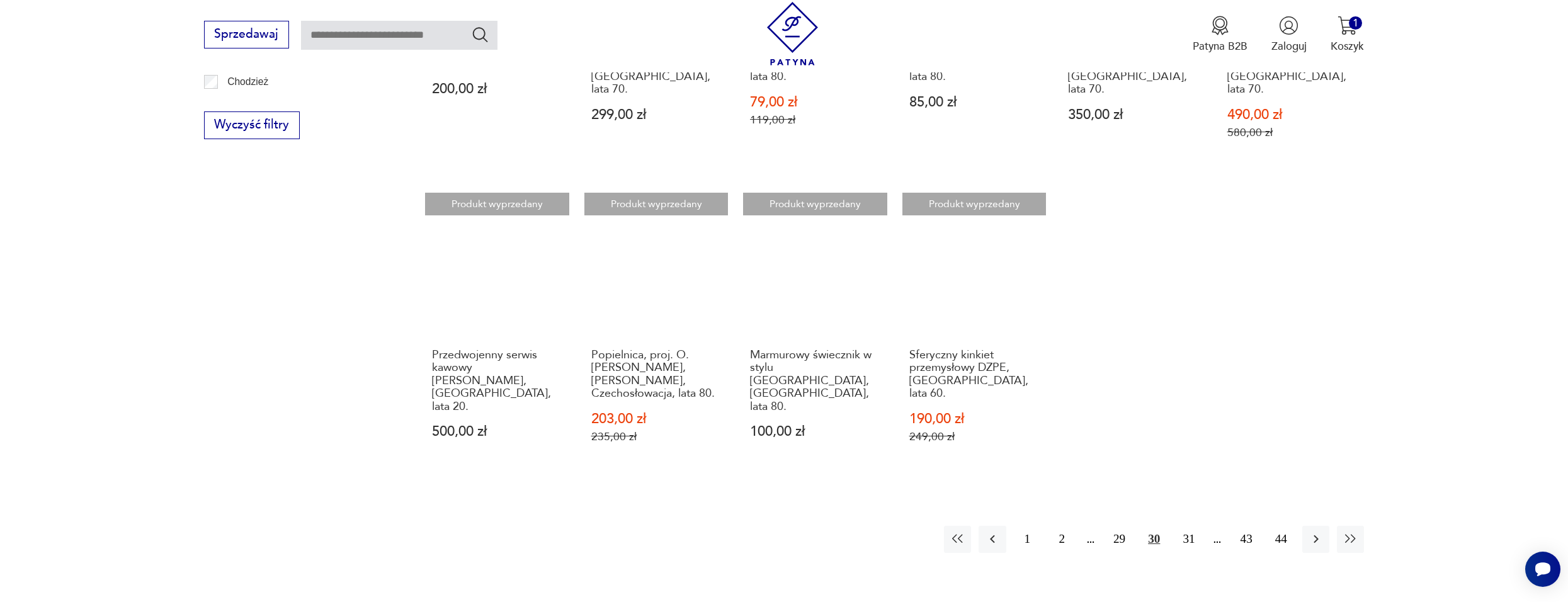
scroll to position [1093, 0]
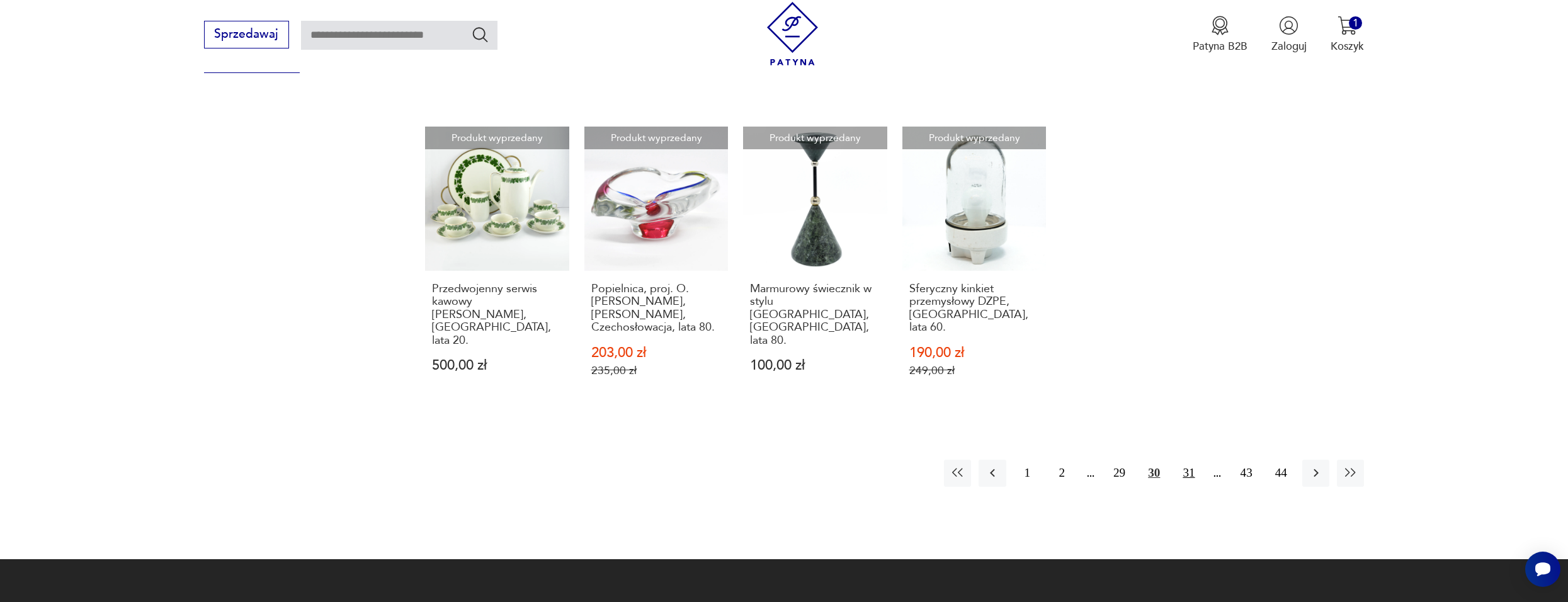
click at [1183, 460] on button "31" at bounding box center [1189, 473] width 27 height 27
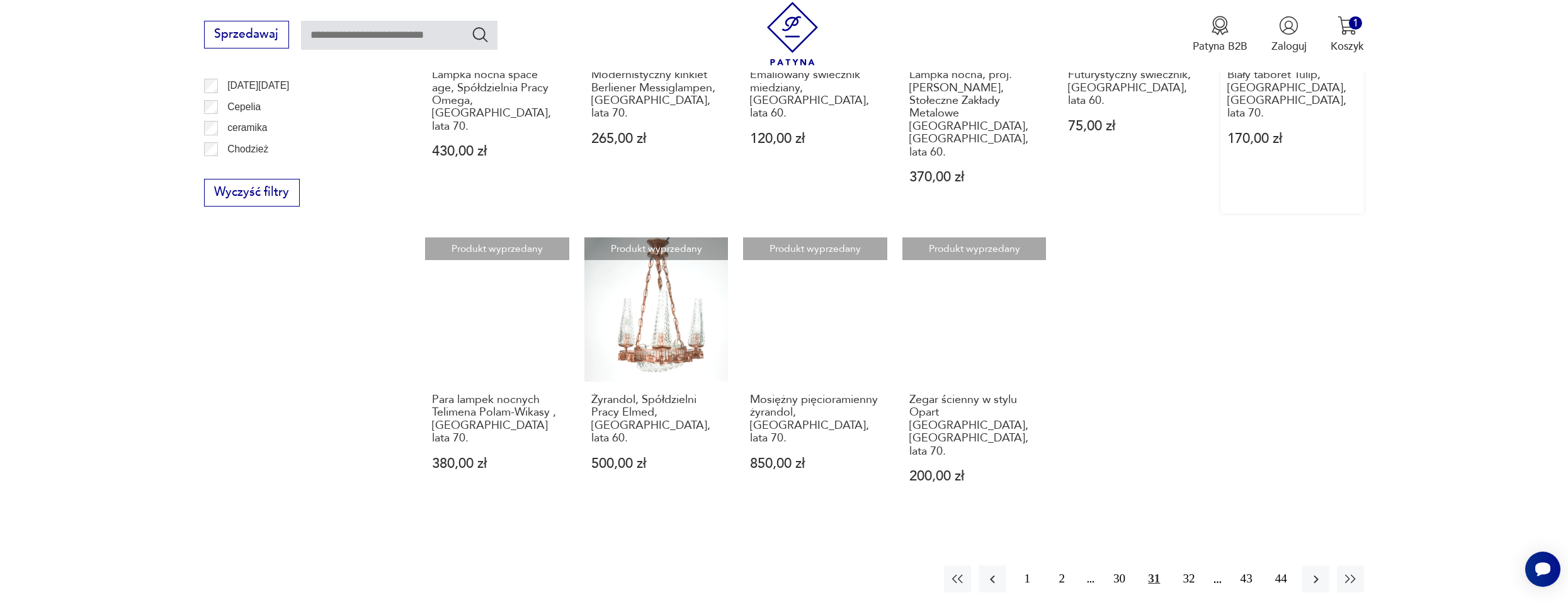
scroll to position [966, 0]
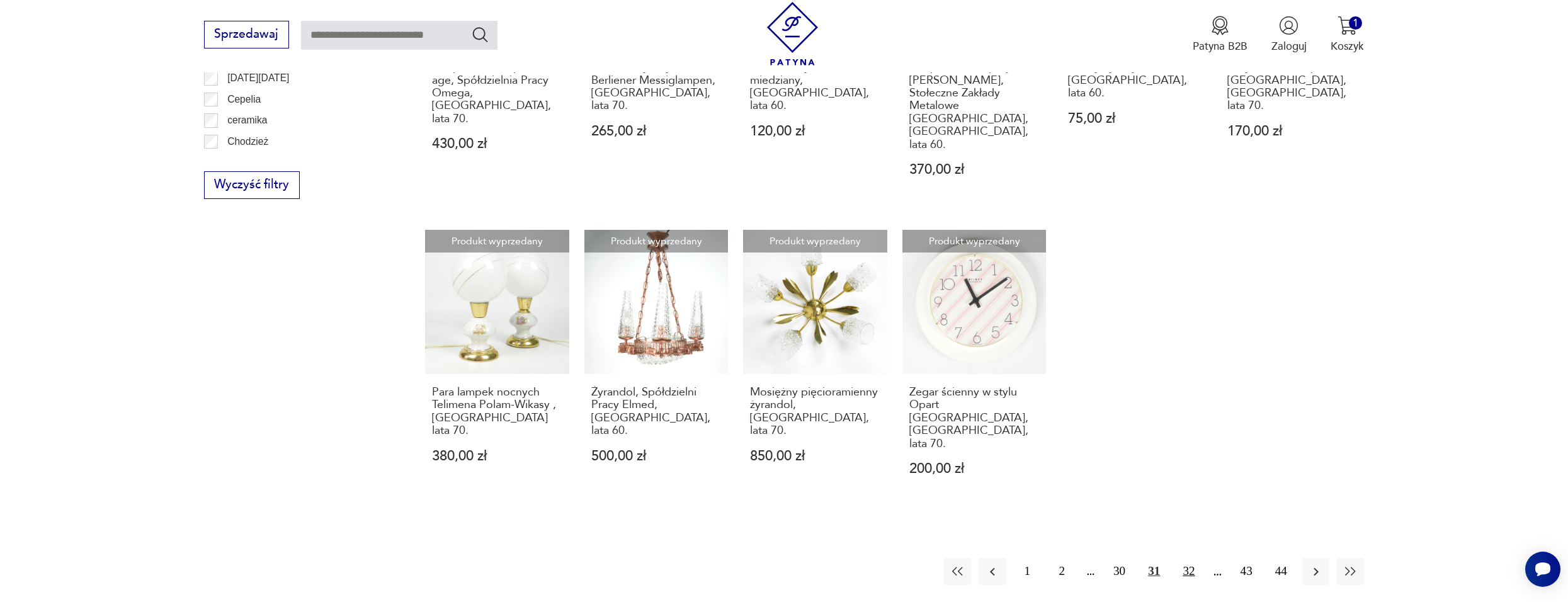
click at [1181, 558] on button "32" at bounding box center [1189, 571] width 27 height 27
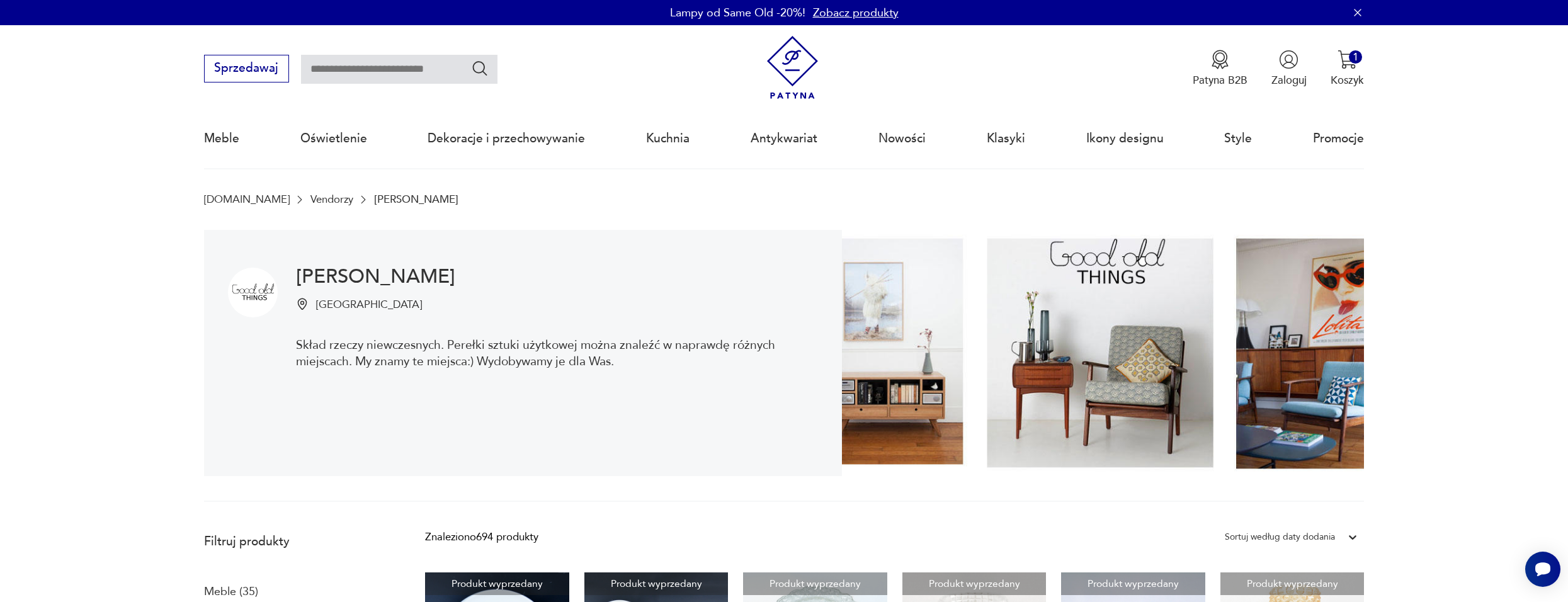
click at [372, 78] on input "text" at bounding box center [399, 69] width 197 height 29
paste input "******"
type input "******"
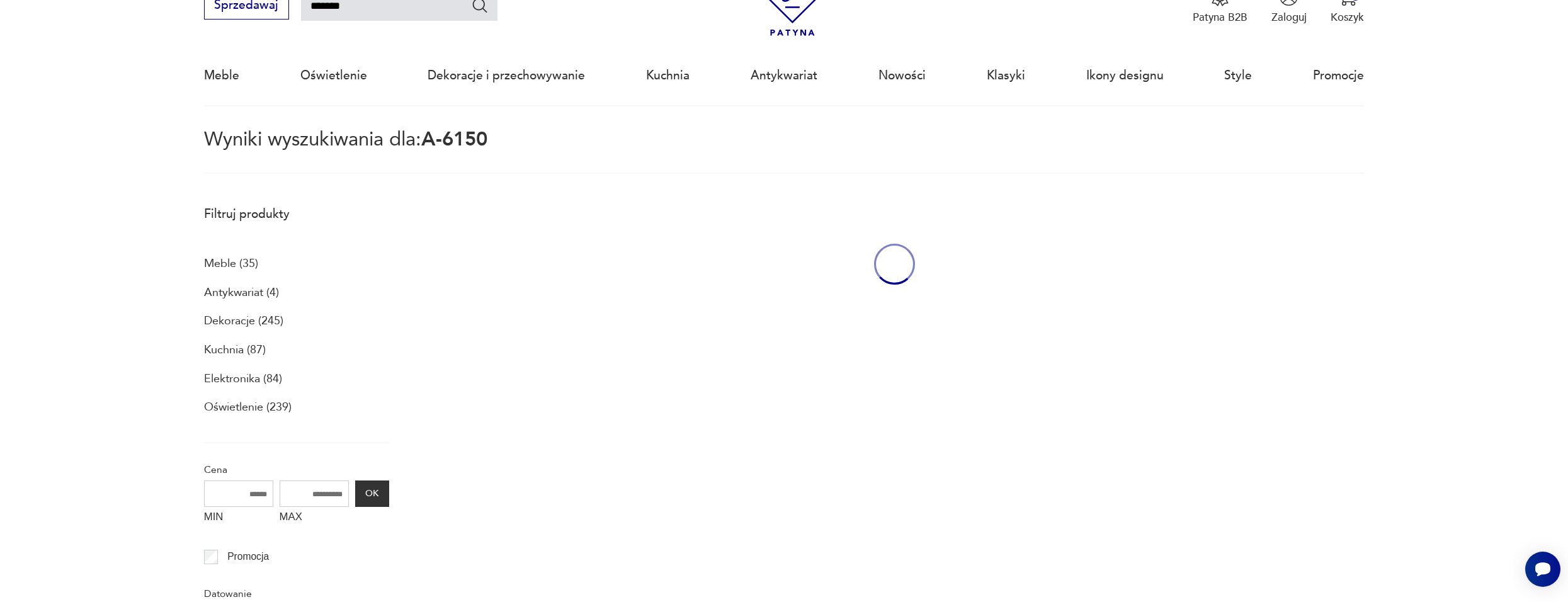
scroll to position [73, 0]
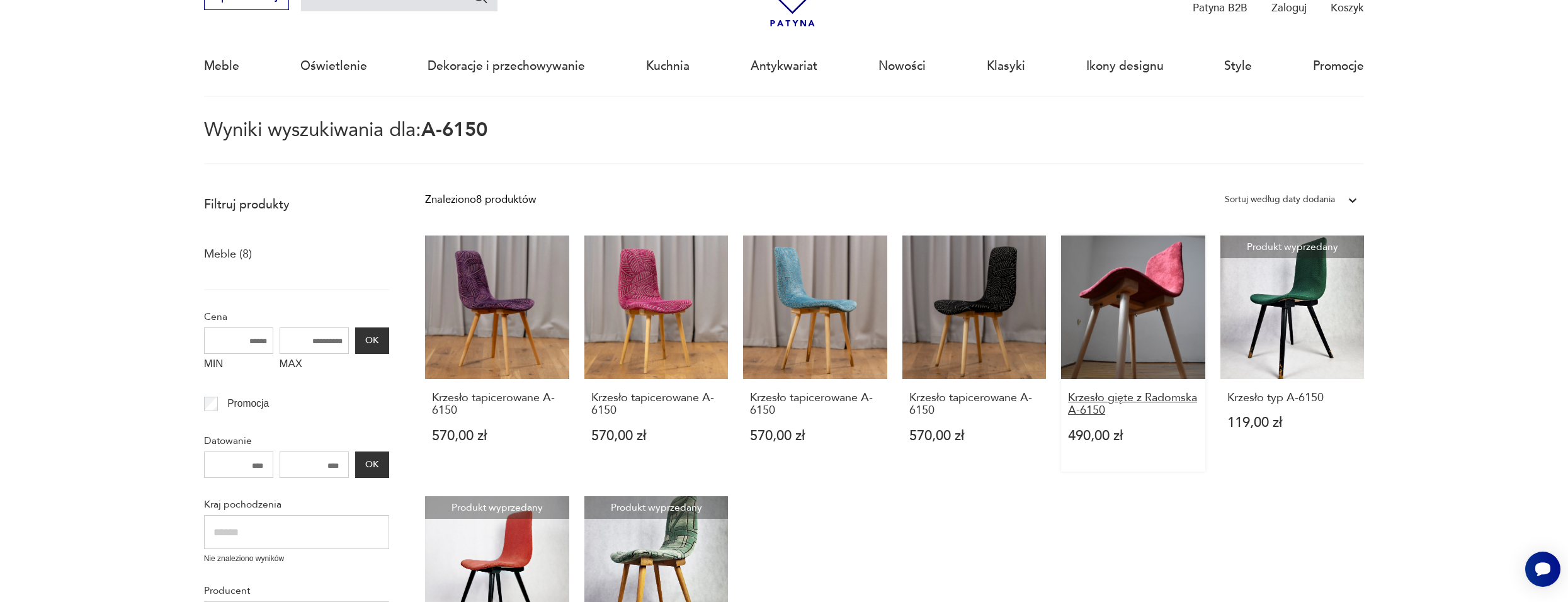
click at [1101, 395] on h3 "Krzesło gięte z Radomska A-6150" at bounding box center [1133, 405] width 130 height 26
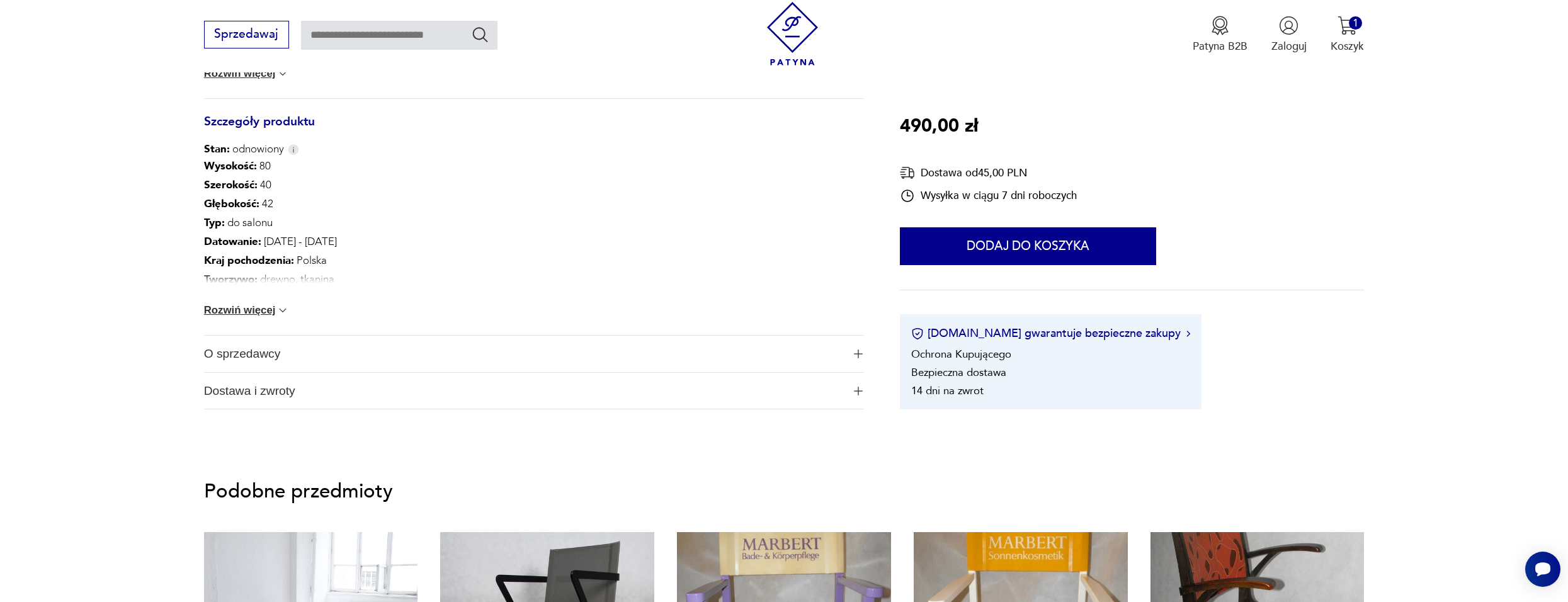
scroll to position [818, 0]
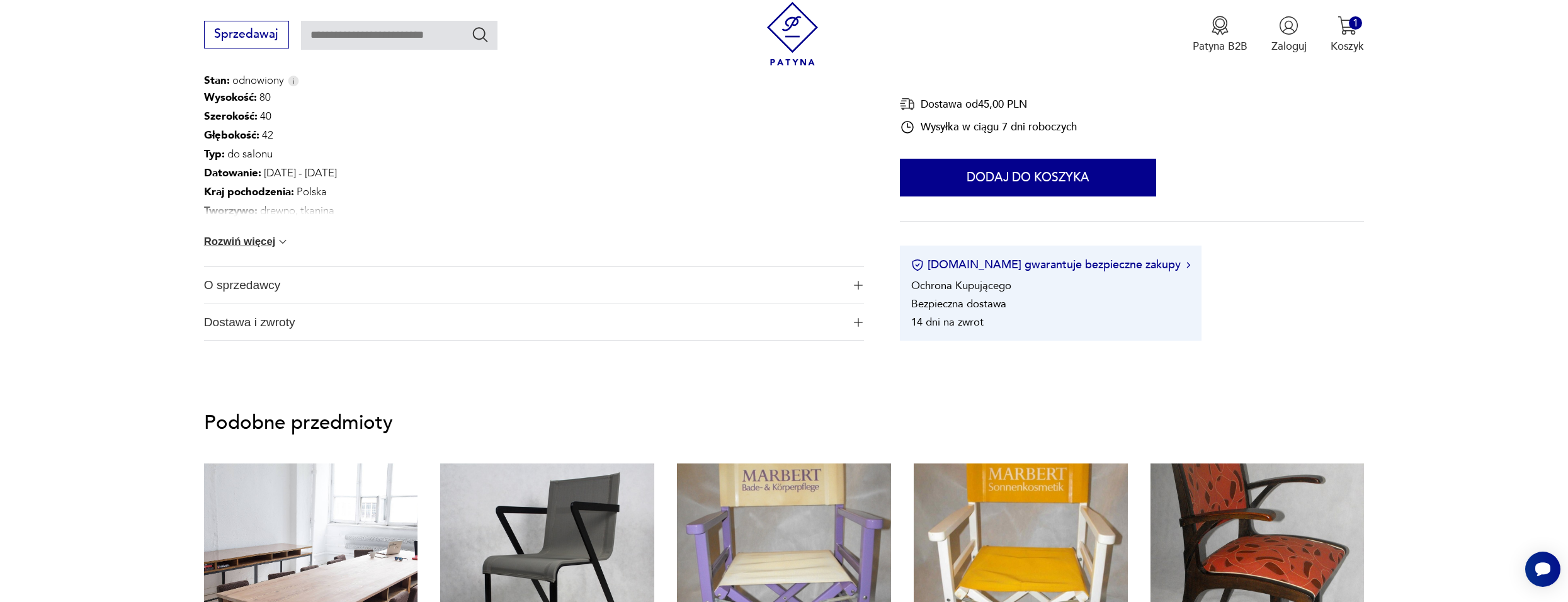
click at [255, 276] on span "O sprzedawcy" at bounding box center [523, 285] width 639 height 37
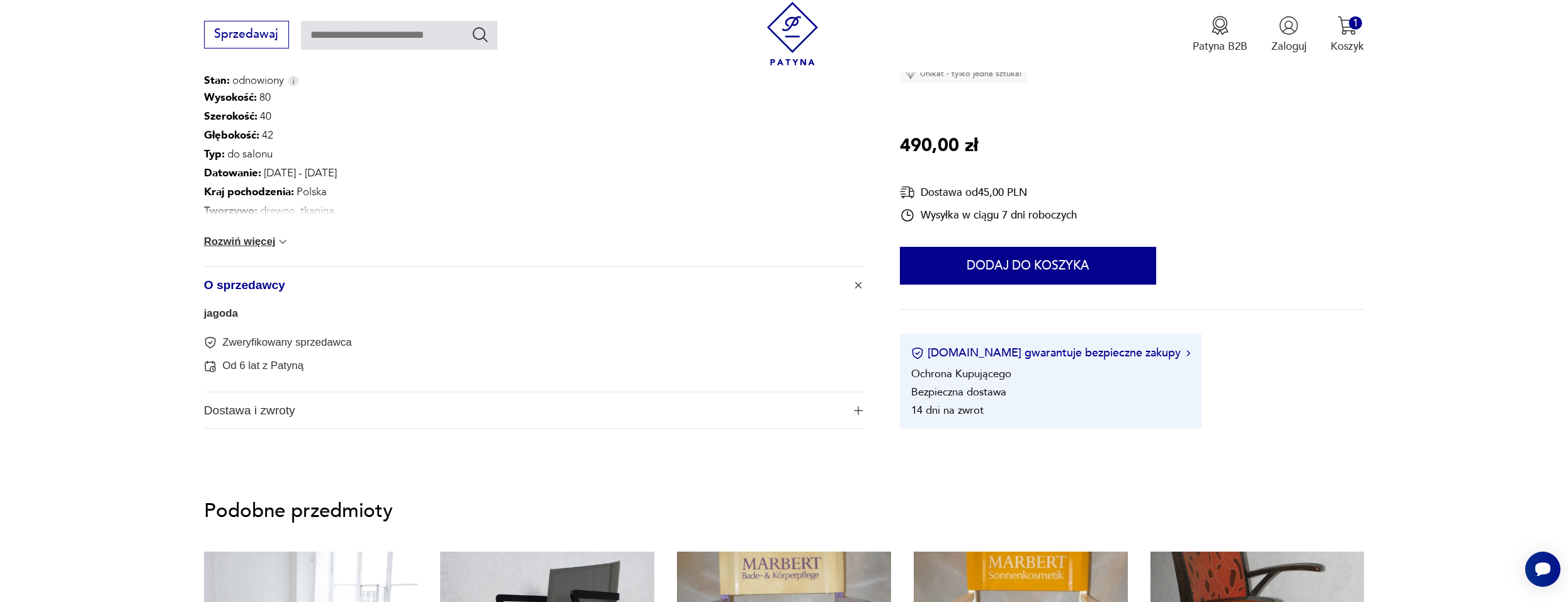
drag, startPoint x: 258, startPoint y: 283, endPoint x: 264, endPoint y: 283, distance: 6.0
type input "******"
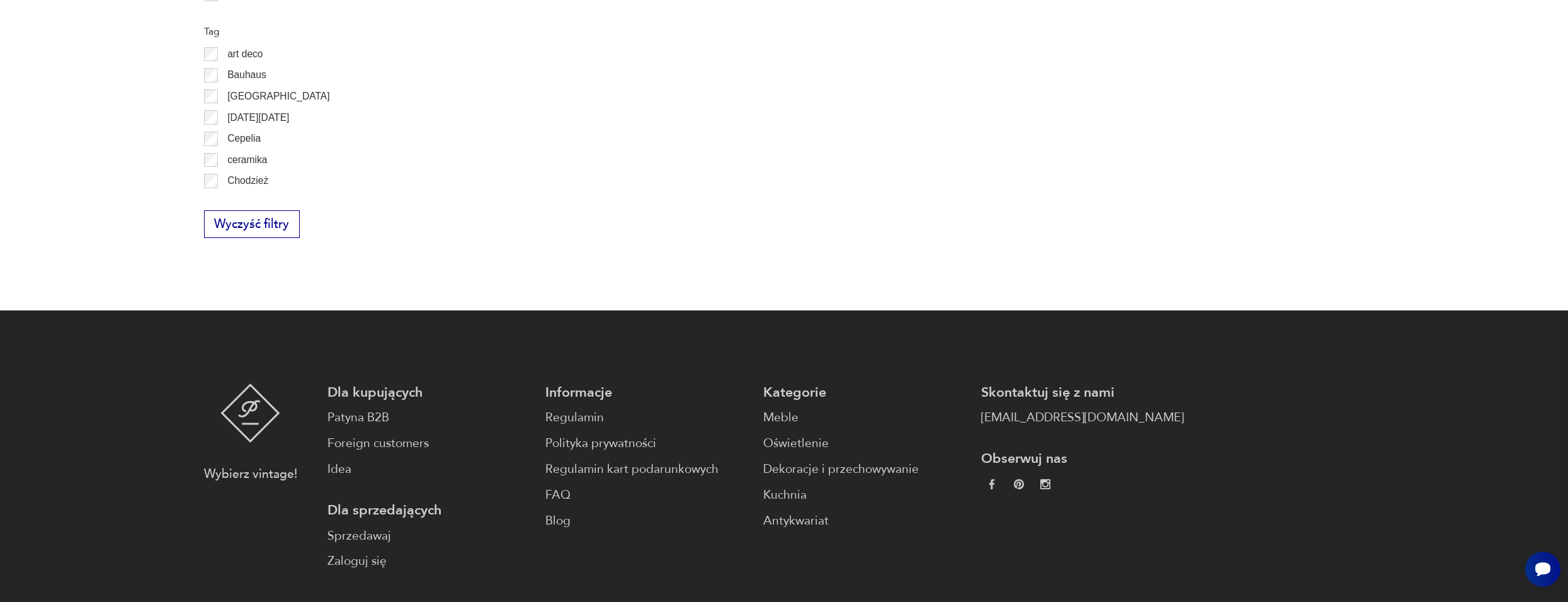
scroll to position [68, 0]
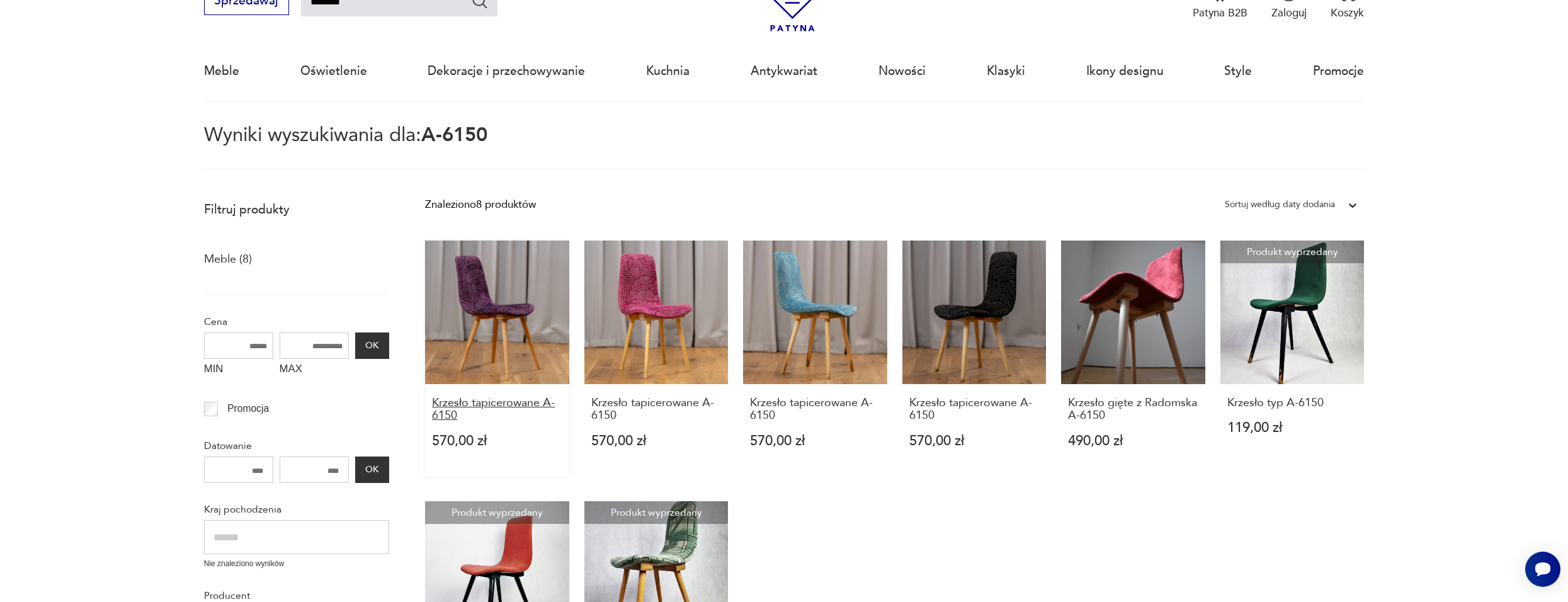
click at [506, 400] on h3 "Krzesło tapicerowane A-6150" at bounding box center [497, 410] width 130 height 26
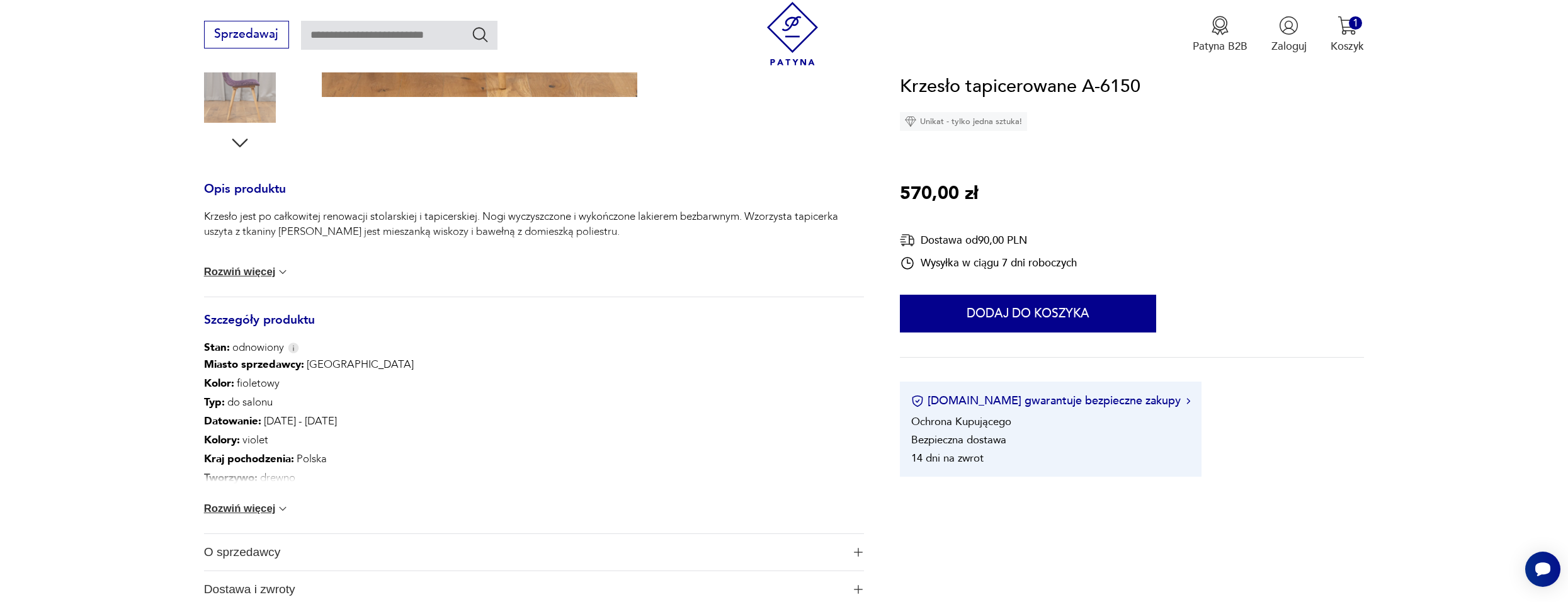
scroll to position [693, 0]
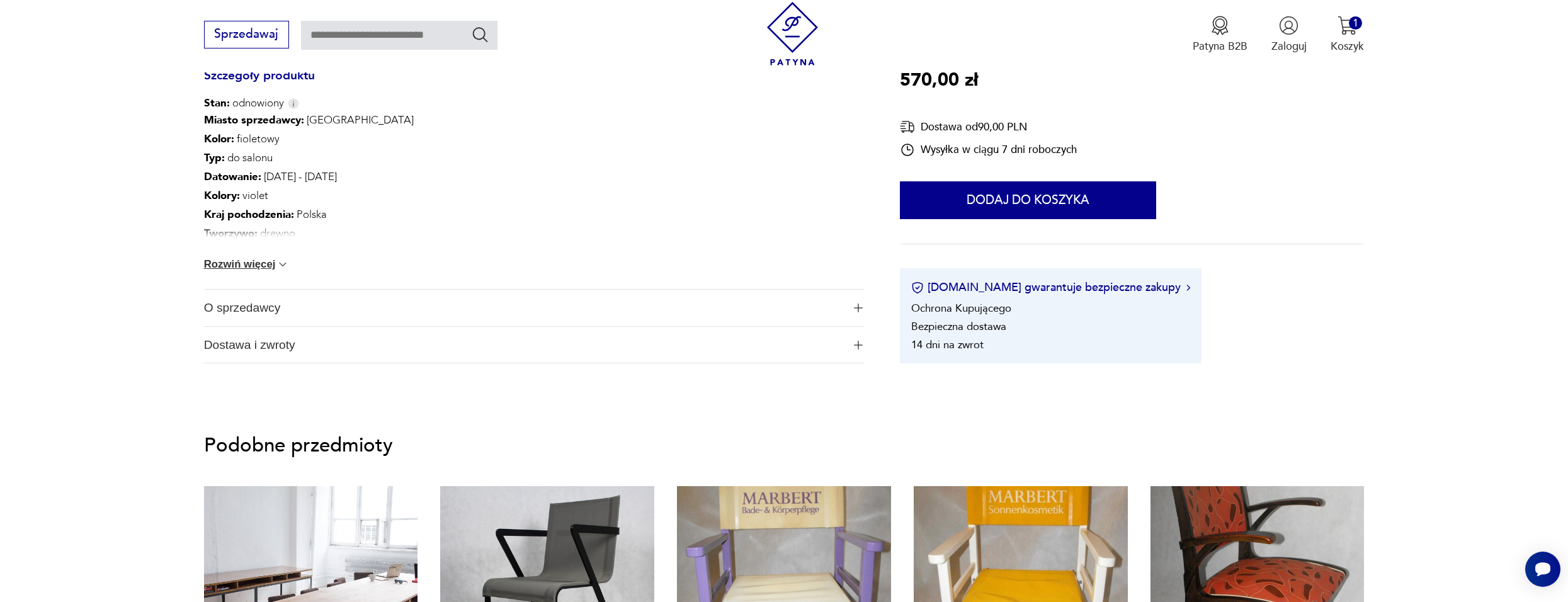
click at [265, 308] on span "O sprzedawcy" at bounding box center [523, 308] width 639 height 37
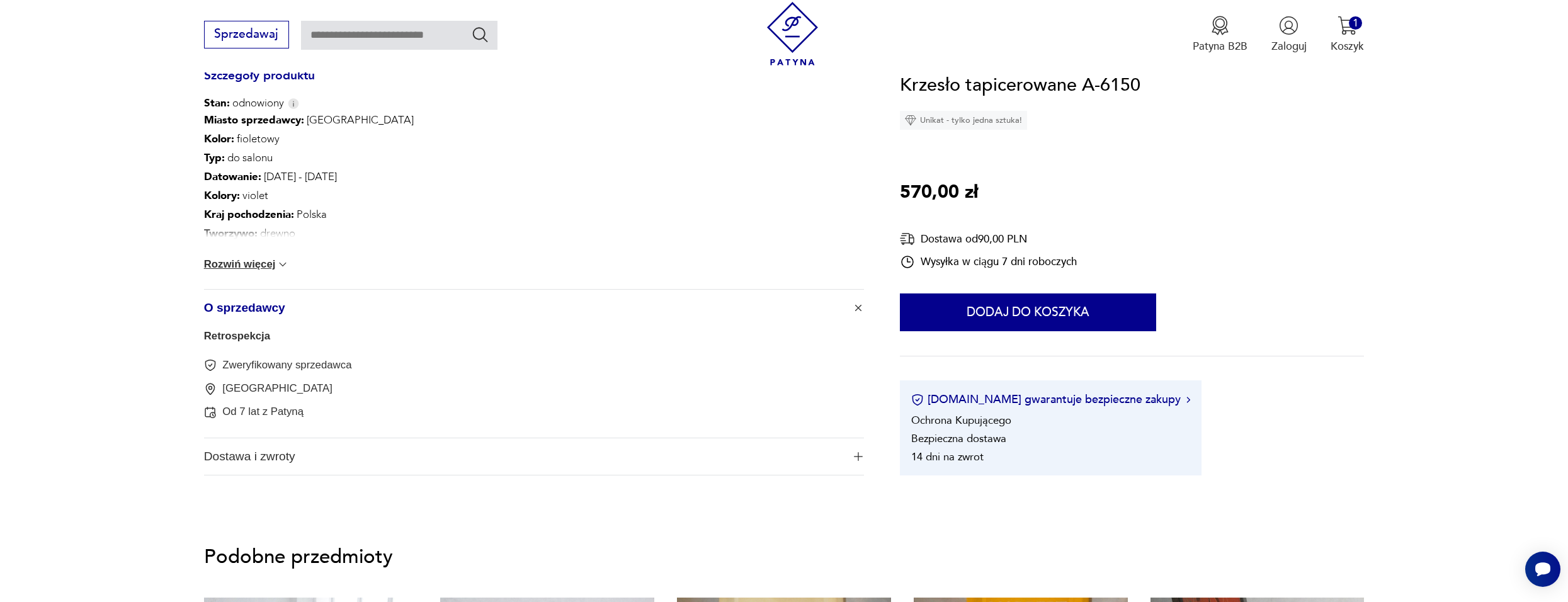
click at [271, 260] on button "Rozwiń więcej" at bounding box center [246, 264] width 85 height 13
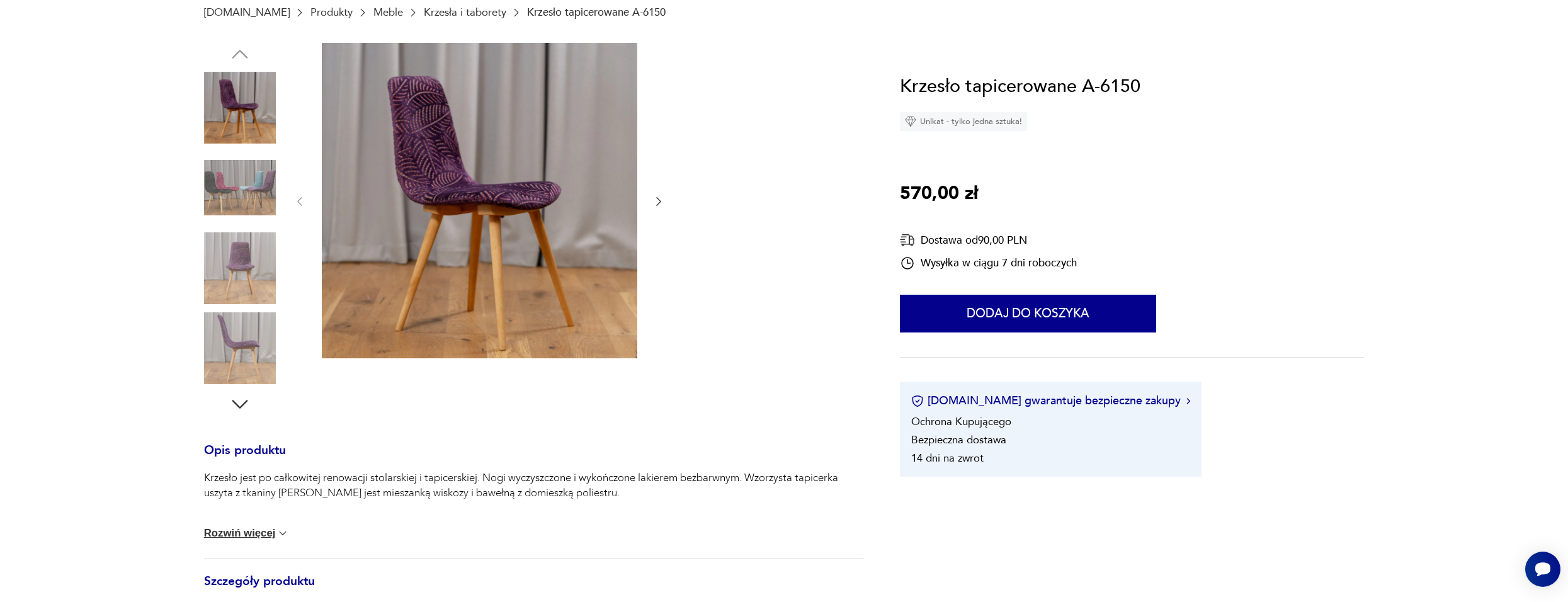
scroll to position [0, 0]
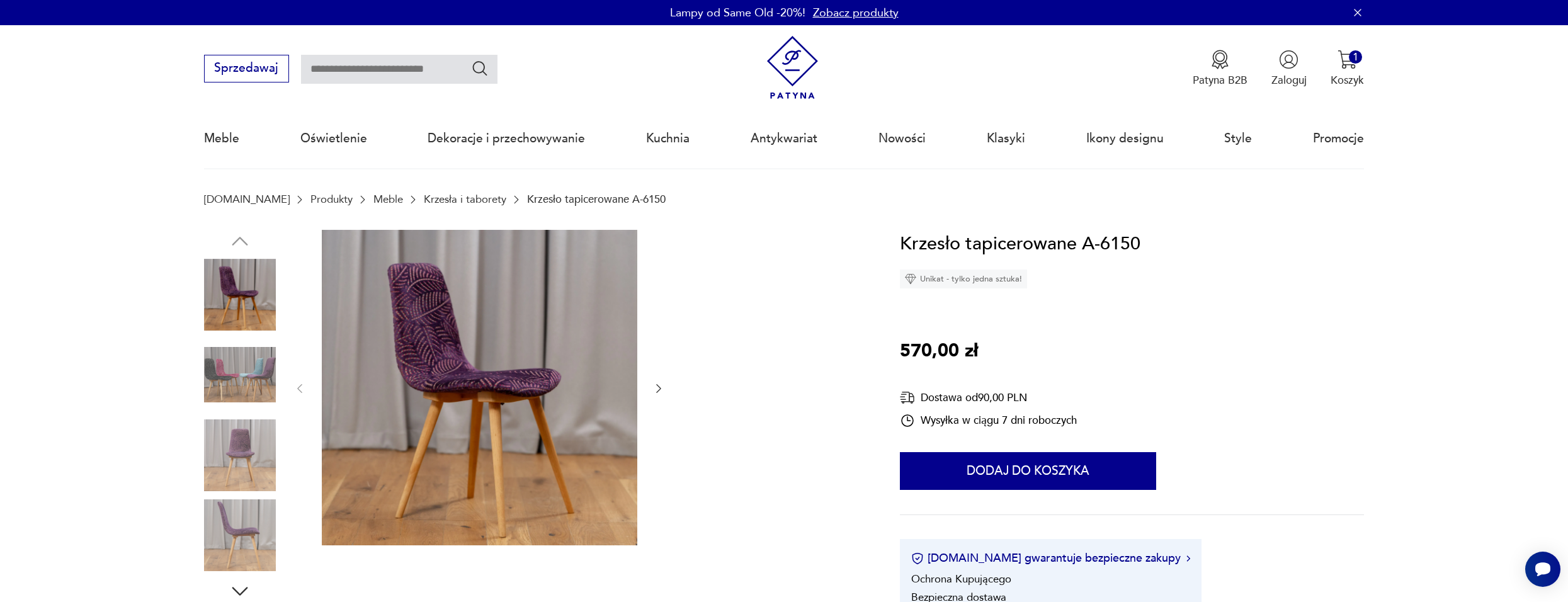
click at [654, 390] on icon "button" at bounding box center [659, 388] width 13 height 13
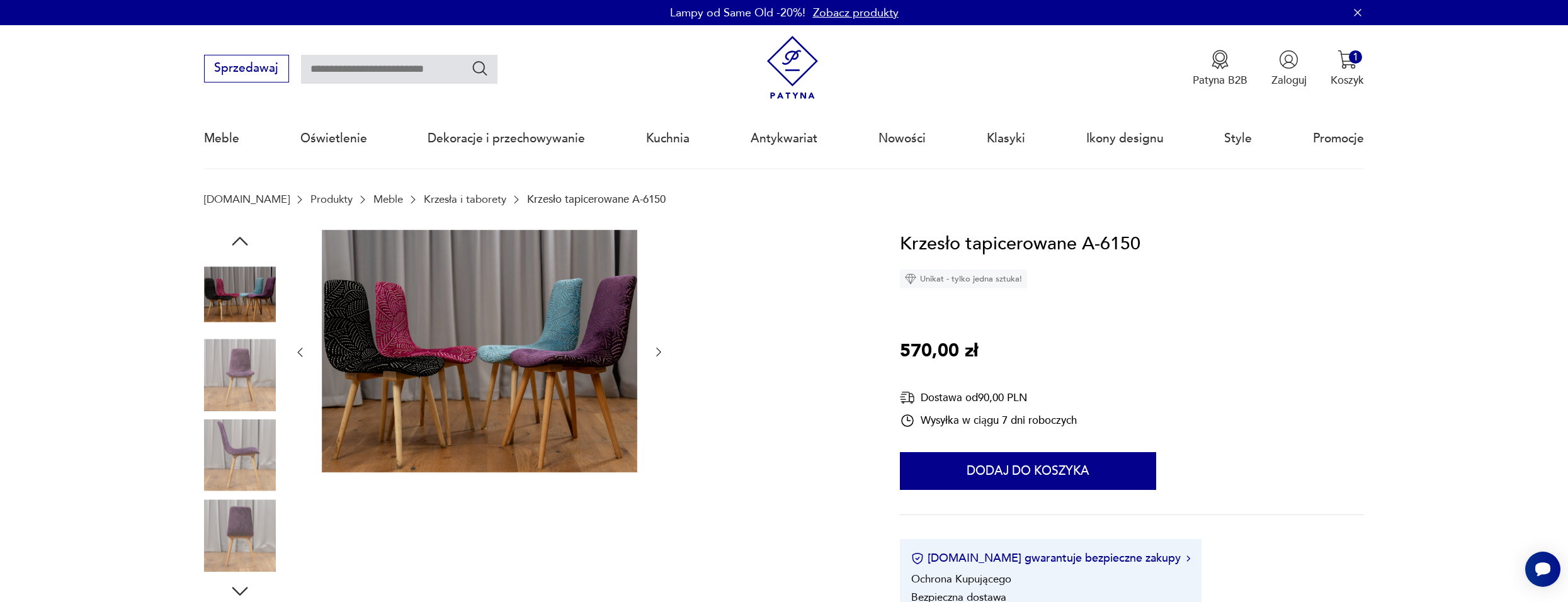
click at [654, 390] on div at bounding box center [479, 352] width 372 height 245
click at [658, 357] on icon "button" at bounding box center [659, 352] width 13 height 13
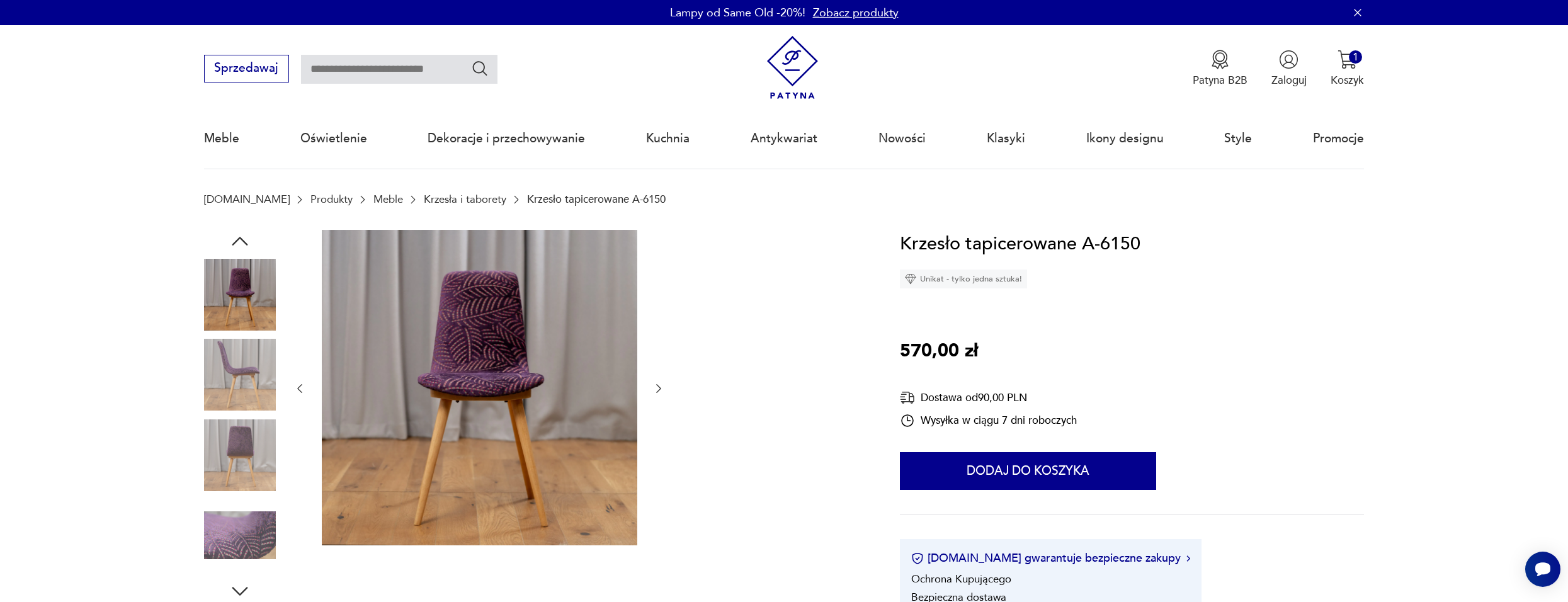
click at [661, 389] on icon "button" at bounding box center [659, 388] width 5 height 9
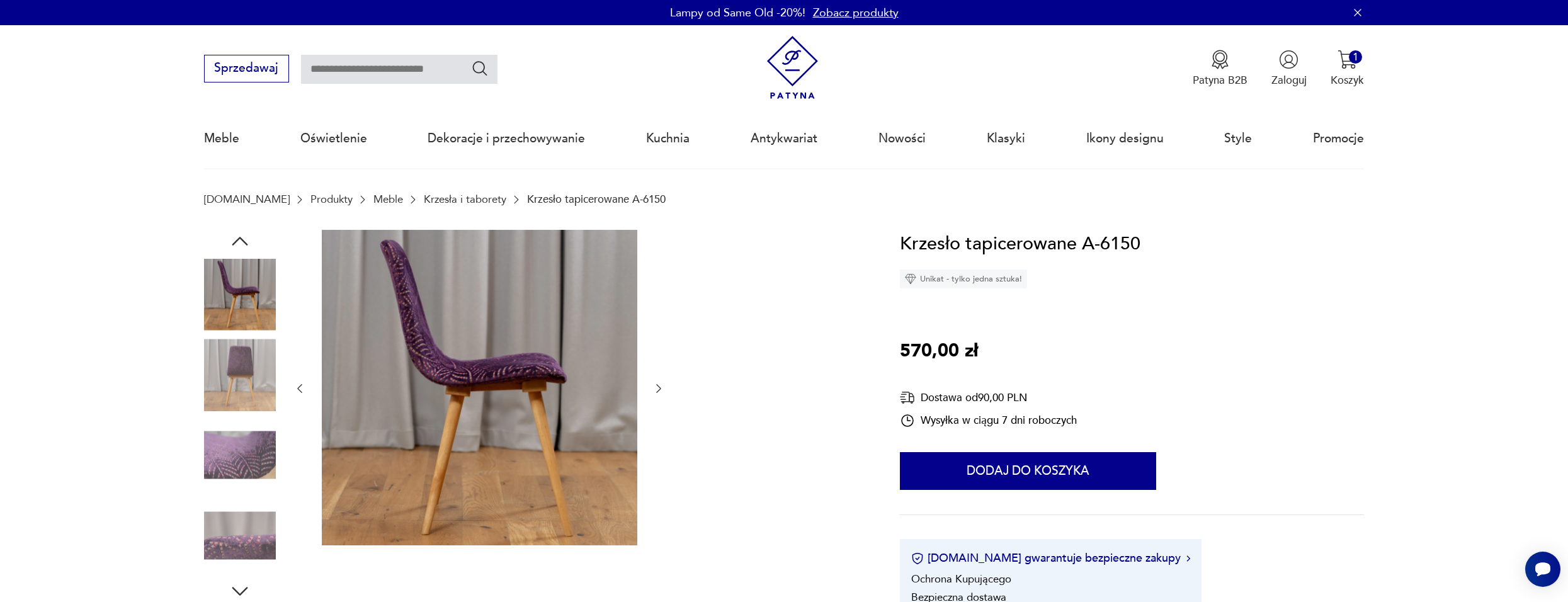
click at [661, 389] on icon "button" at bounding box center [659, 388] width 5 height 9
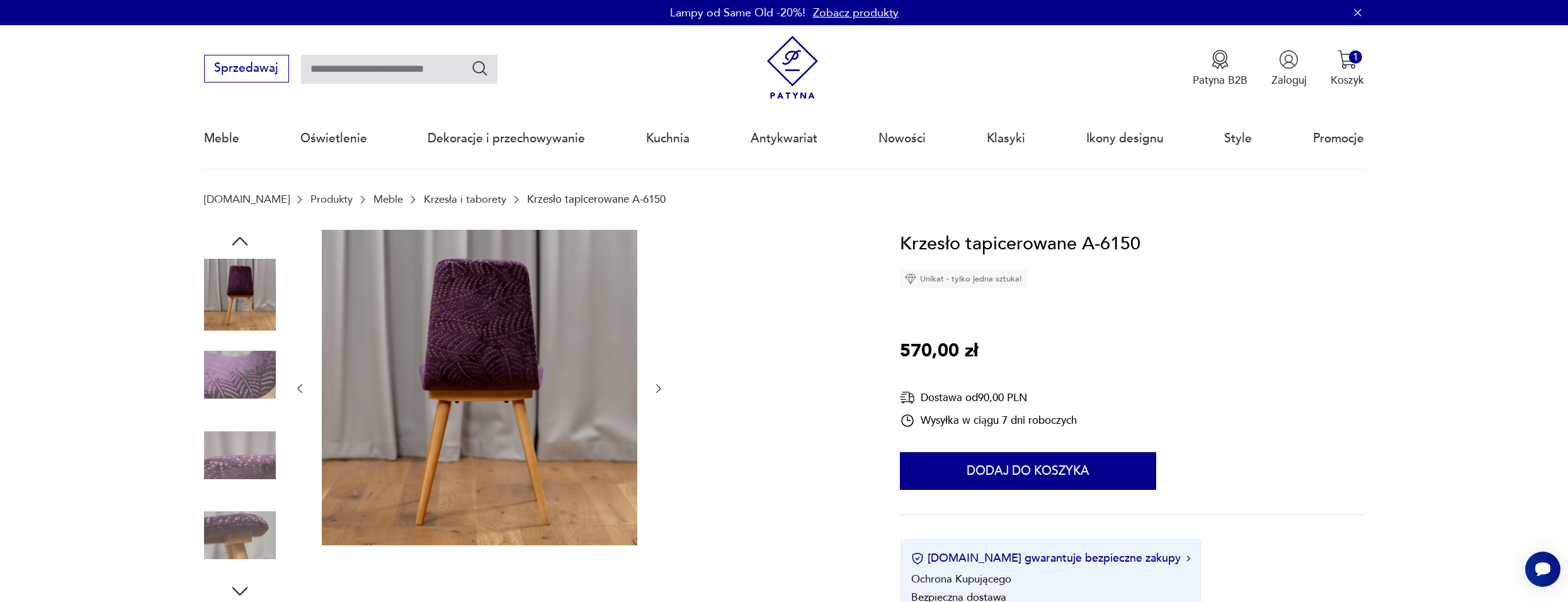
click at [661, 389] on icon "button" at bounding box center [659, 388] width 5 height 9
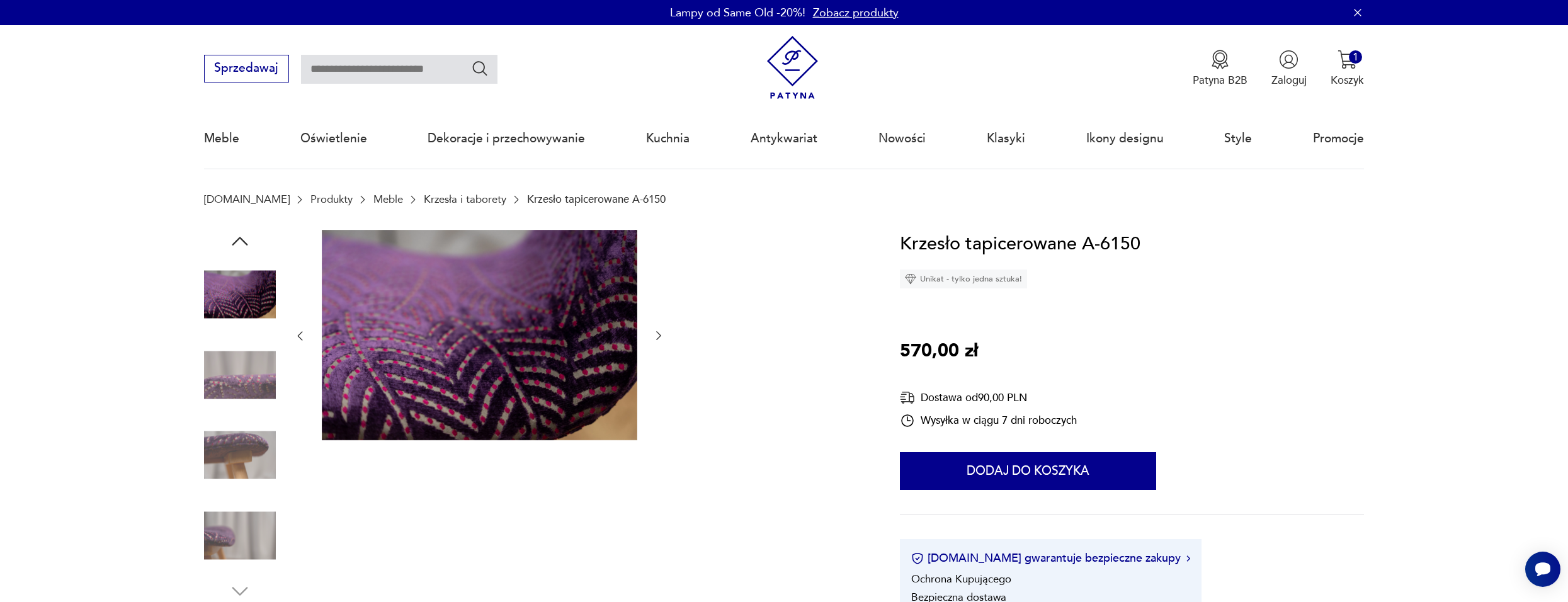
click at [661, 389] on div at bounding box center [479, 336] width 372 height 213
type input "******"
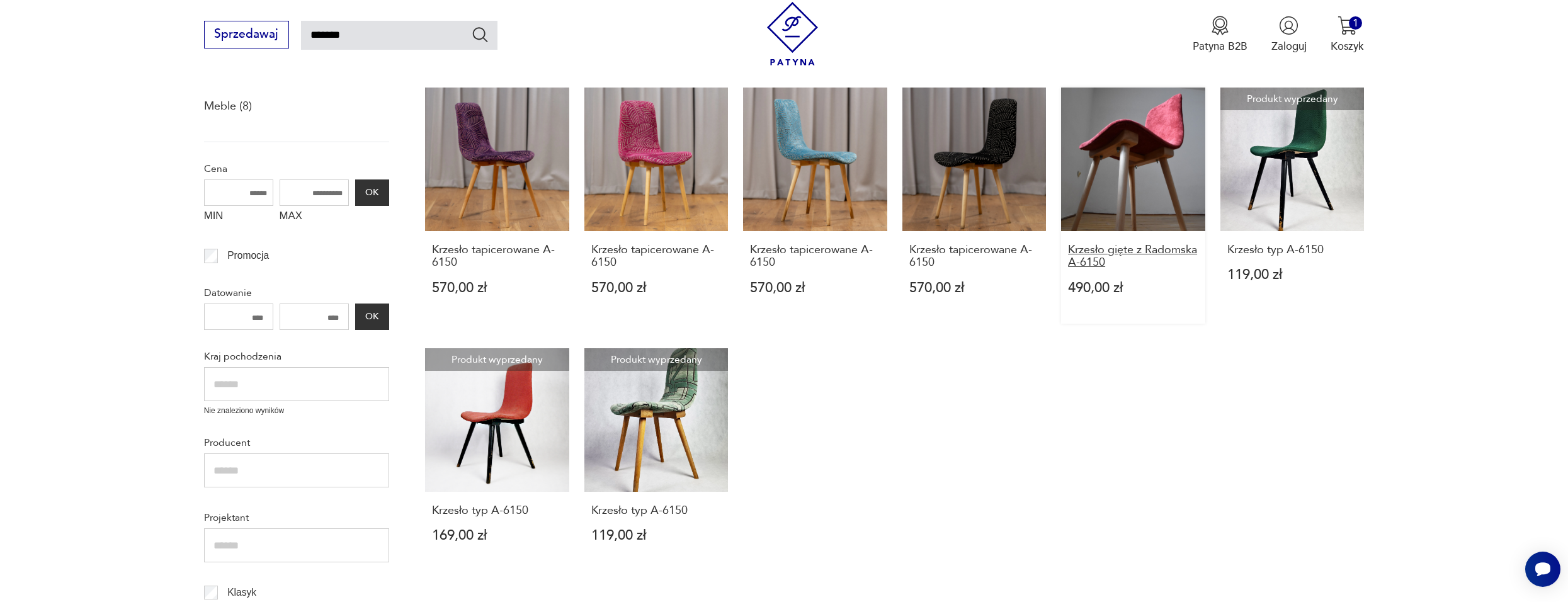
scroll to position [255, 0]
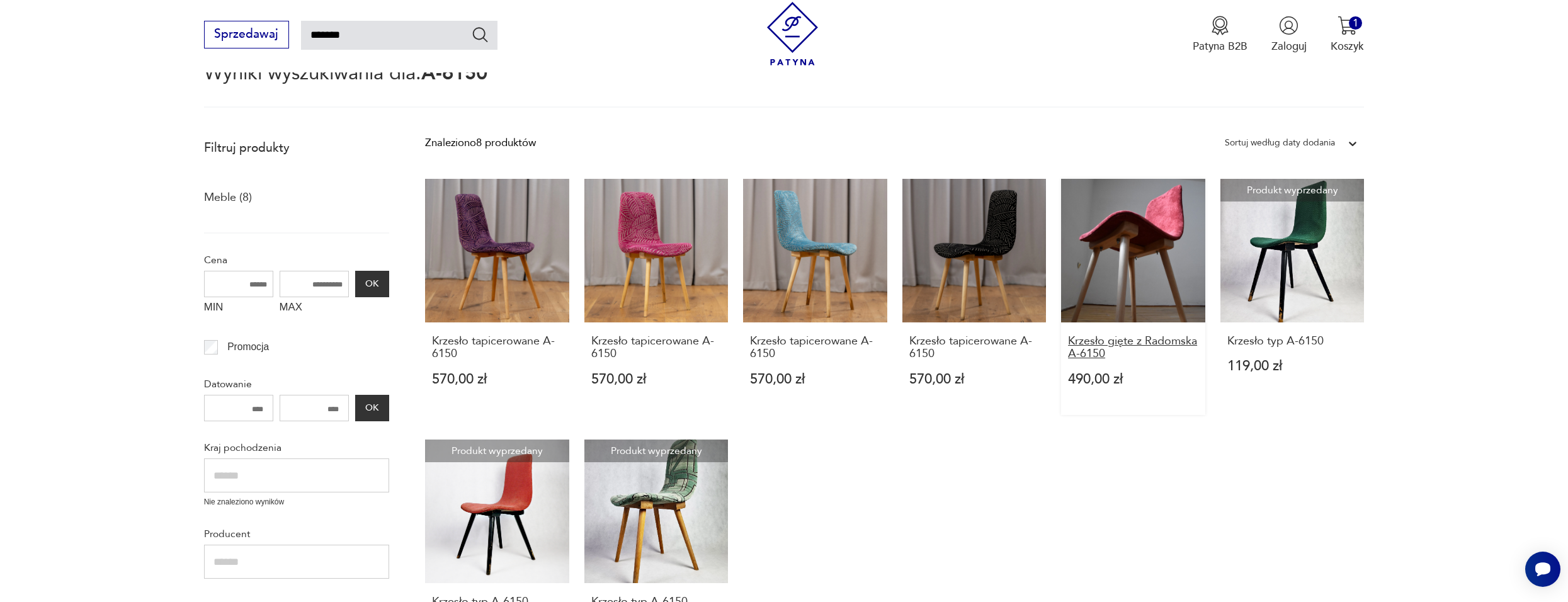
click at [1127, 342] on h3 "Krzesło gięte z Radomska A-6150" at bounding box center [1133, 348] width 130 height 26
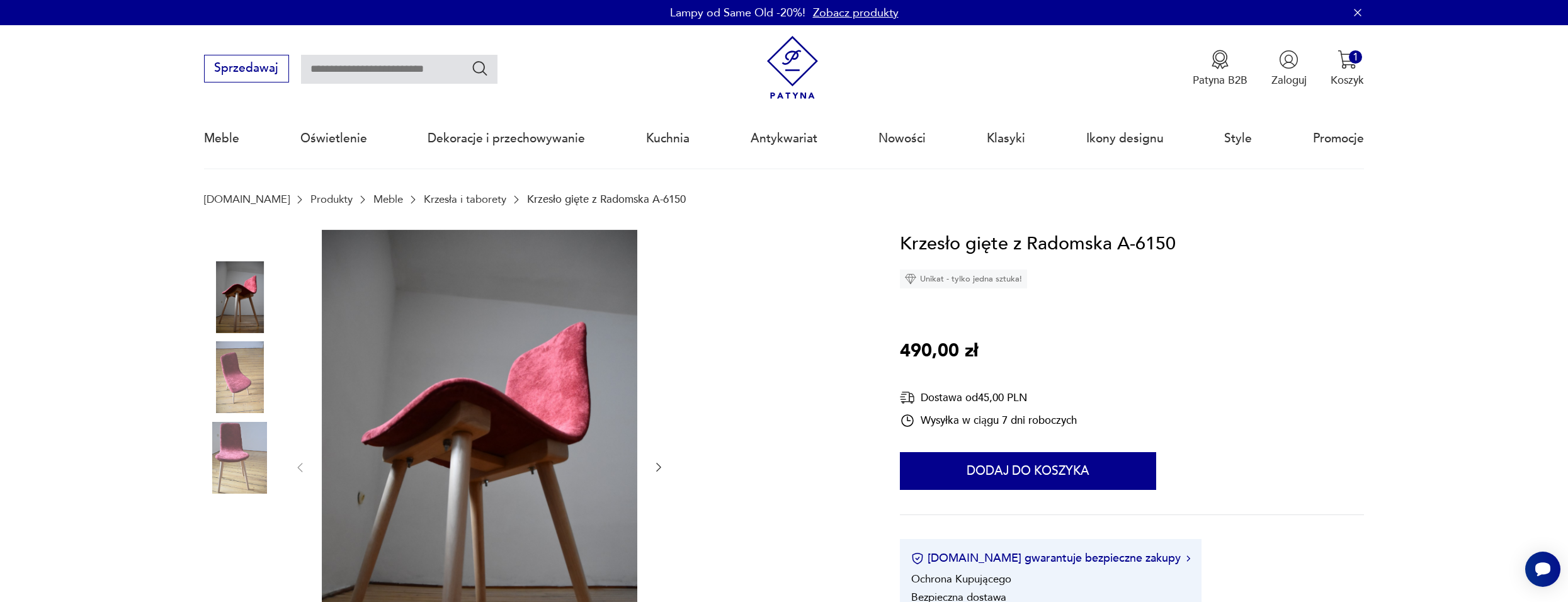
click at [252, 377] on img at bounding box center [240, 377] width 72 height 72
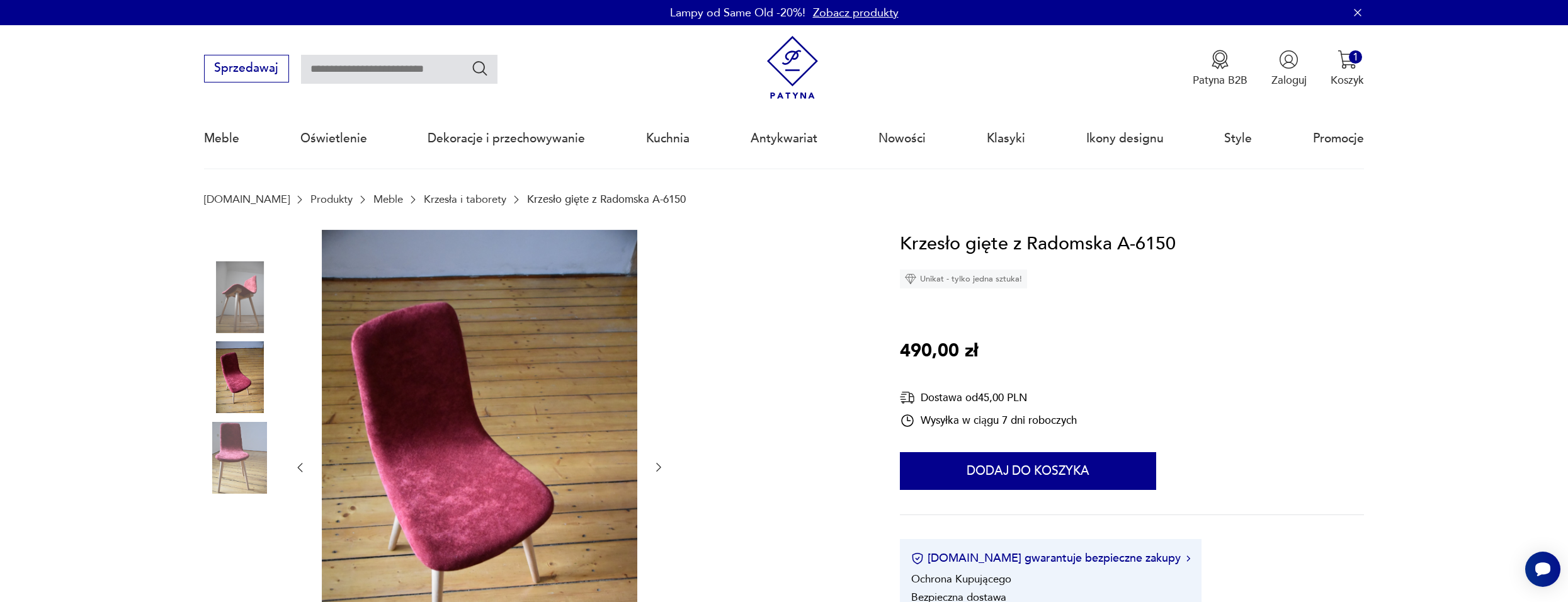
click at [243, 428] on img at bounding box center [240, 457] width 72 height 72
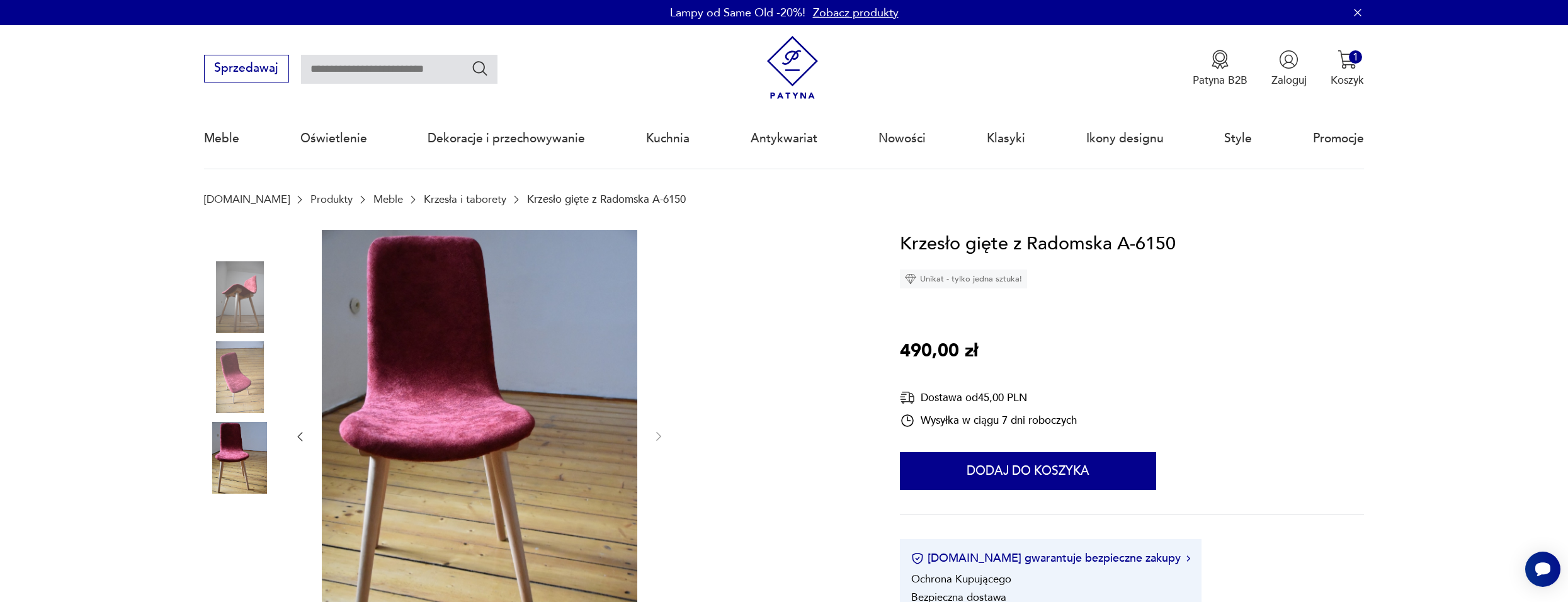
click at [243, 337] on div at bounding box center [240, 419] width 72 height 315
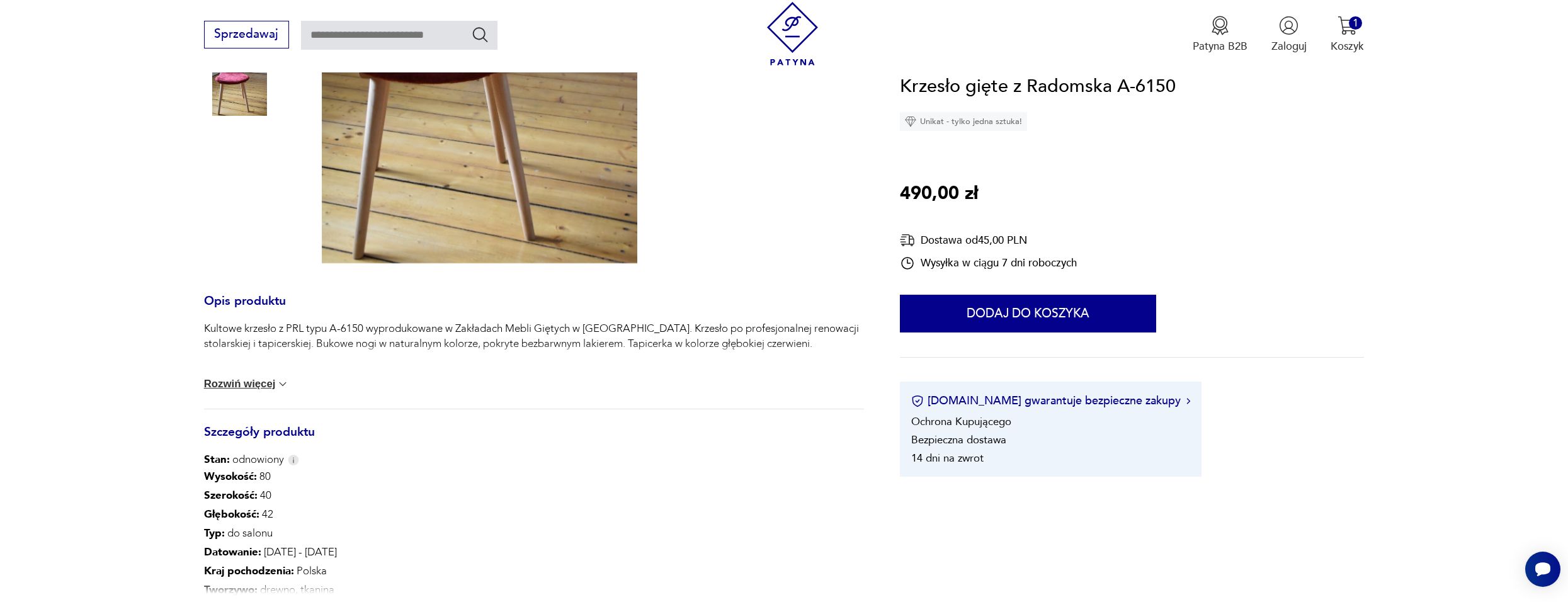
type input "******"
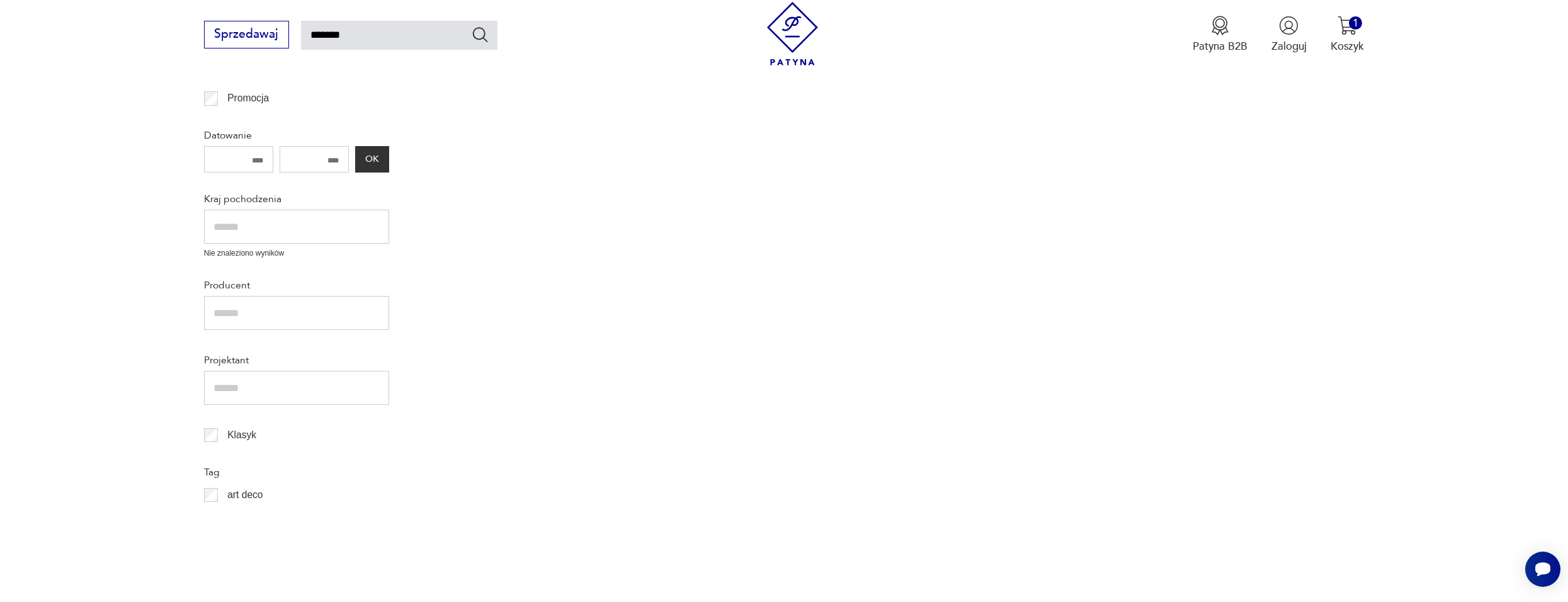
scroll to position [129, 0]
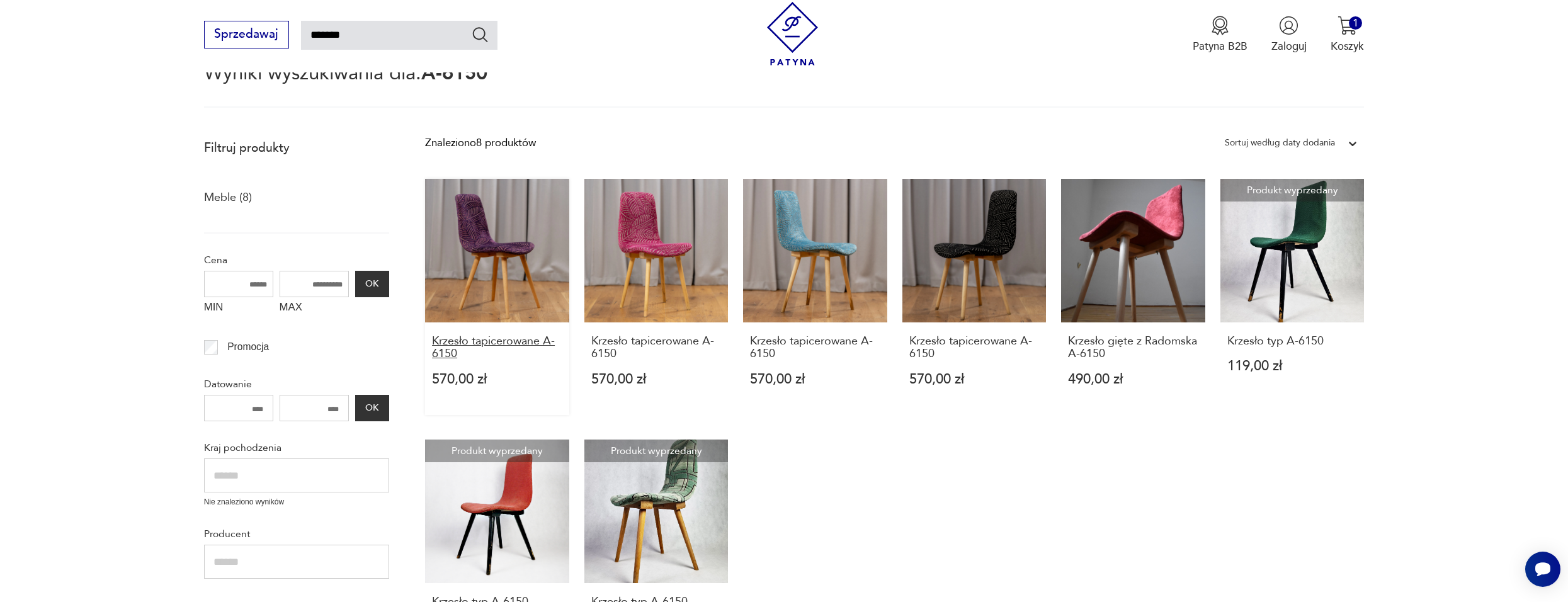
click at [490, 335] on h3 "Krzesło tapicerowane A-6150" at bounding box center [497, 348] width 130 height 26
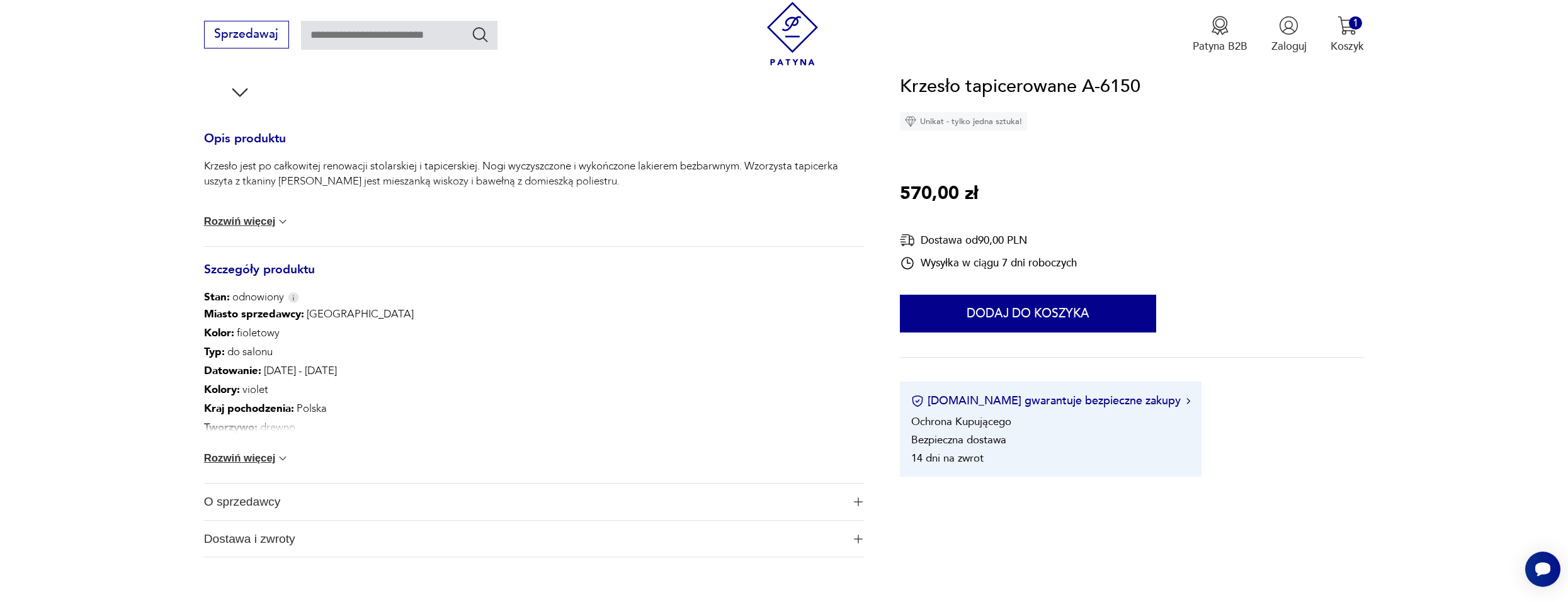
scroll to position [504, 0]
click at [277, 451] on img at bounding box center [283, 453] width 13 height 13
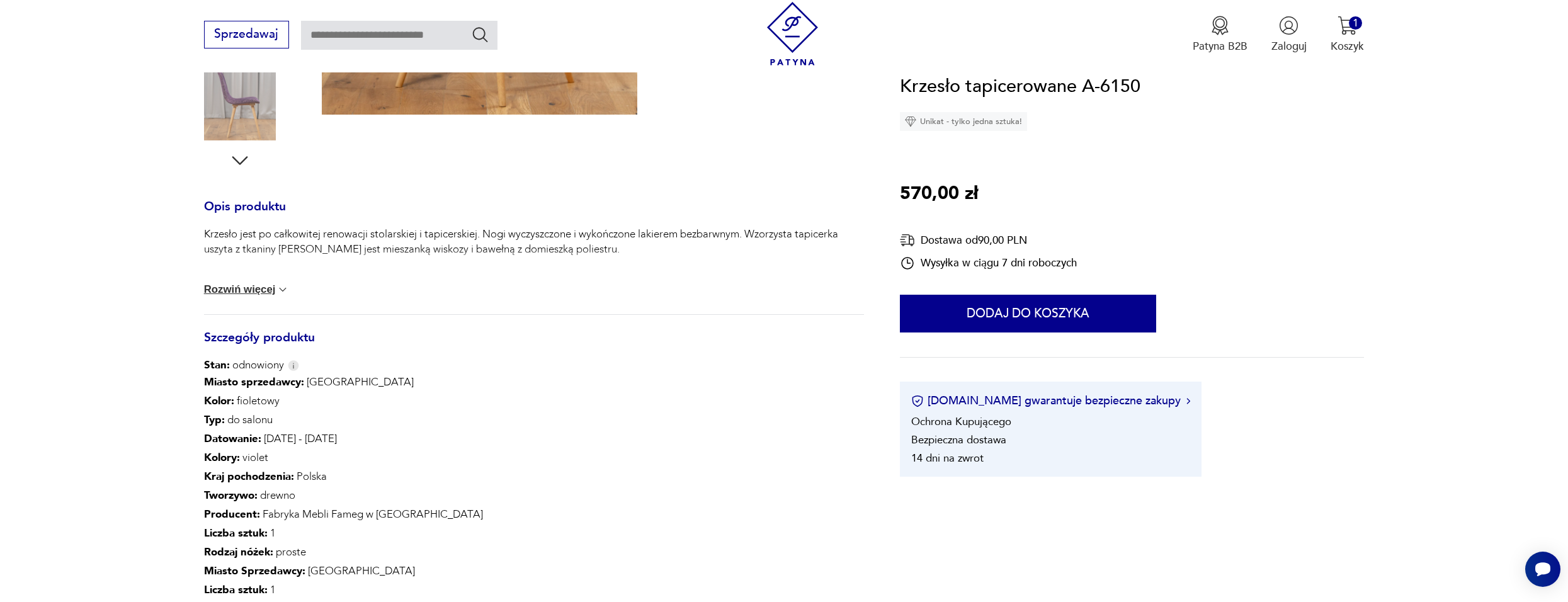
scroll to position [315, 0]
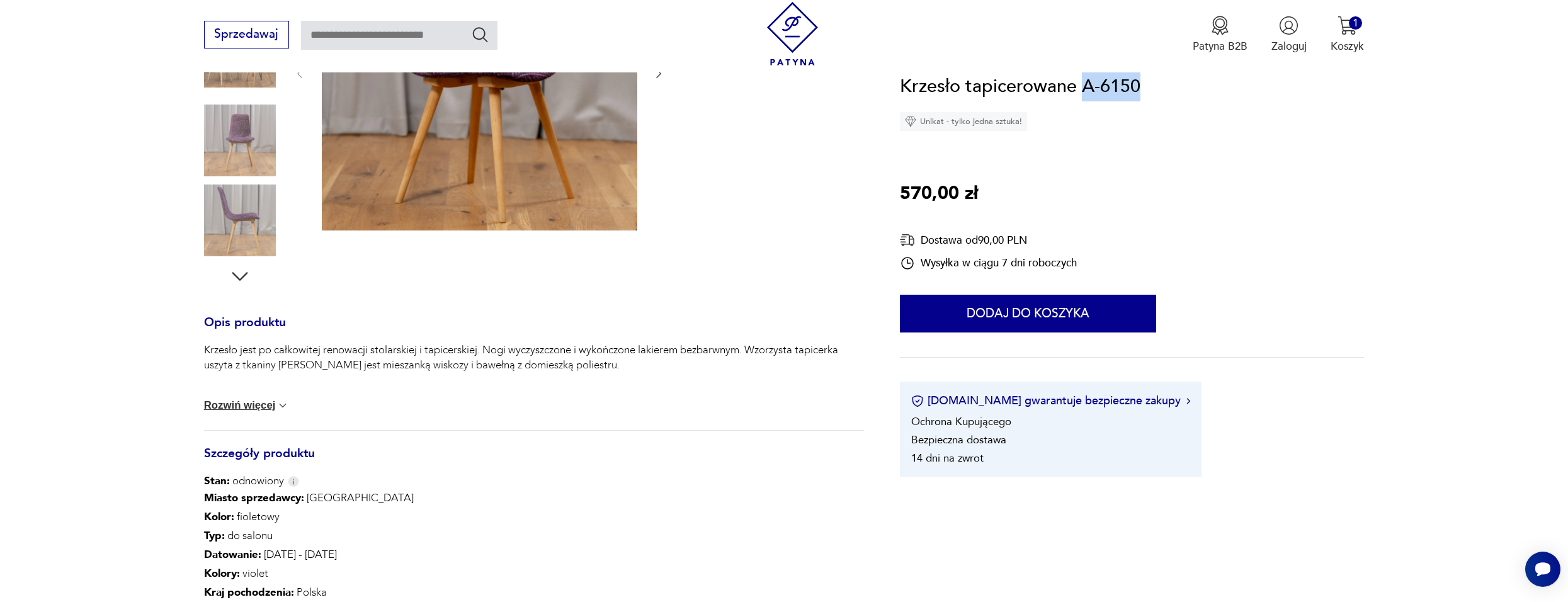
drag, startPoint x: 1156, startPoint y: 85, endPoint x: 1079, endPoint y: 86, distance: 77.0
click at [1079, 86] on div "Krzesło tapicerowane A-6150 Unikat - tylko jedna sztuka! 570,00 zł Dostawa od 9…" at bounding box center [1132, 275] width 464 height 405
copy h1 "A-6150"
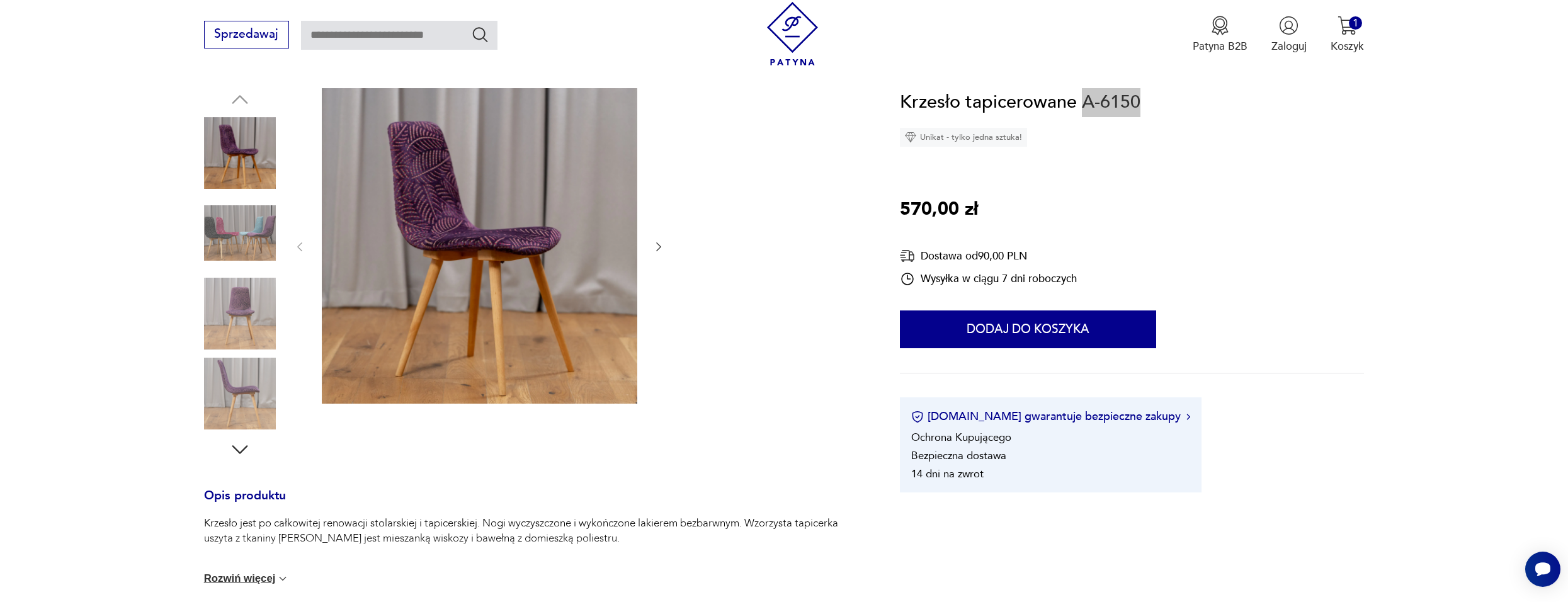
scroll to position [126, 0]
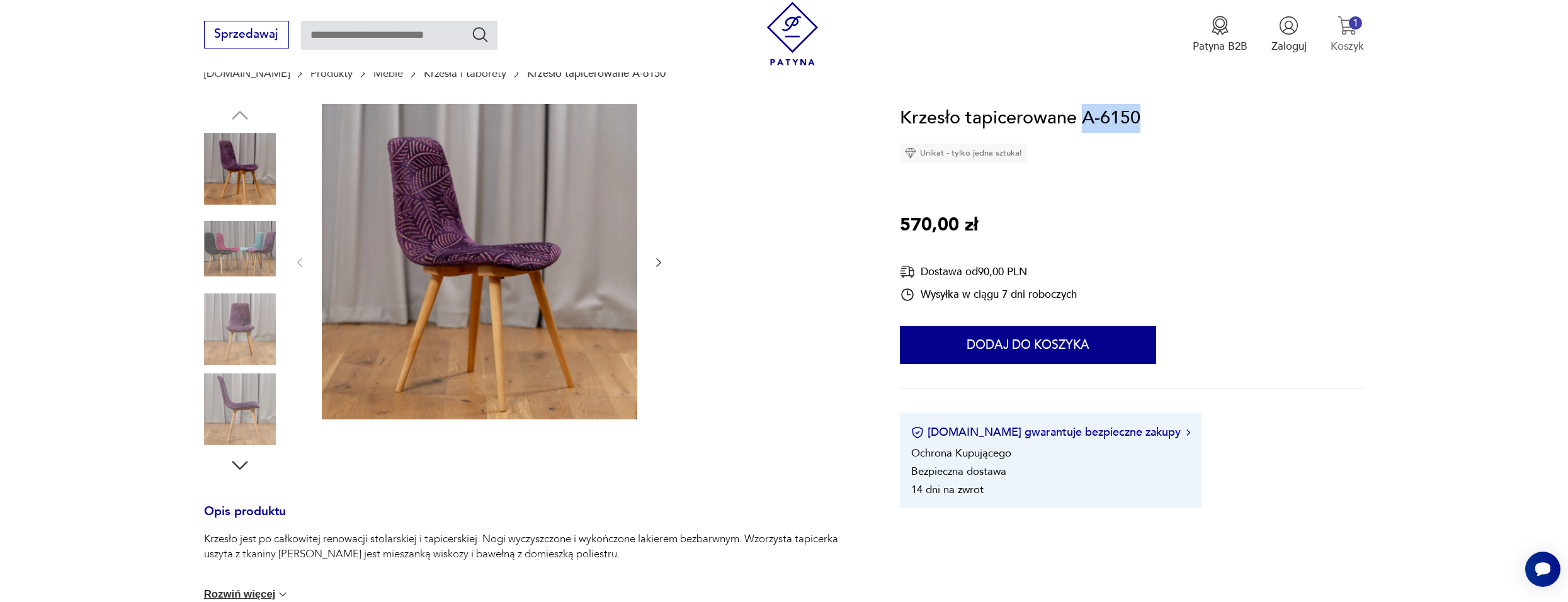
click at [1350, 23] on div "1" at bounding box center [1355, 23] width 13 height 13
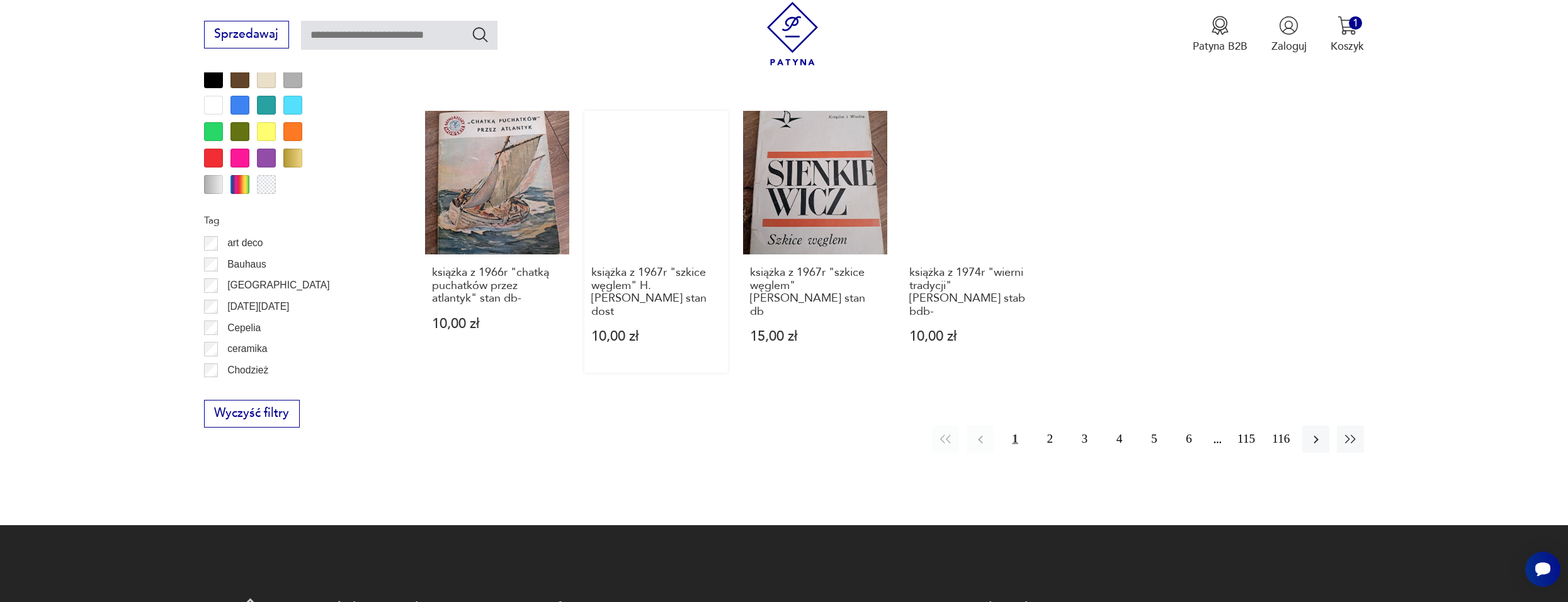
scroll to position [1112, 0]
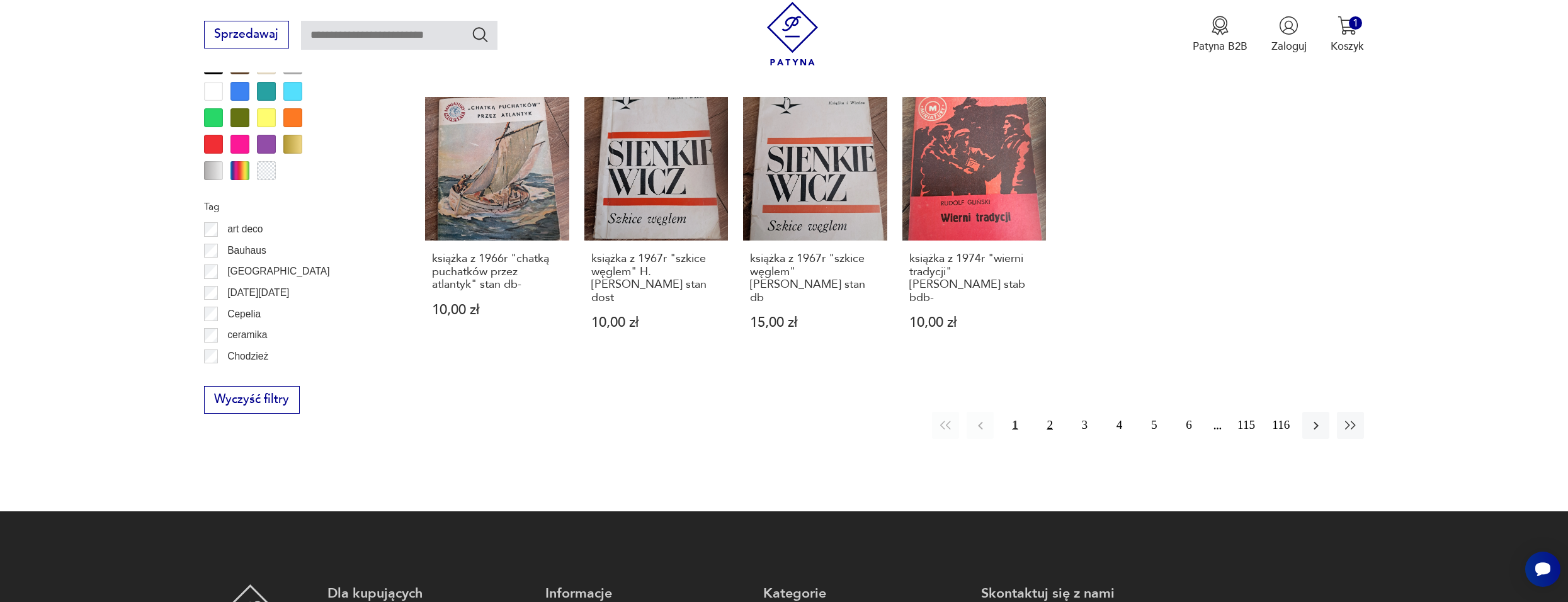
click at [1045, 412] on button "2" at bounding box center [1050, 425] width 27 height 27
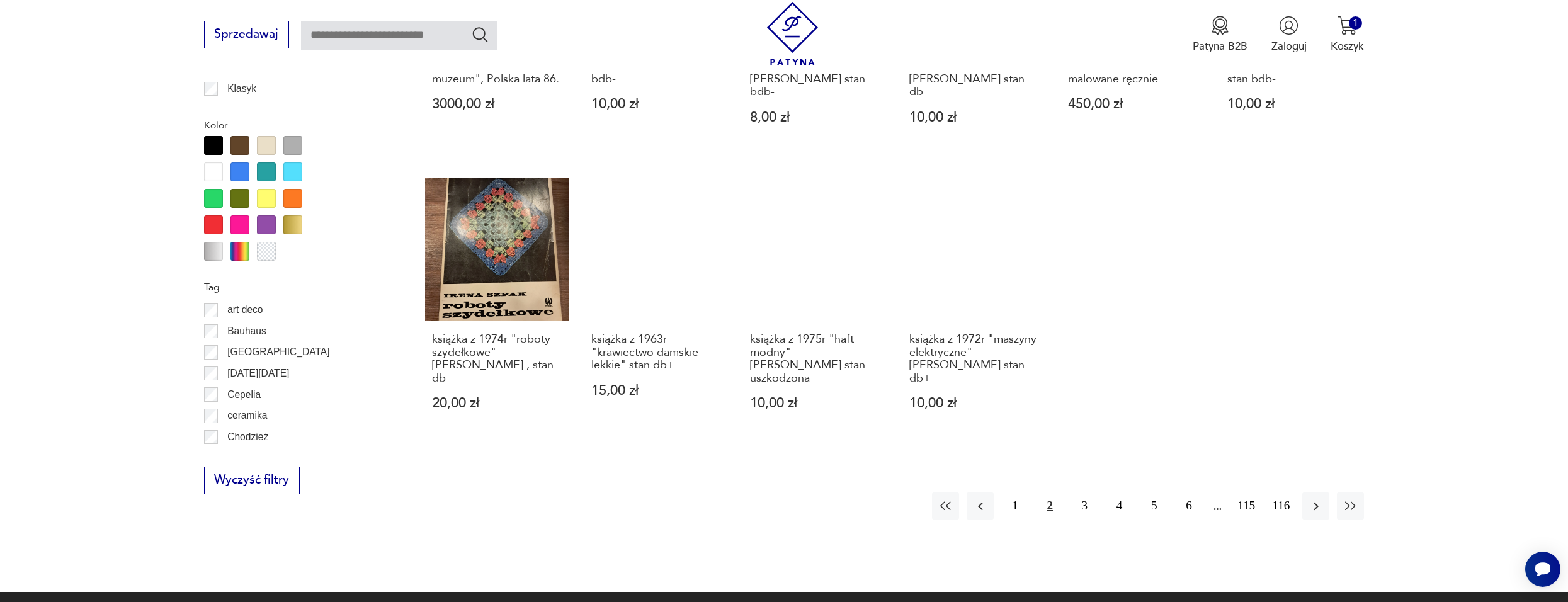
scroll to position [1067, 0]
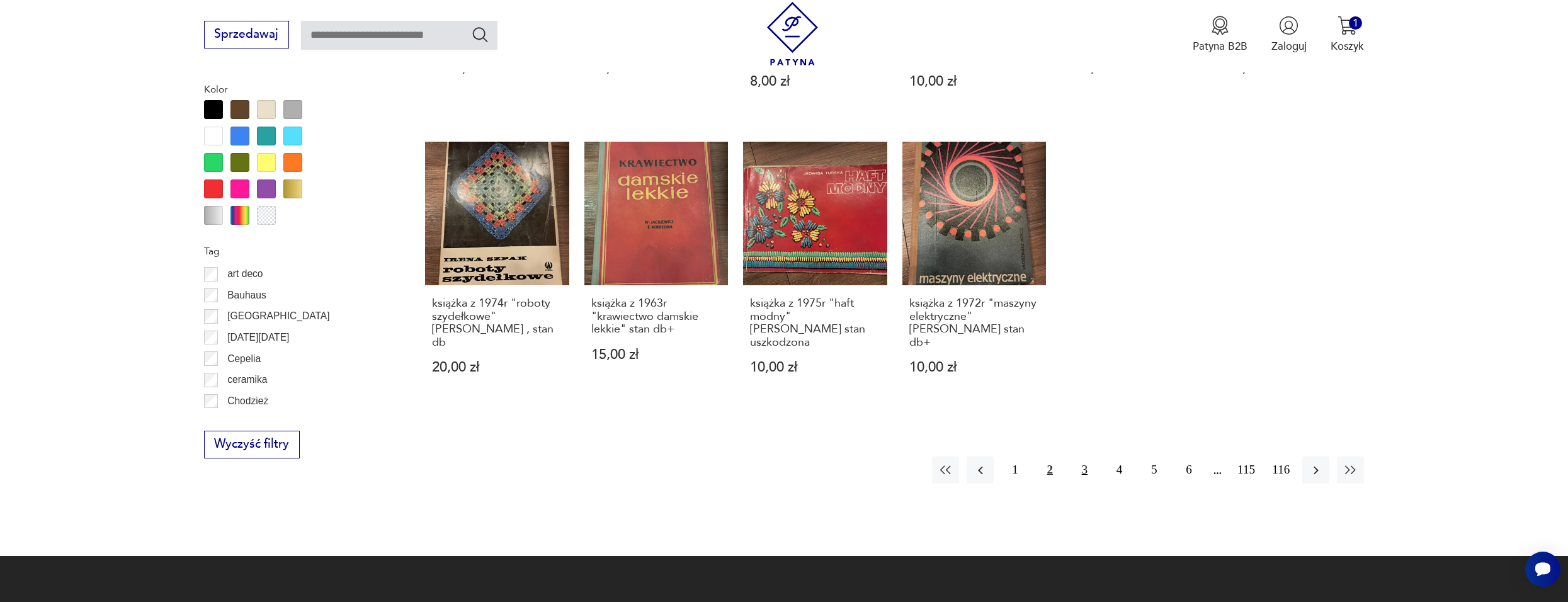
click at [1081, 457] on button "3" at bounding box center [1084, 470] width 27 height 27
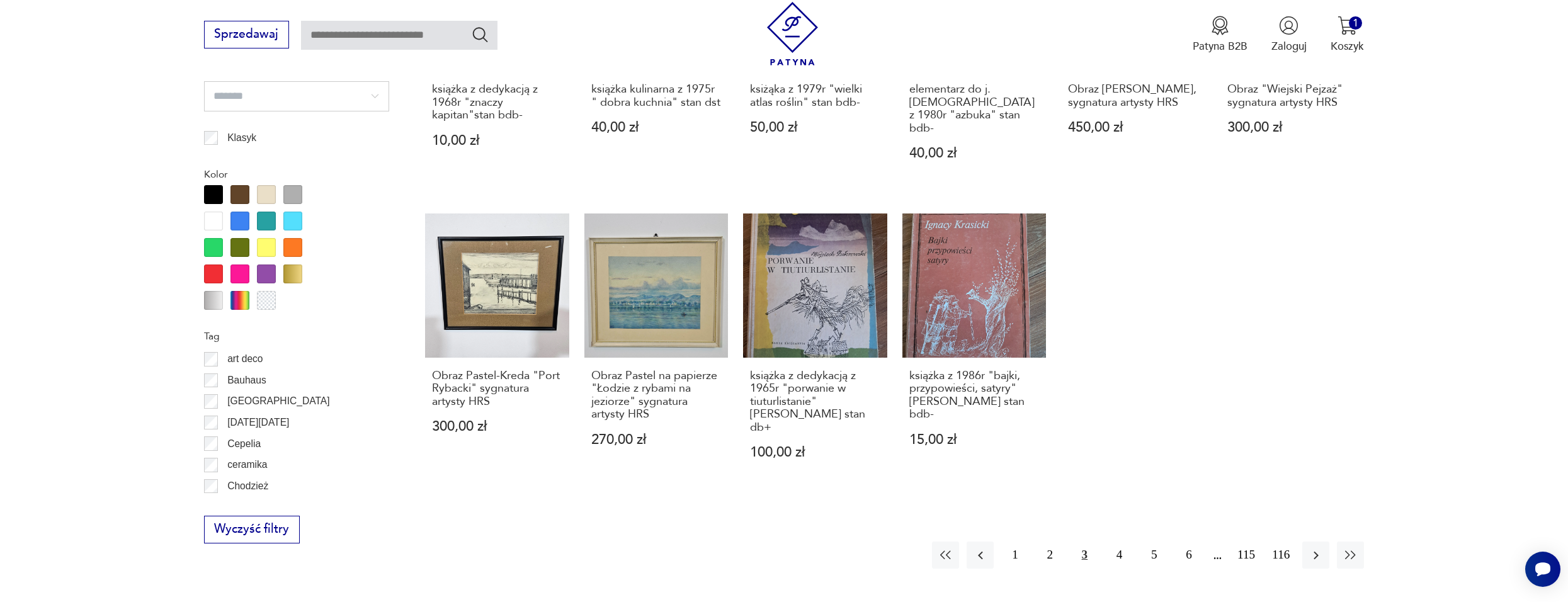
scroll to position [1004, 0]
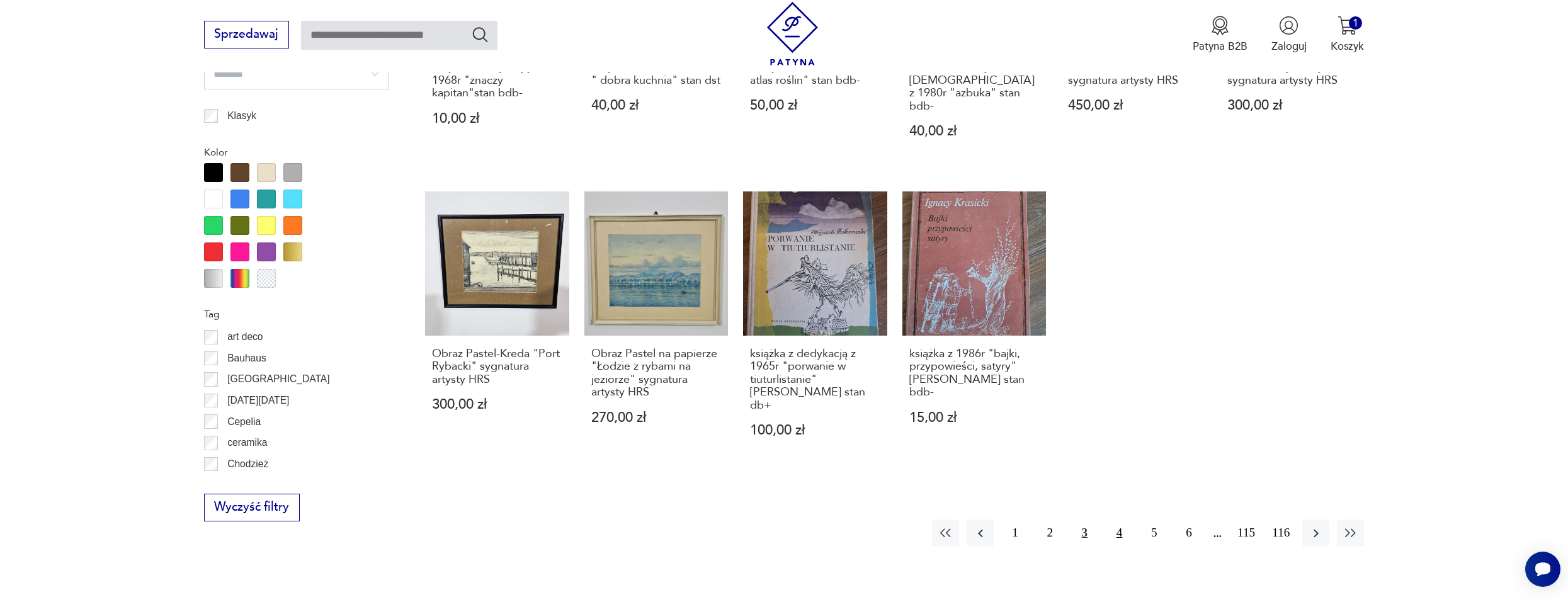
click at [1113, 520] on button "4" at bounding box center [1120, 533] width 27 height 27
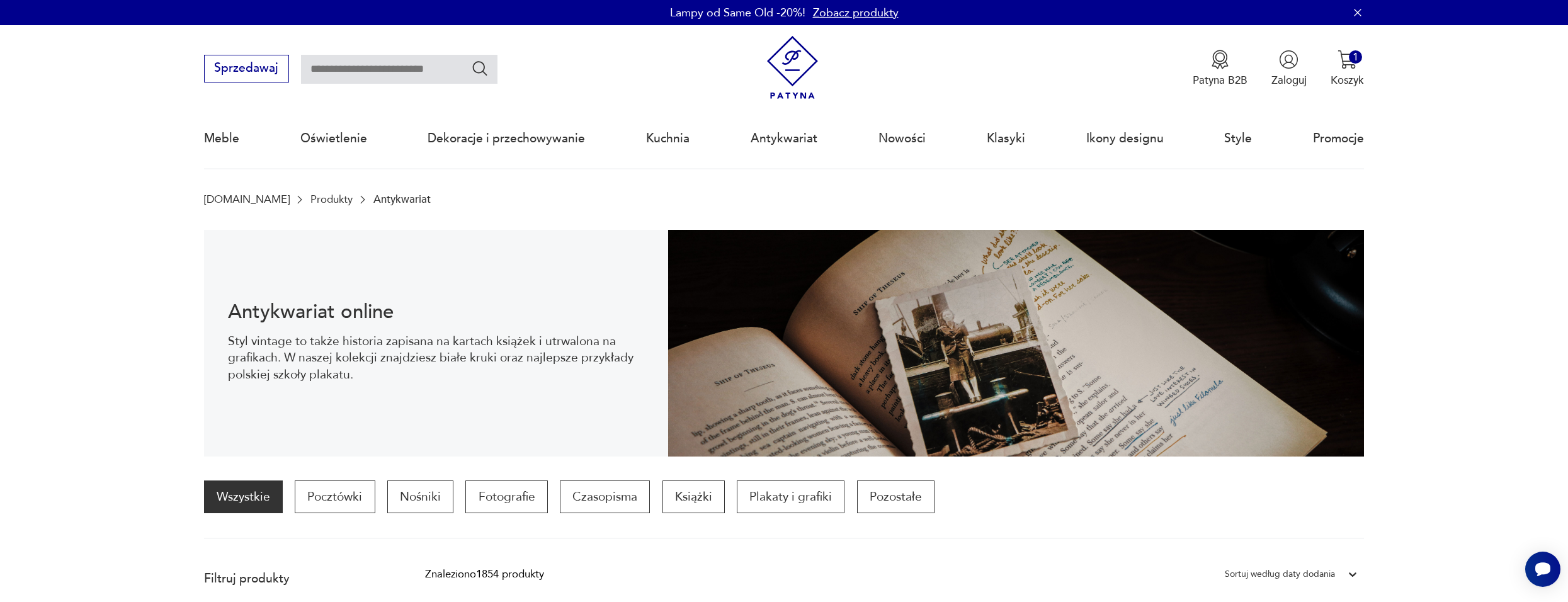
drag, startPoint x: 395, startPoint y: 74, endPoint x: 403, endPoint y: 73, distance: 8.1
click at [396, 74] on input "text" at bounding box center [399, 69] width 197 height 29
type input "*****"
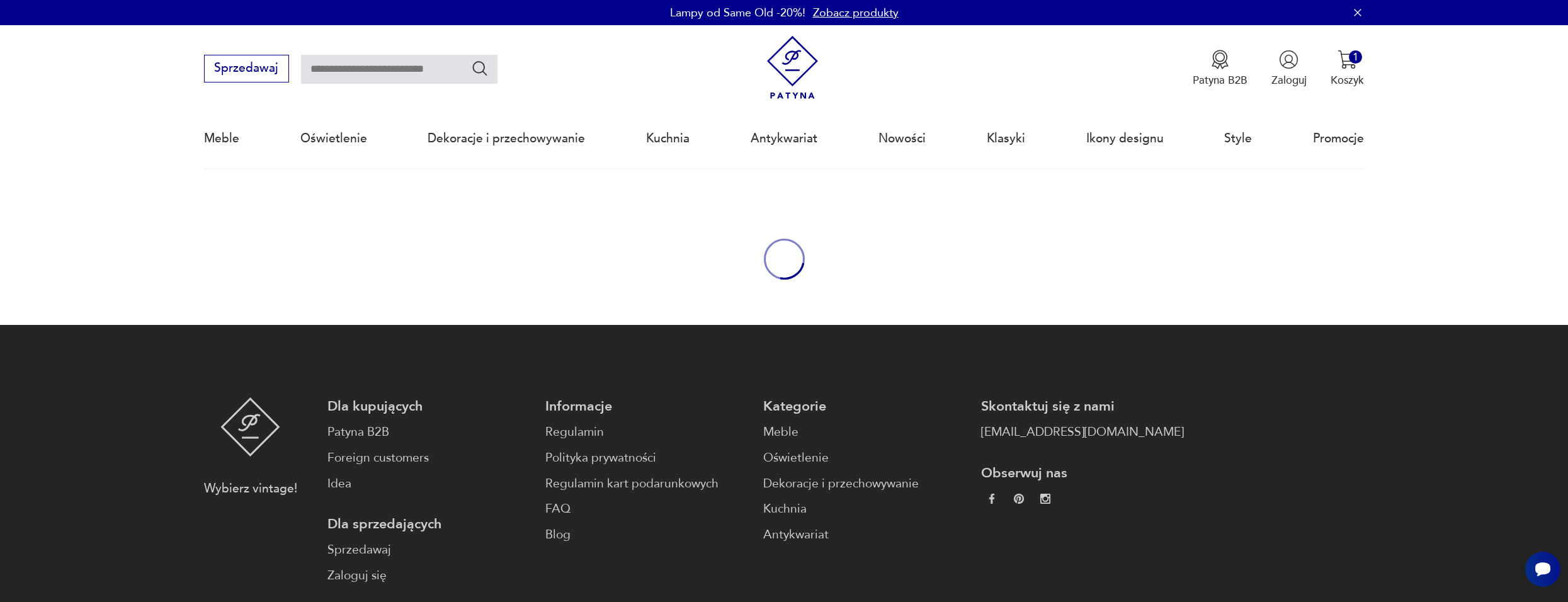
type input "*****"
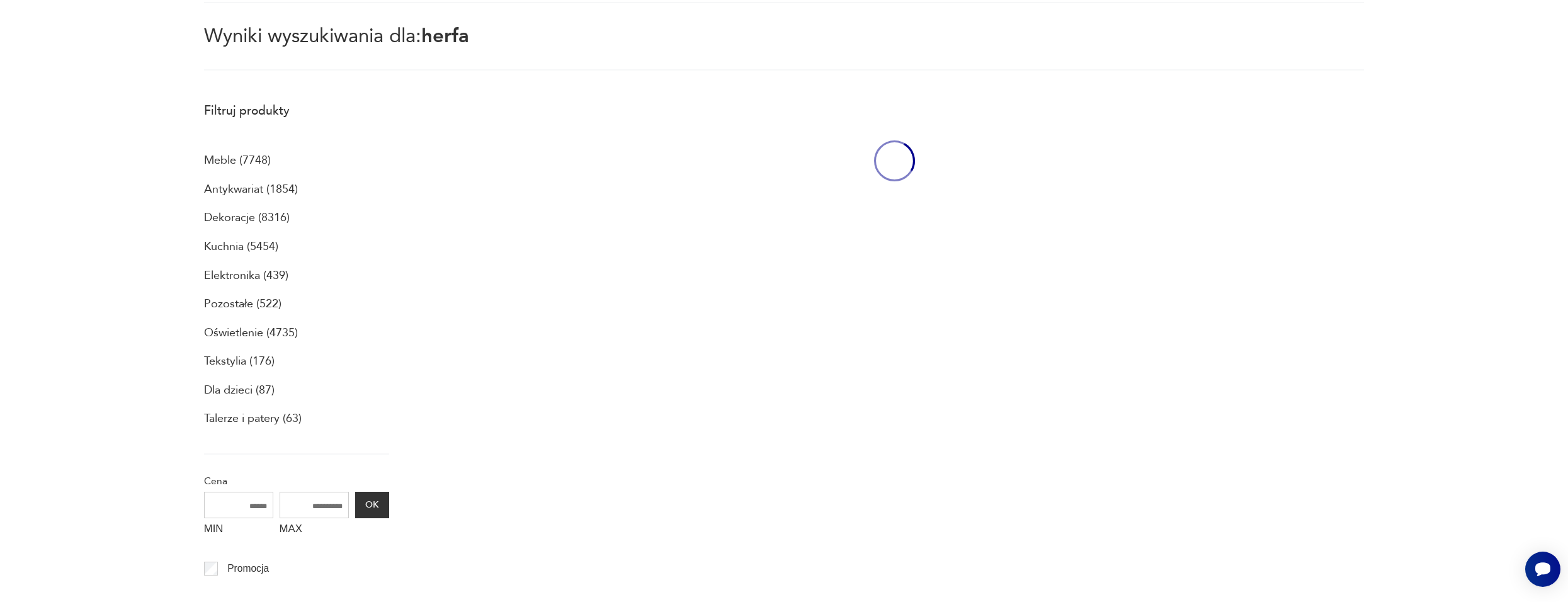
scroll to position [168, 0]
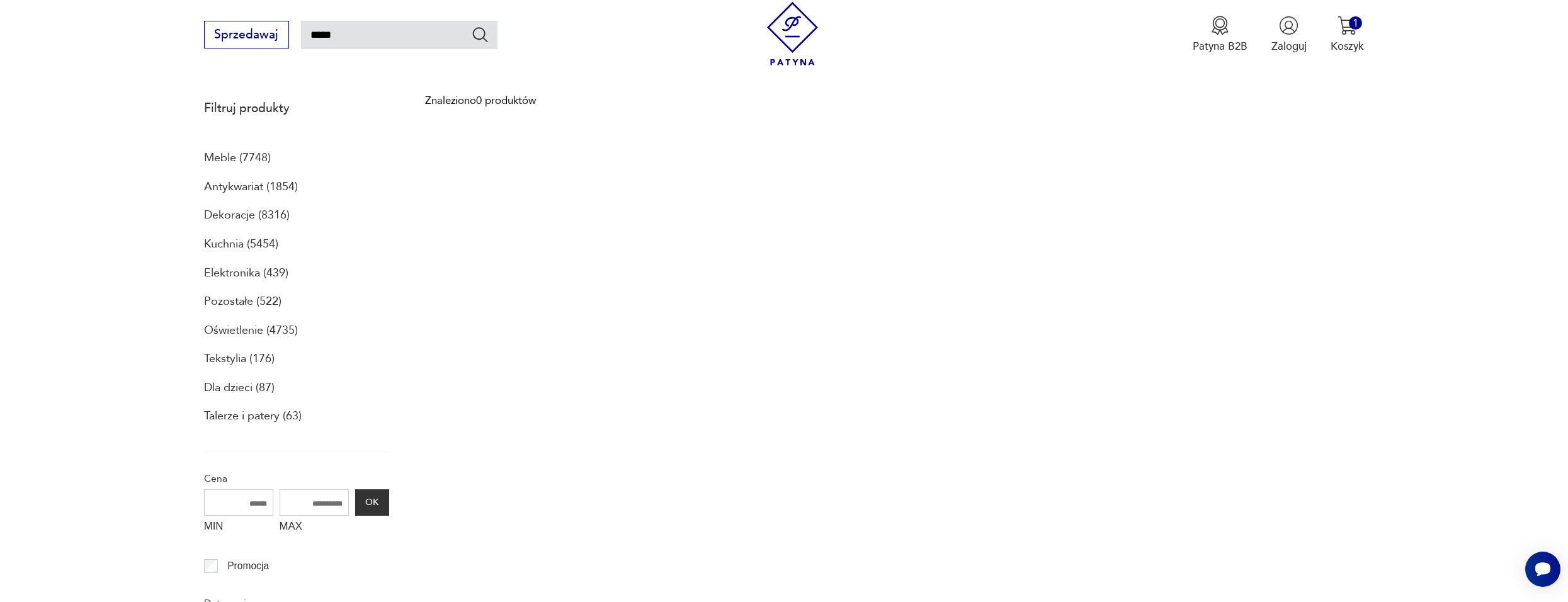
click at [370, 36] on input "*****" at bounding box center [399, 35] width 197 height 29
type input "*****"
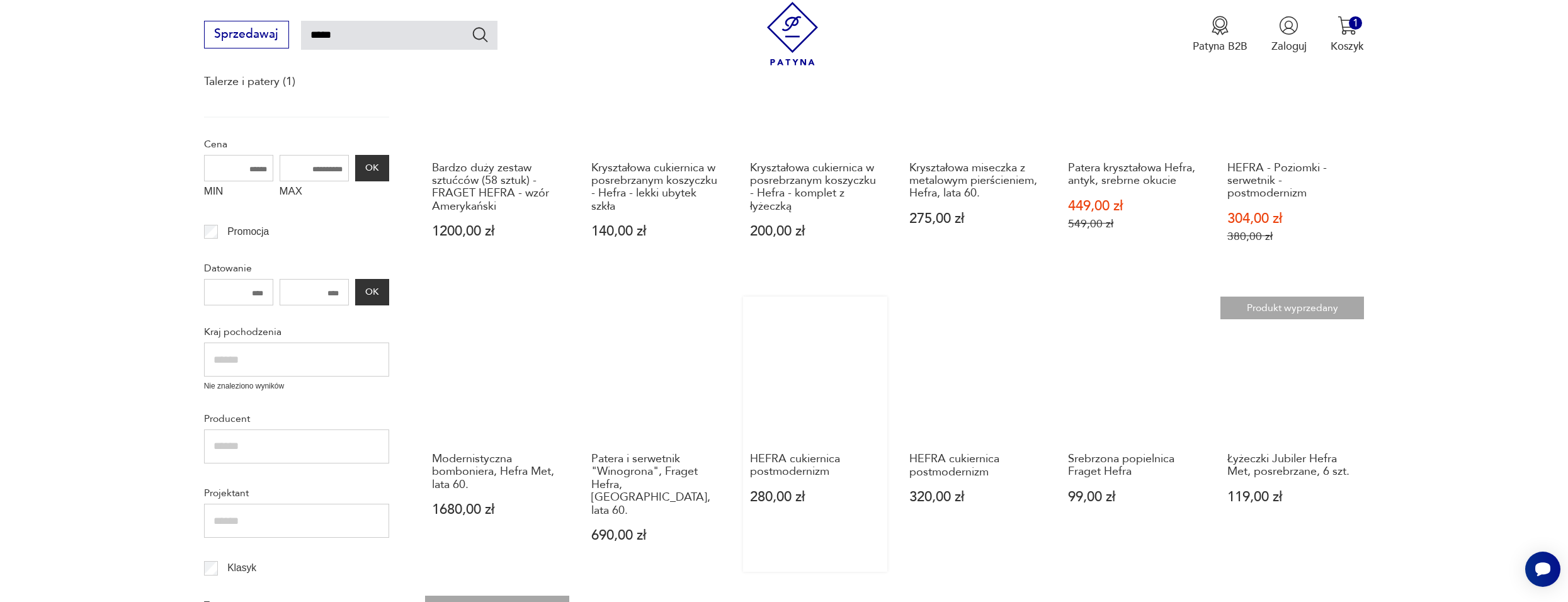
scroll to position [324, 0]
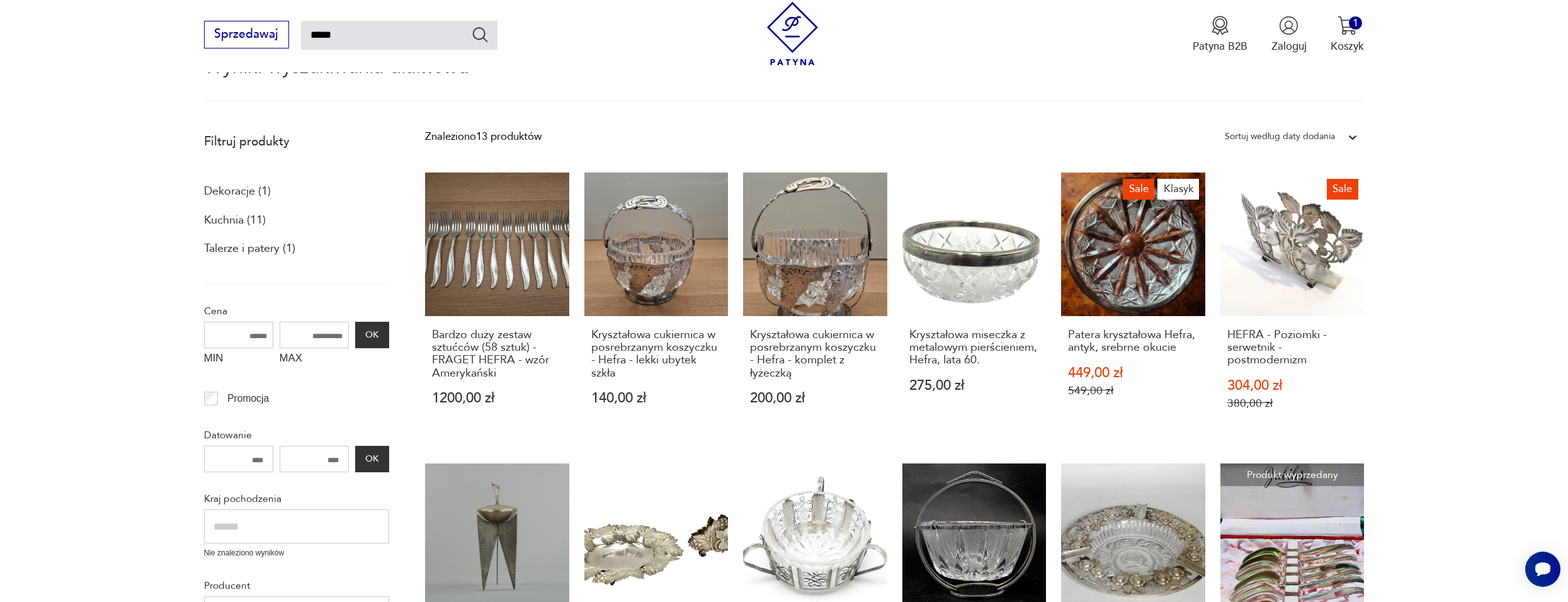
click at [491, 355] on h3 "Bardzo duży zestaw sztućców (58 sztuk) - FRAGET HEFRA - wzór Amerykański" at bounding box center [497, 354] width 130 height 51
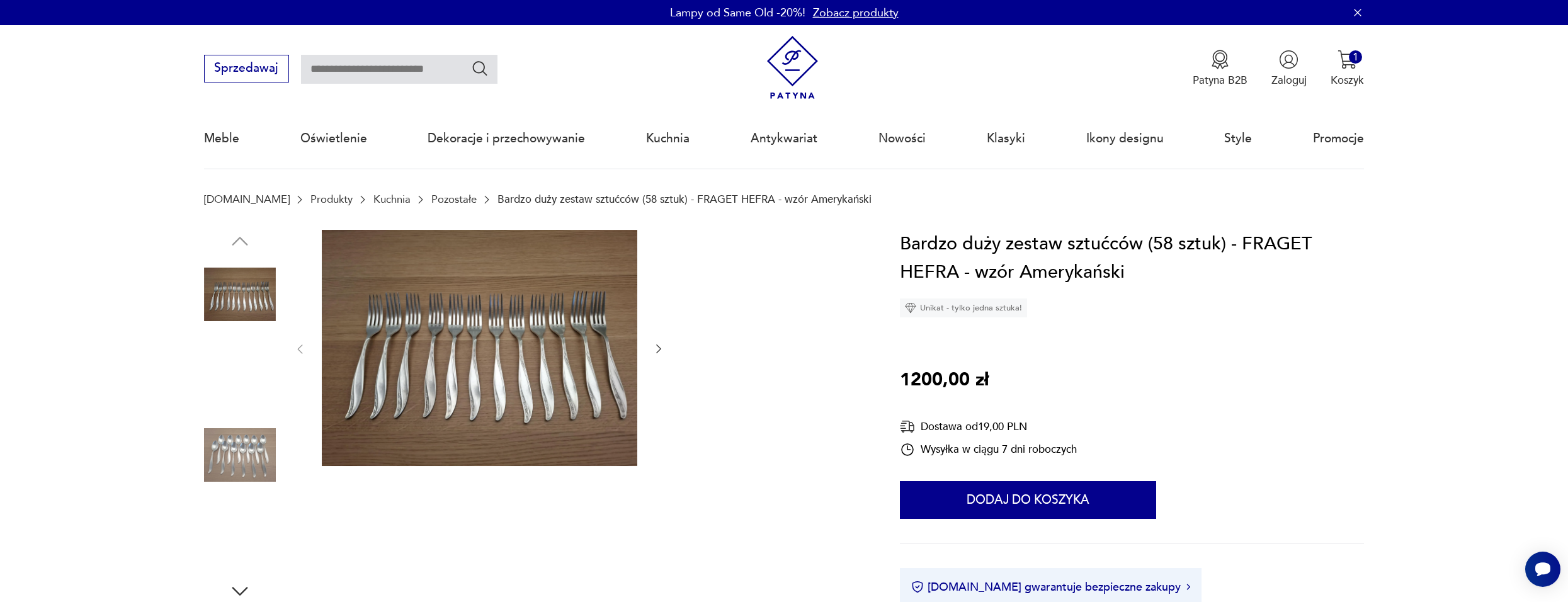
click at [247, 364] on img at bounding box center [240, 375] width 72 height 72
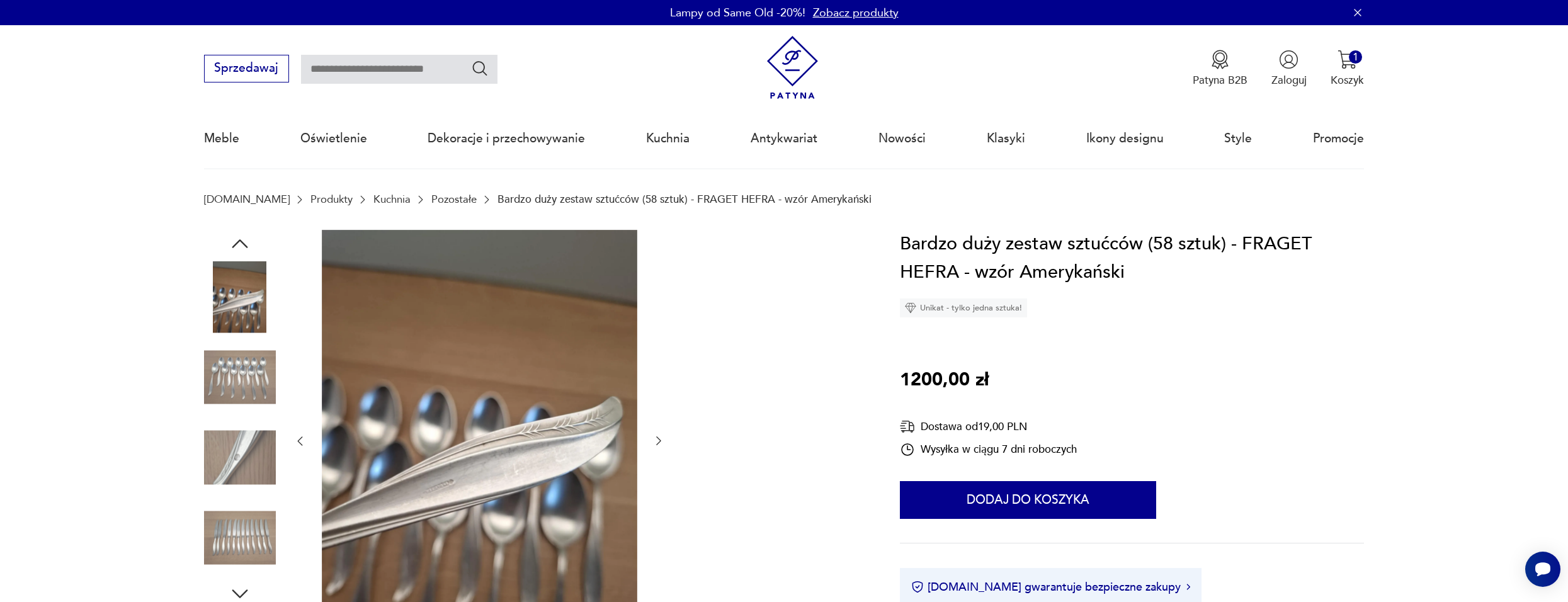
click at [243, 369] on img at bounding box center [240, 377] width 72 height 72
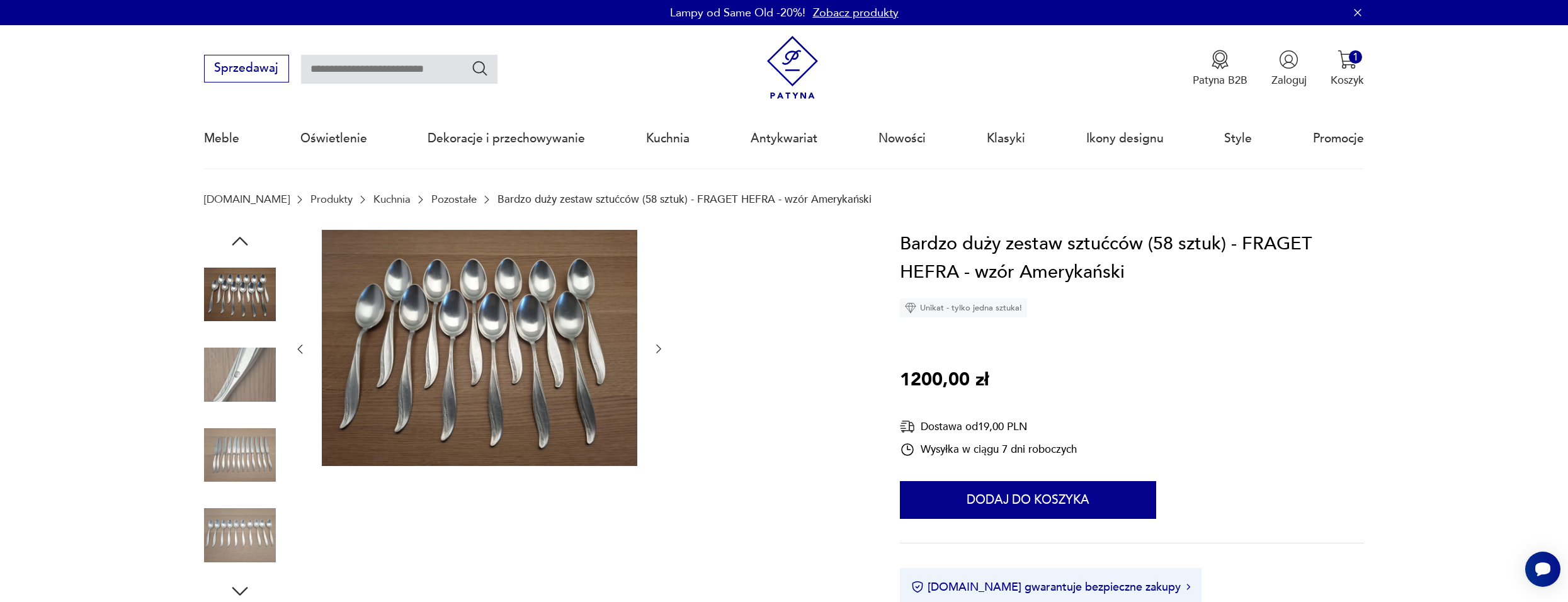
click at [243, 386] on img at bounding box center [240, 375] width 72 height 72
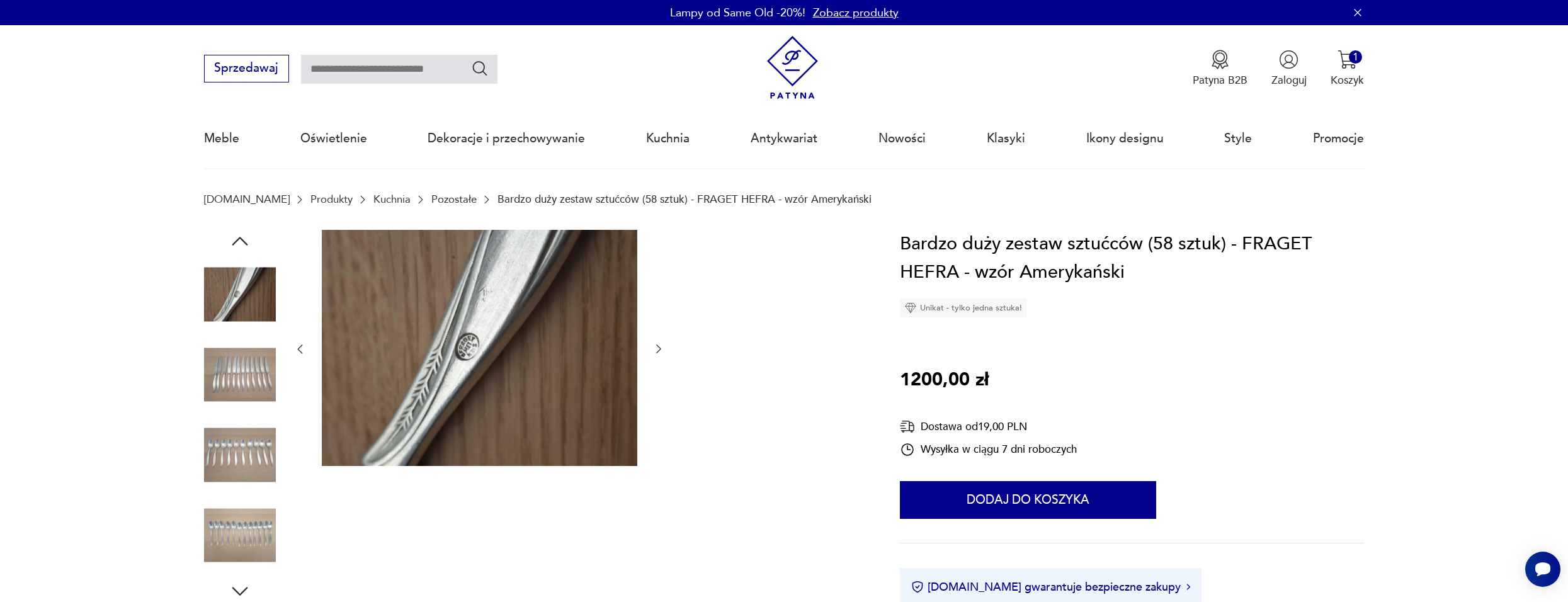
click at [244, 416] on div at bounding box center [240, 416] width 72 height 315
click at [242, 469] on img at bounding box center [240, 455] width 72 height 72
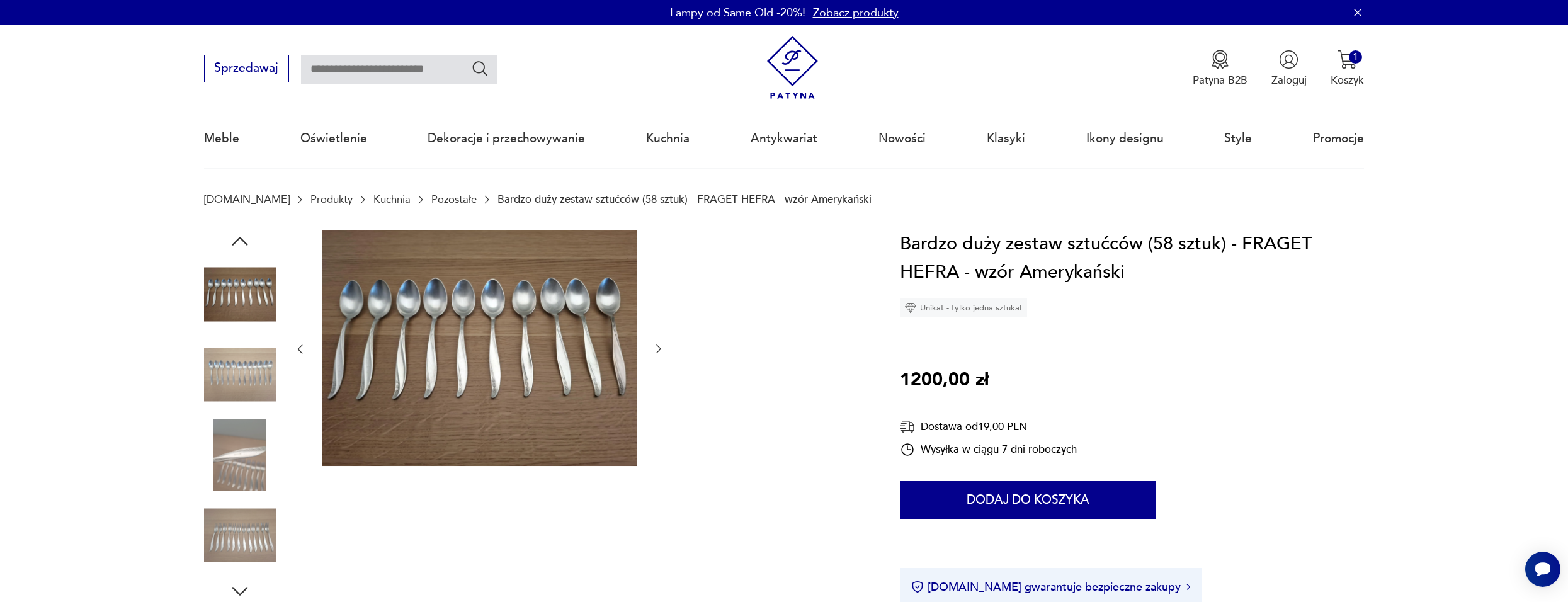
click at [238, 367] on img at bounding box center [240, 375] width 72 height 72
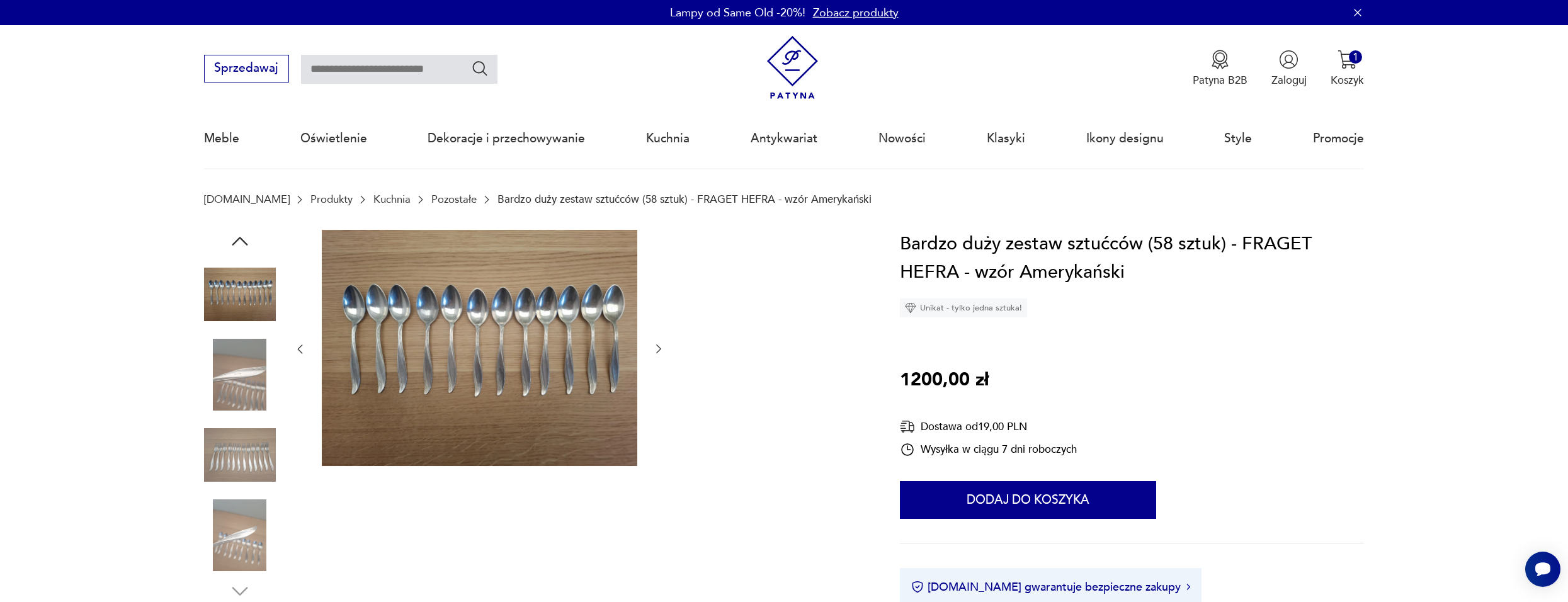
click at [236, 388] on img at bounding box center [240, 375] width 72 height 72
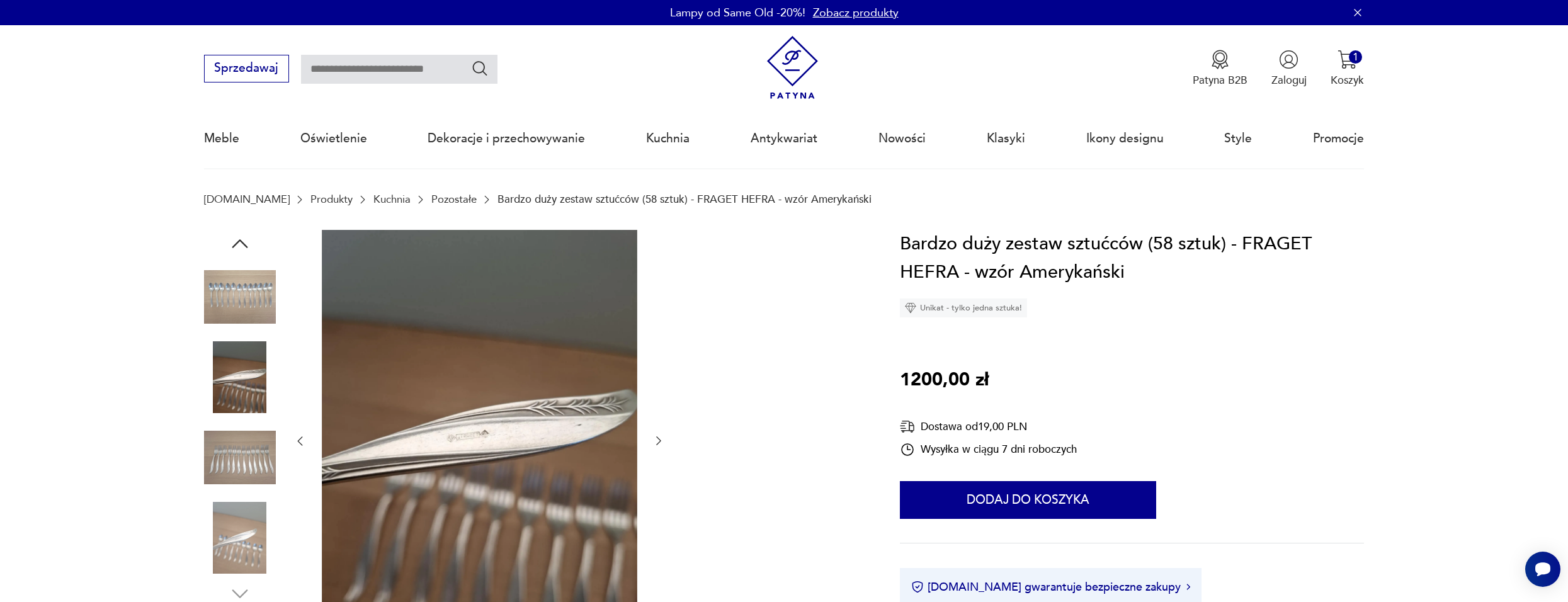
click at [239, 428] on img at bounding box center [240, 457] width 72 height 72
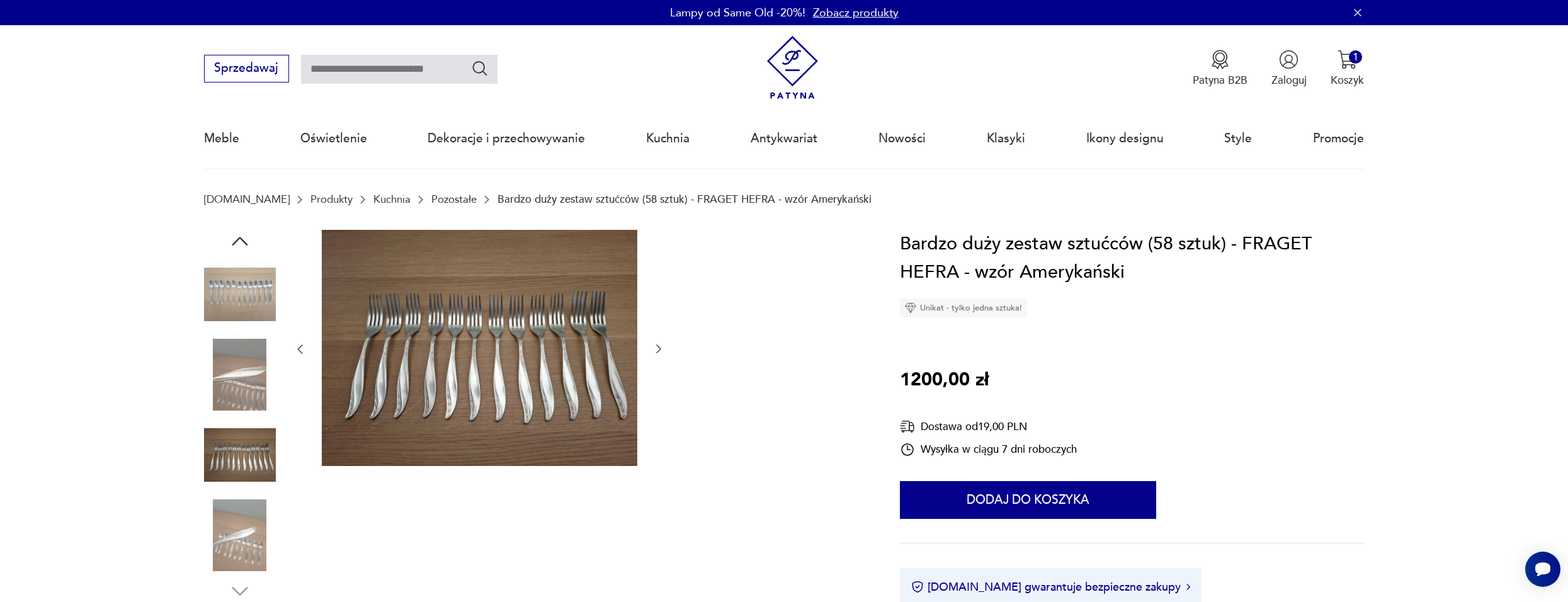
click at [247, 536] on img at bounding box center [240, 535] width 72 height 72
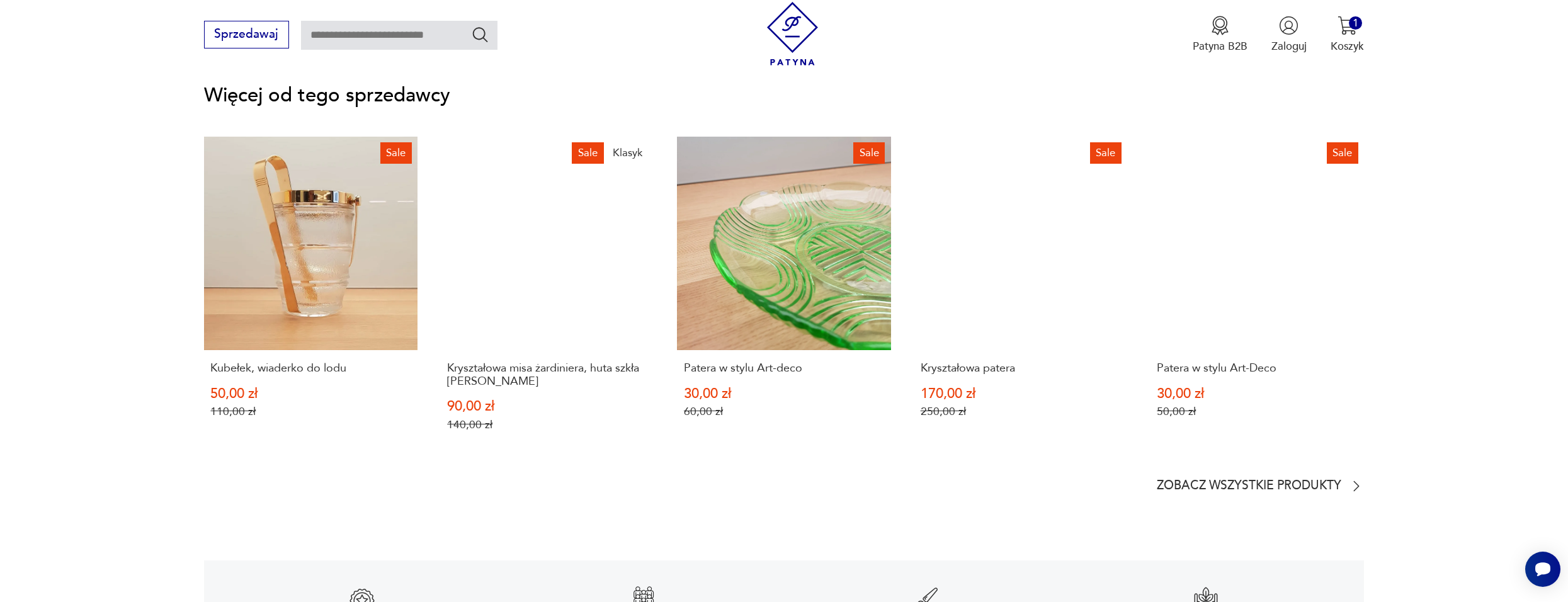
scroll to position [1967, 0]
